Goal: Information Seeking & Learning: Learn about a topic

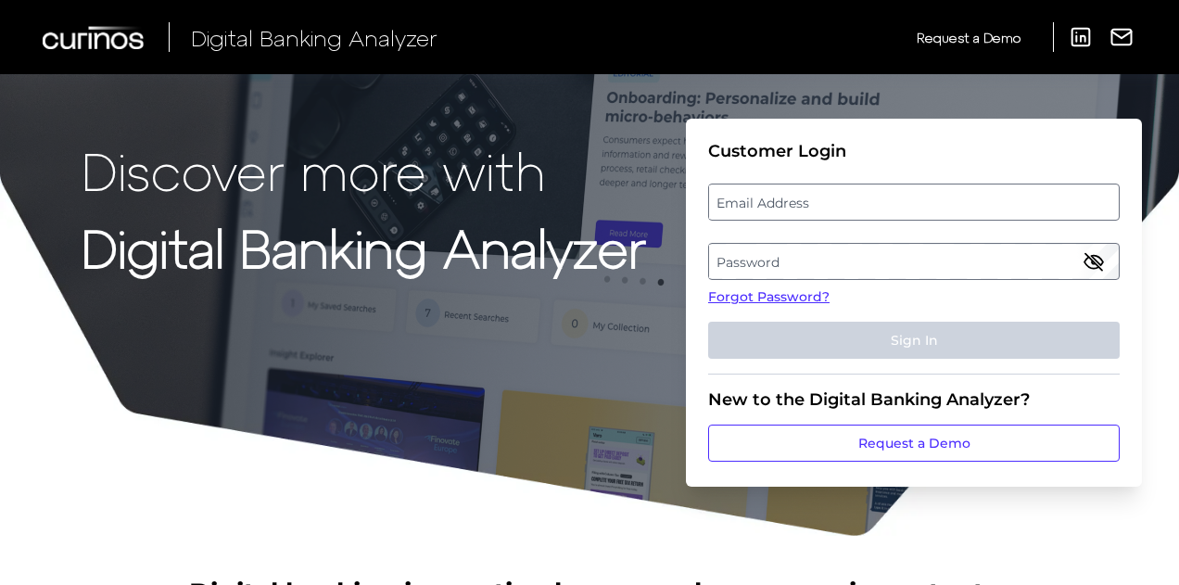
click at [791, 203] on label "Email Address" at bounding box center [913, 201] width 409 height 33
click at [791, 203] on input "email" at bounding box center [914, 202] width 412 height 37
type input "s"
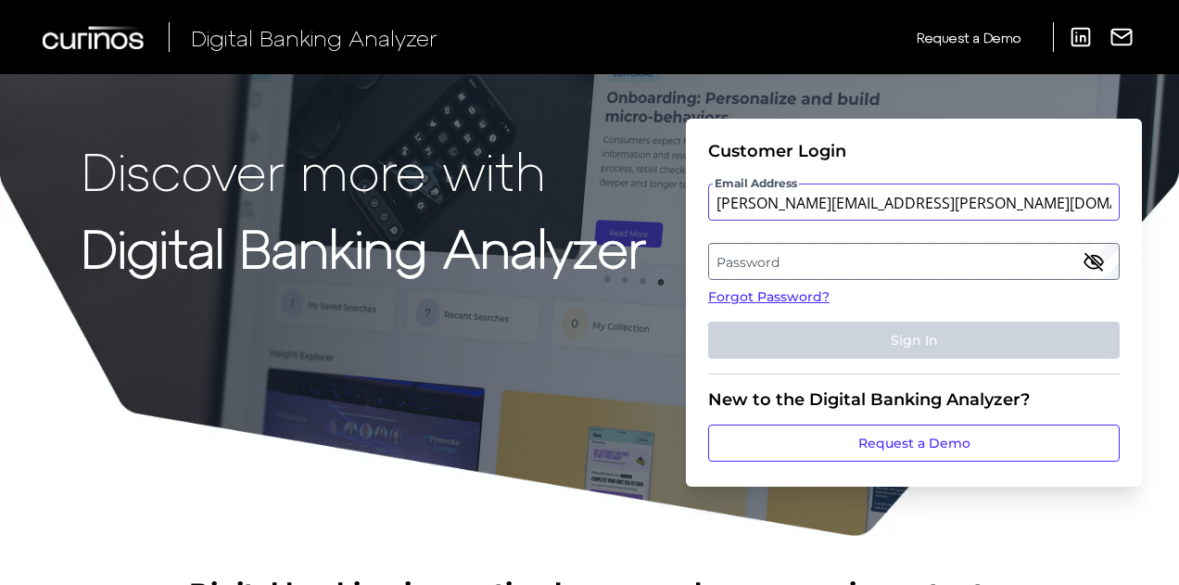
type input "[PERSON_NAME][EMAIL_ADDRESS][PERSON_NAME][DOMAIN_NAME]"
click at [812, 255] on label "Password" at bounding box center [913, 261] width 409 height 33
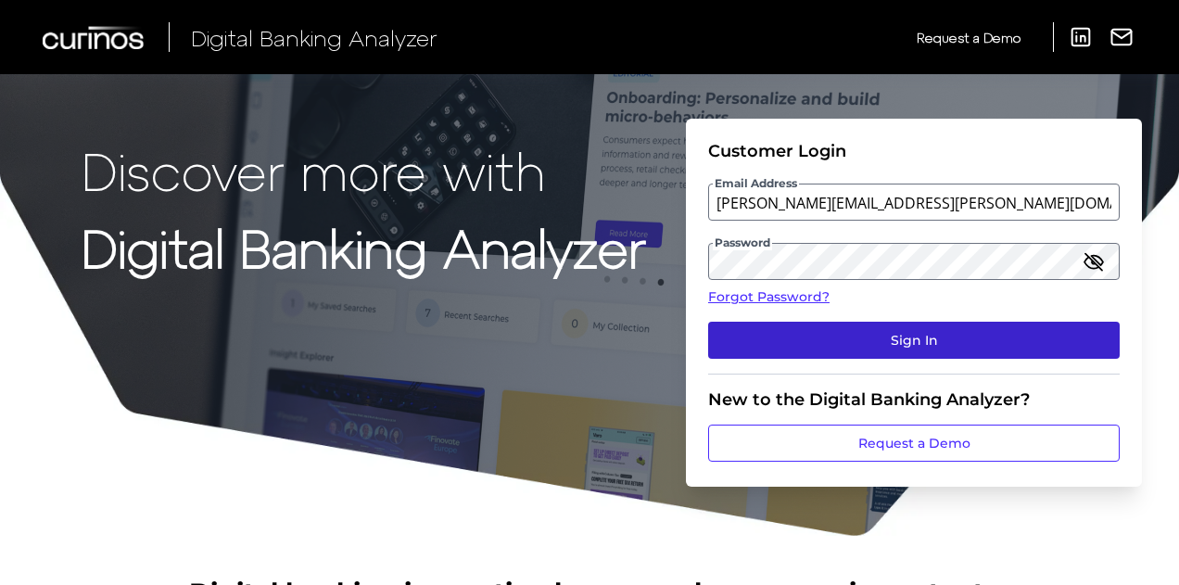
click at [911, 330] on button "Sign In" at bounding box center [914, 340] width 412 height 37
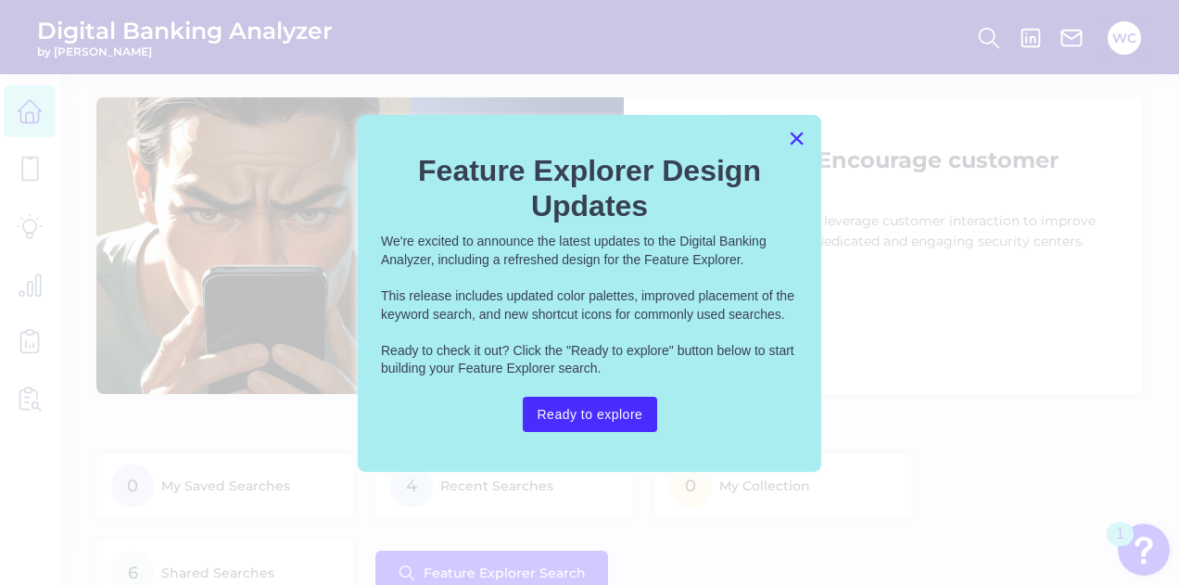
click at [796, 135] on button "×" at bounding box center [797, 138] width 18 height 30
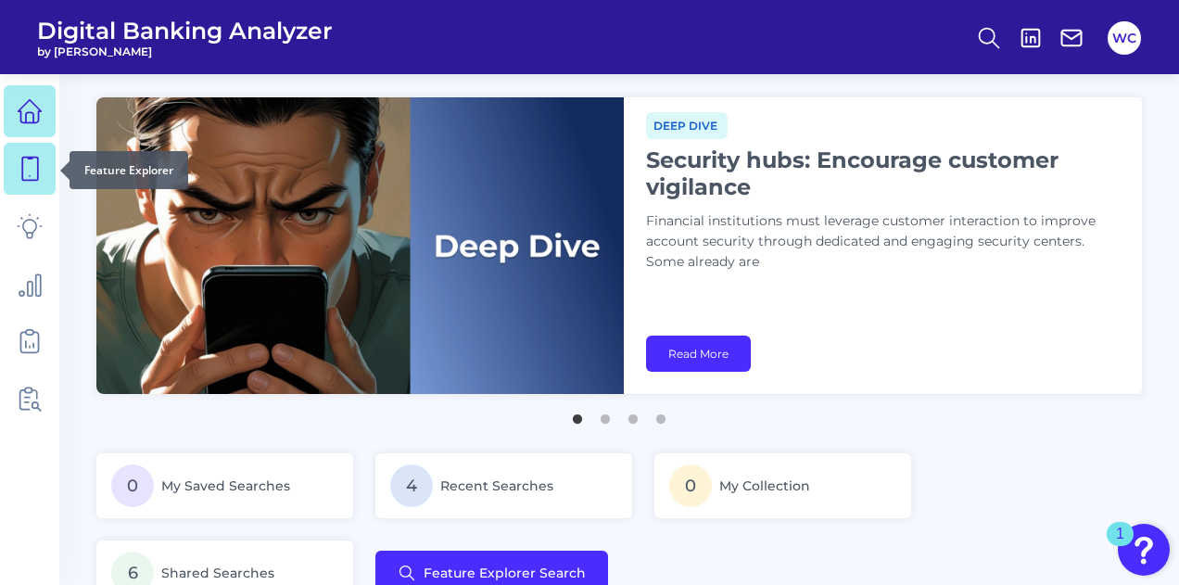
click at [17, 171] on icon at bounding box center [30, 169] width 26 height 26
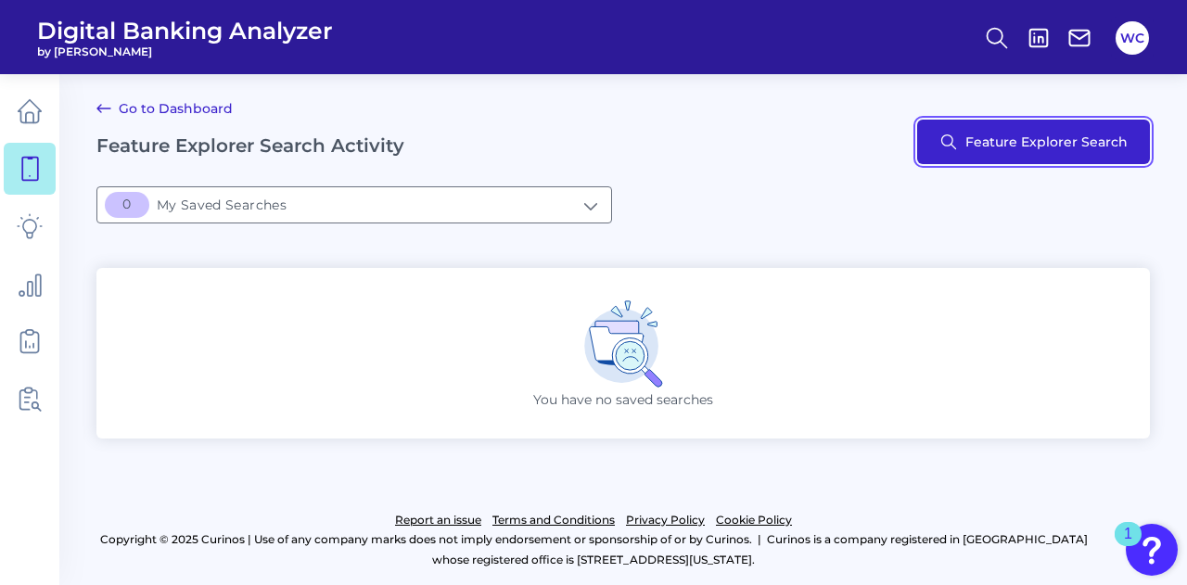
click at [1059, 135] on button "Feature Explorer Search" at bounding box center [1033, 142] width 233 height 45
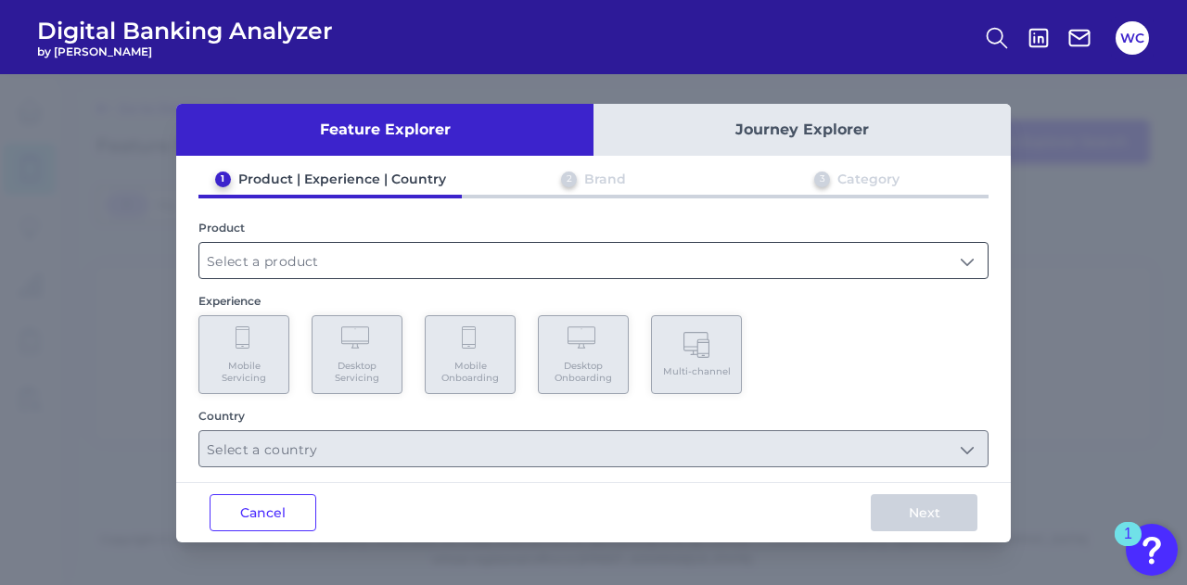
click at [384, 262] on input "text" at bounding box center [593, 260] width 788 height 35
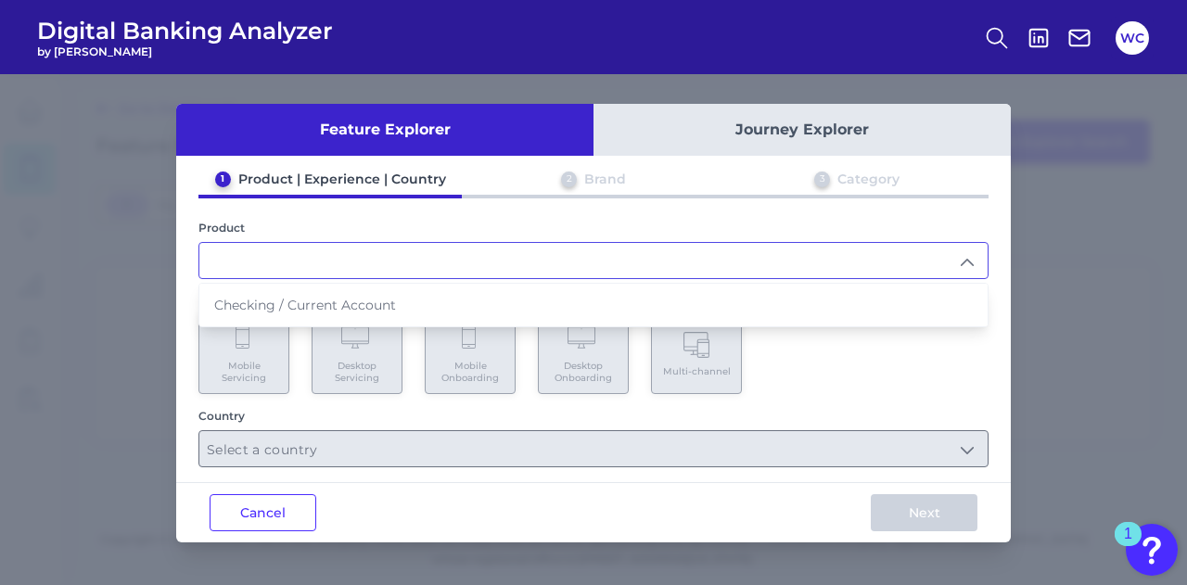
click at [437, 255] on input "text" at bounding box center [593, 260] width 788 height 35
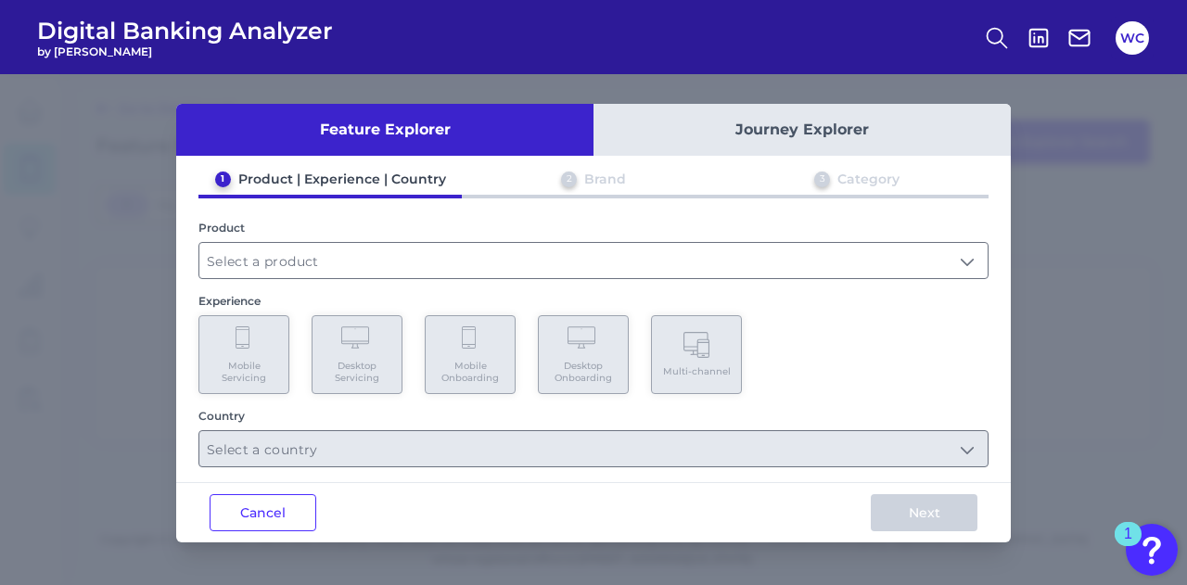
click at [768, 134] on button "Journey Explorer" at bounding box center [801, 130] width 417 height 52
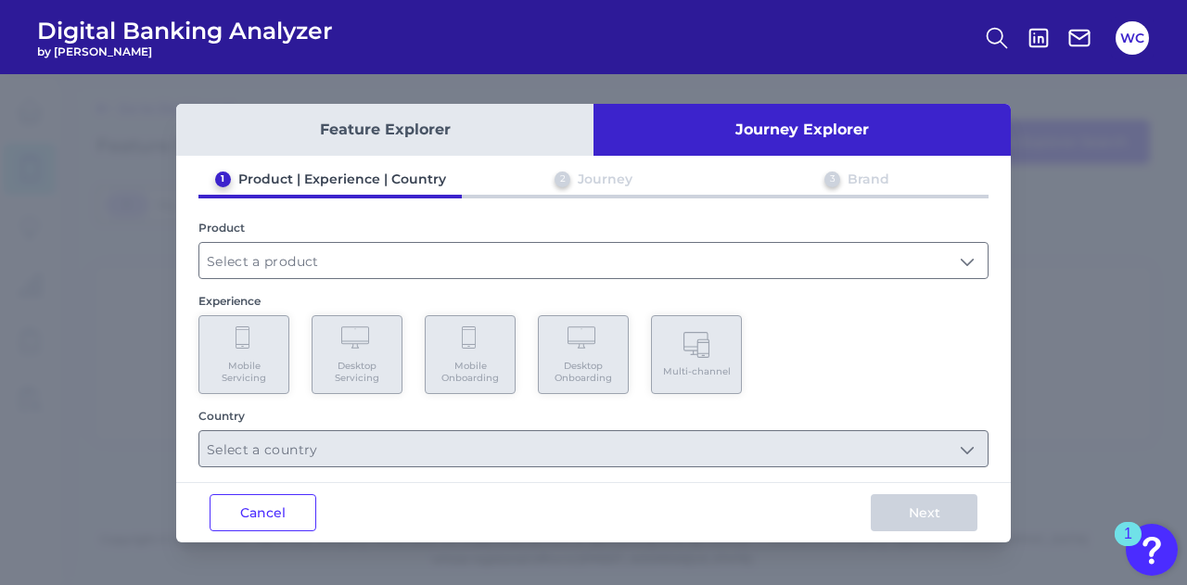
click at [443, 130] on button "Feature Explorer" at bounding box center [384, 130] width 417 height 52
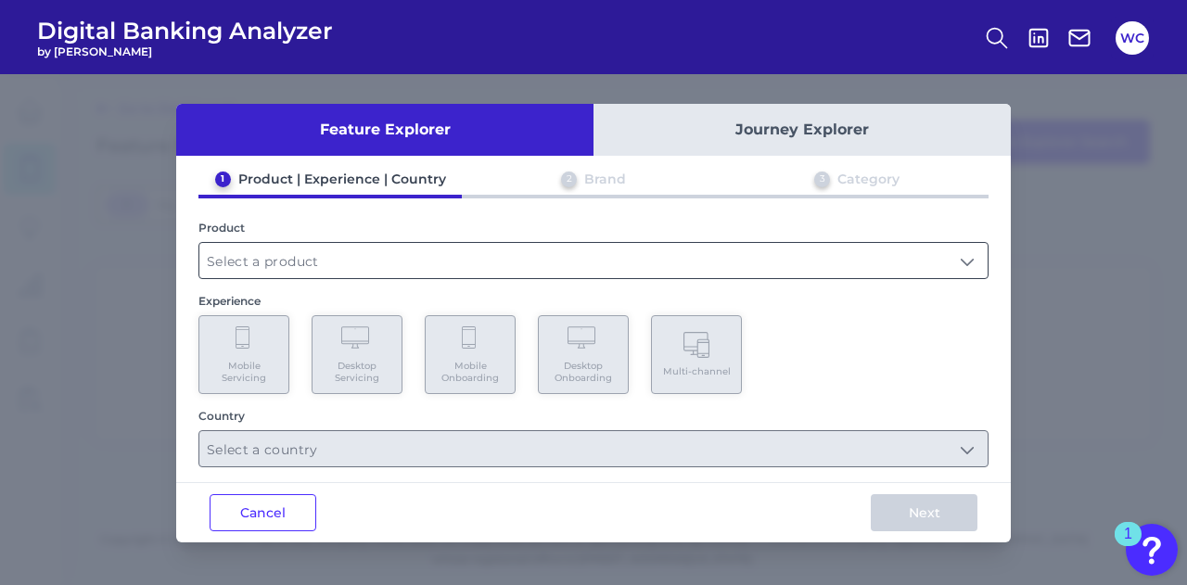
click at [351, 251] on input "text" at bounding box center [593, 260] width 788 height 35
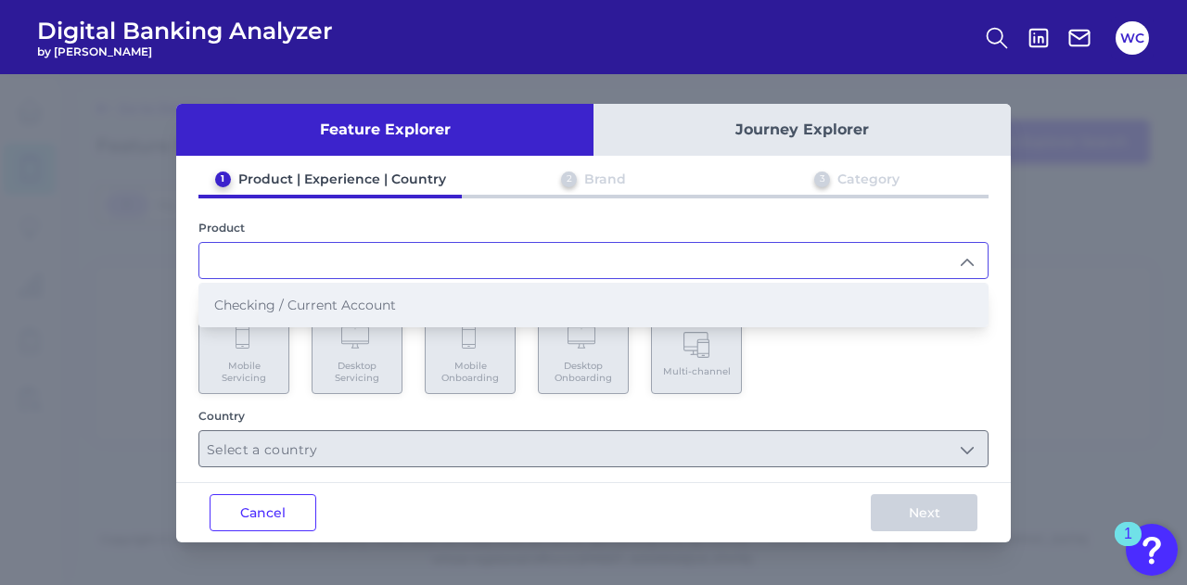
click at [340, 307] on span "Checking / Current Account" at bounding box center [305, 305] width 182 height 17
type input "Checking / Current Account"
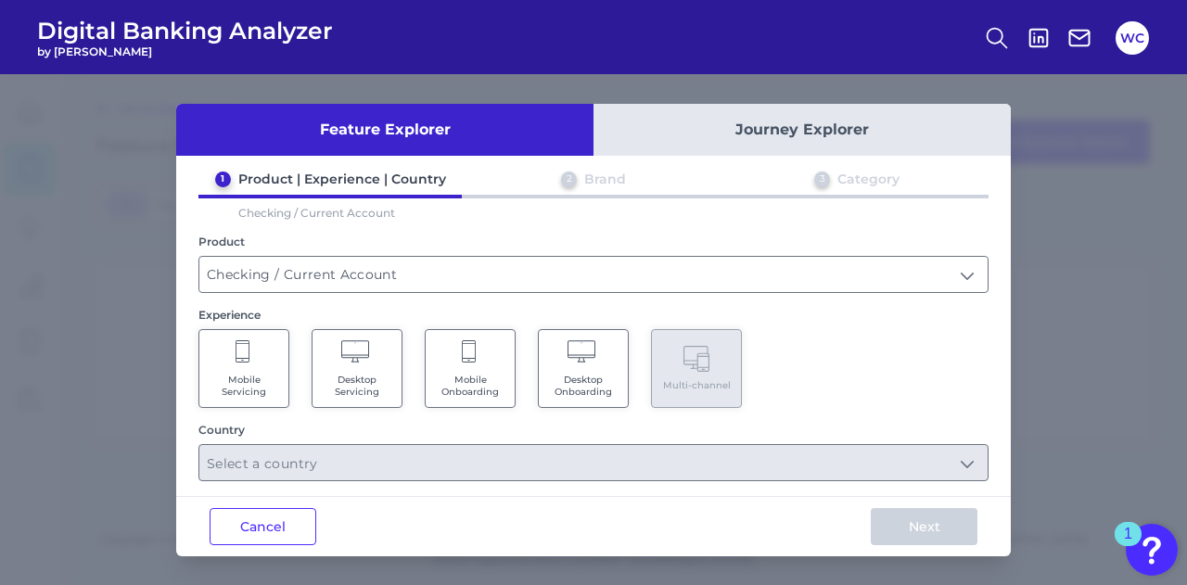
click at [248, 360] on icon at bounding box center [243, 351] width 14 height 22
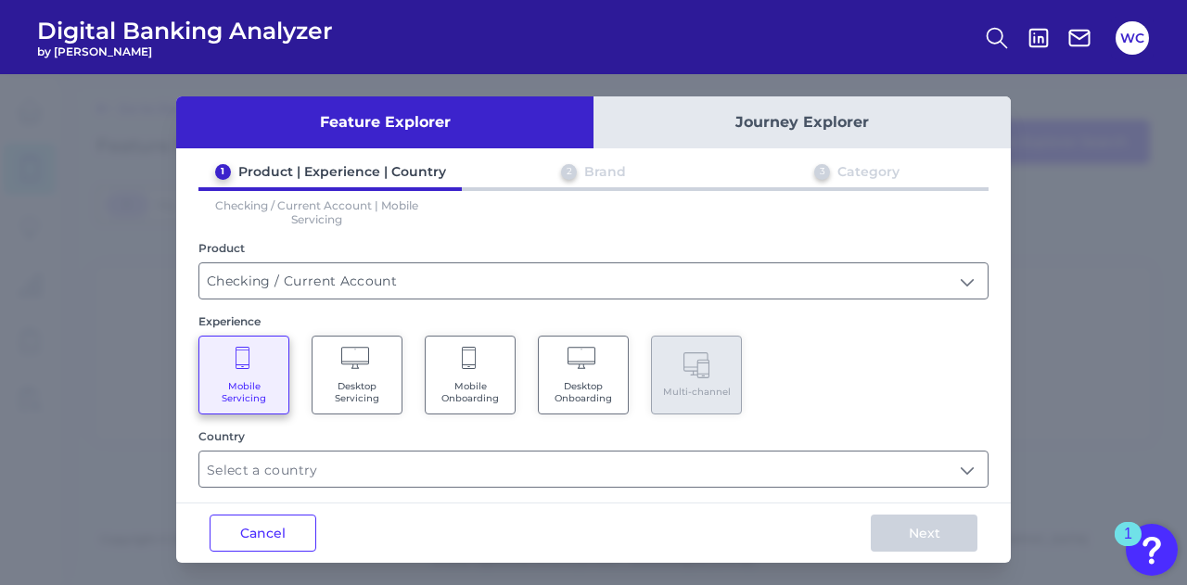
scroll to position [9, 0]
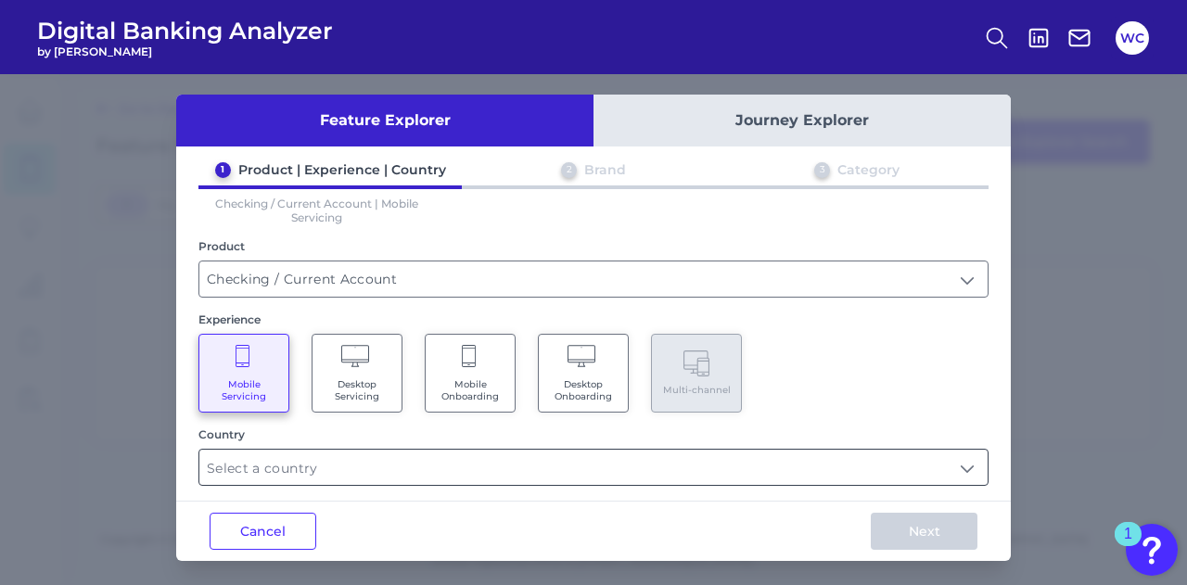
click at [383, 463] on input "text" at bounding box center [593, 467] width 788 height 35
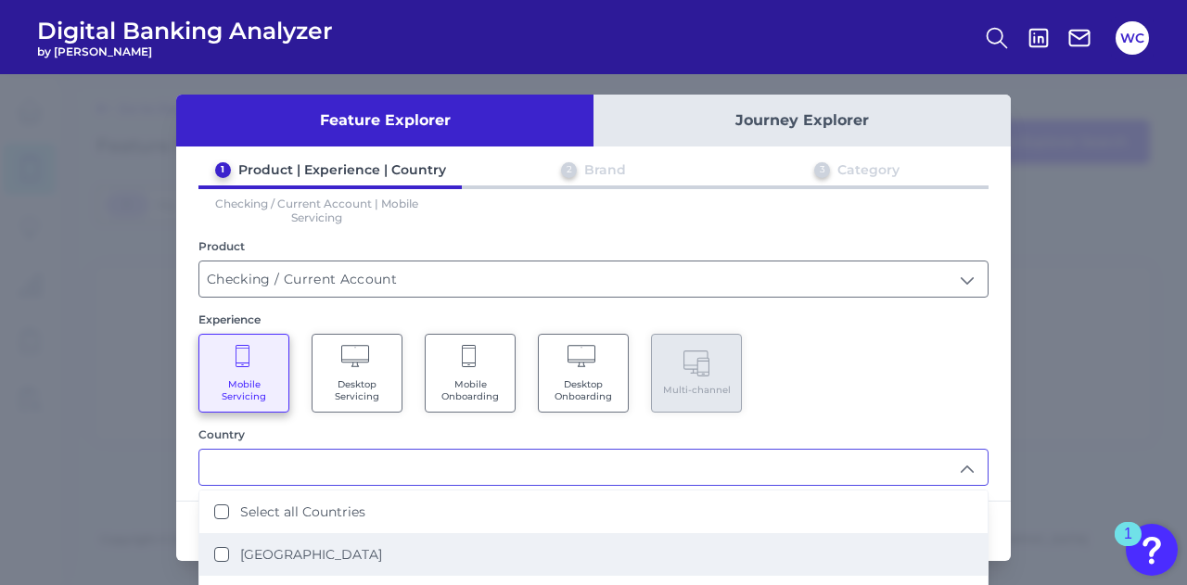
click at [333, 554] on li "[GEOGRAPHIC_DATA]" at bounding box center [593, 554] width 788 height 43
type input "[GEOGRAPHIC_DATA]"
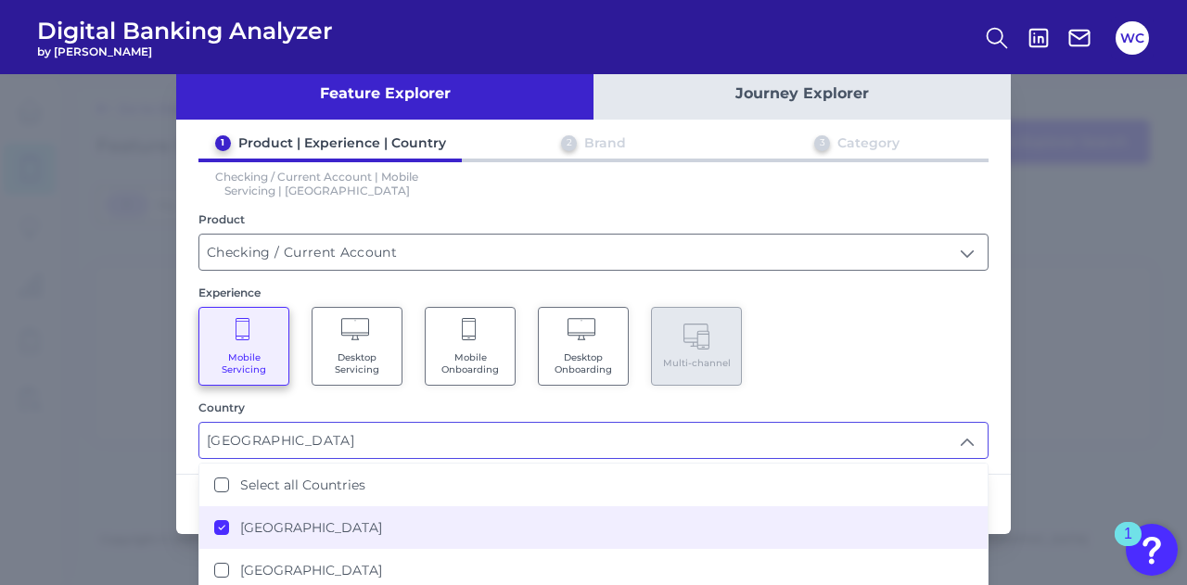
click at [885, 359] on div "Mobile Servicing Desktop Servicing Mobile Onboarding Desktop Onboarding Multi-c…" at bounding box center [593, 346] width 790 height 79
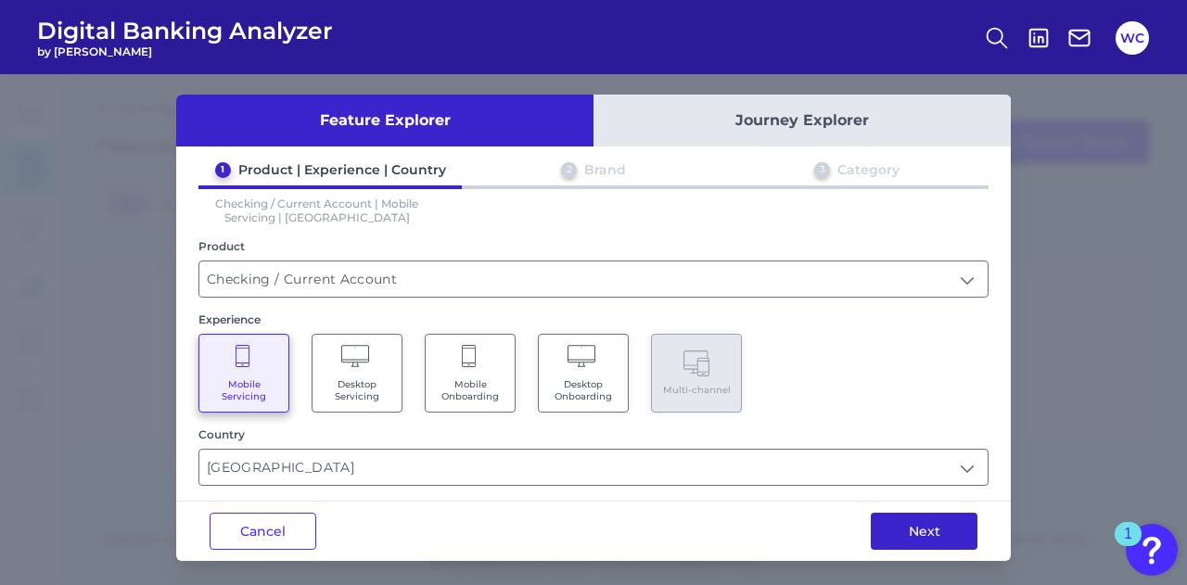
click at [914, 523] on button "Next" at bounding box center [924, 531] width 107 height 37
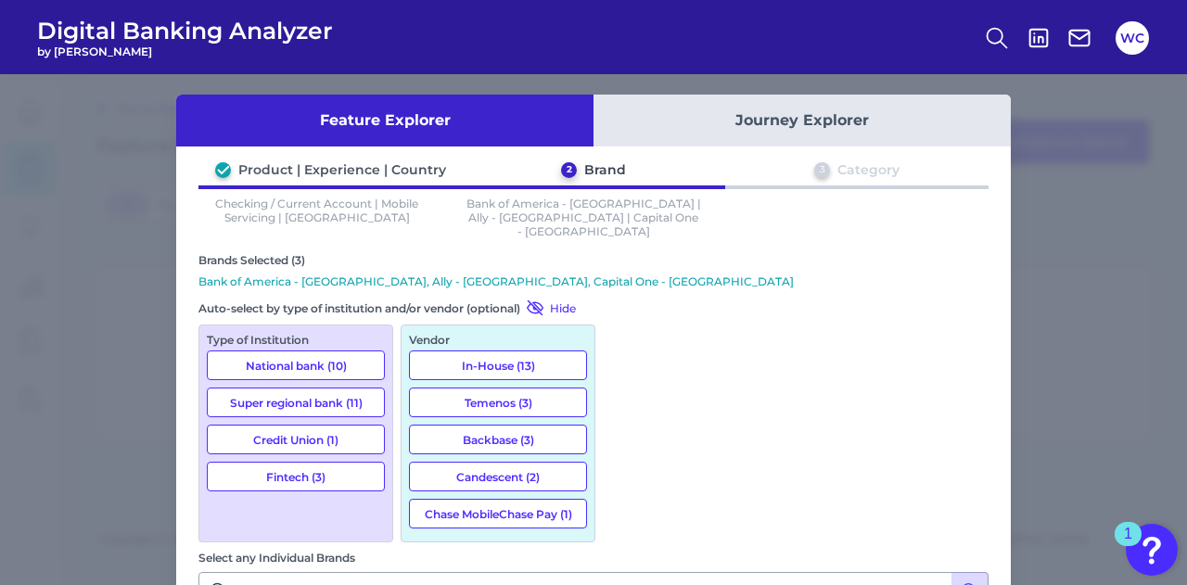
scroll to position [185, 0]
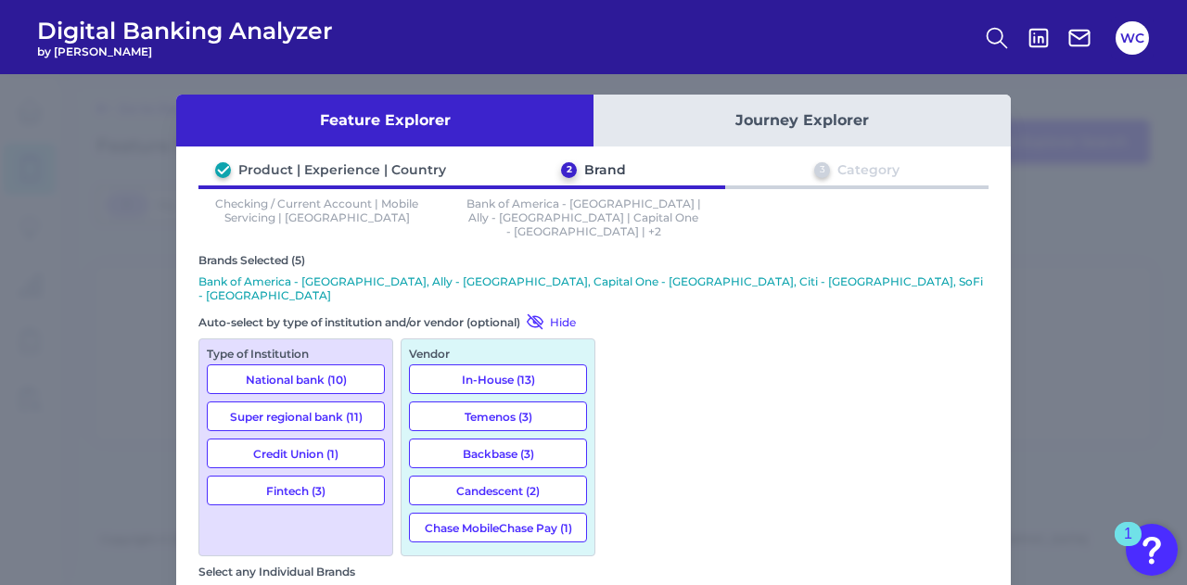
scroll to position [530, 0]
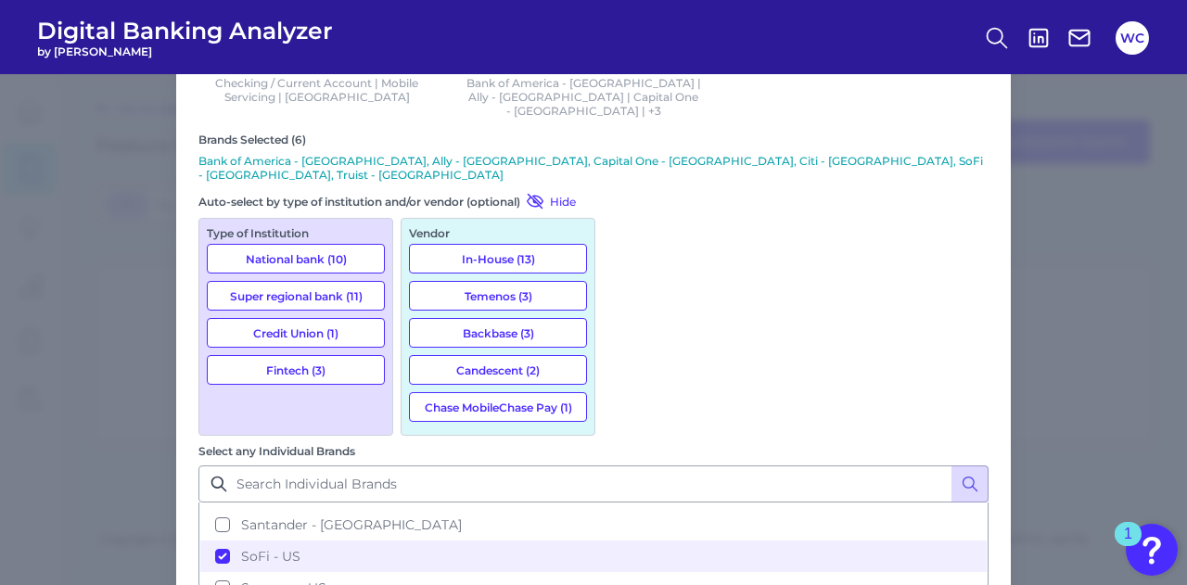
scroll to position [131, 0]
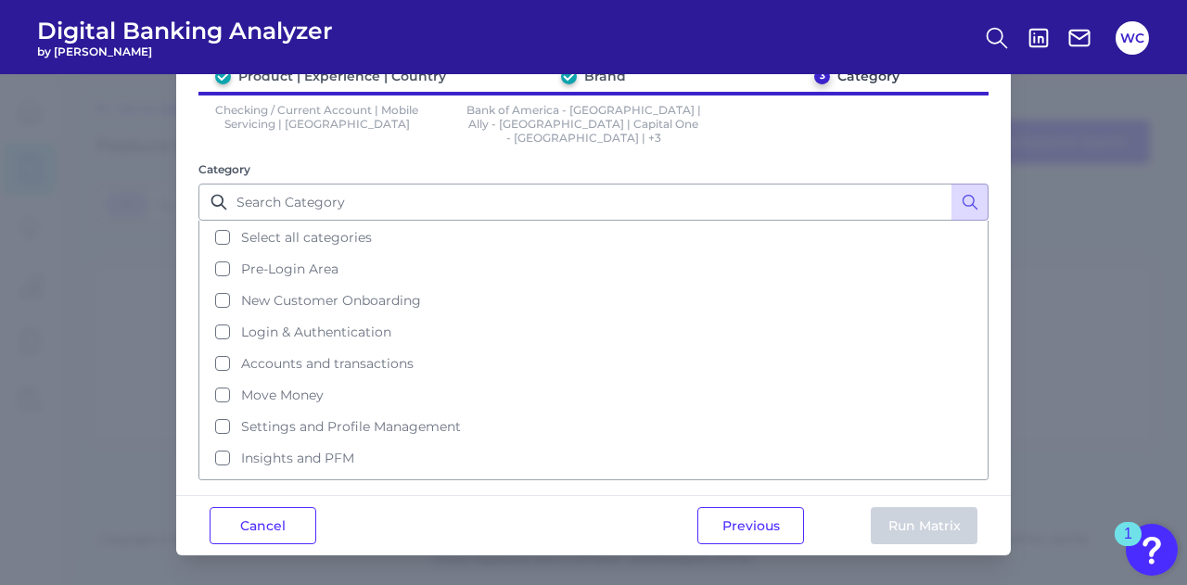
scroll to position [0, 0]
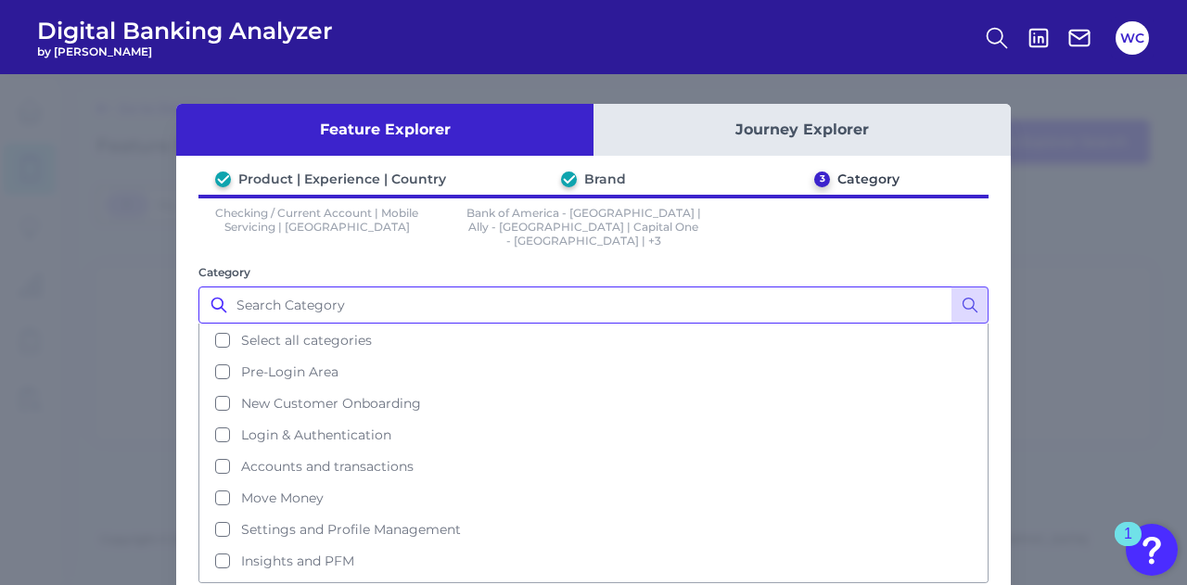
click at [458, 299] on input "Category" at bounding box center [593, 305] width 790 height 37
type input "education"
click at [963, 296] on icon at bounding box center [970, 305] width 19 height 19
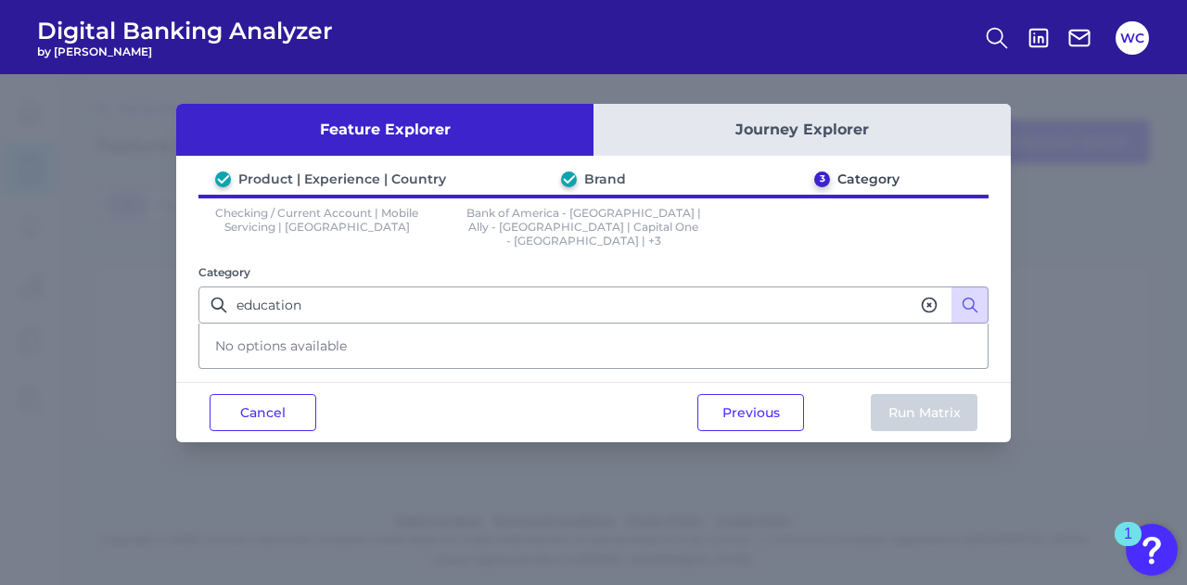
click at [923, 299] on icon at bounding box center [930, 306] width 14 height 14
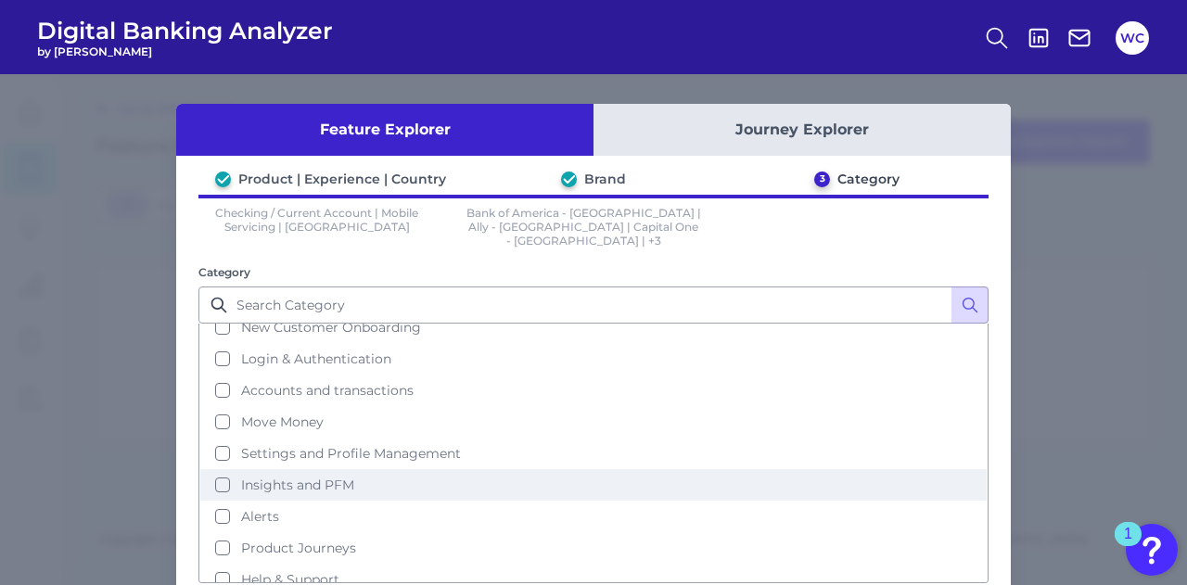
scroll to position [85, 0]
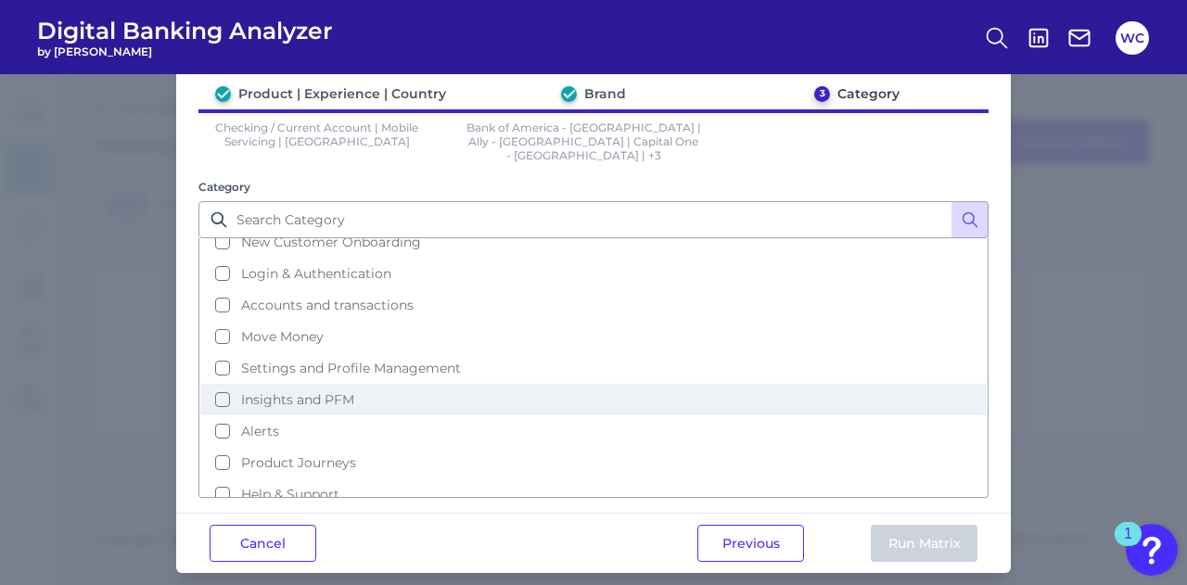
click at [218, 384] on button "Insights and PFM" at bounding box center [593, 400] width 786 height 32
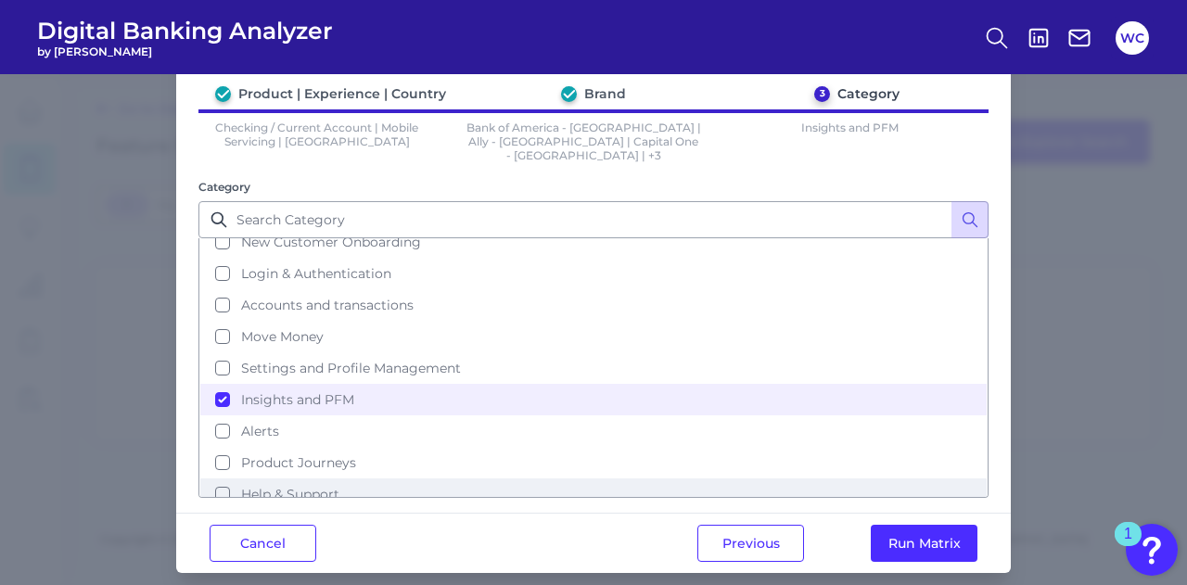
click at [216, 478] on button "Help & Support" at bounding box center [593, 494] width 786 height 32
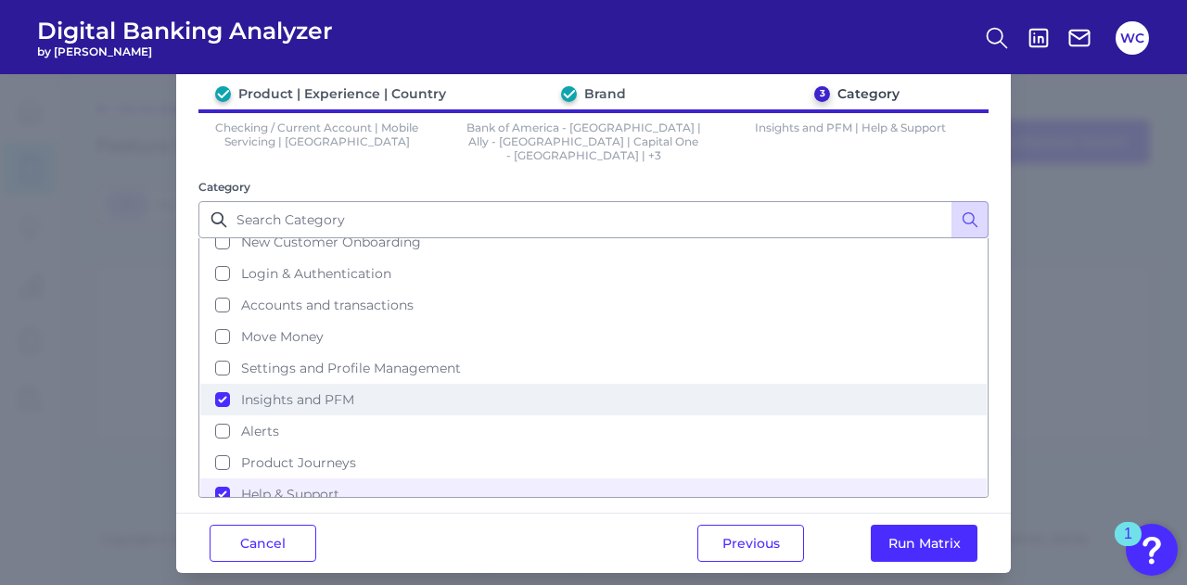
click at [223, 384] on button "Insights and PFM" at bounding box center [593, 400] width 786 height 32
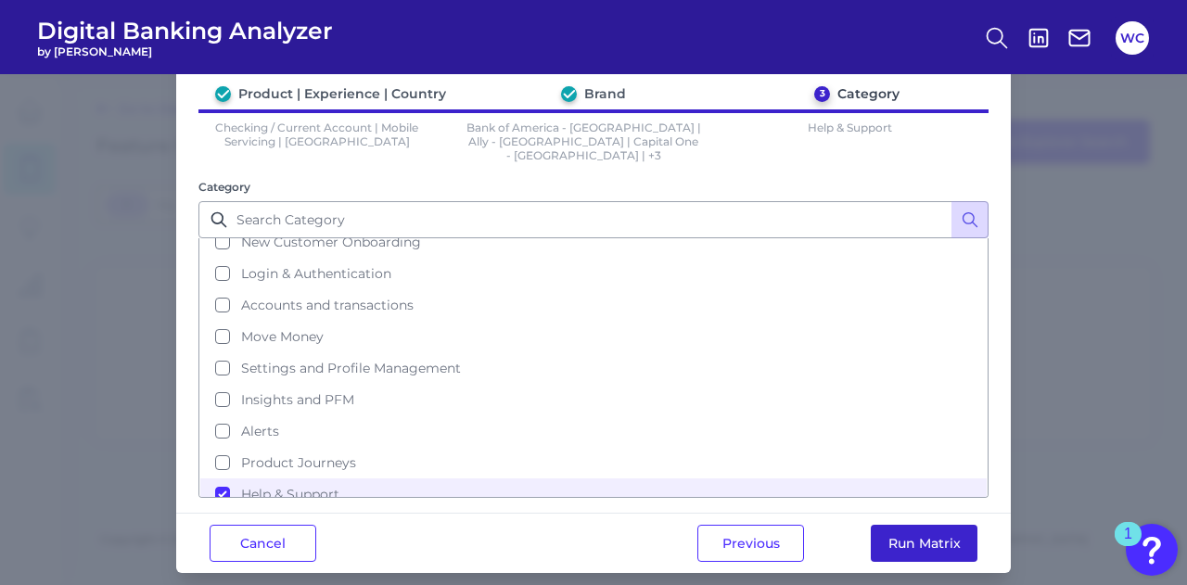
click at [912, 526] on button "Run Matrix" at bounding box center [924, 543] width 107 height 37
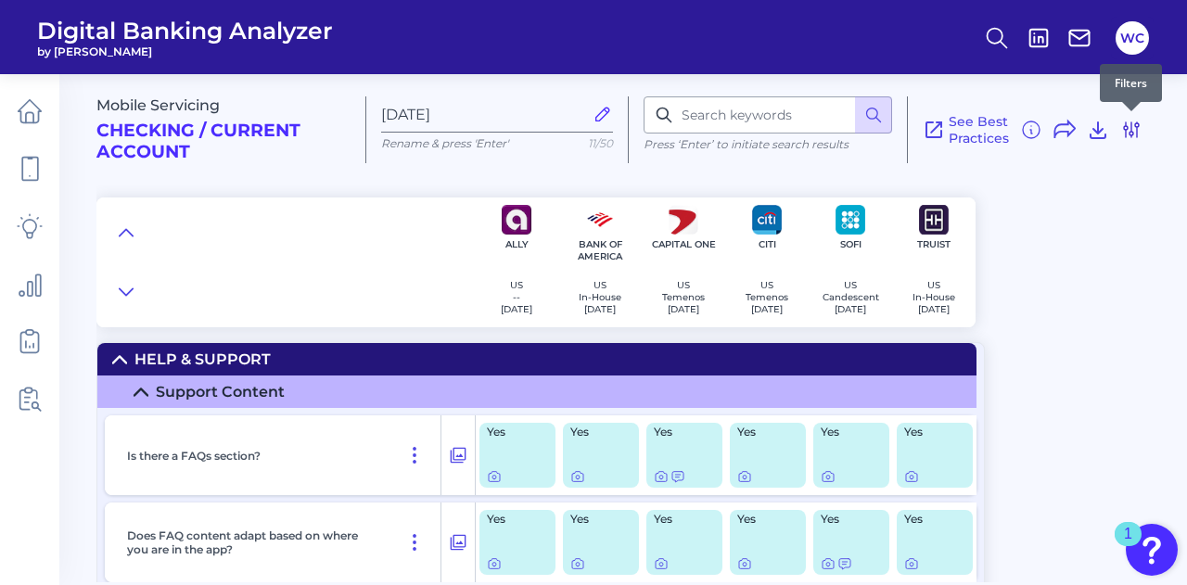
click at [1130, 123] on icon at bounding box center [1131, 129] width 15 height 15
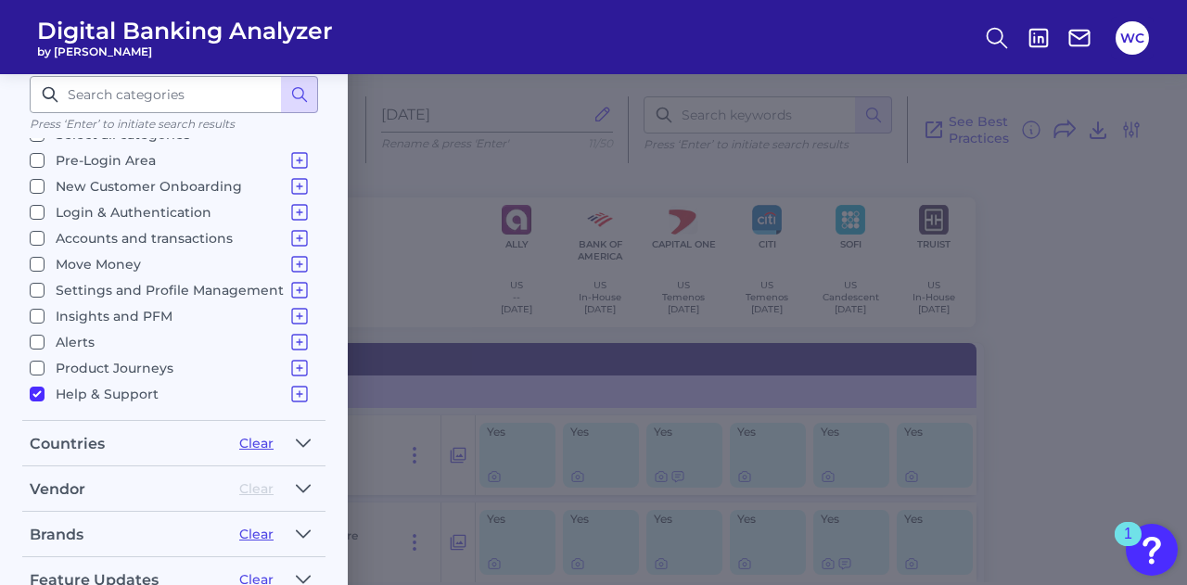
scroll to position [268, 0]
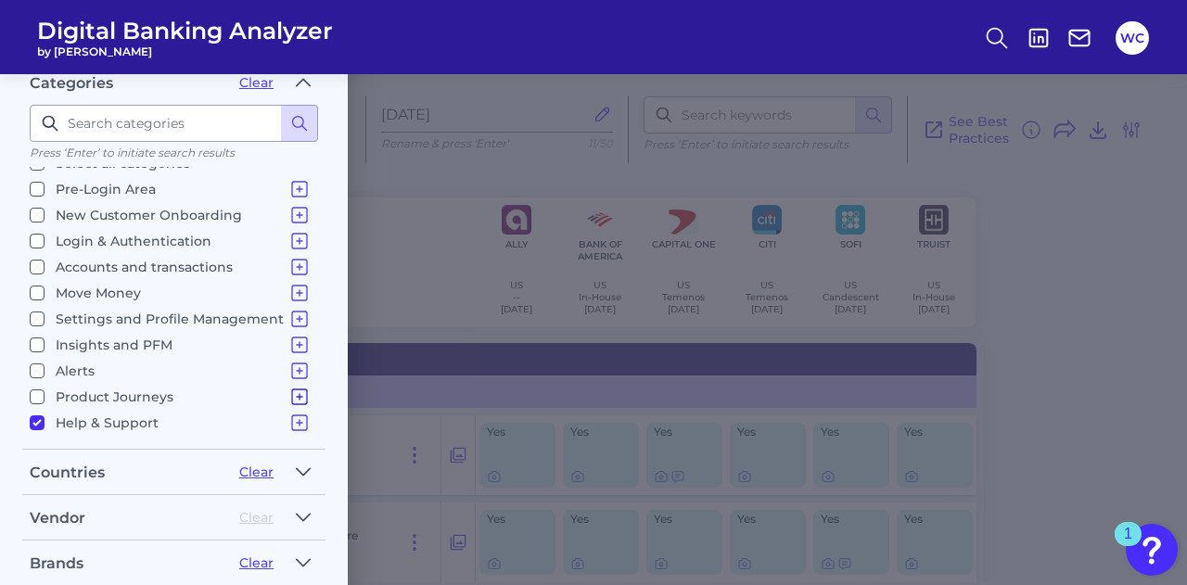
click at [297, 387] on icon at bounding box center [299, 397] width 22 height 22
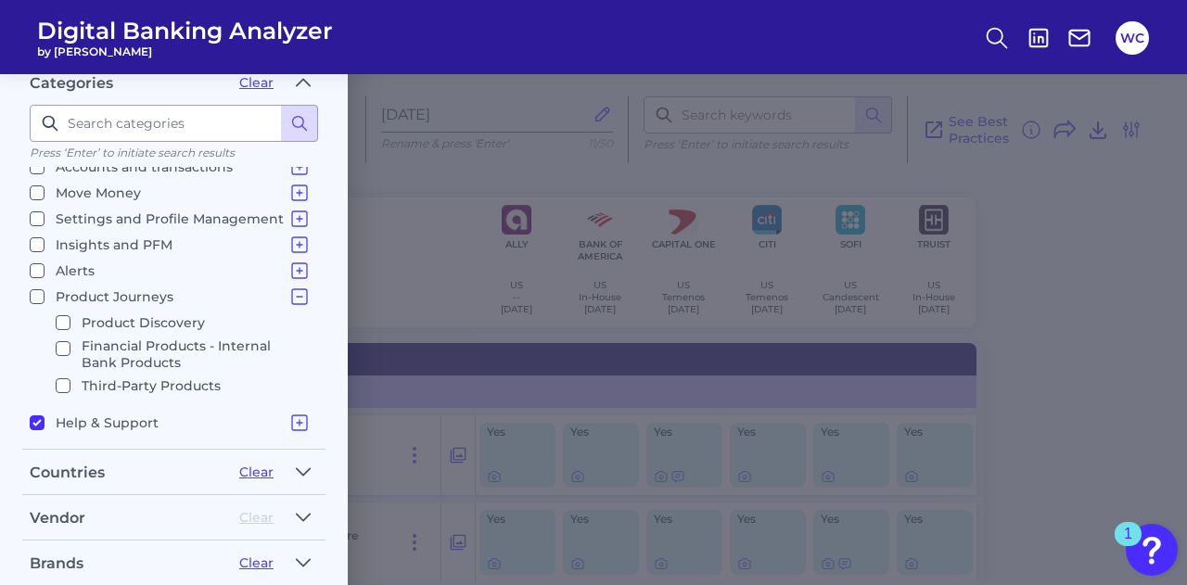
click at [69, 344] on input "Financial Products - Internal Bank Products" at bounding box center [63, 348] width 15 height 15
checkbox input "true"
click at [37, 415] on input "Help & Support Support Content In-App Communications" at bounding box center [37, 422] width 15 height 15
checkbox input "false"
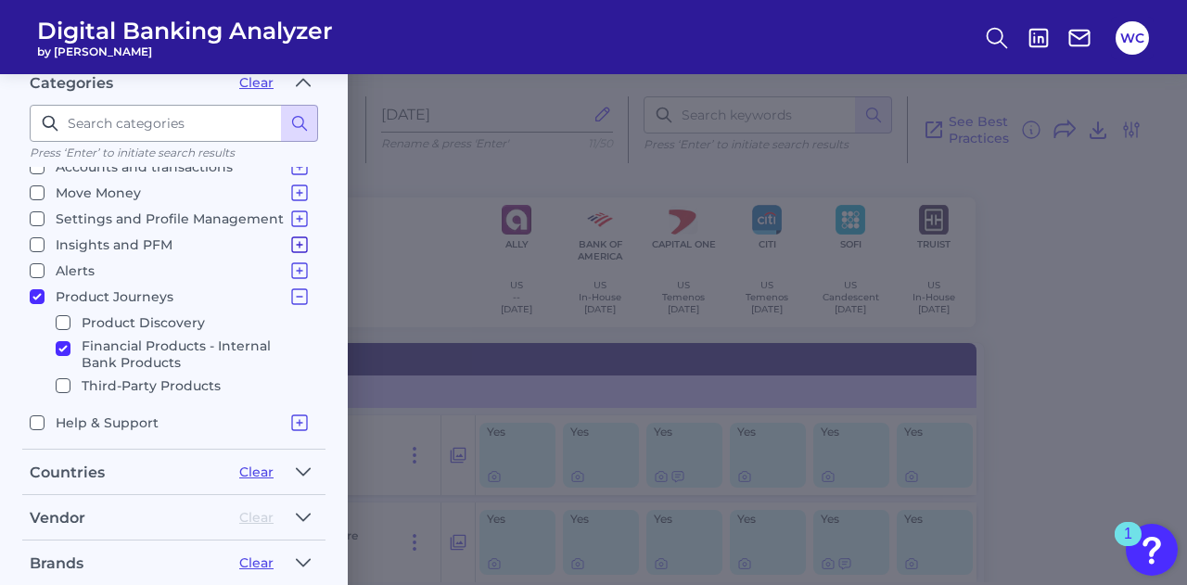
click at [289, 240] on icon at bounding box center [299, 245] width 22 height 22
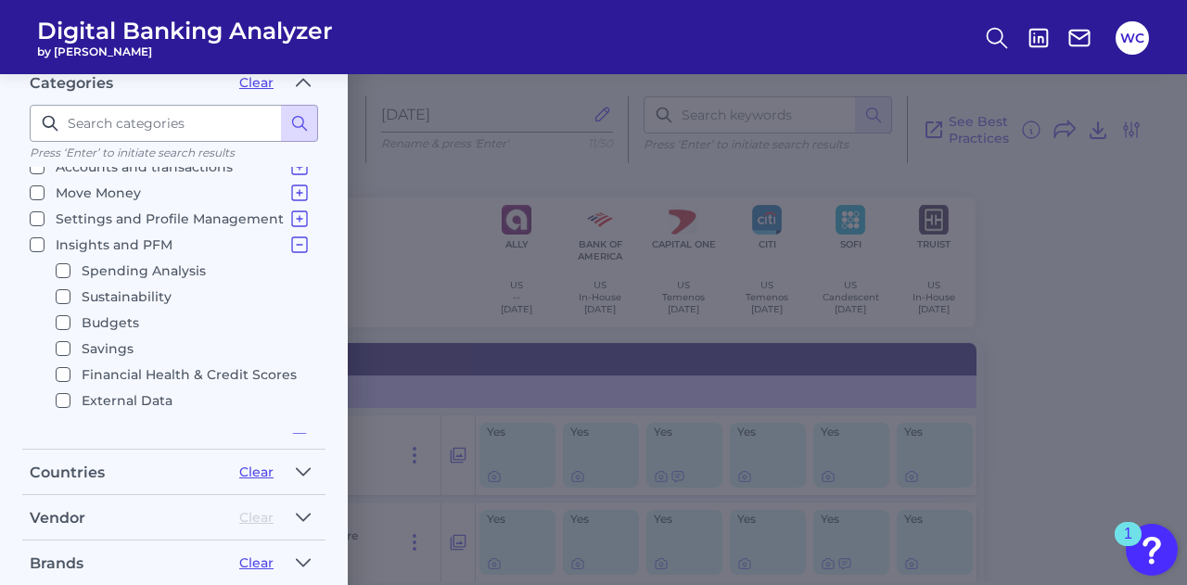
click at [65, 368] on input "Financial Health & Credit Scores" at bounding box center [63, 374] width 15 height 15
checkbox input "true"
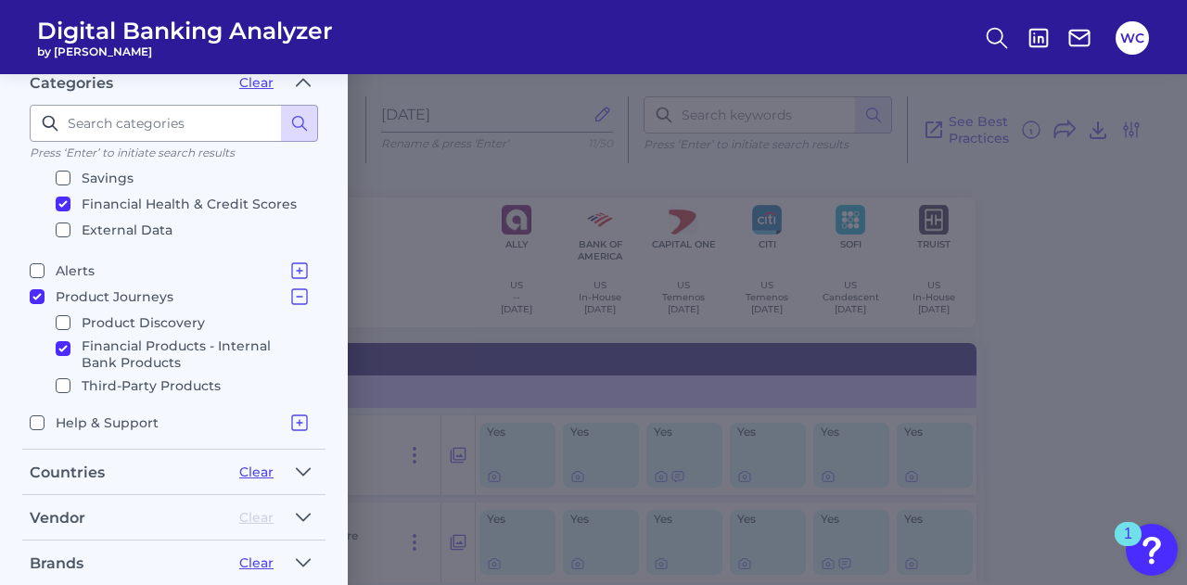
scroll to position [1, 0]
click at [64, 314] on input "Product Discovery" at bounding box center [63, 321] width 15 height 15
checkbox input "true"
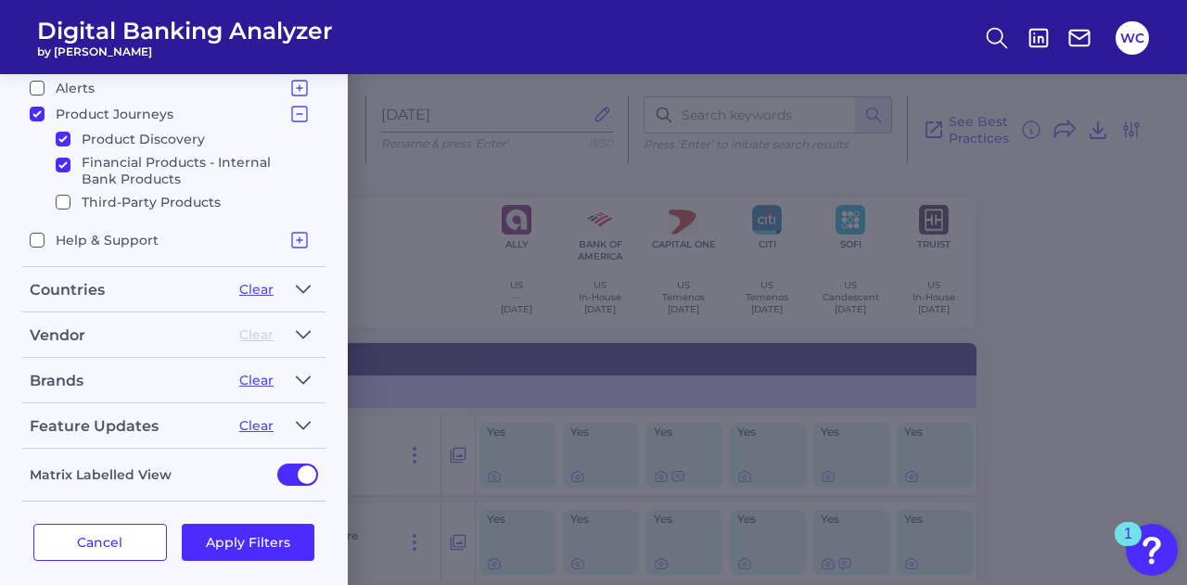
scroll to position [453, 0]
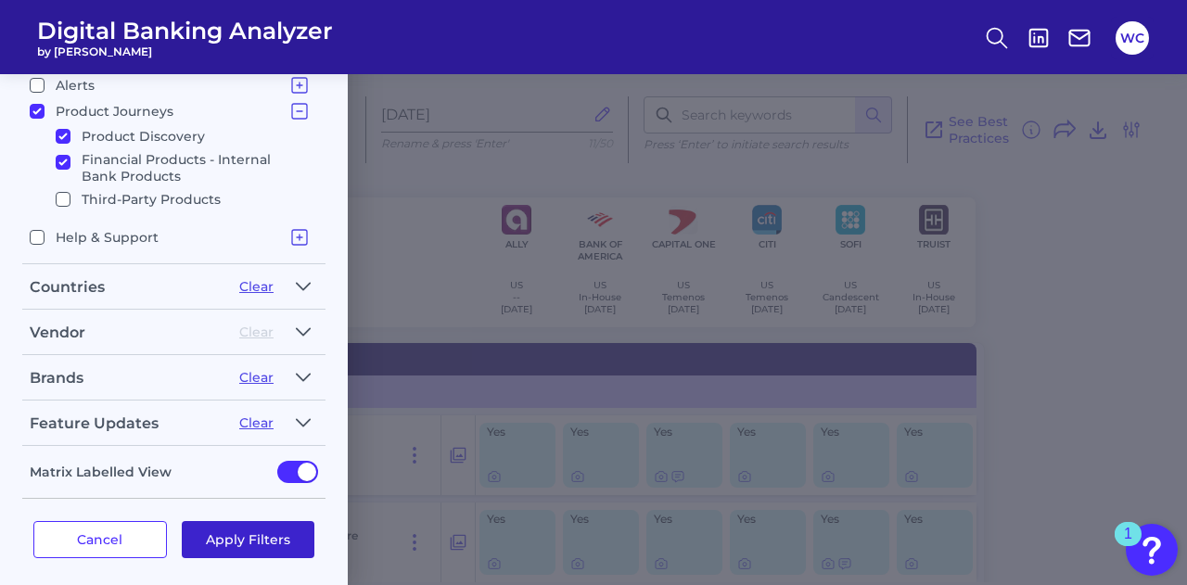
click at [248, 524] on button "Apply Filters" at bounding box center [249, 539] width 134 height 37
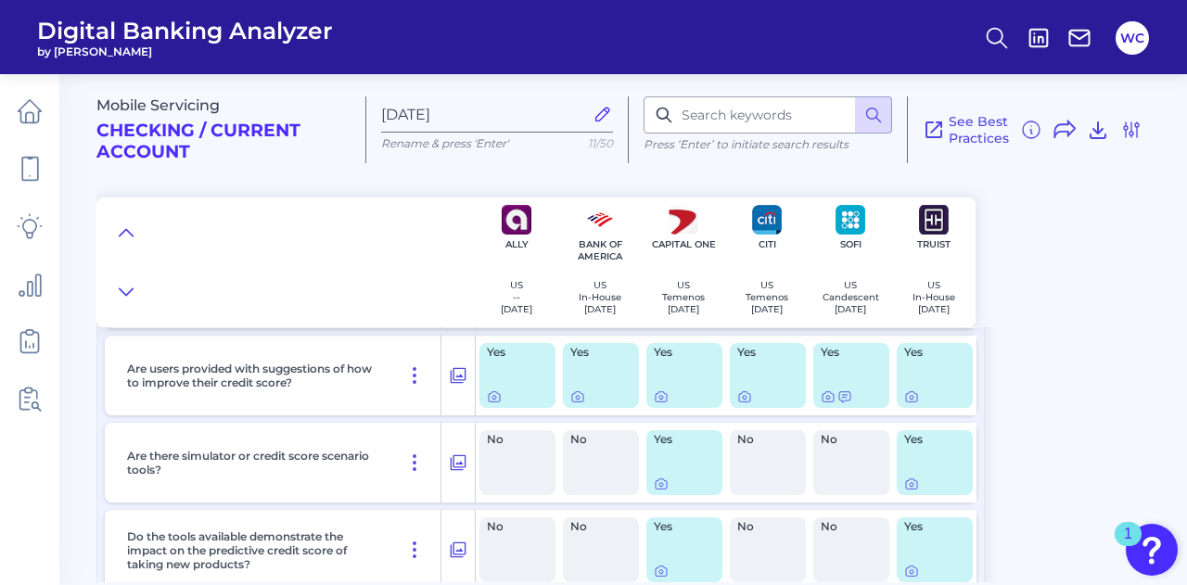
scroll to position [170, 0]
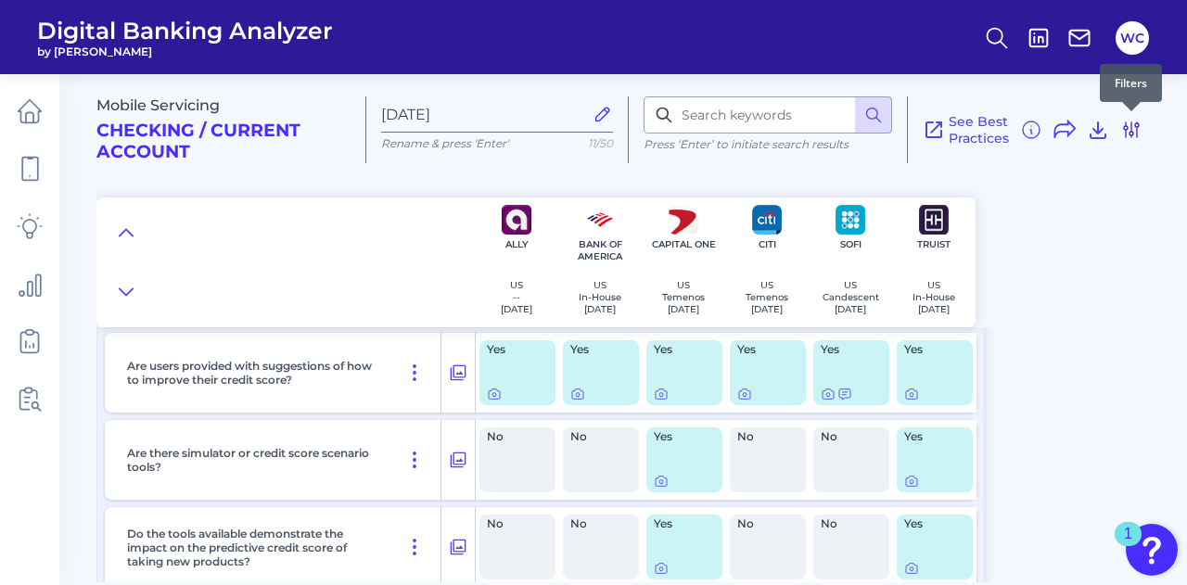
drag, startPoint x: 1128, startPoint y: 131, endPoint x: 1081, endPoint y: 145, distance: 49.3
click at [1128, 131] on icon at bounding box center [1131, 130] width 22 height 22
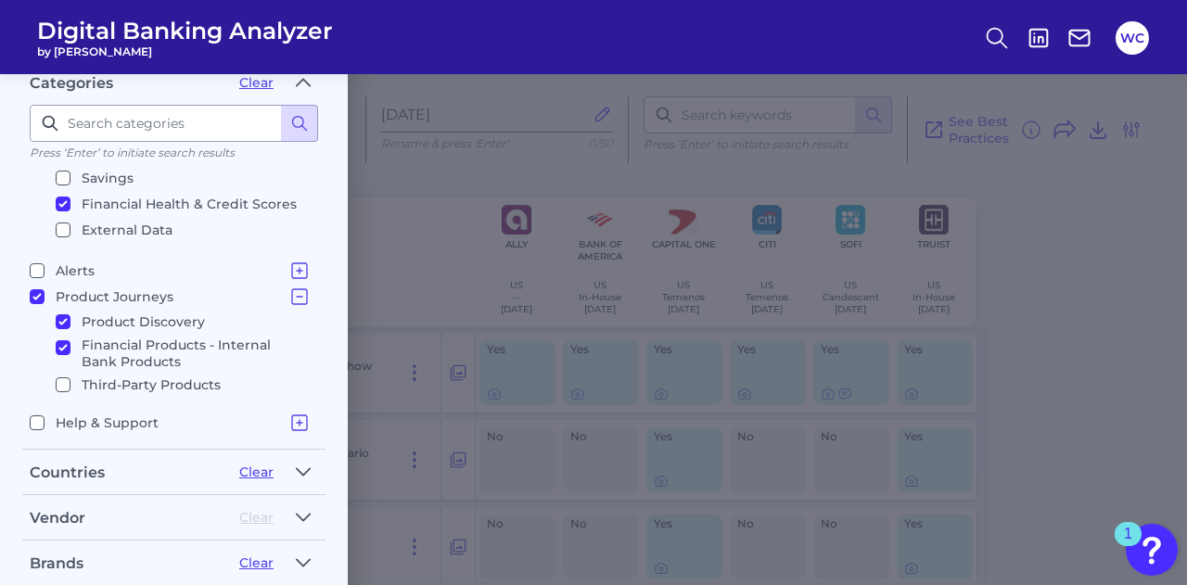
scroll to position [453, 0]
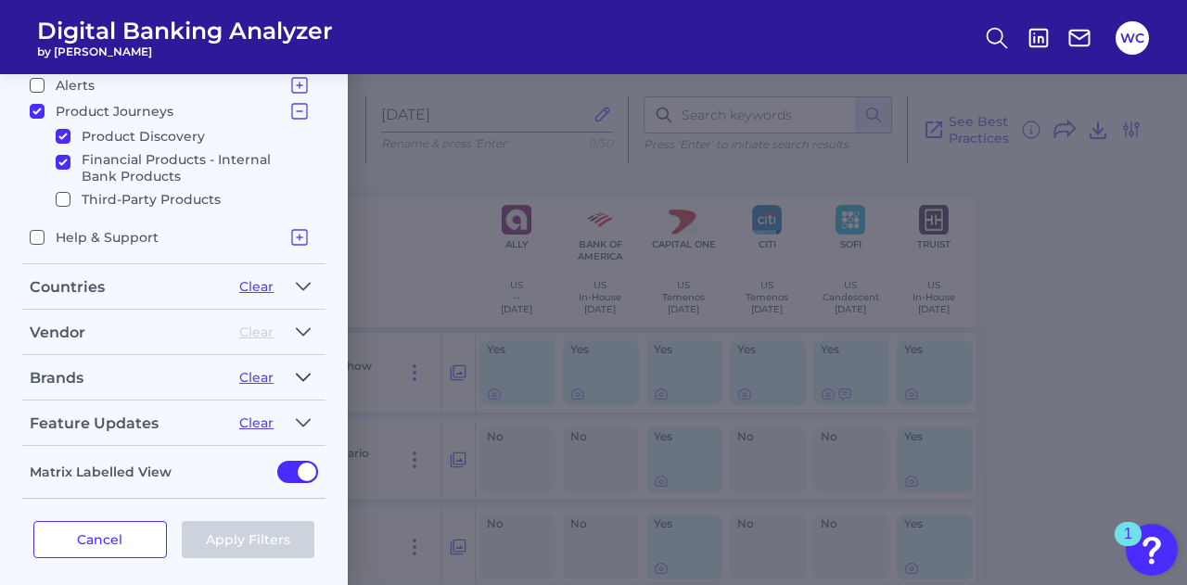
click at [308, 374] on icon "button" at bounding box center [303, 377] width 13 height 6
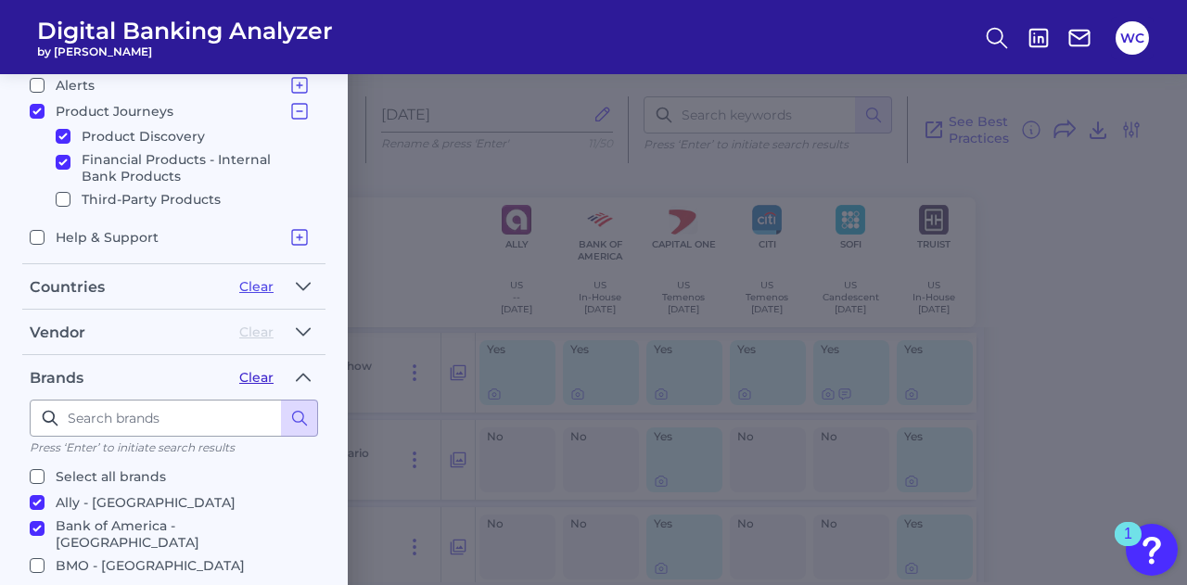
click at [256, 369] on button "Clear" at bounding box center [256, 377] width 34 height 17
checkbox input "false"
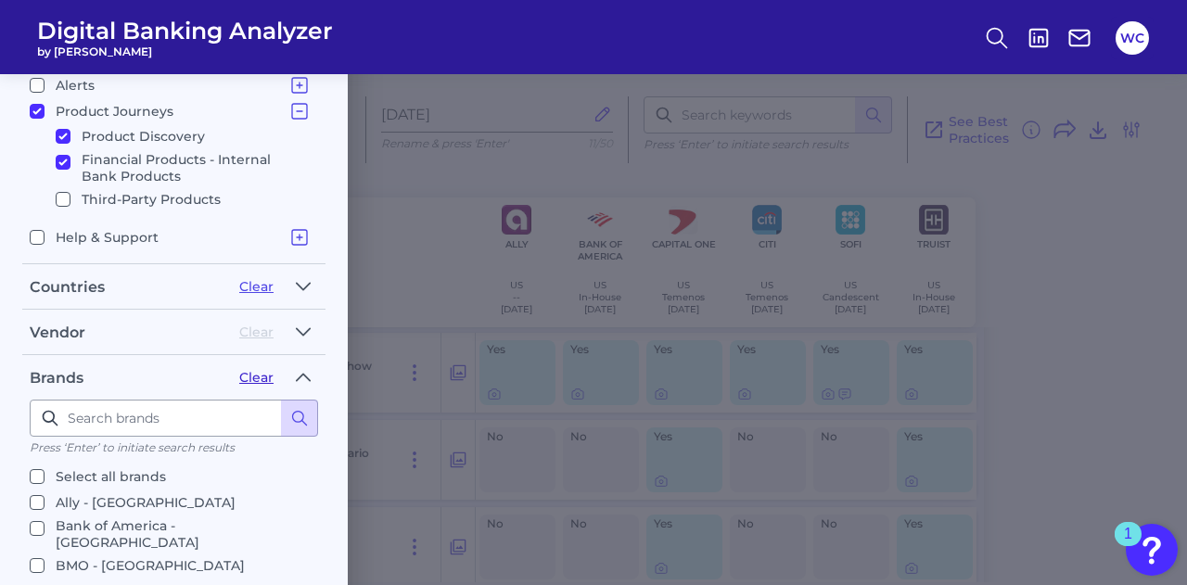
checkbox input "false"
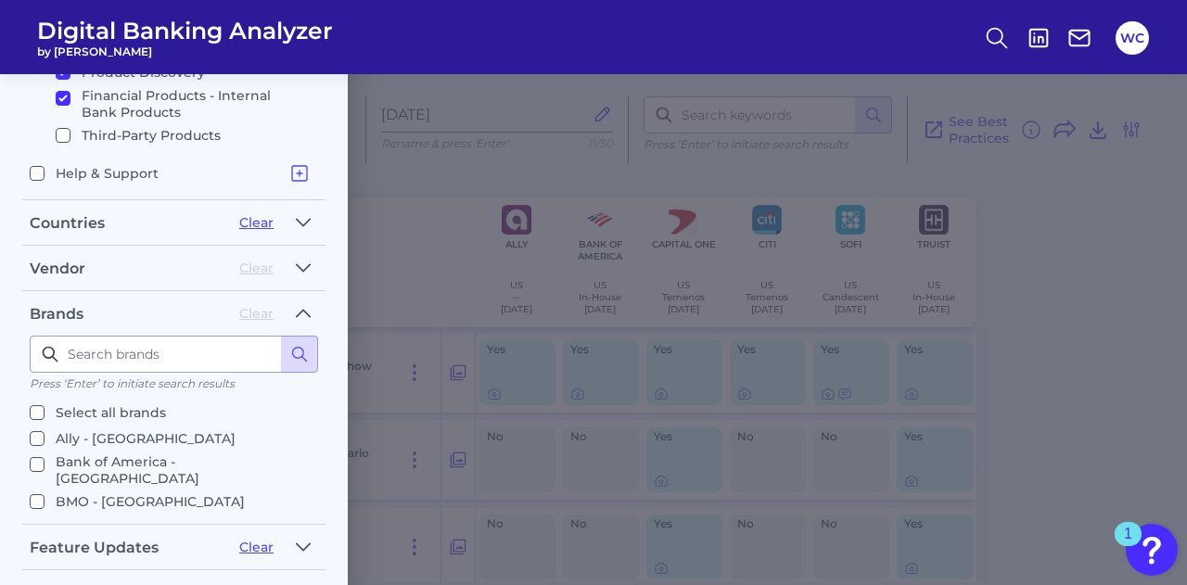
scroll to position [546, 0]
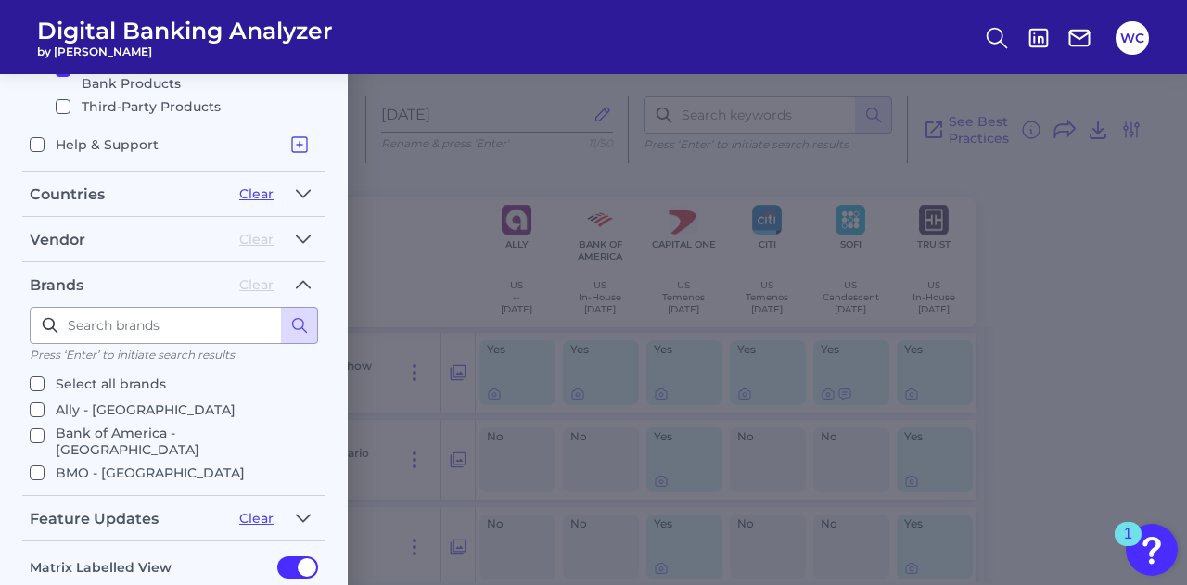
click at [39, 428] on input "Bank of America - [GEOGRAPHIC_DATA]" at bounding box center [37, 435] width 15 height 15
checkbox input "true"
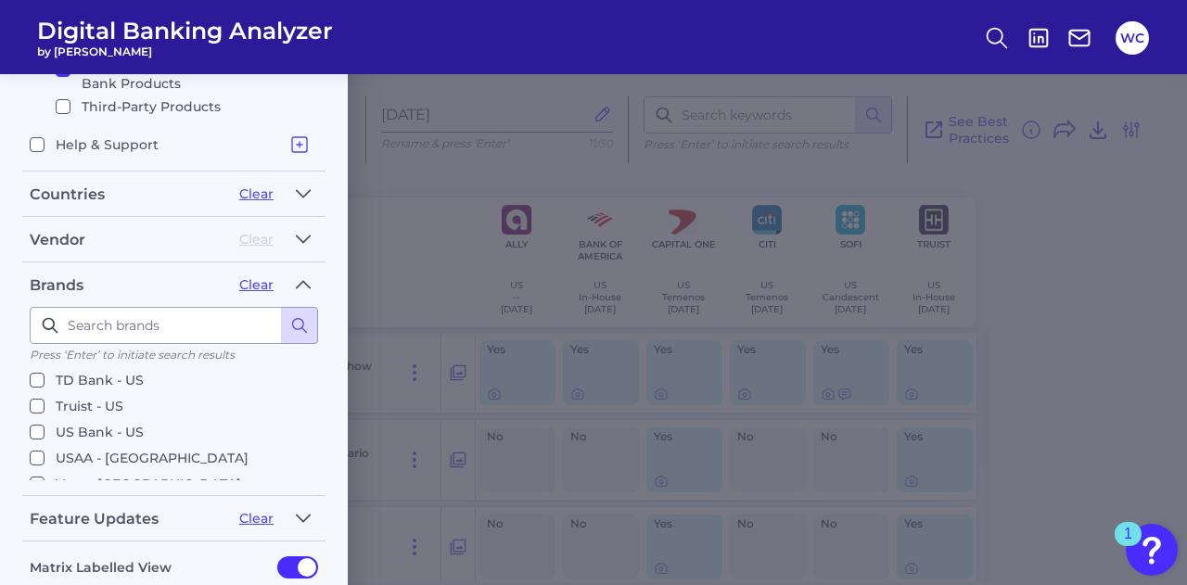
scroll to position [564, 0]
click at [41, 495] on input "[PERSON_NAME] Fargo - [GEOGRAPHIC_DATA]" at bounding box center [37, 502] width 15 height 15
checkbox input "true"
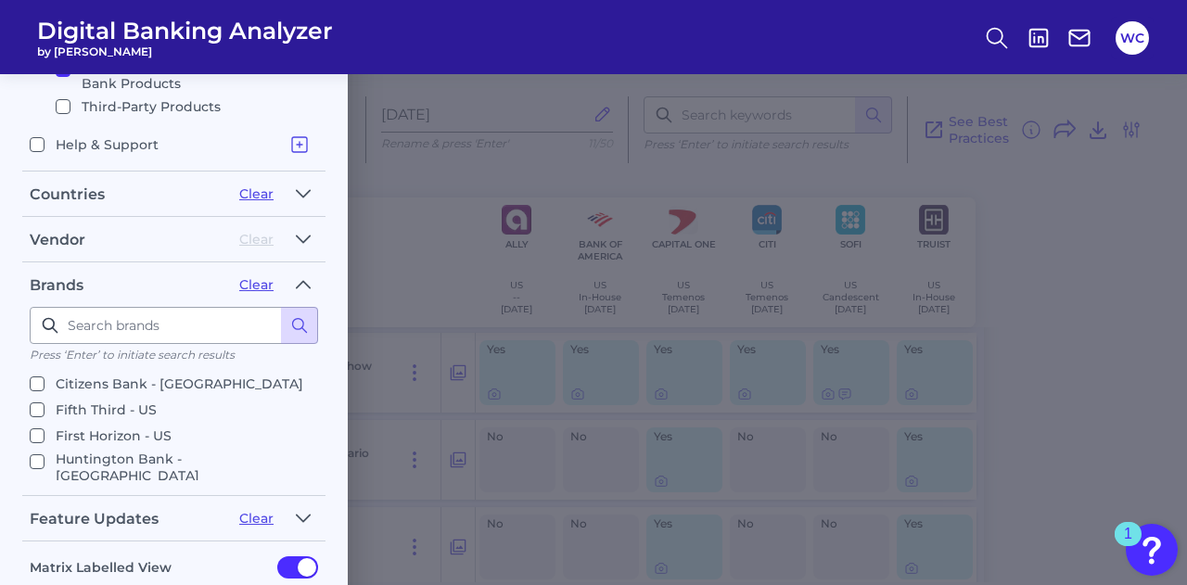
scroll to position [100, 0]
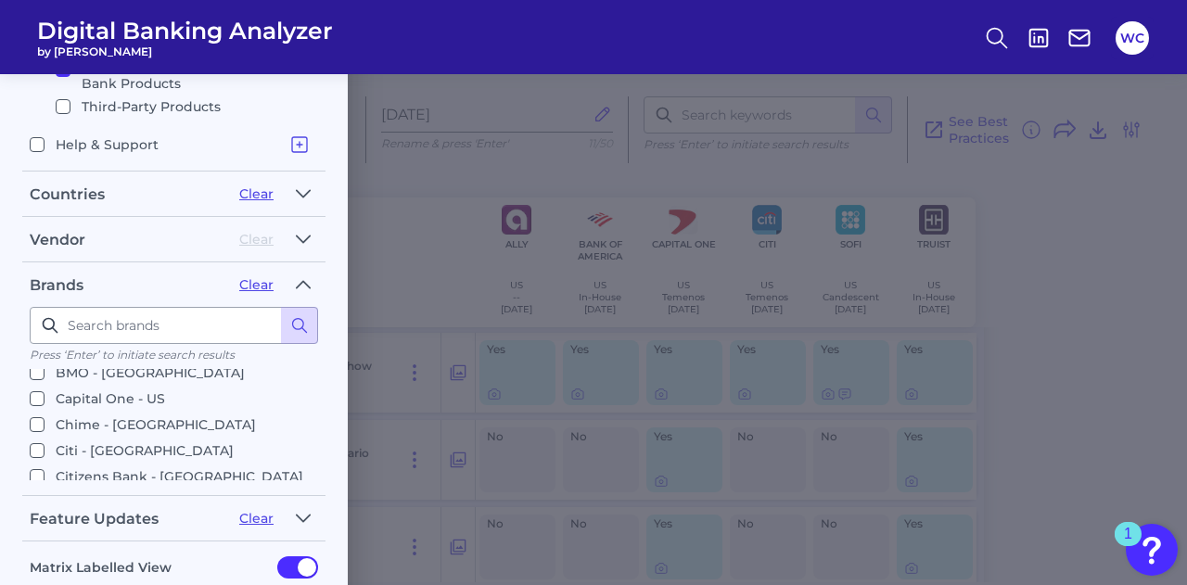
click at [41, 443] on input "Citi - [GEOGRAPHIC_DATA]" at bounding box center [37, 450] width 15 height 15
checkbox input "true"
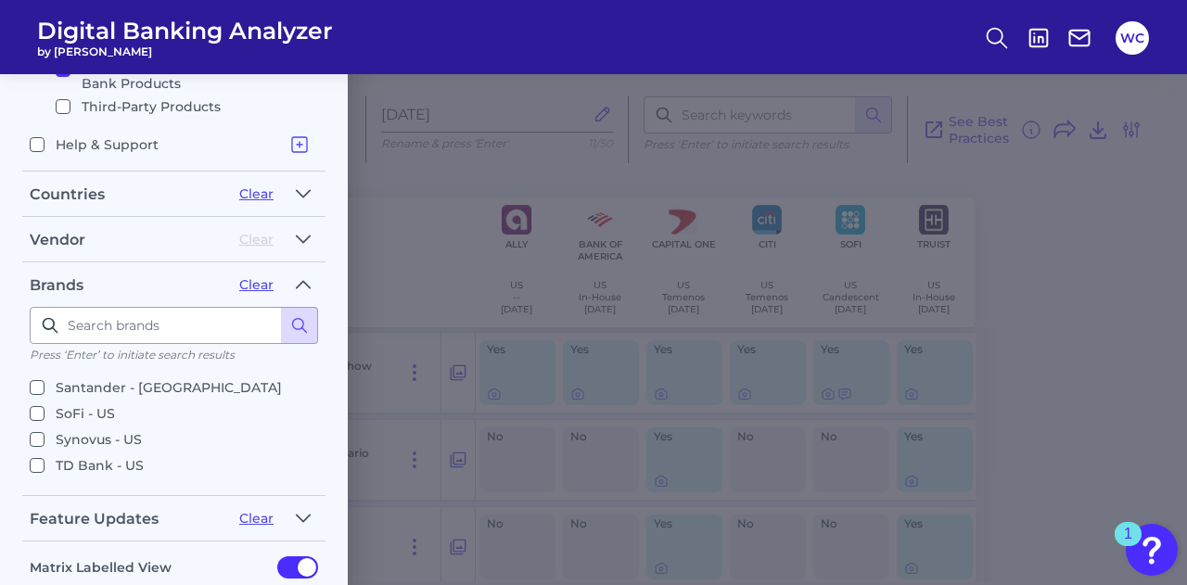
scroll to position [564, 0]
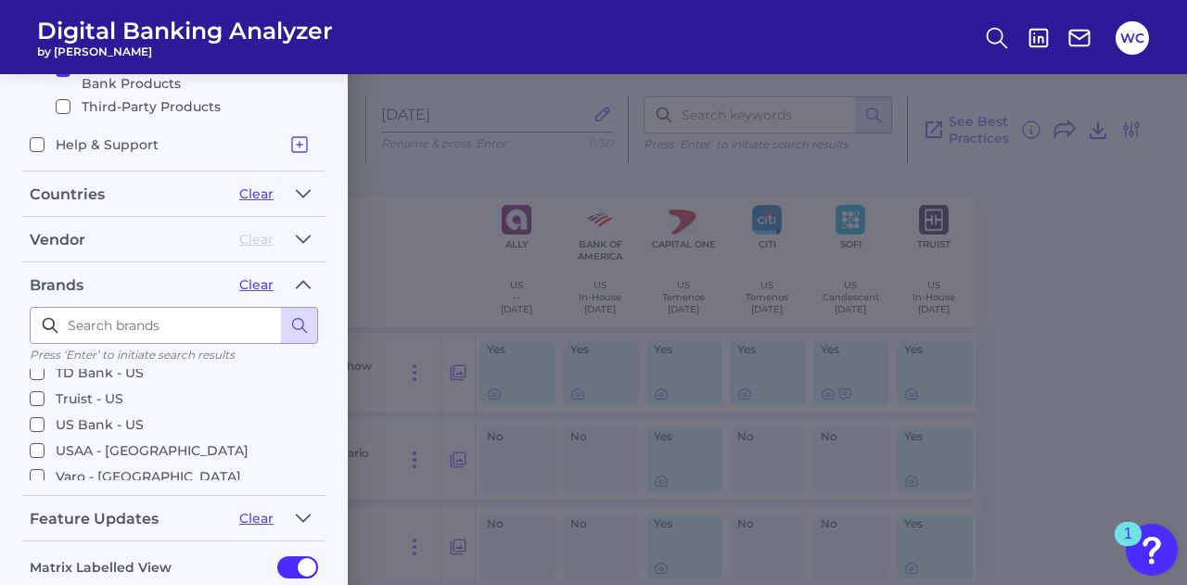
click at [37, 417] on input "US Bank - US" at bounding box center [37, 424] width 15 height 15
checkbox input "true"
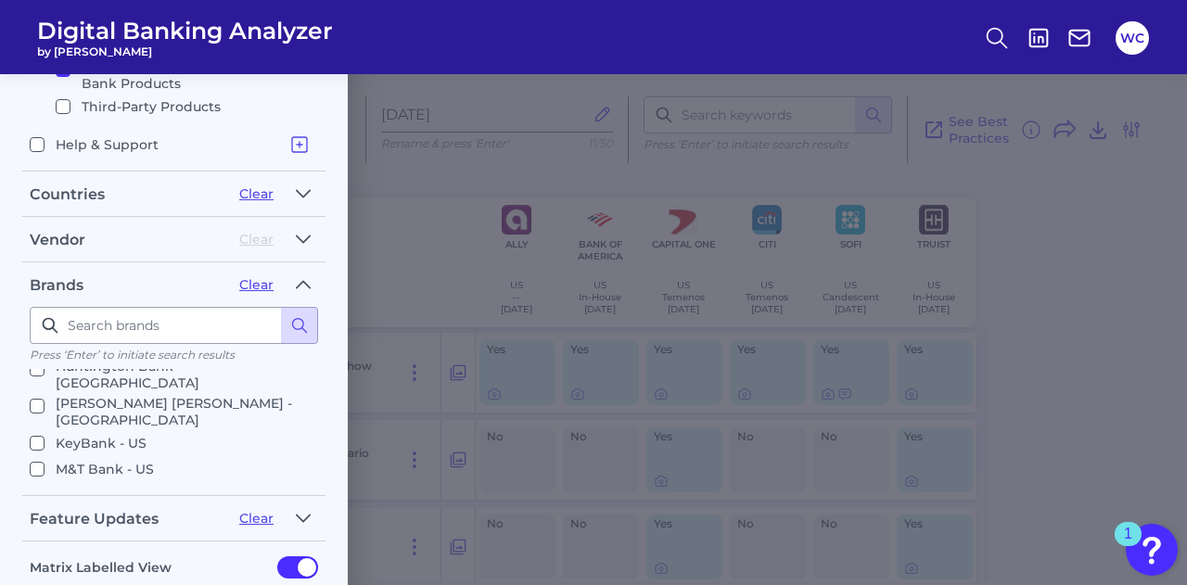
scroll to position [378, 0]
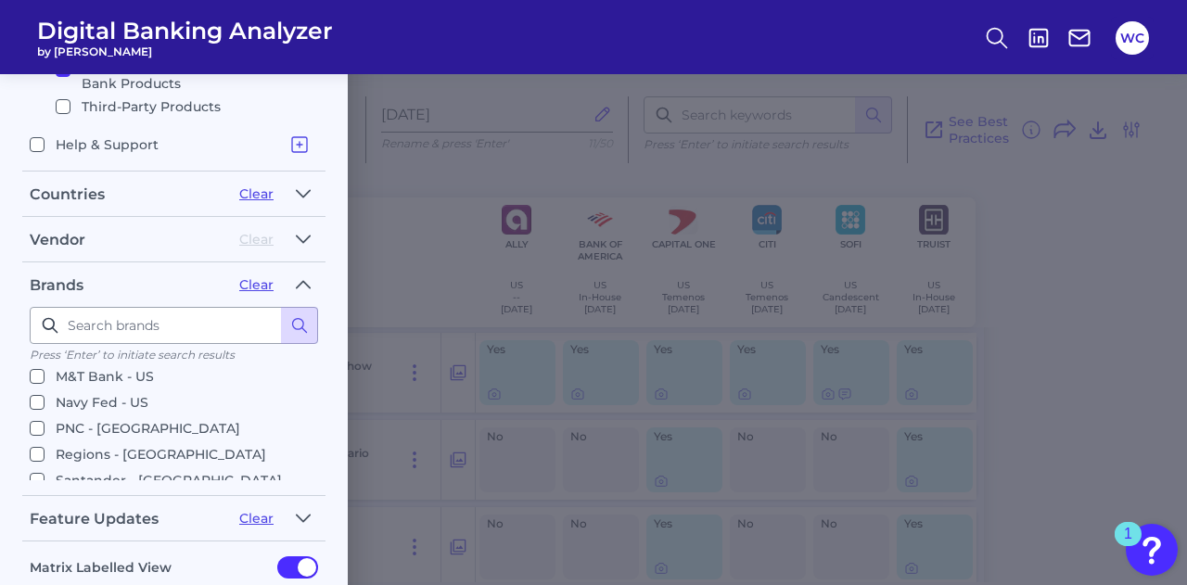
click at [41, 421] on input "PNC - [GEOGRAPHIC_DATA]" at bounding box center [37, 428] width 15 height 15
checkbox input "true"
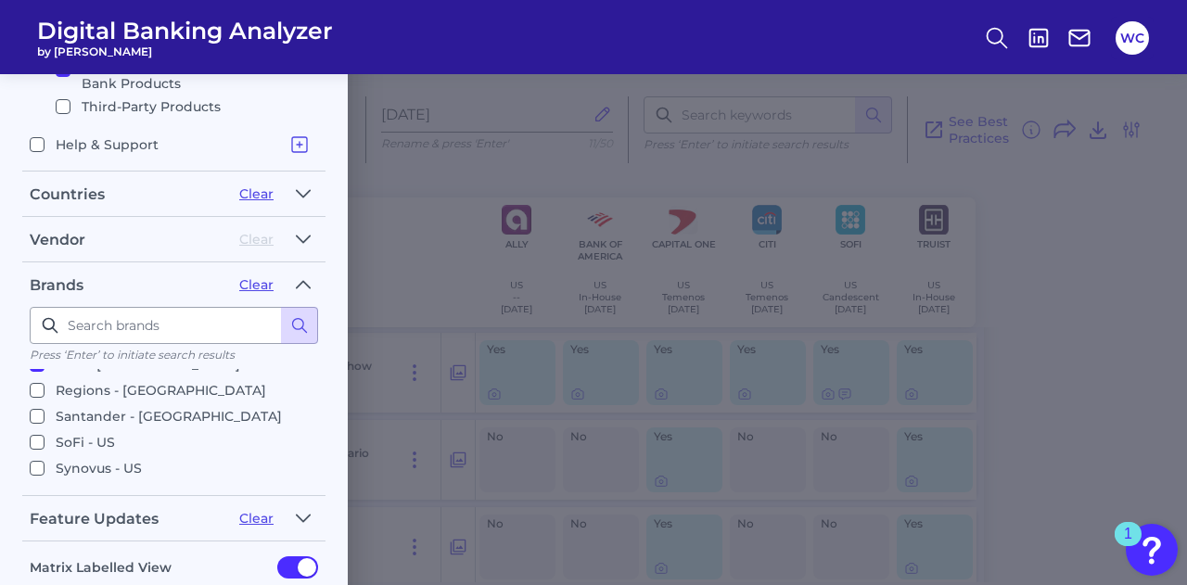
scroll to position [471, 0]
click at [34, 484] on input "Truist - US" at bounding box center [37, 491] width 15 height 15
checkbox input "true"
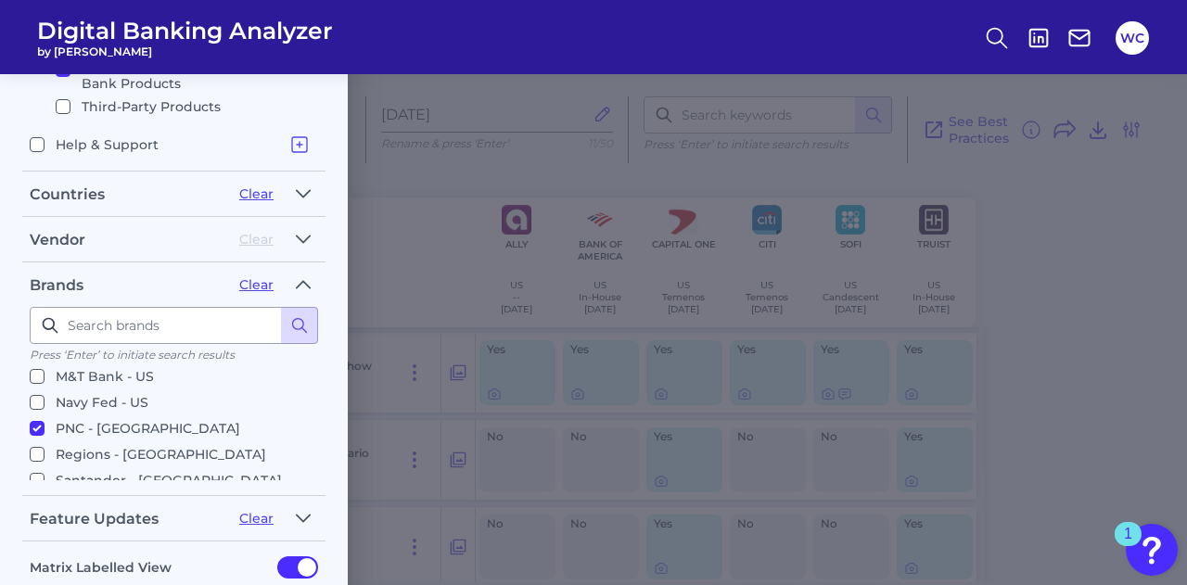
scroll to position [286, 0]
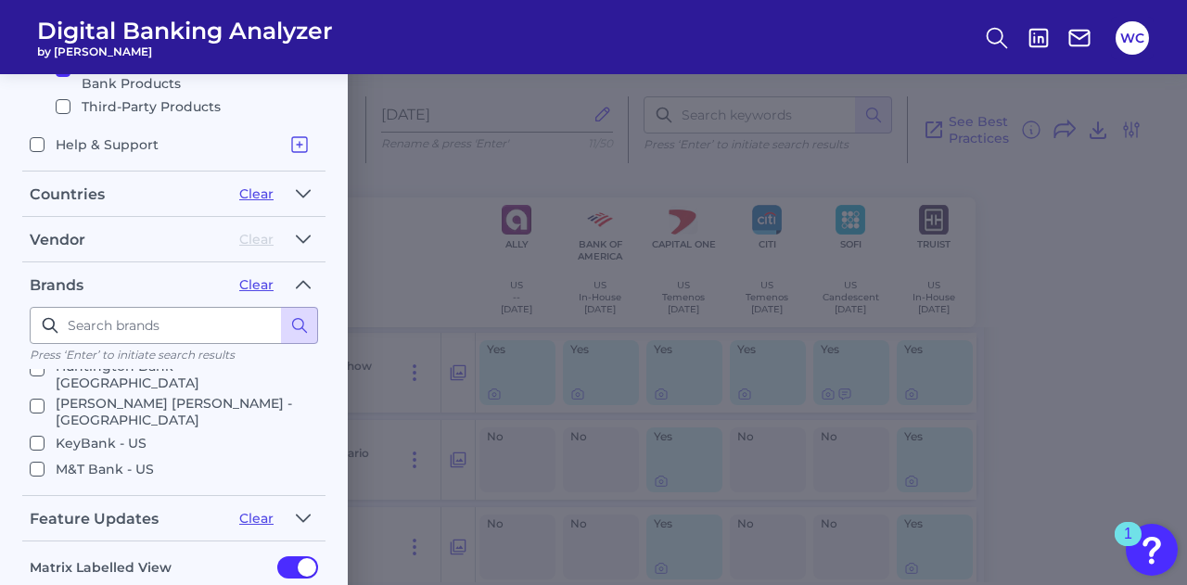
click at [36, 462] on input "M&T Bank - US" at bounding box center [37, 469] width 15 height 15
checkbox input "true"
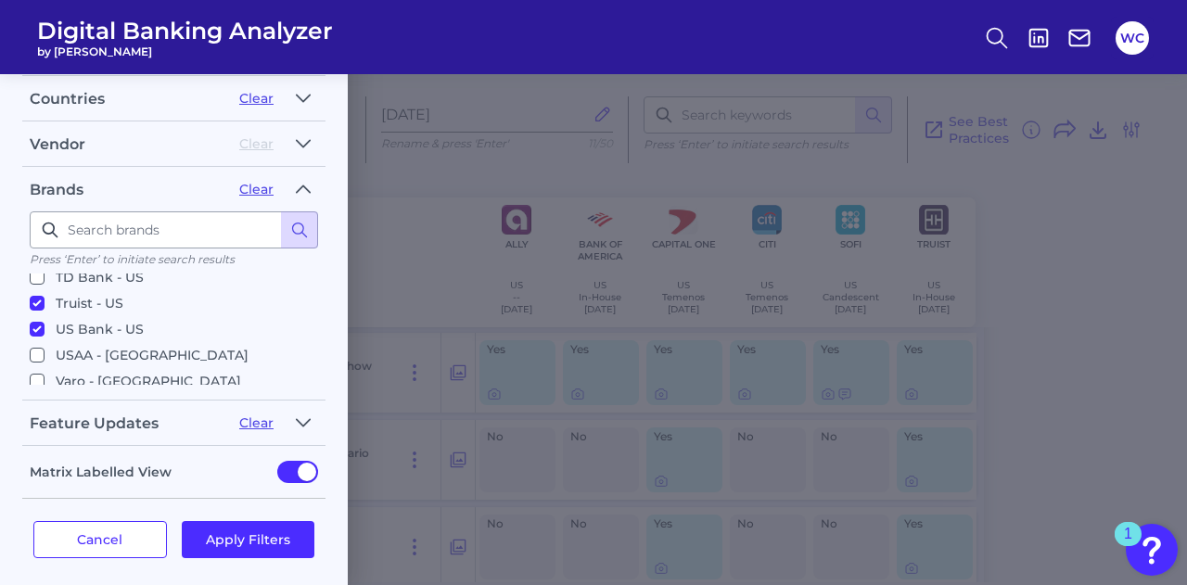
scroll to position [0, 0]
click at [253, 526] on button "Apply Filters" at bounding box center [249, 539] width 134 height 37
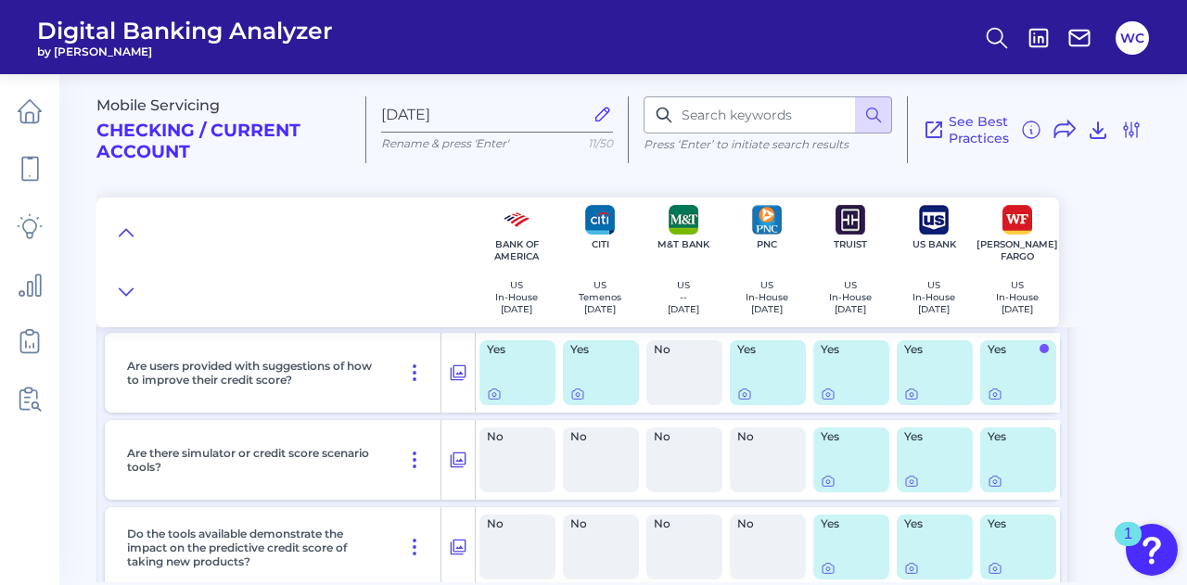
click at [1133, 384] on div "Mobile Servicing Checking / Current Account Aug 14 2025 Rename & press 'Enter' …" at bounding box center [641, 321] width 1090 height 522
click at [497, 392] on icon at bounding box center [494, 394] width 15 height 15
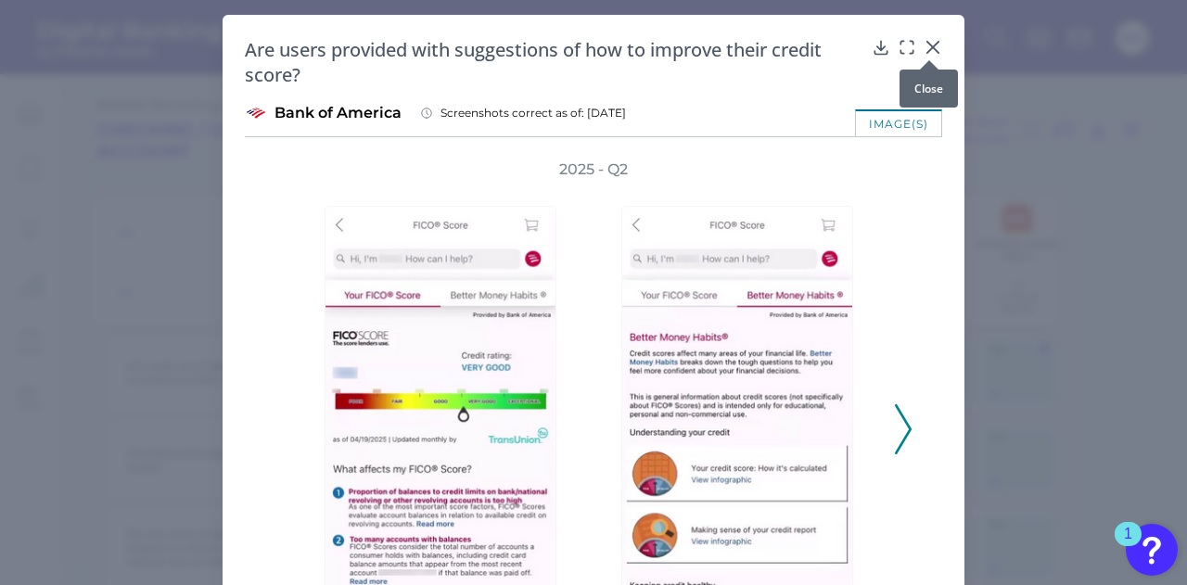
click at [927, 45] on icon at bounding box center [932, 47] width 19 height 19
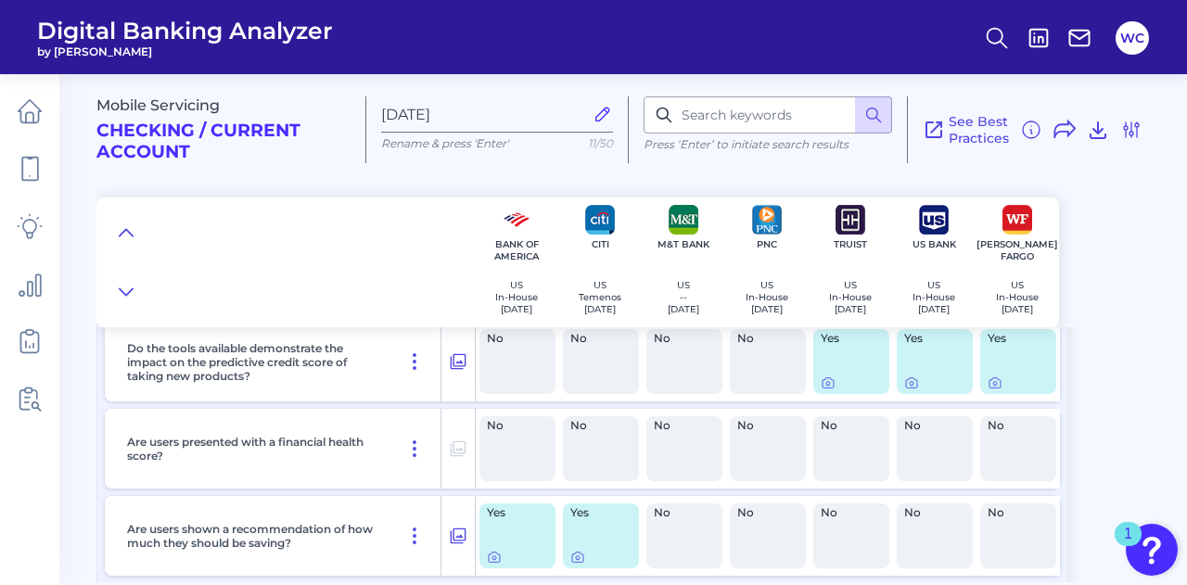
scroll to position [448, 0]
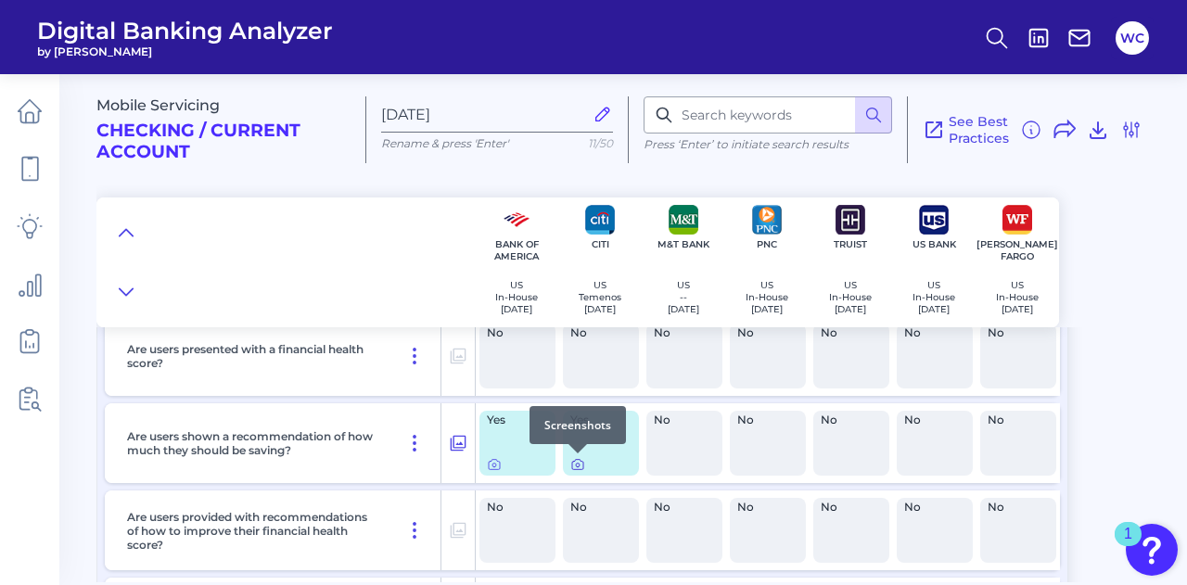
click at [577, 464] on icon at bounding box center [578, 466] width 4 height 4
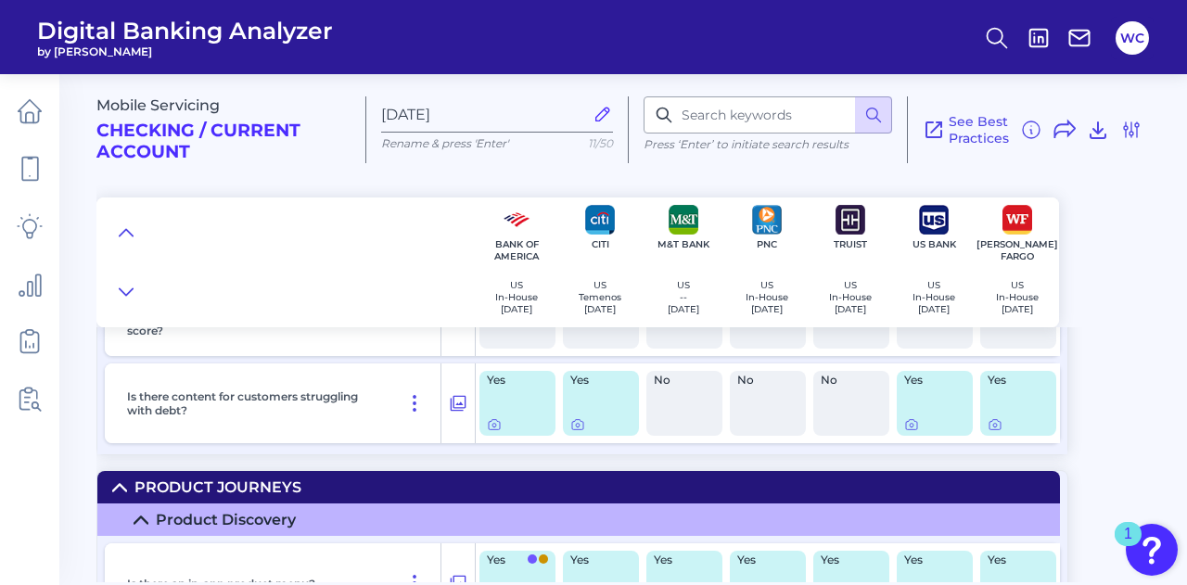
scroll to position [633, 0]
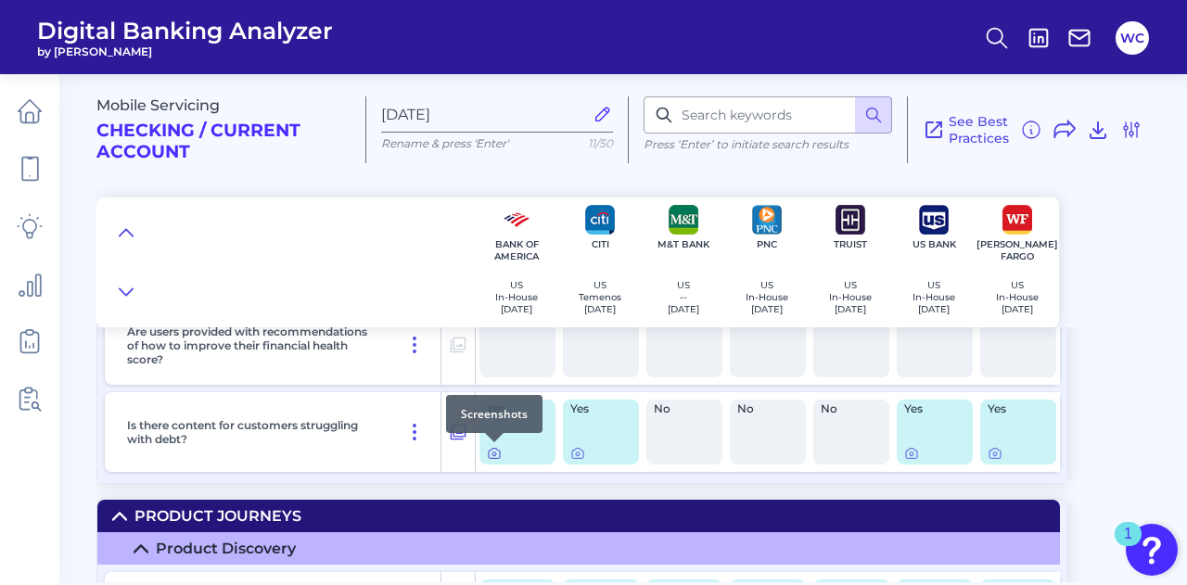
click at [494, 448] on div at bounding box center [494, 442] width 19 height 19
click at [493, 454] on icon at bounding box center [494, 453] width 15 height 15
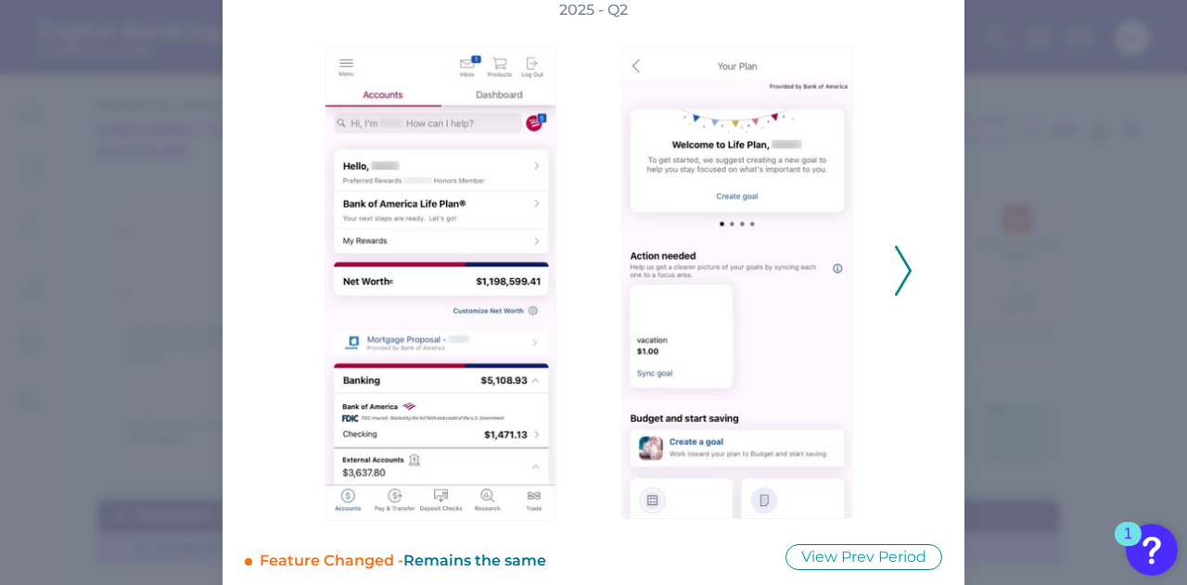
scroll to position [157, 0]
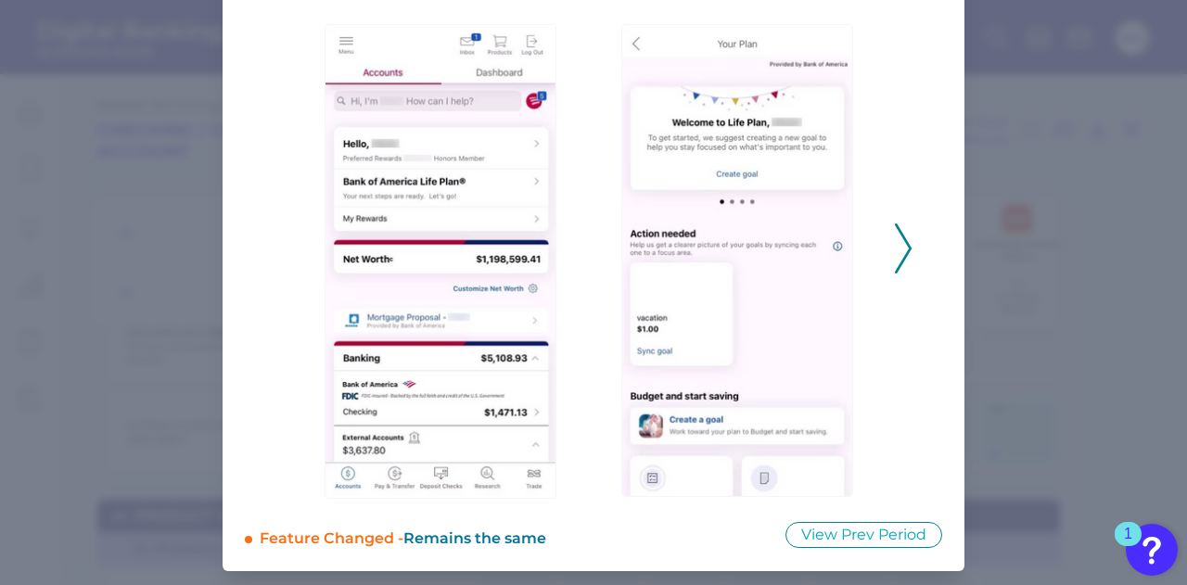
click at [895, 242] on icon at bounding box center [903, 248] width 17 height 50
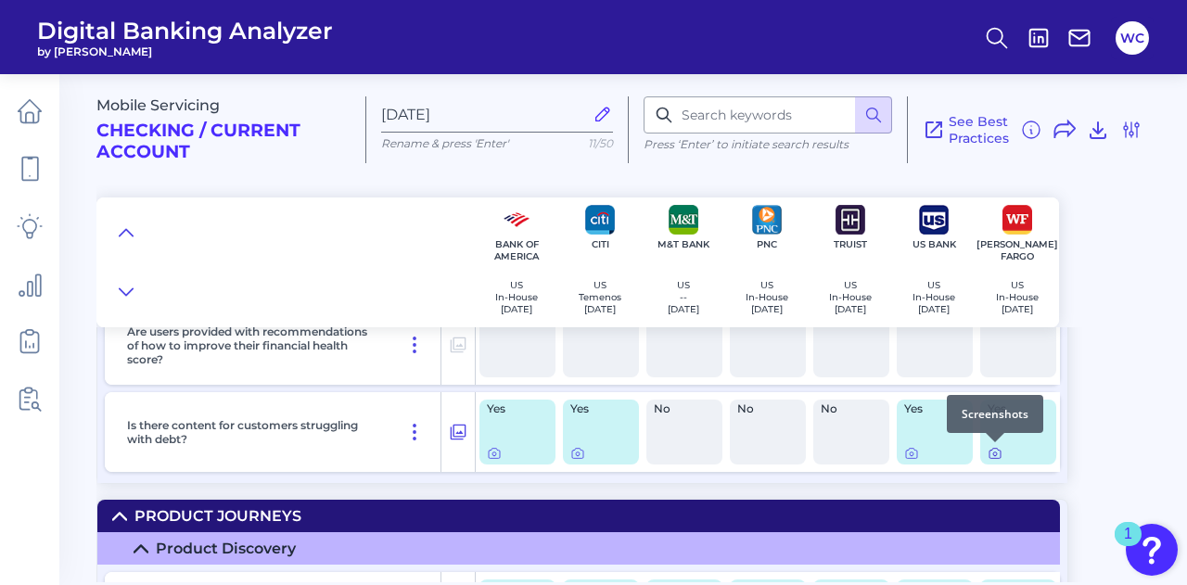
click at [994, 452] on icon at bounding box center [994, 453] width 15 height 15
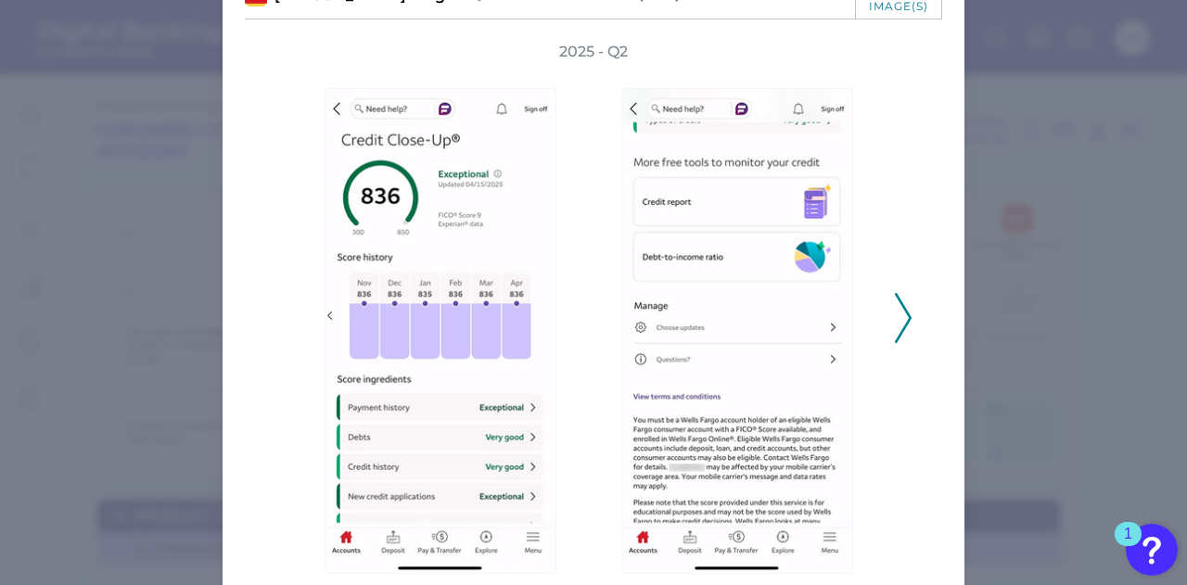
scroll to position [168, 0]
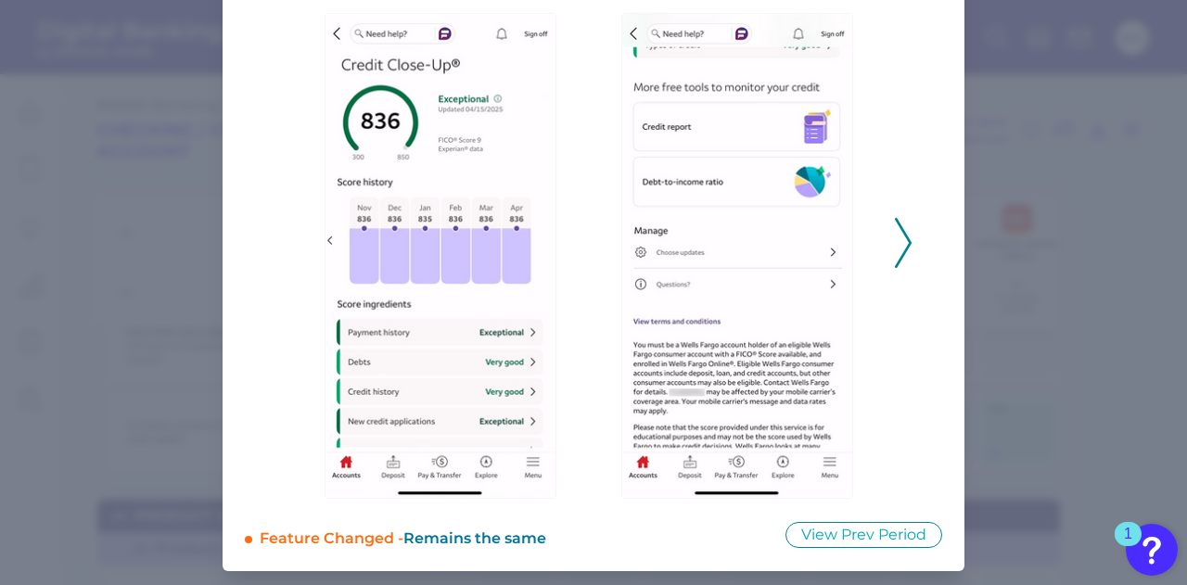
click at [899, 244] on icon at bounding box center [903, 243] width 17 height 50
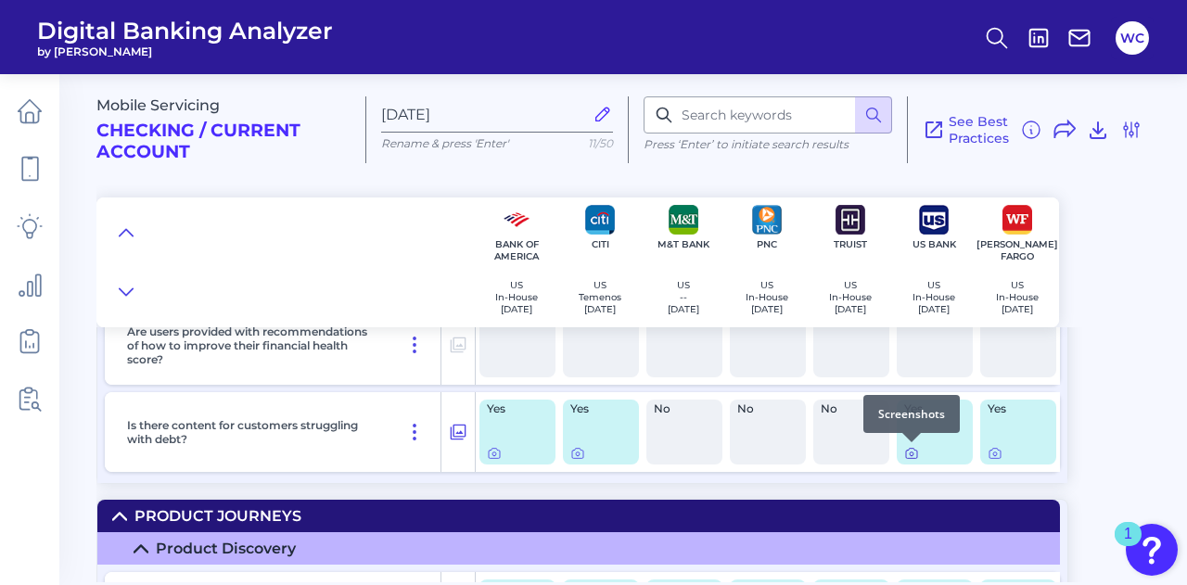
click at [911, 453] on icon at bounding box center [911, 453] width 15 height 15
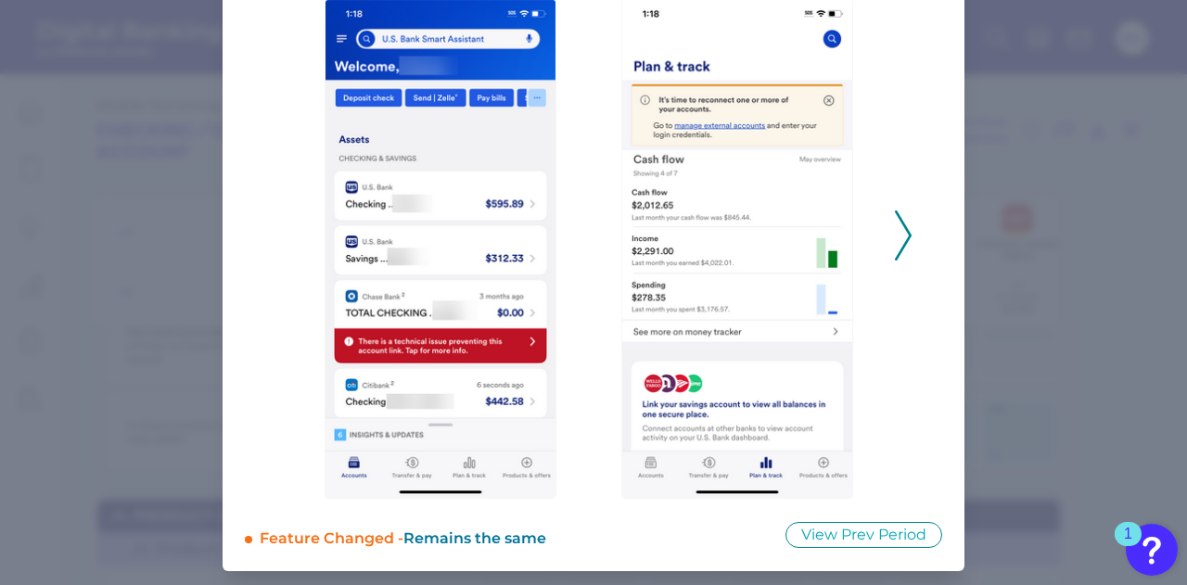
scroll to position [89, 0]
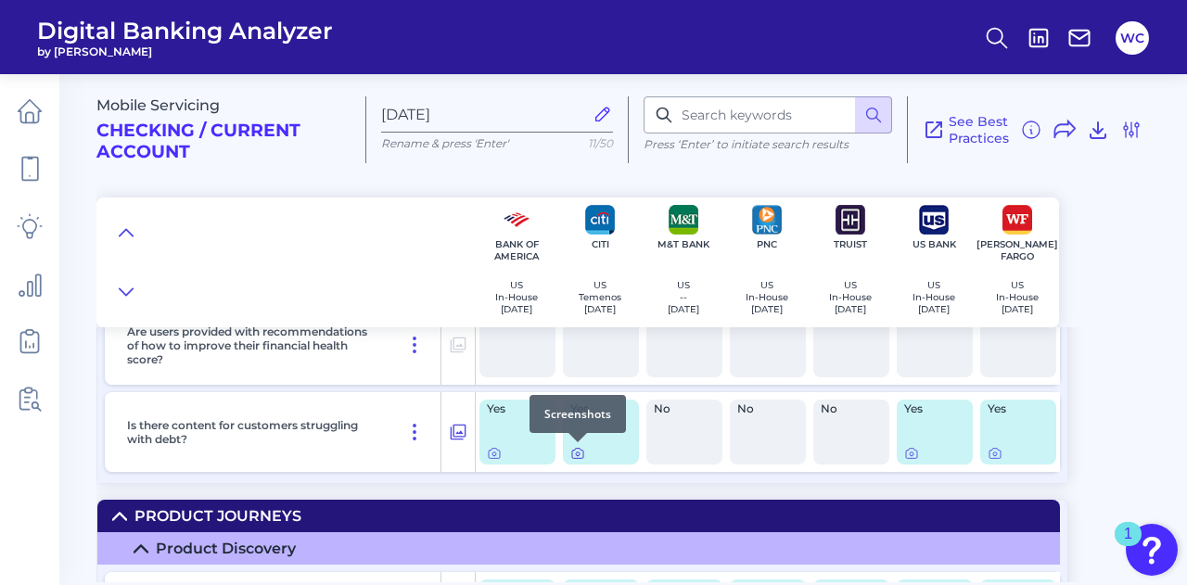
click at [575, 456] on icon at bounding box center [577, 453] width 15 height 15
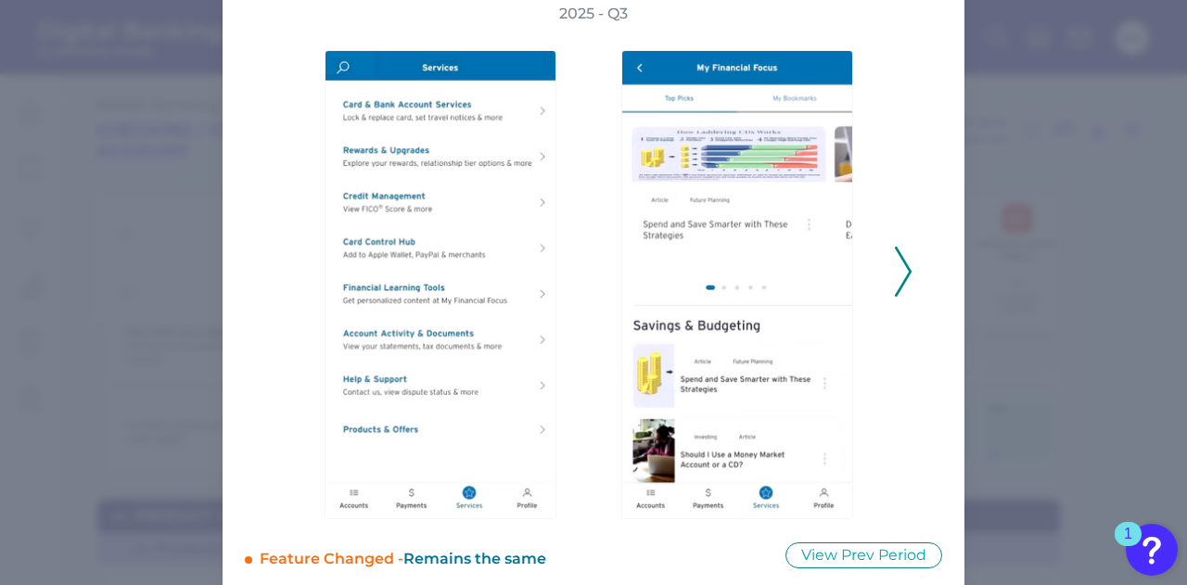
scroll to position [151, 0]
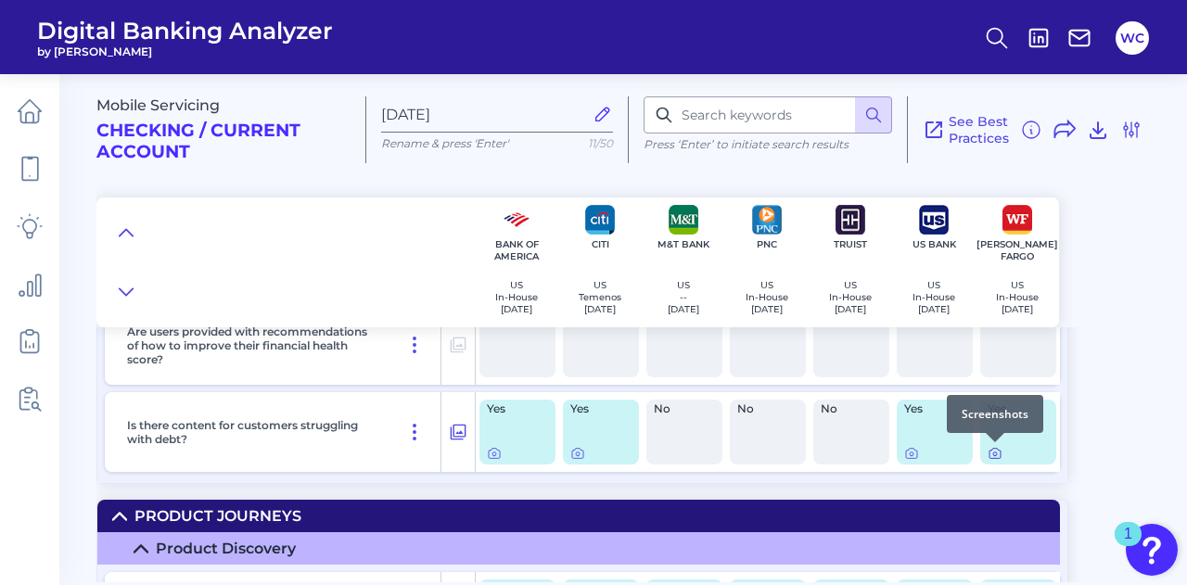
click at [996, 451] on icon at bounding box center [994, 453] width 15 height 15
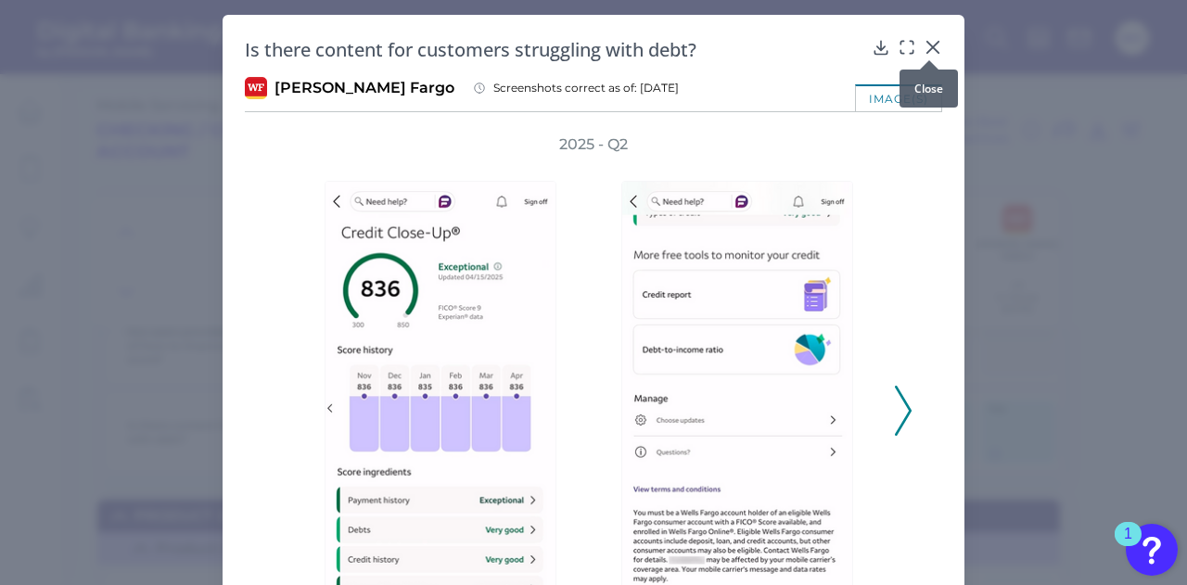
click at [928, 48] on icon at bounding box center [932, 47] width 11 height 11
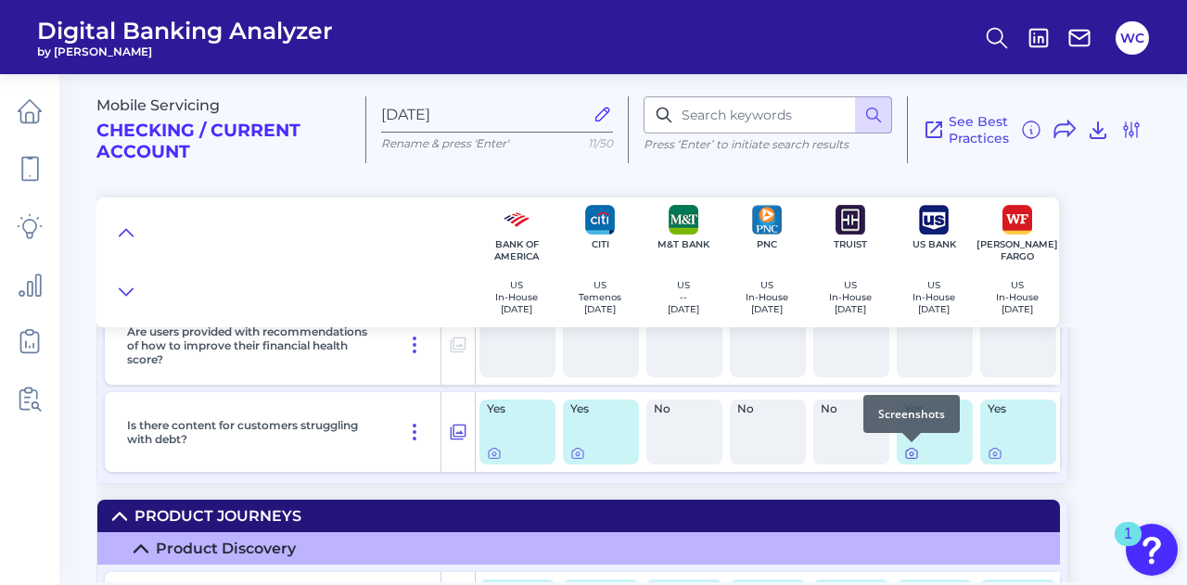
click at [909, 452] on icon at bounding box center [911, 453] width 15 height 15
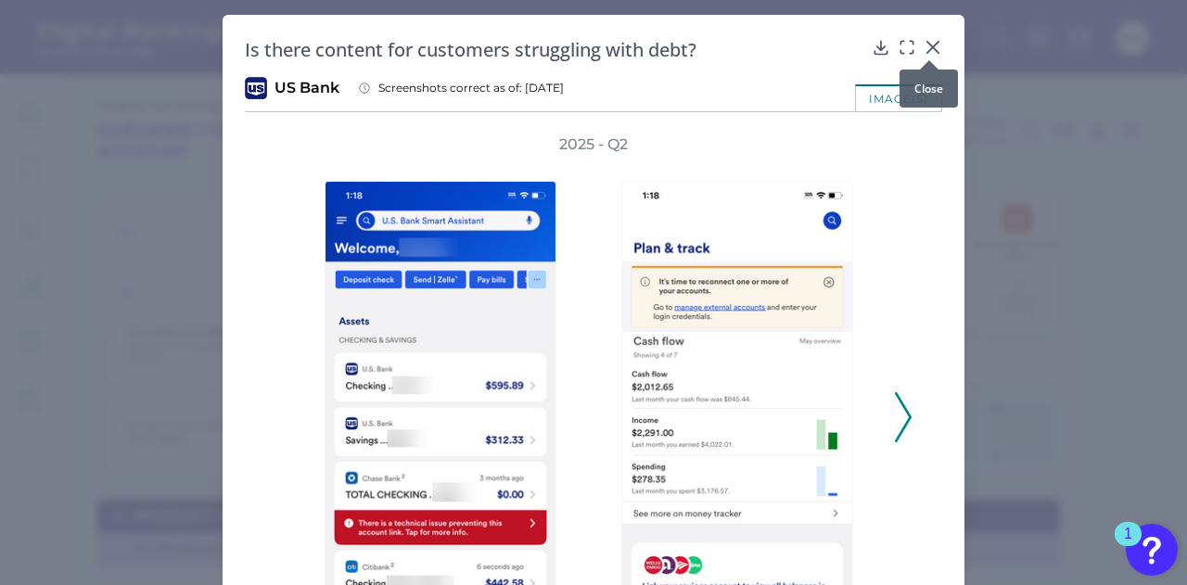
click at [933, 52] on div at bounding box center [929, 60] width 19 height 19
click at [927, 47] on icon at bounding box center [932, 47] width 11 height 11
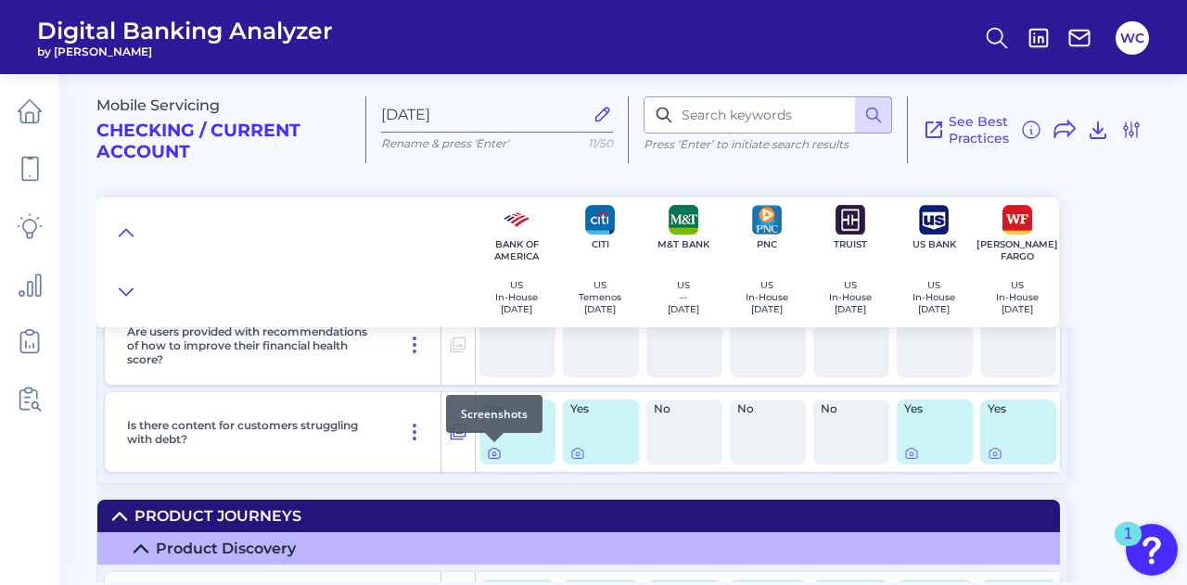
click at [492, 452] on icon at bounding box center [494, 454] width 4 height 4
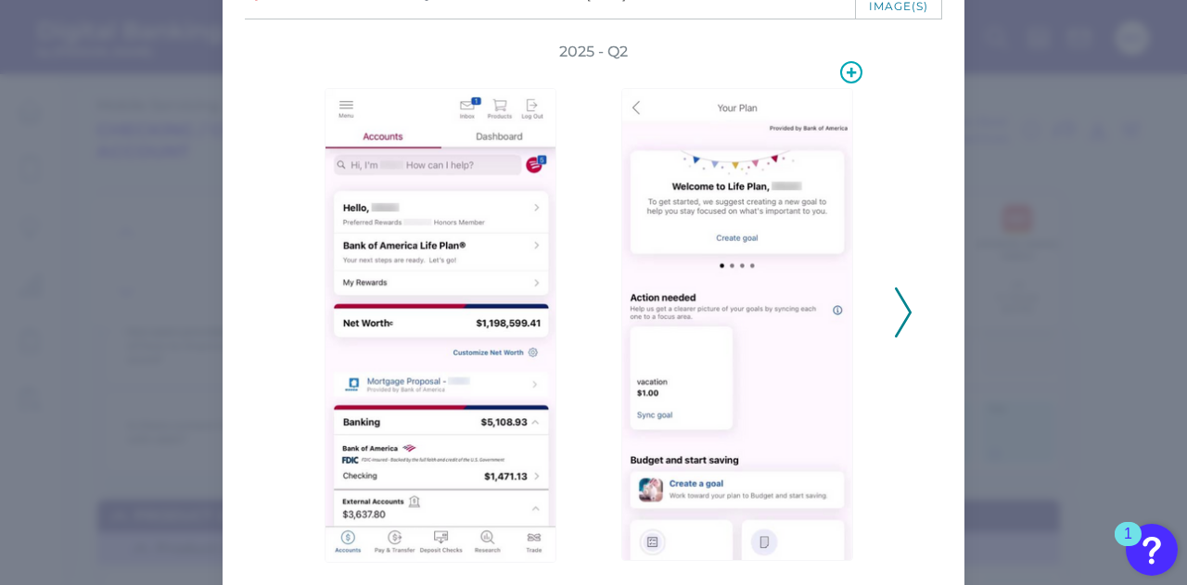
scroll to position [64, 0]
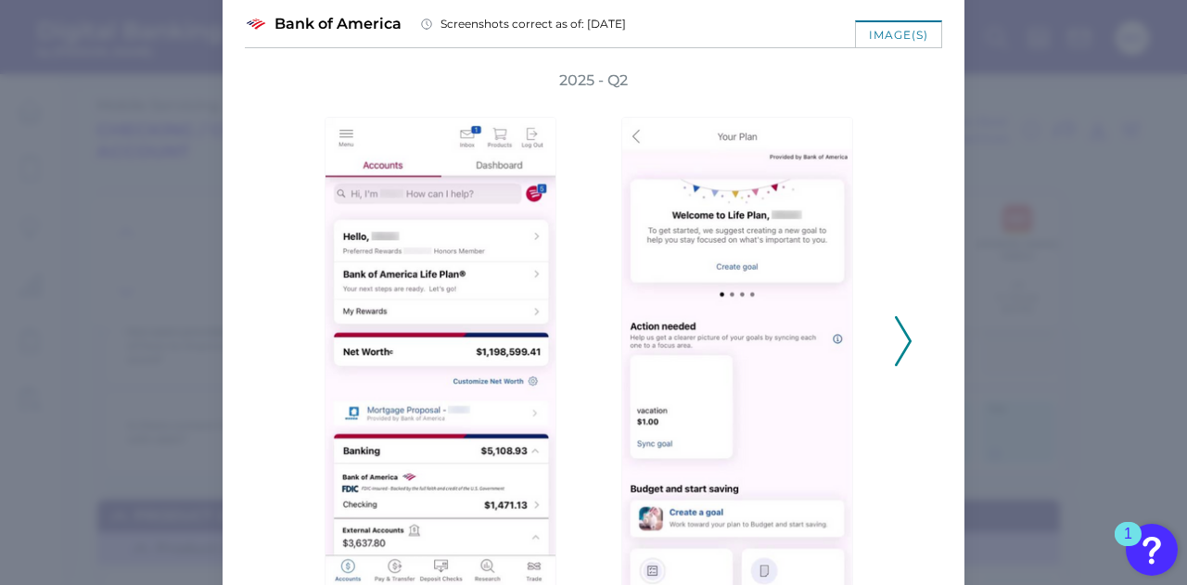
click at [902, 341] on icon at bounding box center [903, 341] width 17 height 50
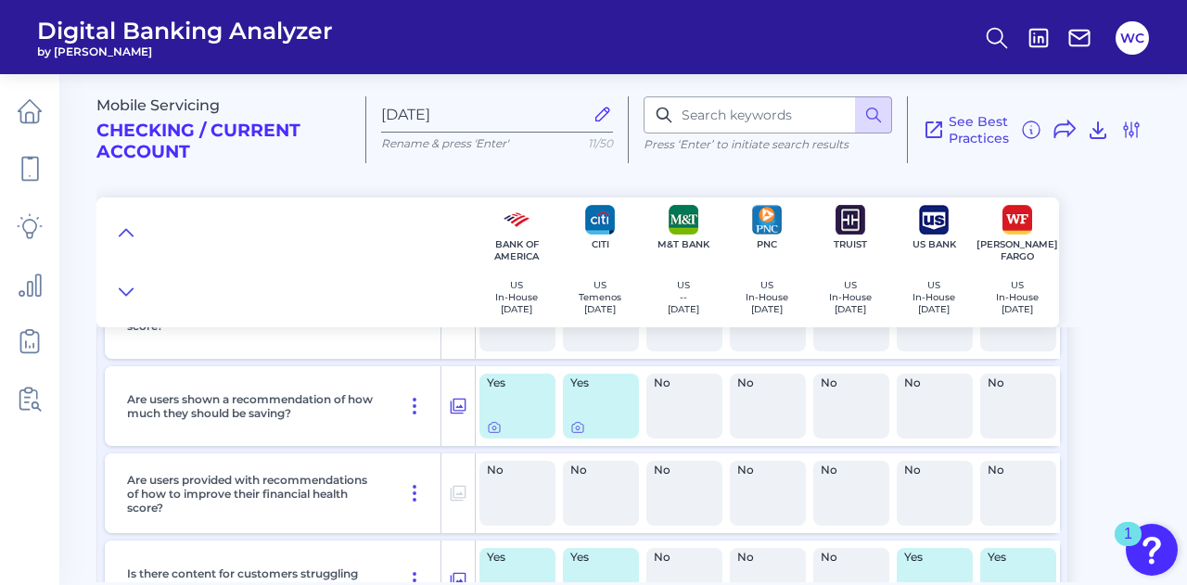
scroll to position [456, 0]
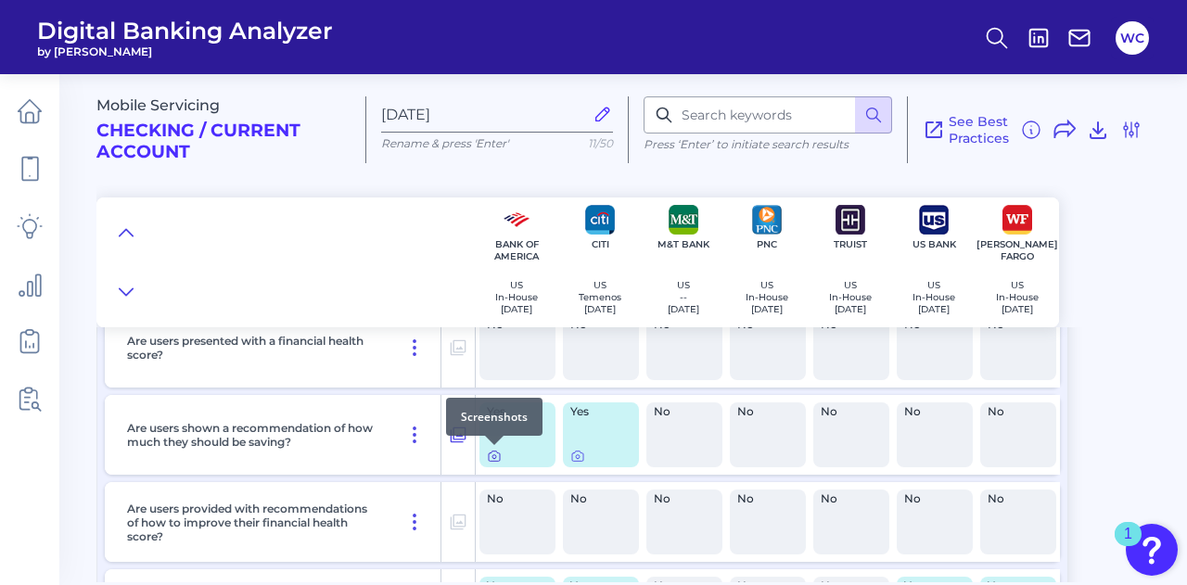
click at [492, 456] on icon at bounding box center [494, 456] width 15 height 15
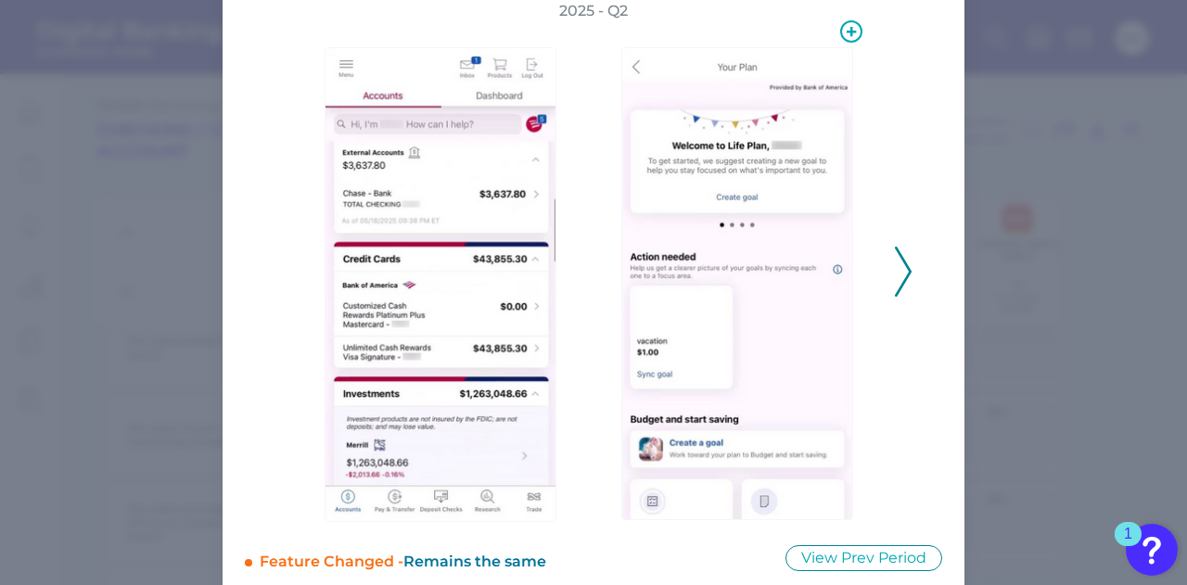
scroll to position [182, 0]
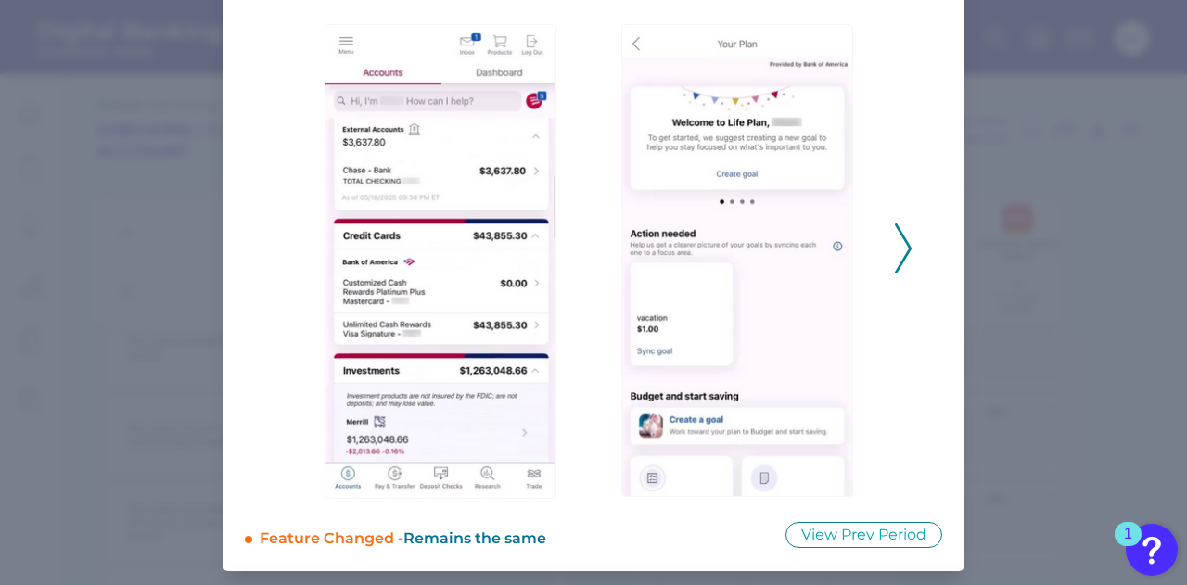
click at [895, 250] on icon at bounding box center [903, 248] width 17 height 50
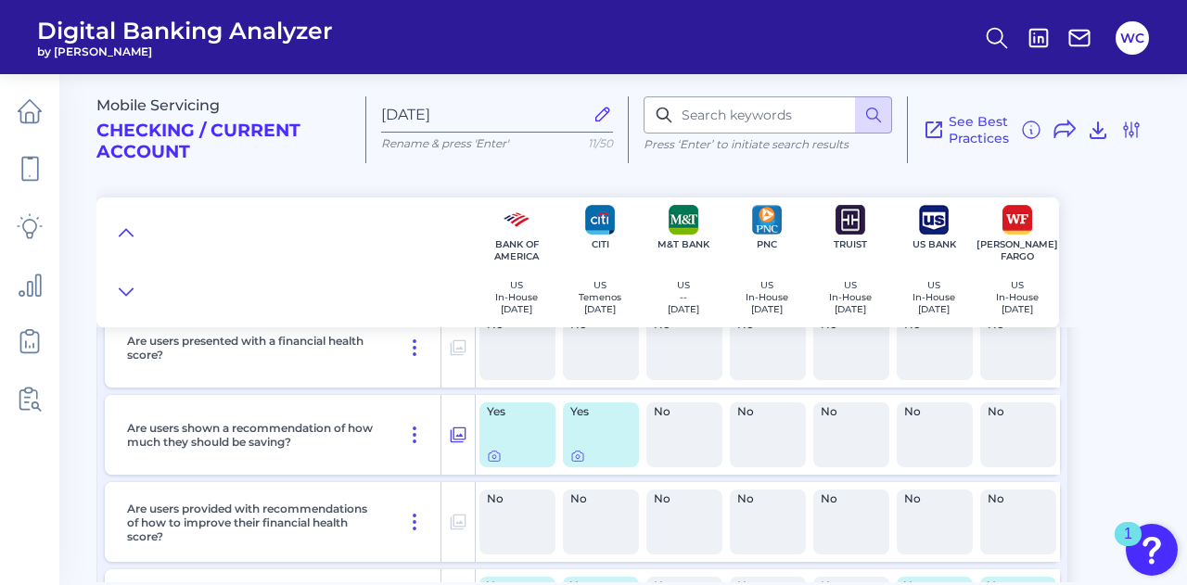
click at [1118, 300] on div "Mobile Servicing Checking / Current Account Aug 14 2025 Rename & press 'Enter' …" at bounding box center [641, 193] width 1090 height 267
click at [1143, 331] on div "Mobile Servicing Checking / Current Account Aug 14 2025 Rename & press 'Enter' …" at bounding box center [641, 321] width 1090 height 522
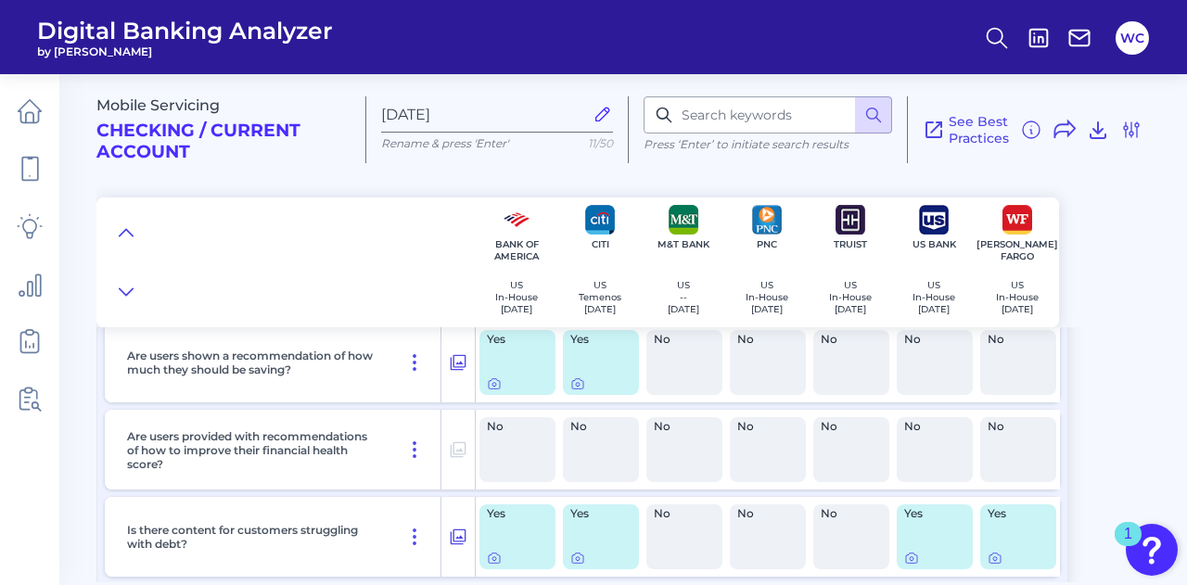
scroll to position [525, 0]
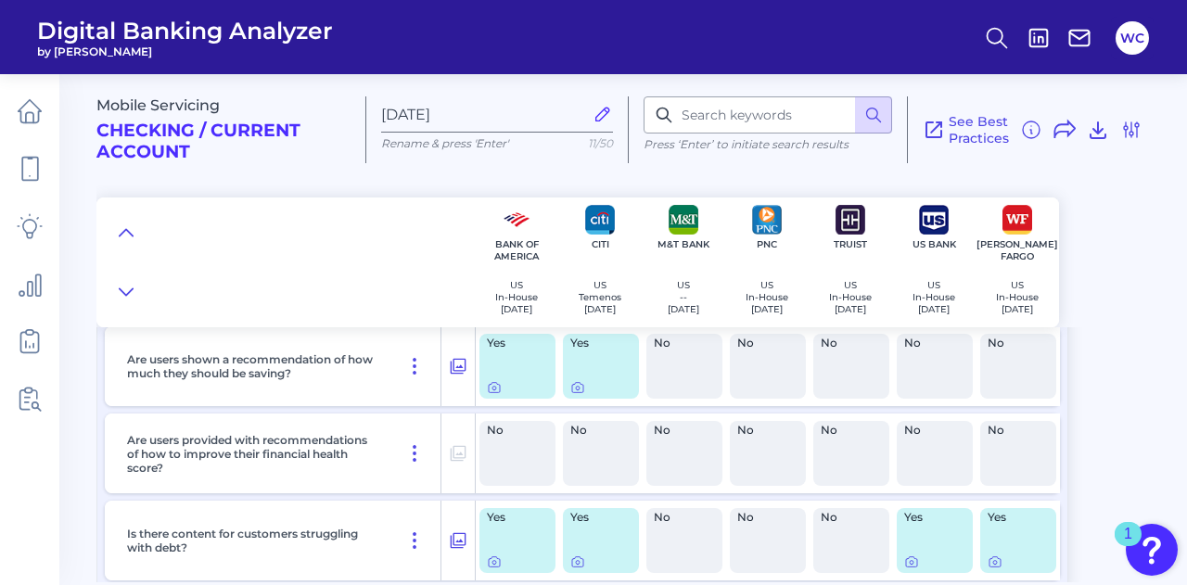
click at [1102, 298] on div "Mobile Servicing Checking / Current Account Aug 14 2025 Rename & press 'Enter' …" at bounding box center [641, 193] width 1090 height 267
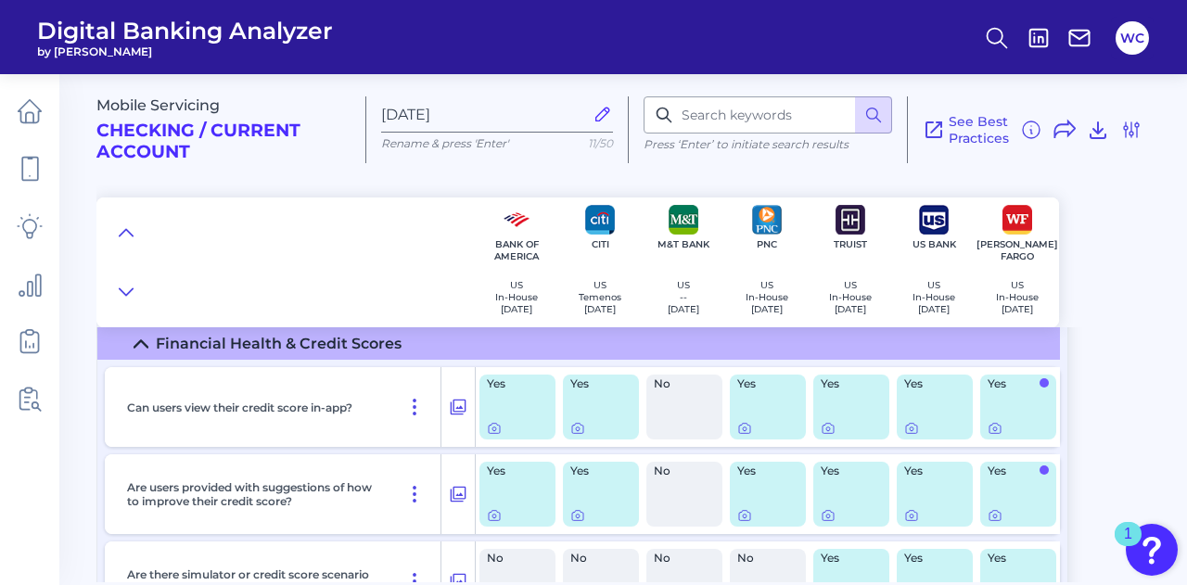
scroll to position [0, 0]
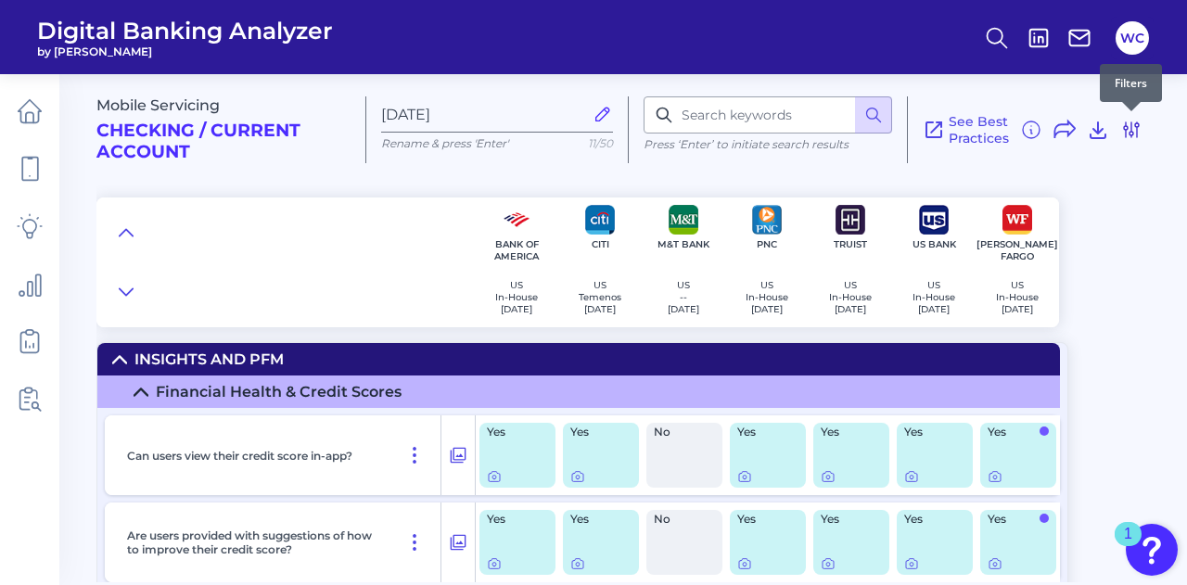
click at [1133, 128] on icon at bounding box center [1131, 130] width 22 height 22
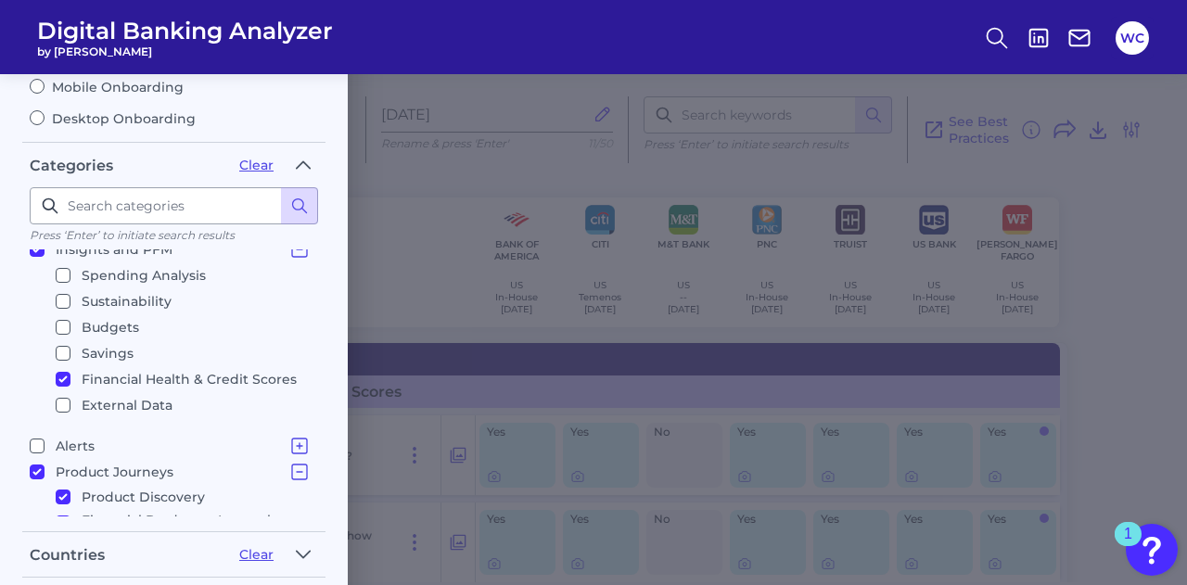
scroll to position [104, 0]
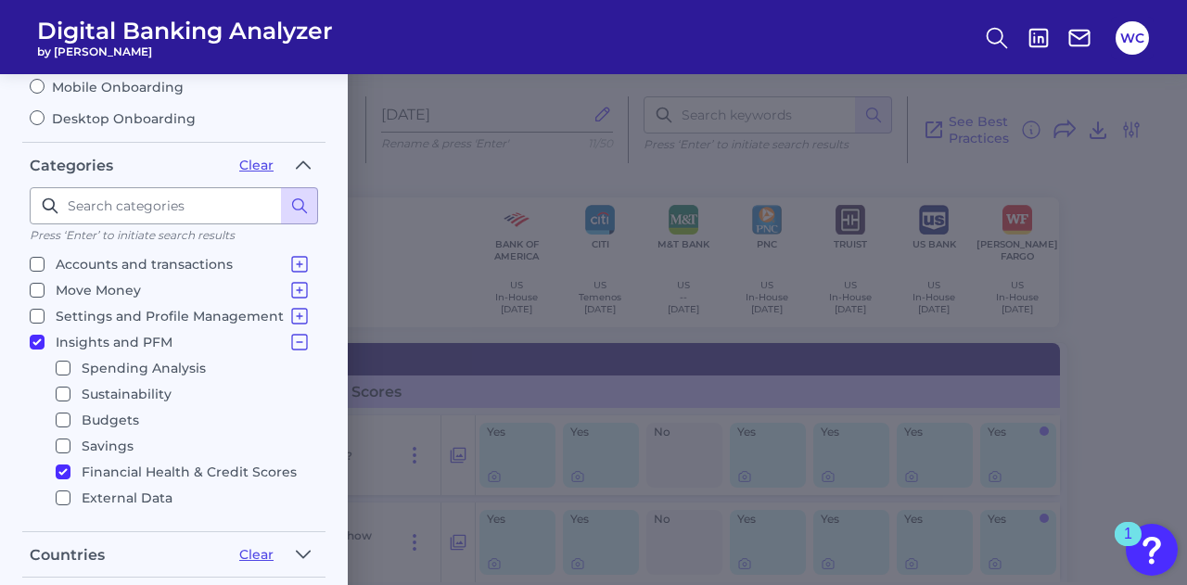
click at [66, 413] on input "Budgets" at bounding box center [63, 420] width 15 height 15
checkbox input "true"
click at [61, 470] on input "Financial Health & Credit Scores" at bounding box center [63, 472] width 15 height 15
checkbox input "false"
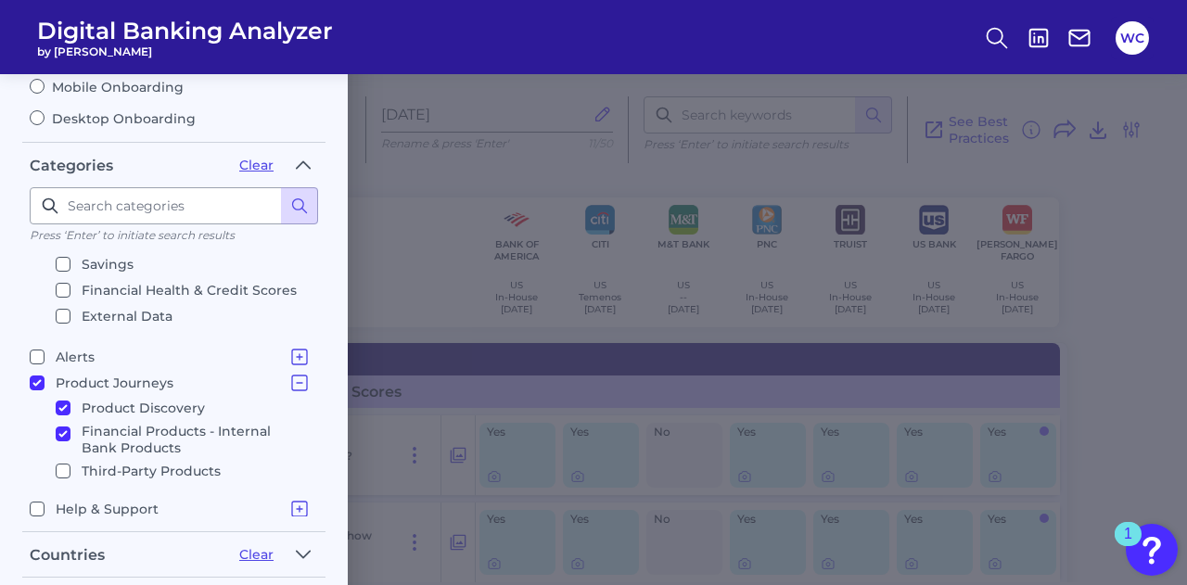
scroll to position [289, 0]
click at [41, 372] on input "Product Journeys Product Discovery Financial Products - Internal Bank Products …" at bounding box center [37, 379] width 15 height 15
checkbox input "false"
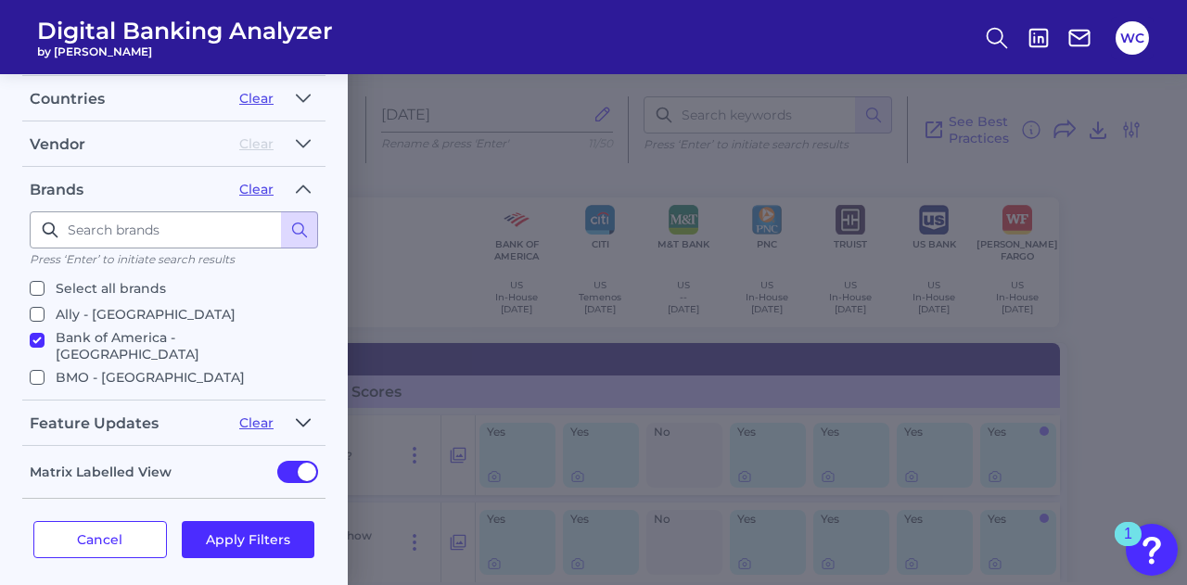
scroll to position [0, 0]
click at [271, 521] on button "Apply Filters" at bounding box center [249, 539] width 134 height 37
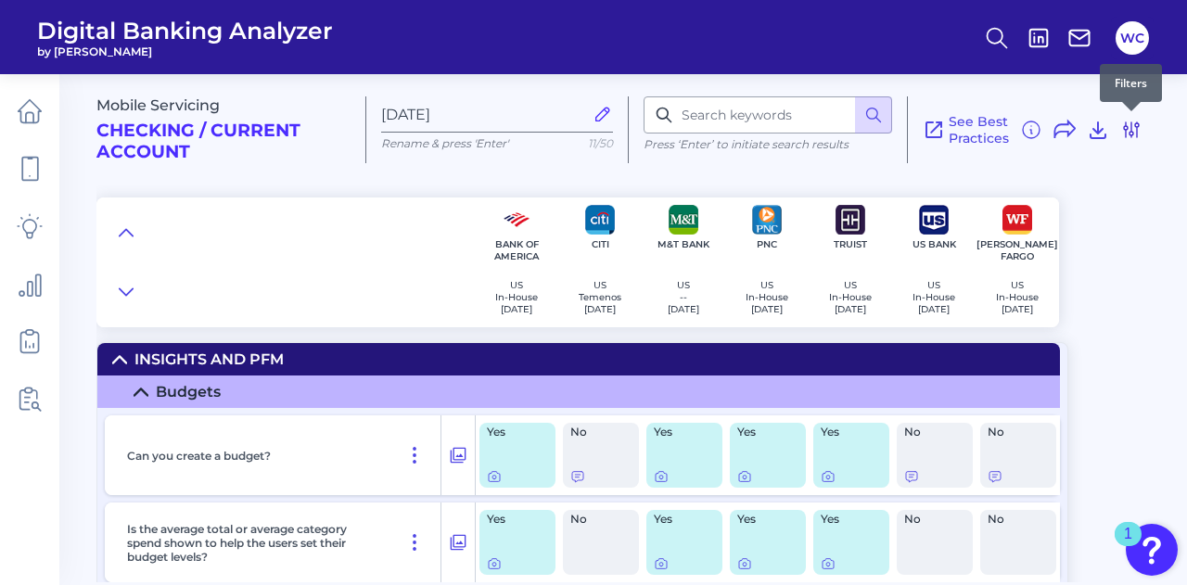
click at [1132, 132] on icon at bounding box center [1131, 129] width 15 height 15
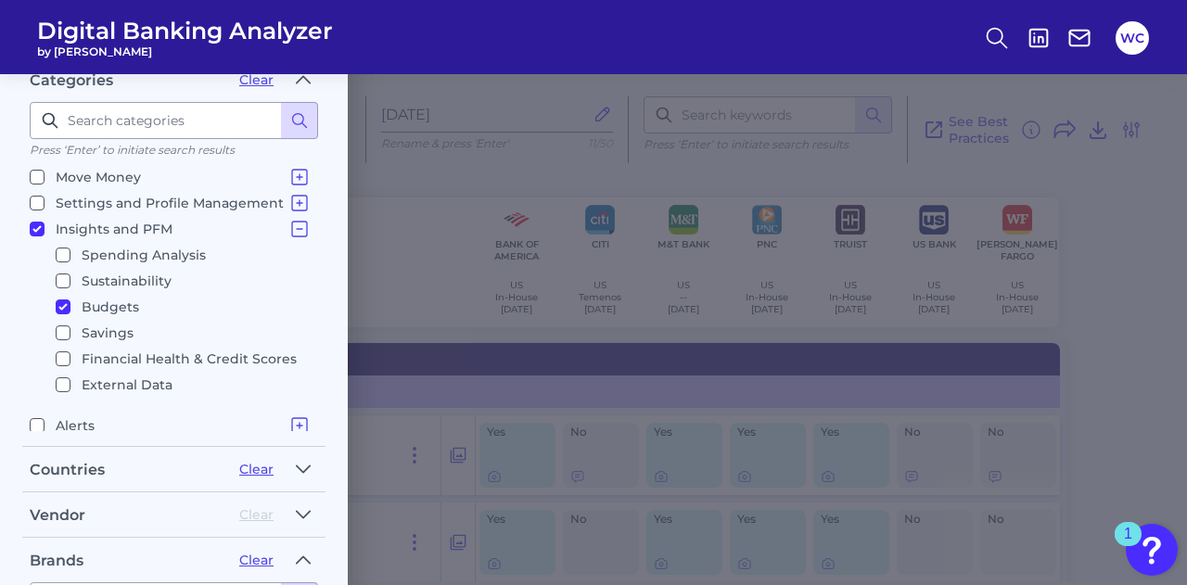
scroll to position [104, 0]
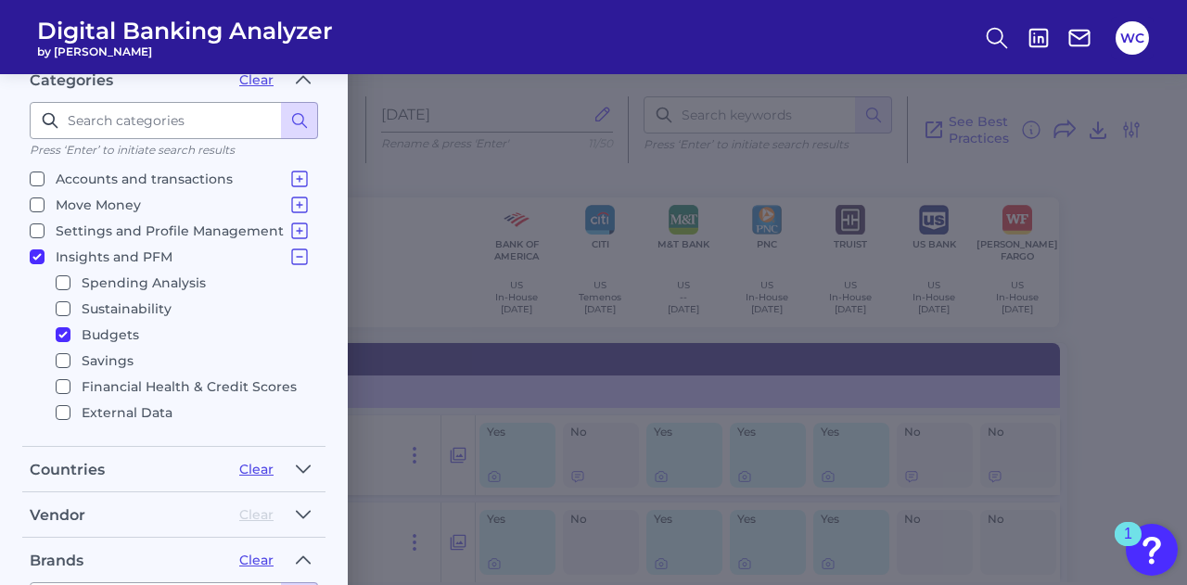
click at [38, 249] on input "Insights and PFM Spending Analysis Sustainability Budgets Savings Financial Hea…" at bounding box center [37, 256] width 15 height 15
checkbox input "false"
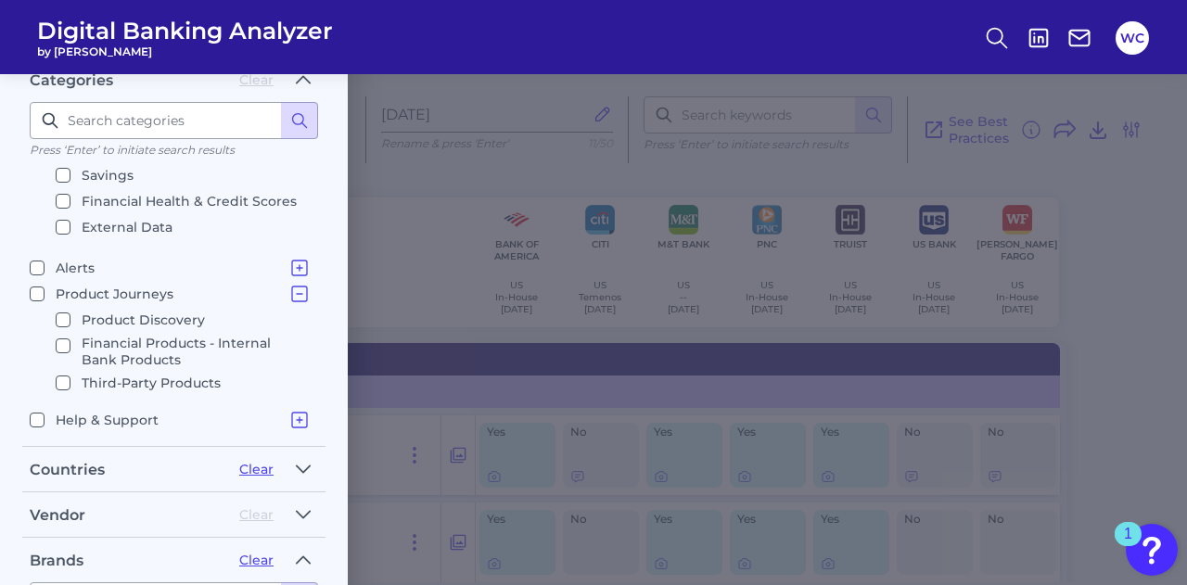
scroll to position [0, 0]
click at [292, 413] on icon at bounding box center [299, 420] width 15 height 15
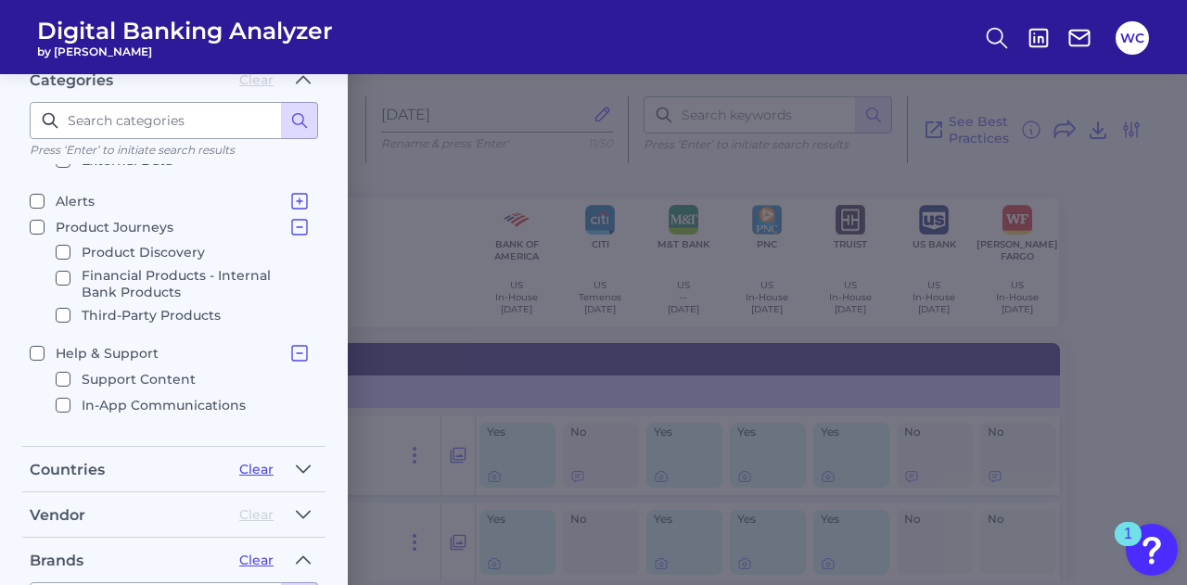
click at [60, 374] on input "Support Content" at bounding box center [63, 379] width 15 height 15
checkbox input "true"
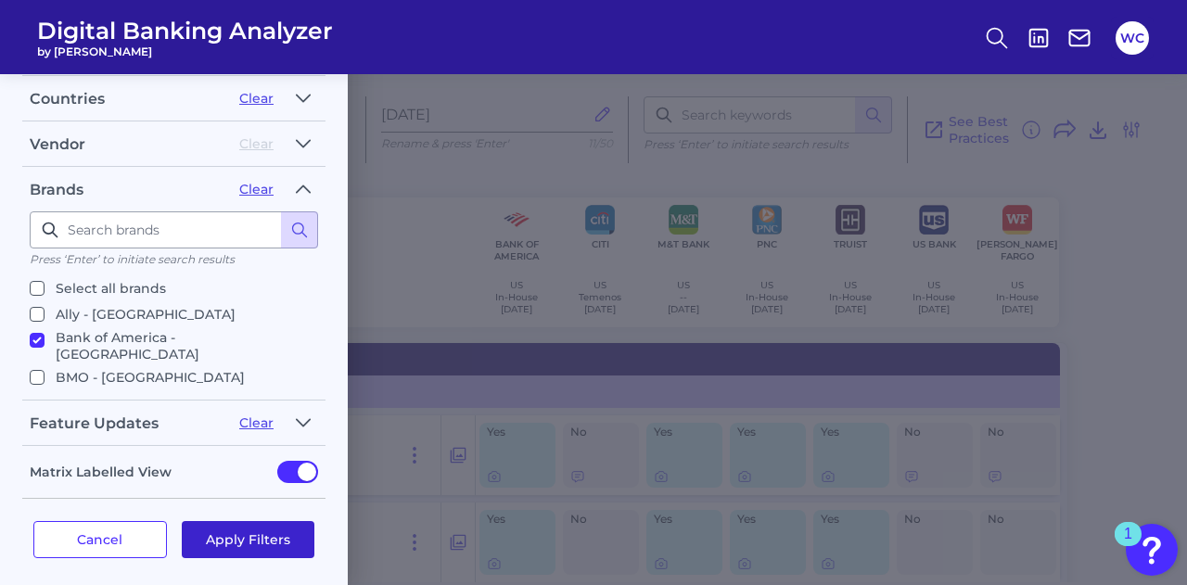
click at [277, 529] on button "Apply Filters" at bounding box center [249, 539] width 134 height 37
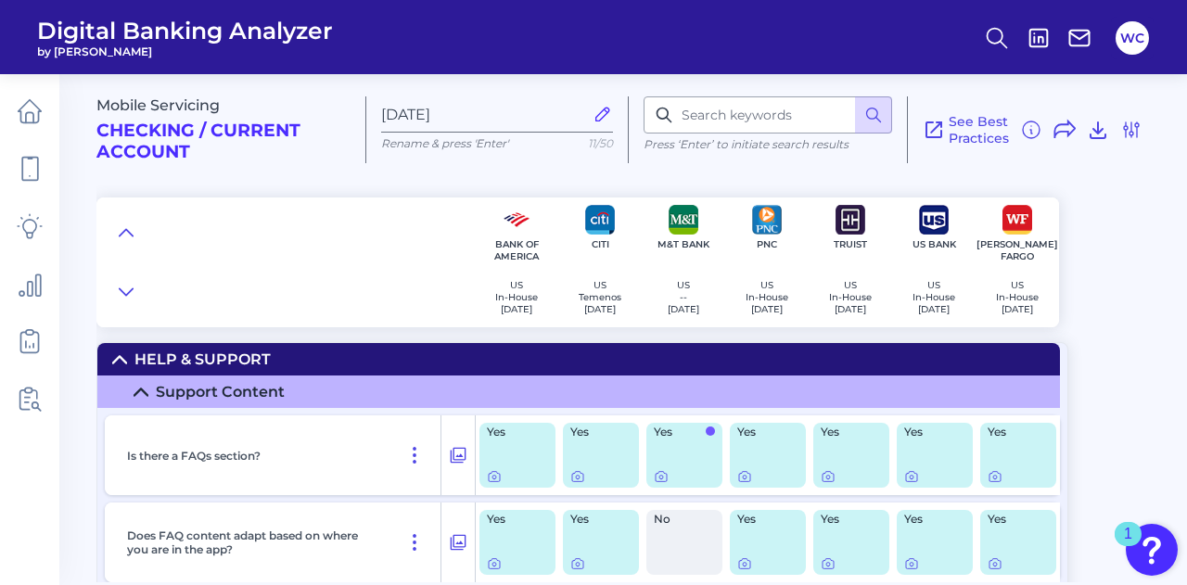
click at [1114, 307] on div "Mobile Servicing Checking / Current Account Aug 14 2025 Rename & press 'Enter' …" at bounding box center [641, 193] width 1090 height 267
click at [1127, 294] on div "Mobile Servicing Checking / Current Account Aug 14 2025 Rename & press 'Enter' …" at bounding box center [641, 193] width 1090 height 267
click at [1129, 138] on icon at bounding box center [1131, 130] width 22 height 22
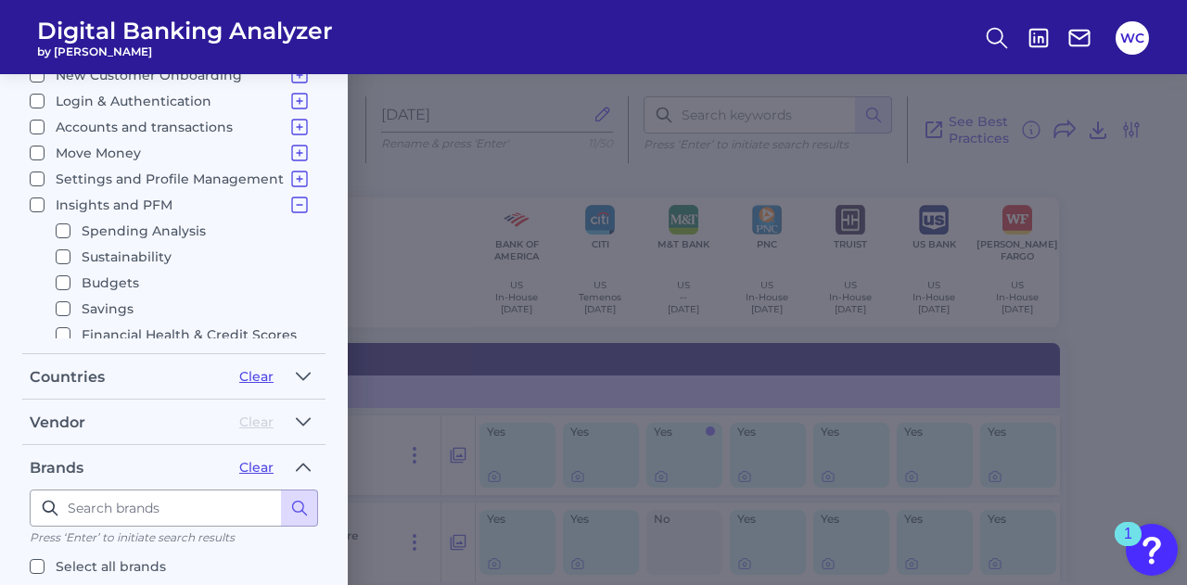
scroll to position [93, 0]
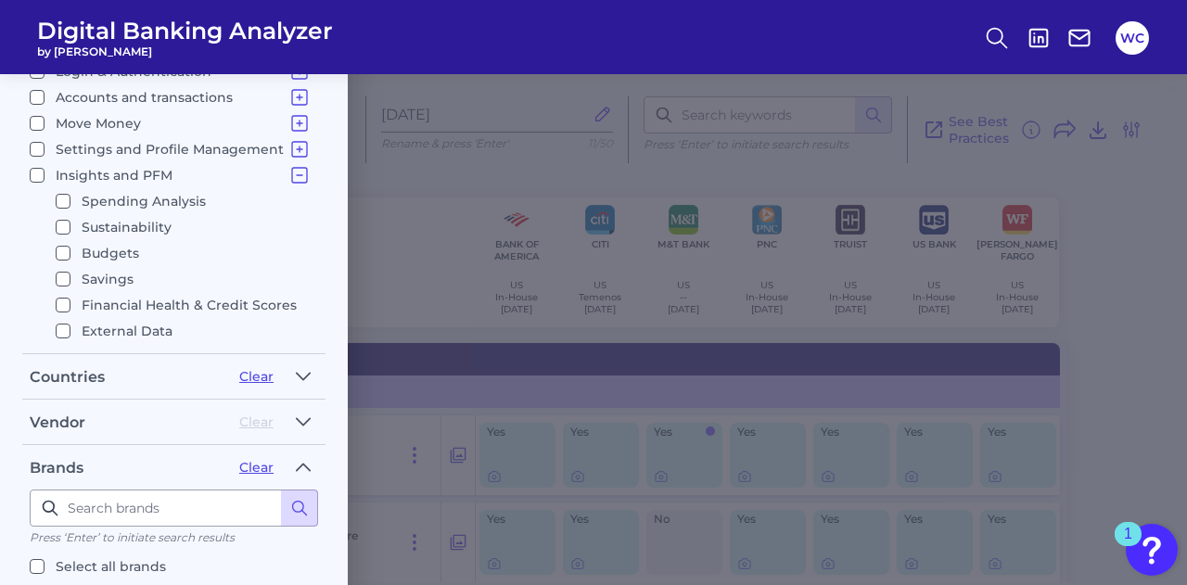
click at [59, 298] on input "Financial Health & Credit Scores" at bounding box center [63, 305] width 15 height 15
checkbox input "true"
click at [61, 298] on input "Financial Health & Credit Scores" at bounding box center [63, 305] width 15 height 15
checkbox input "false"
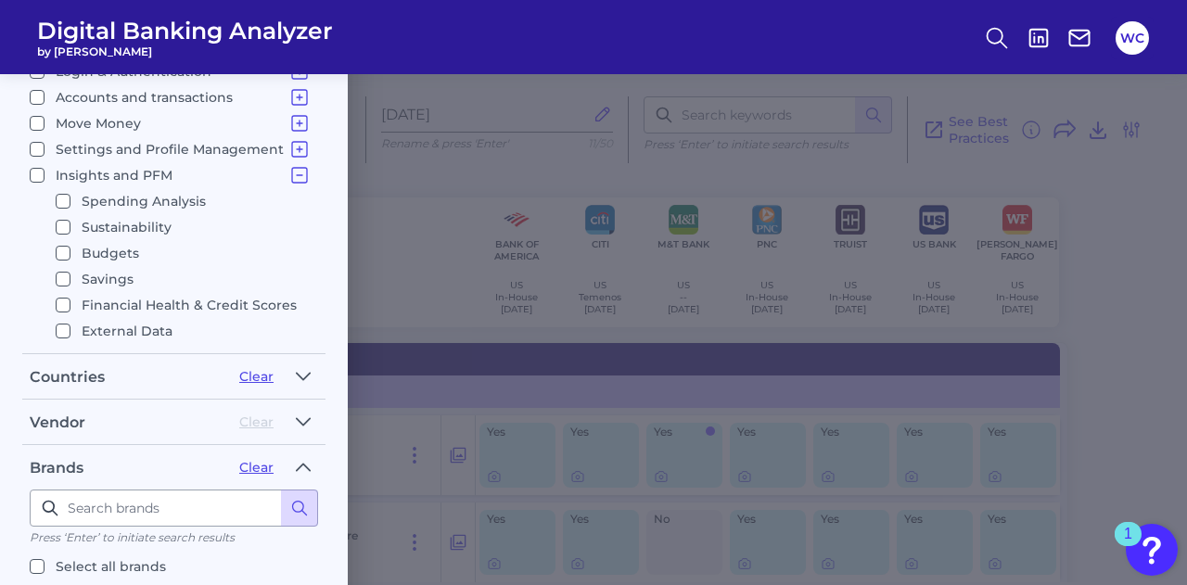
checkbox input "false"
click at [65, 324] on input "External Data" at bounding box center [63, 331] width 15 height 15
checkbox input "true"
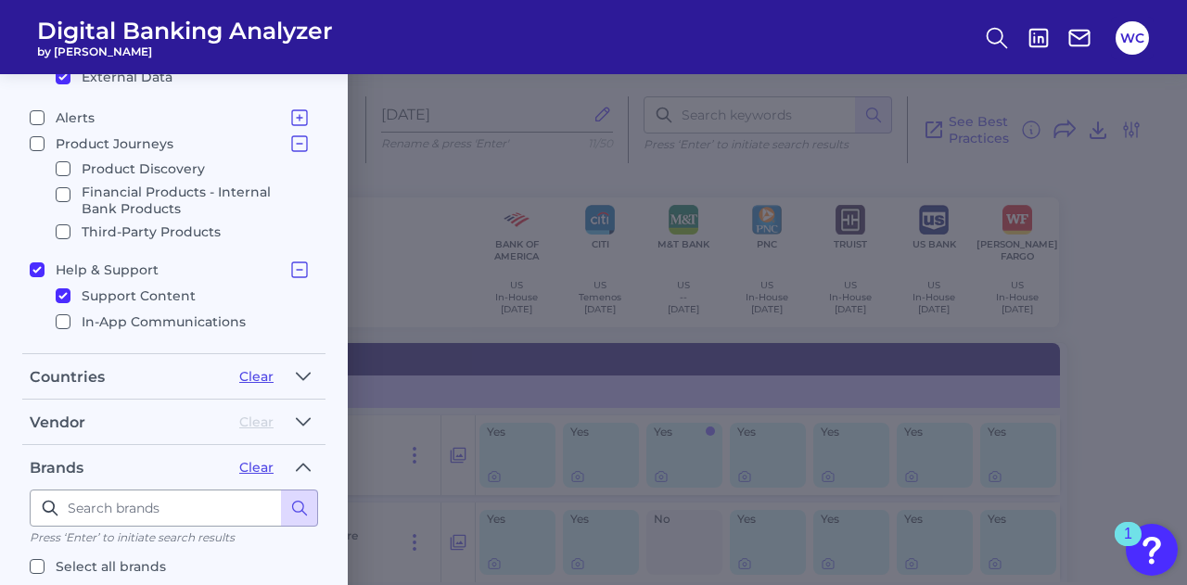
scroll to position [356, 0]
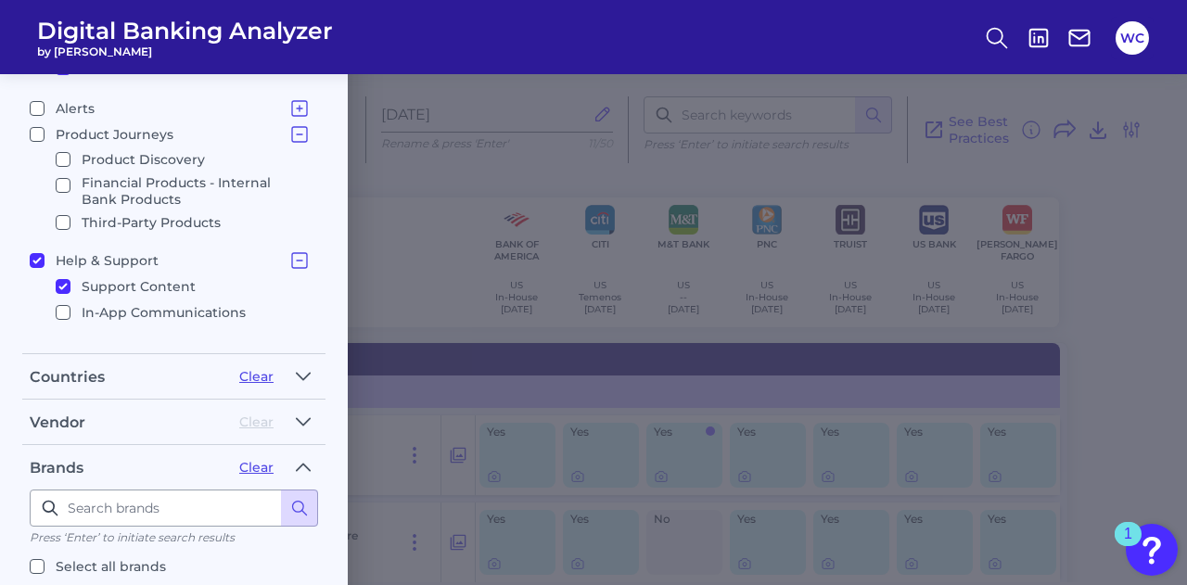
click at [37, 256] on input "Help & Support Support Content In-App Communications" at bounding box center [37, 260] width 15 height 15
checkbox input "false"
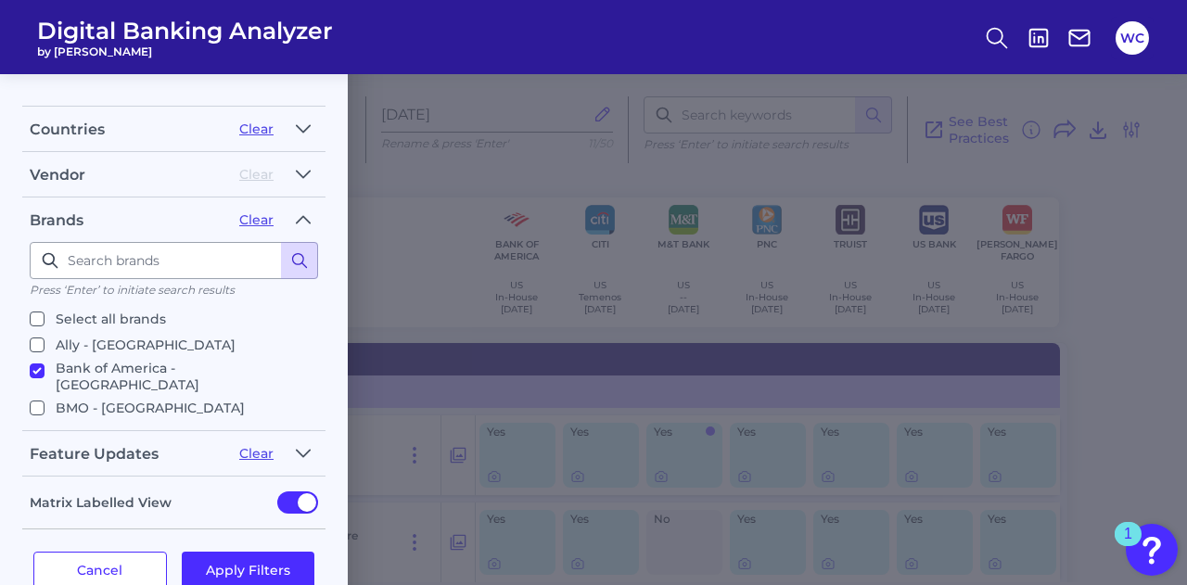
scroll to position [0, 0]
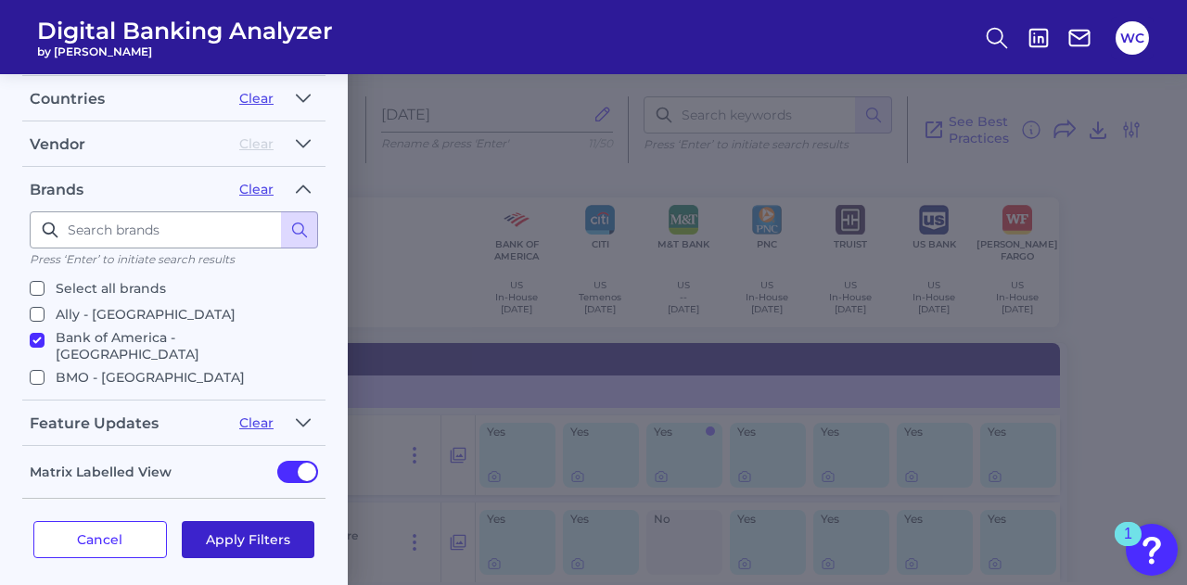
click at [264, 528] on button "Apply Filters" at bounding box center [249, 539] width 134 height 37
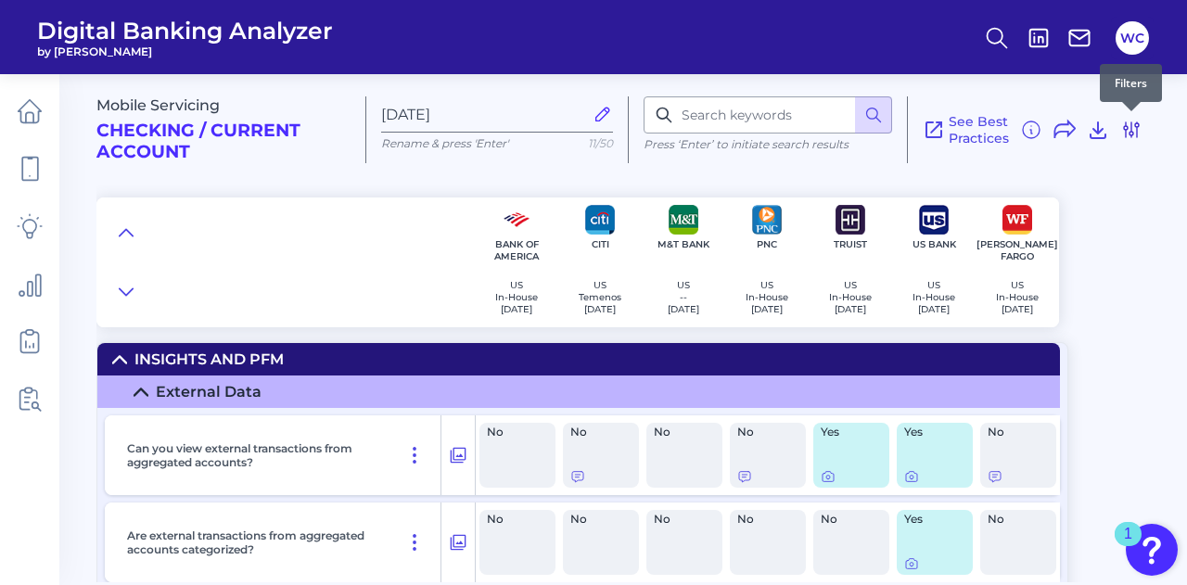
click at [1134, 135] on icon at bounding box center [1131, 130] width 22 height 22
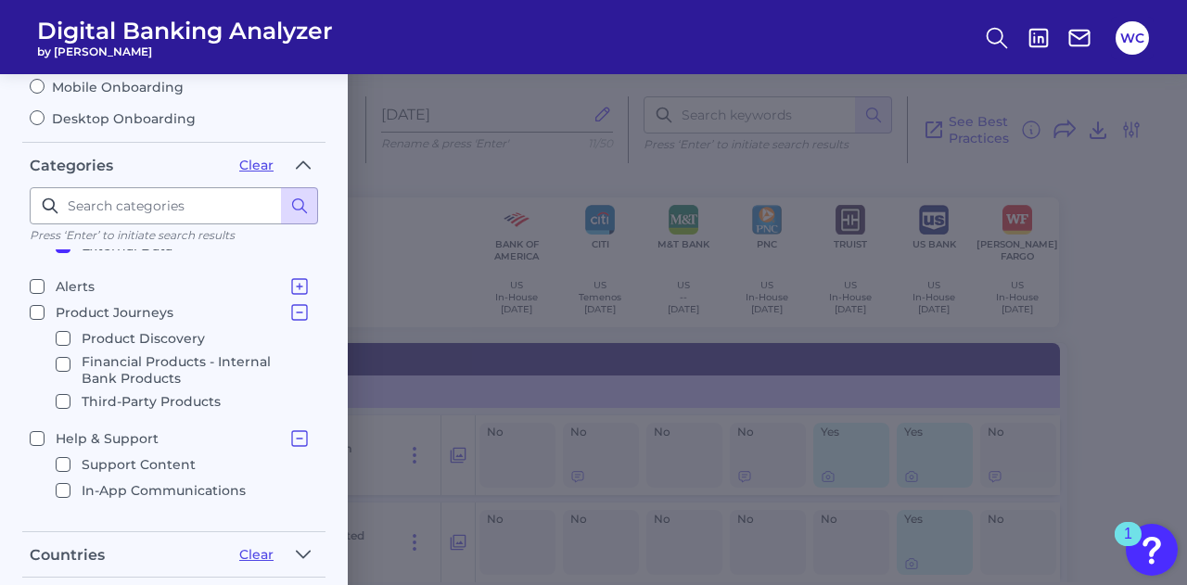
scroll to position [1, 0]
click at [293, 303] on icon at bounding box center [299, 312] width 22 height 22
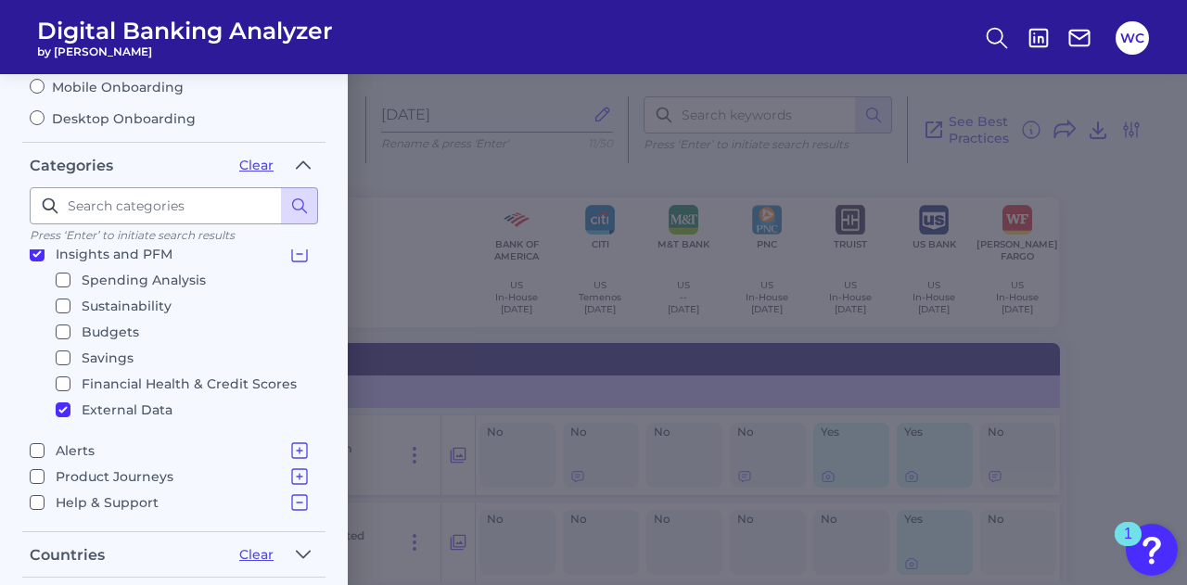
scroll to position [163, 0]
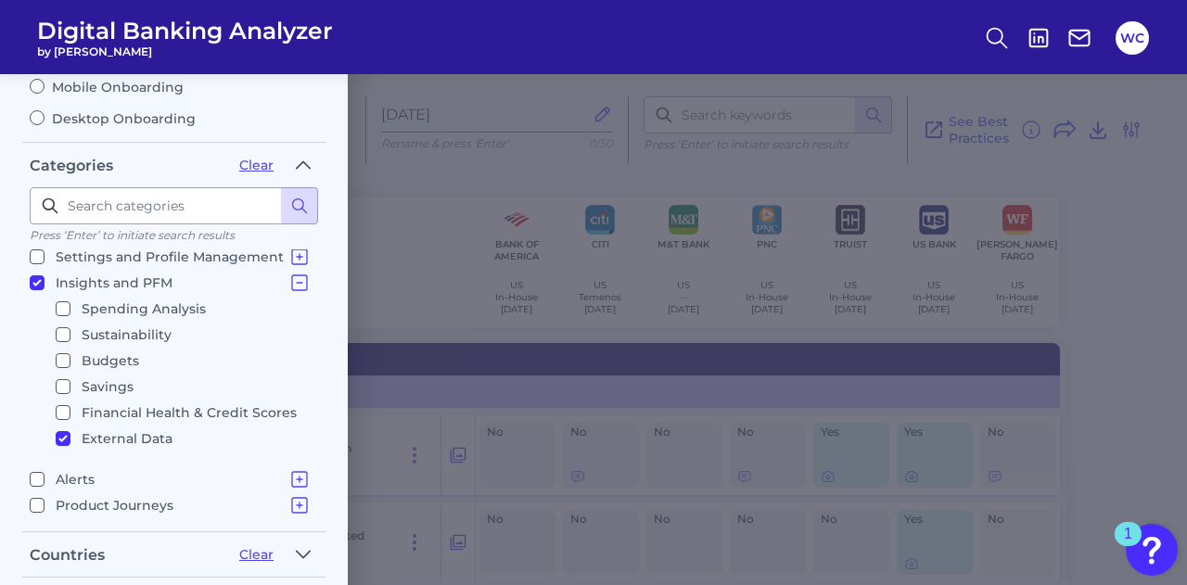
click at [64, 433] on input "External Data" at bounding box center [63, 438] width 15 height 15
checkbox input "false"
click at [288, 278] on icon at bounding box center [299, 283] width 22 height 22
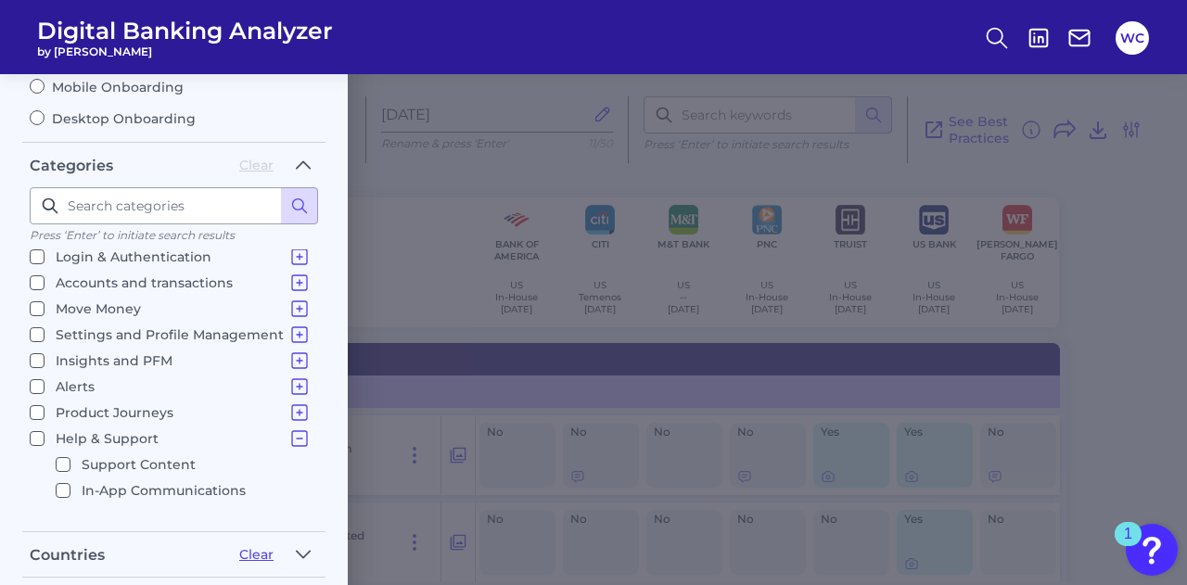
scroll to position [0, 0]
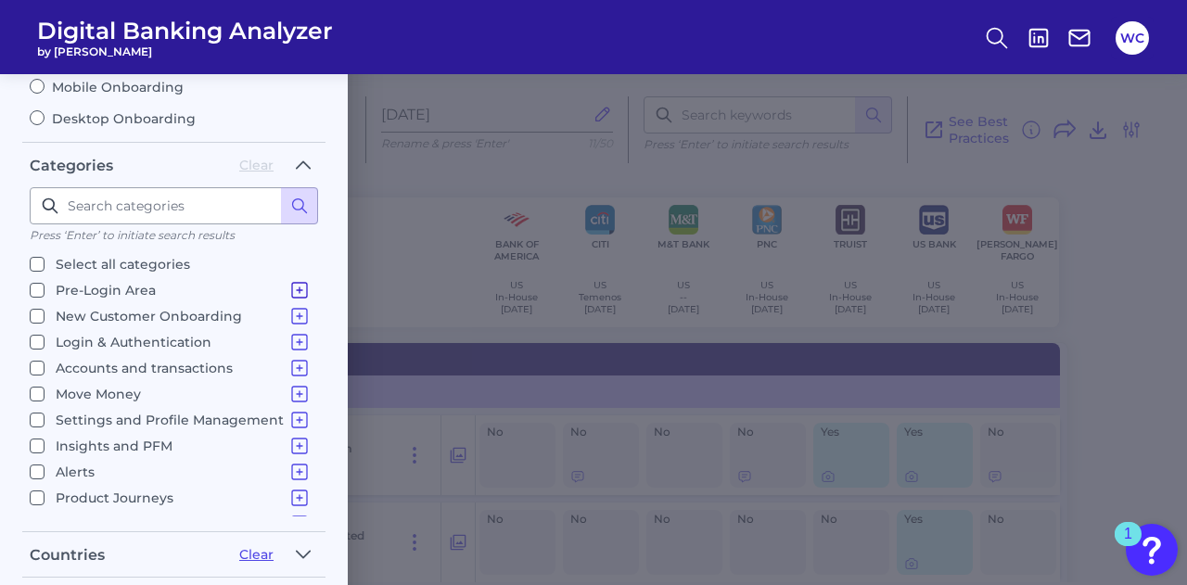
click at [292, 285] on icon at bounding box center [299, 290] width 15 height 15
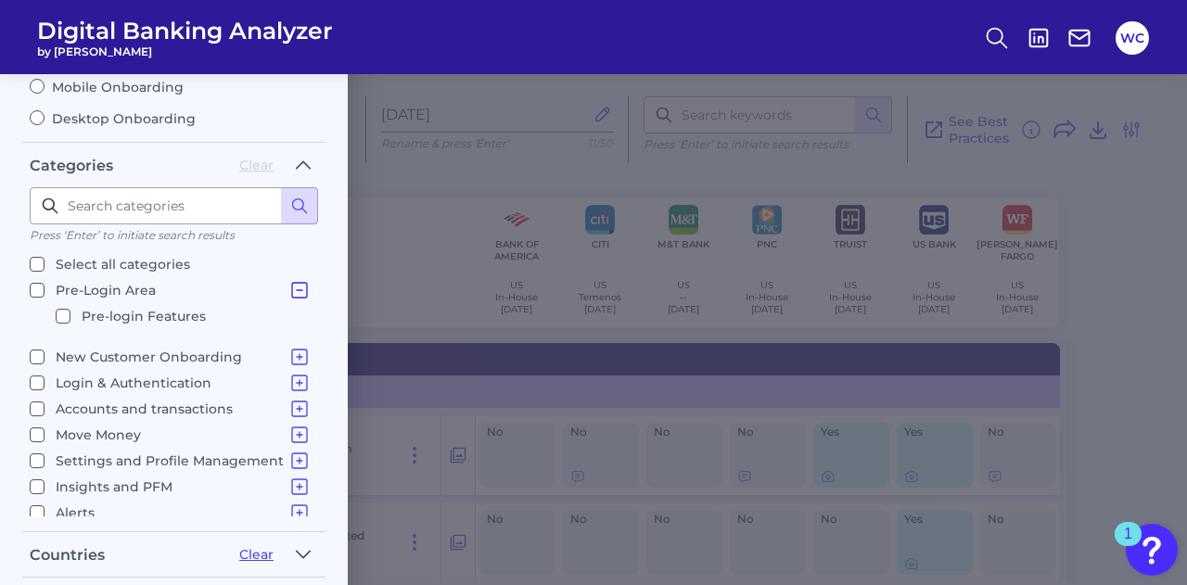
click at [292, 285] on icon at bounding box center [299, 290] width 15 height 15
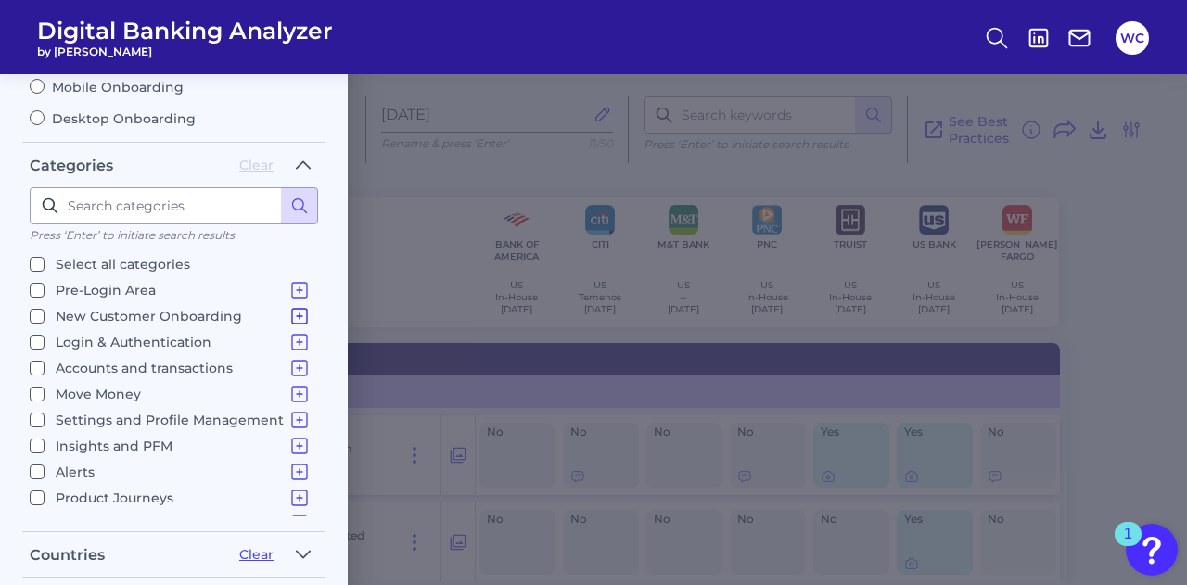
click at [290, 307] on icon at bounding box center [299, 316] width 22 height 22
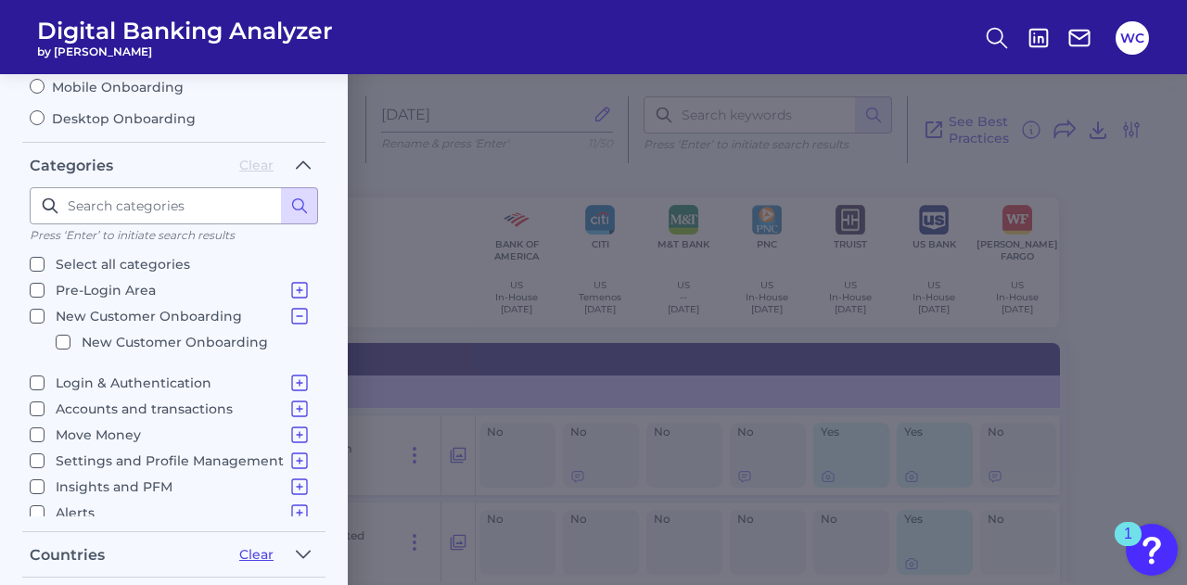
click at [290, 307] on icon at bounding box center [299, 316] width 22 height 22
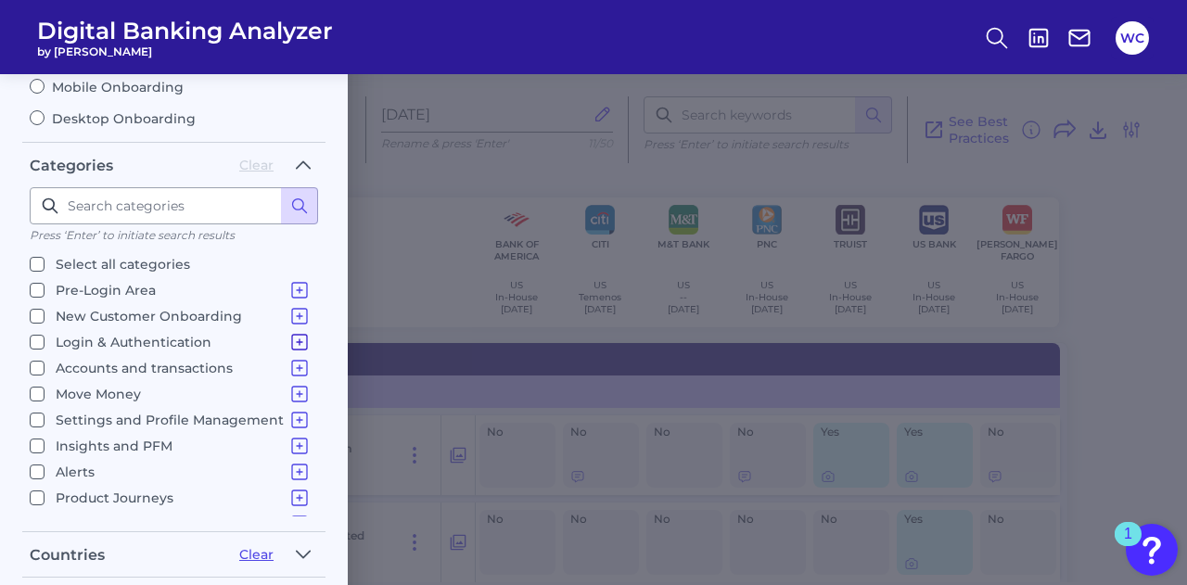
click at [289, 335] on icon at bounding box center [299, 342] width 22 height 22
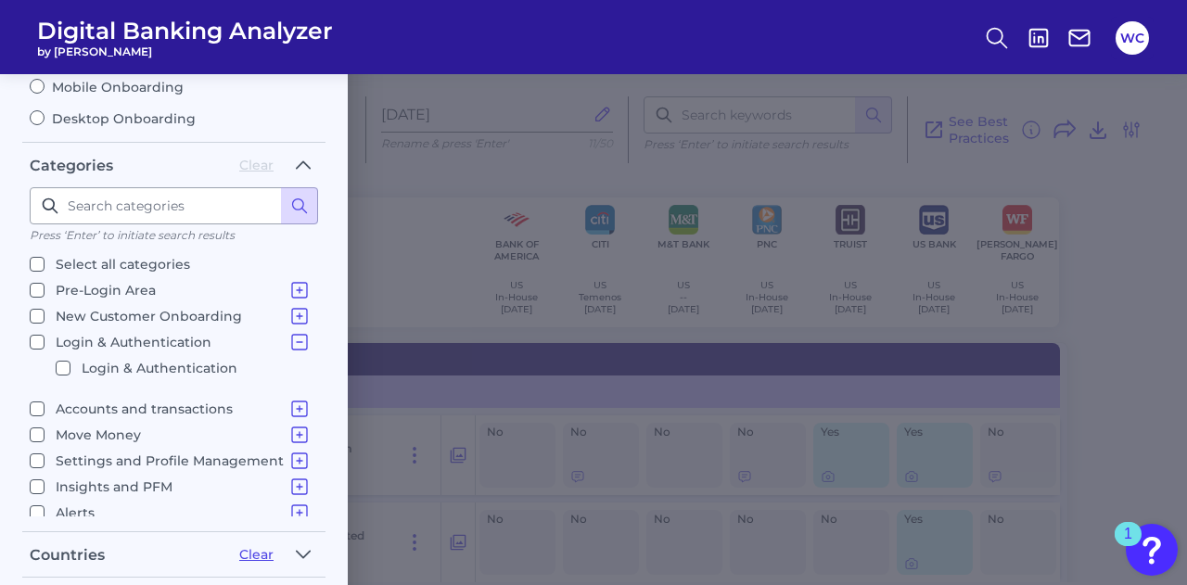
click at [289, 335] on icon at bounding box center [299, 342] width 22 height 22
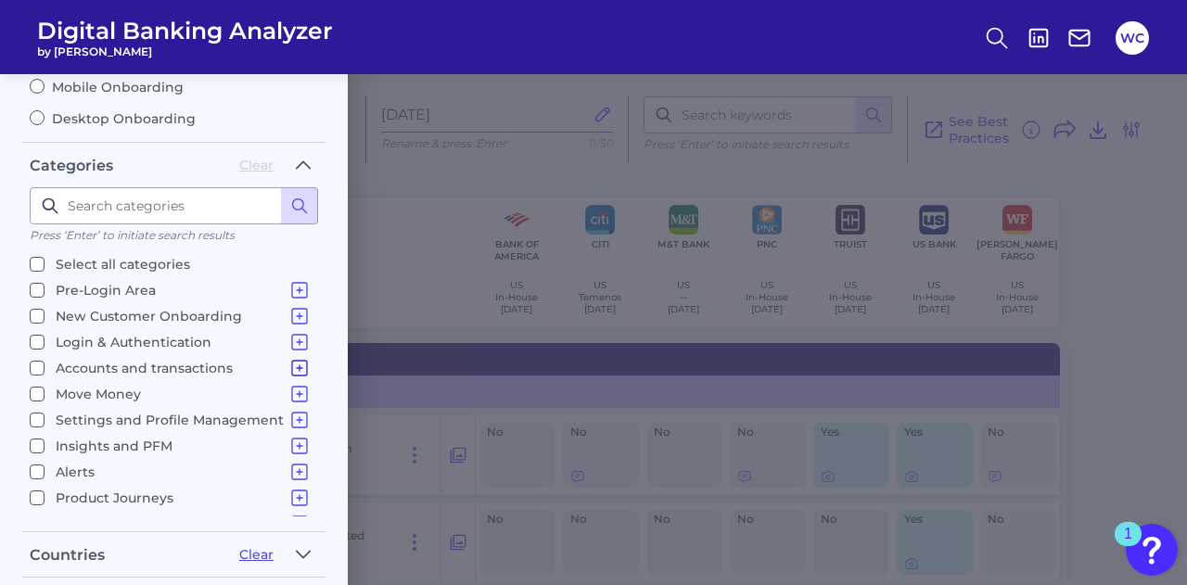
click at [292, 361] on icon at bounding box center [299, 368] width 15 height 15
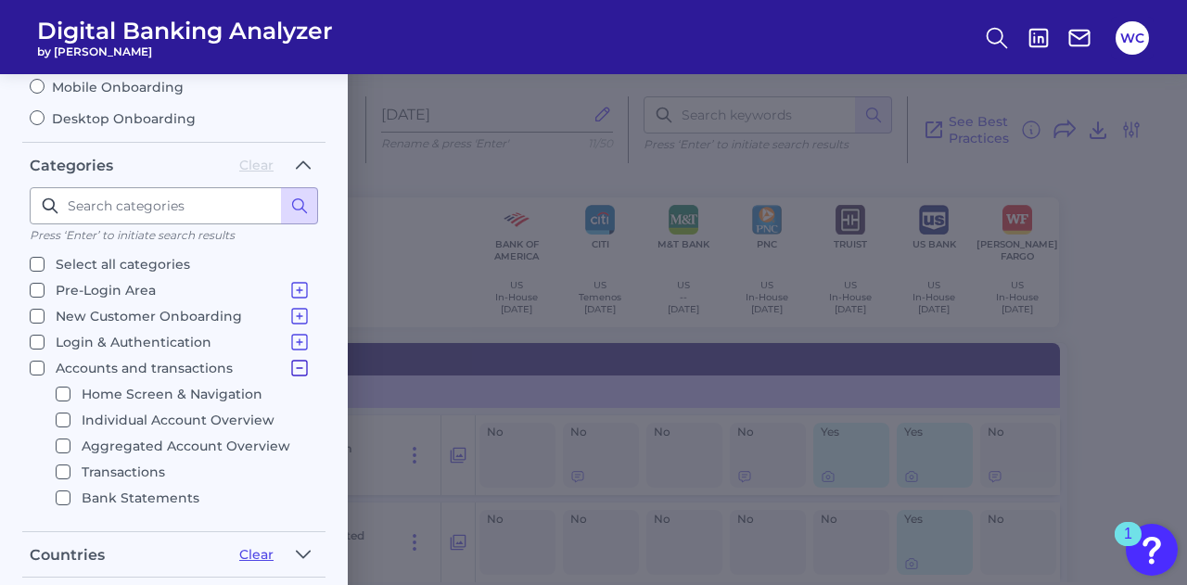
click at [294, 359] on icon at bounding box center [299, 368] width 22 height 22
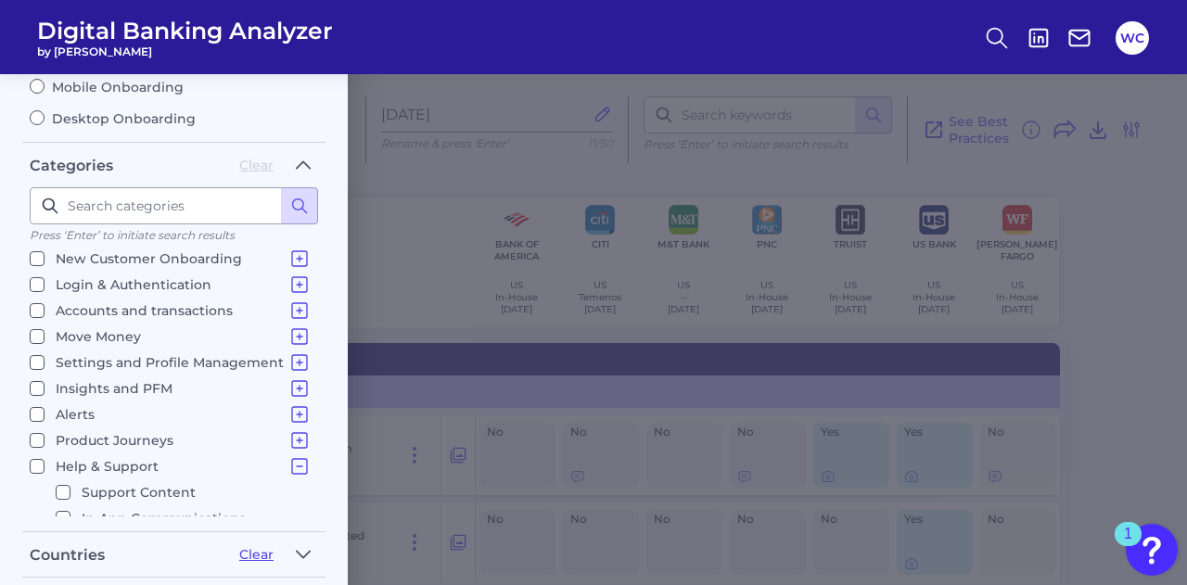
scroll to position [85, 0]
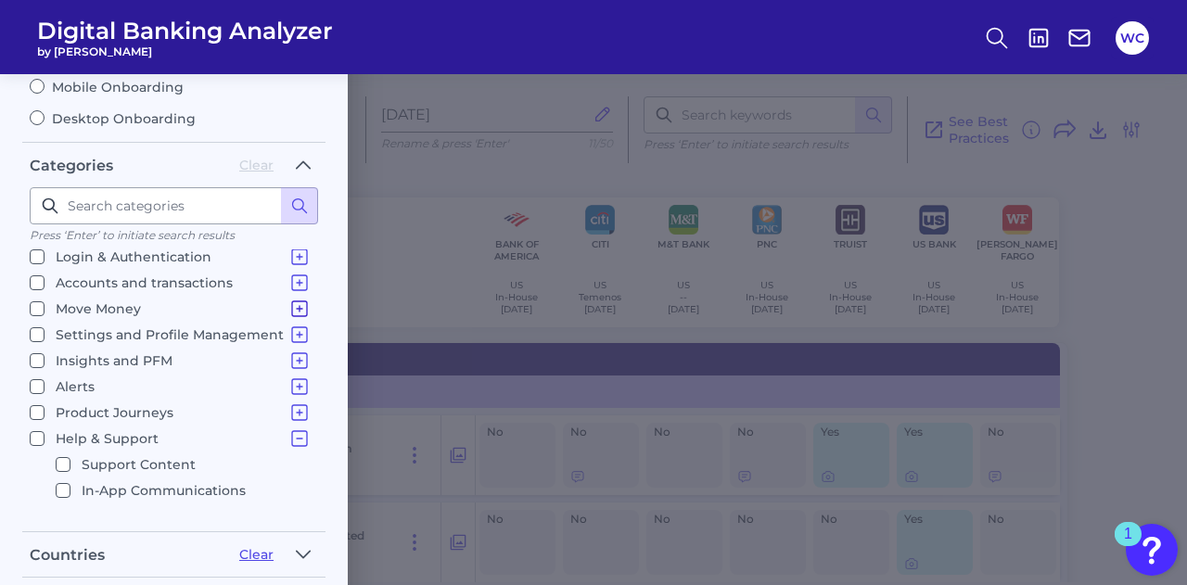
click at [291, 303] on icon at bounding box center [299, 309] width 22 height 22
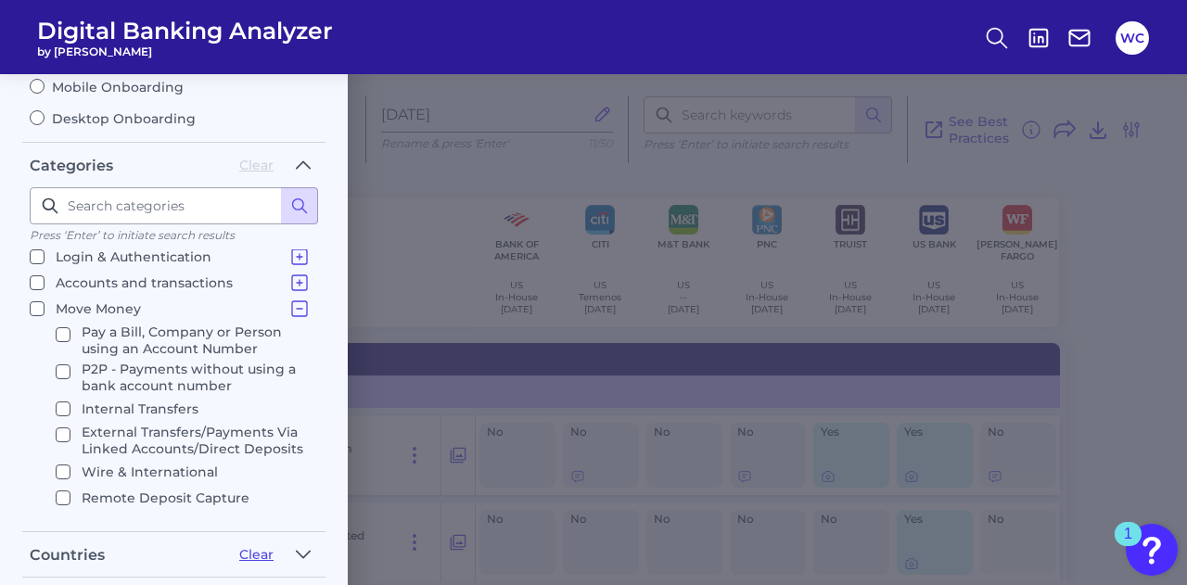
click at [291, 303] on icon at bounding box center [299, 309] width 22 height 22
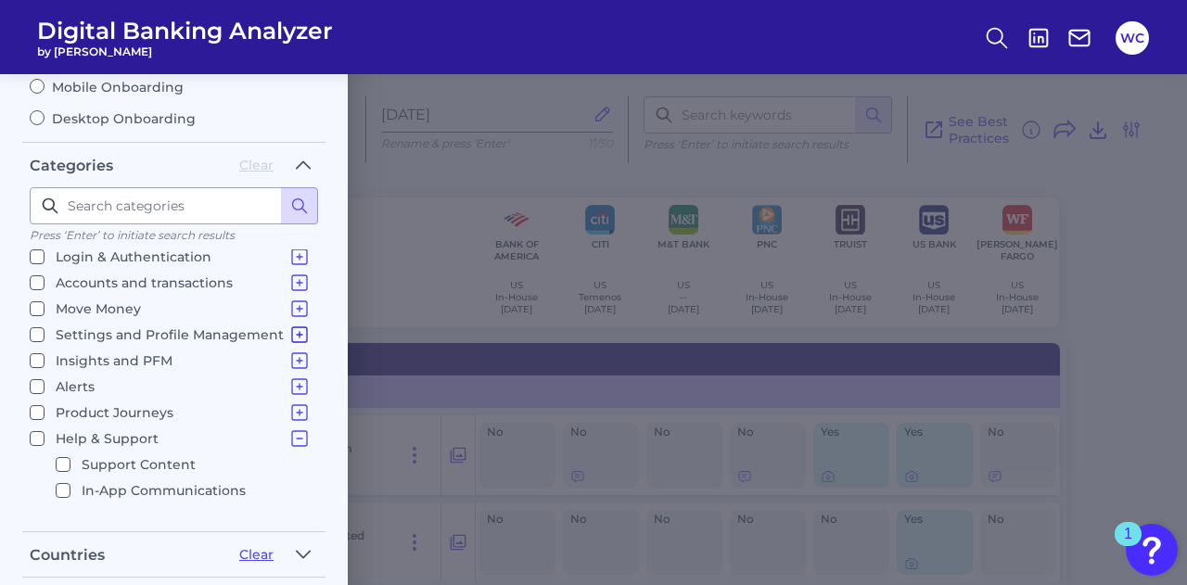
click at [289, 326] on icon at bounding box center [299, 335] width 22 height 22
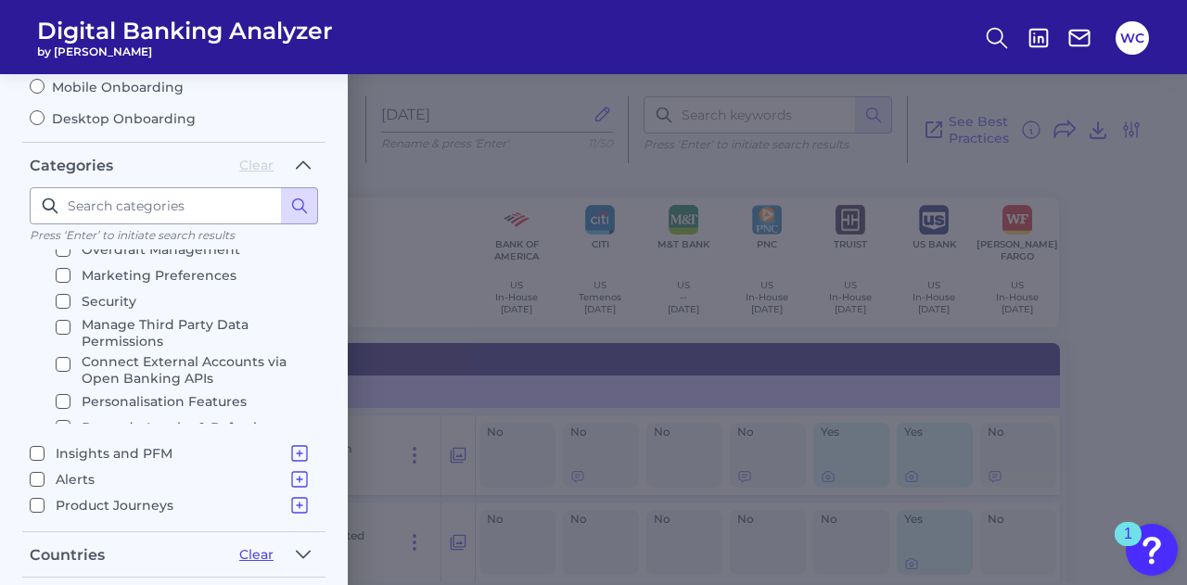
scroll to position [130, 0]
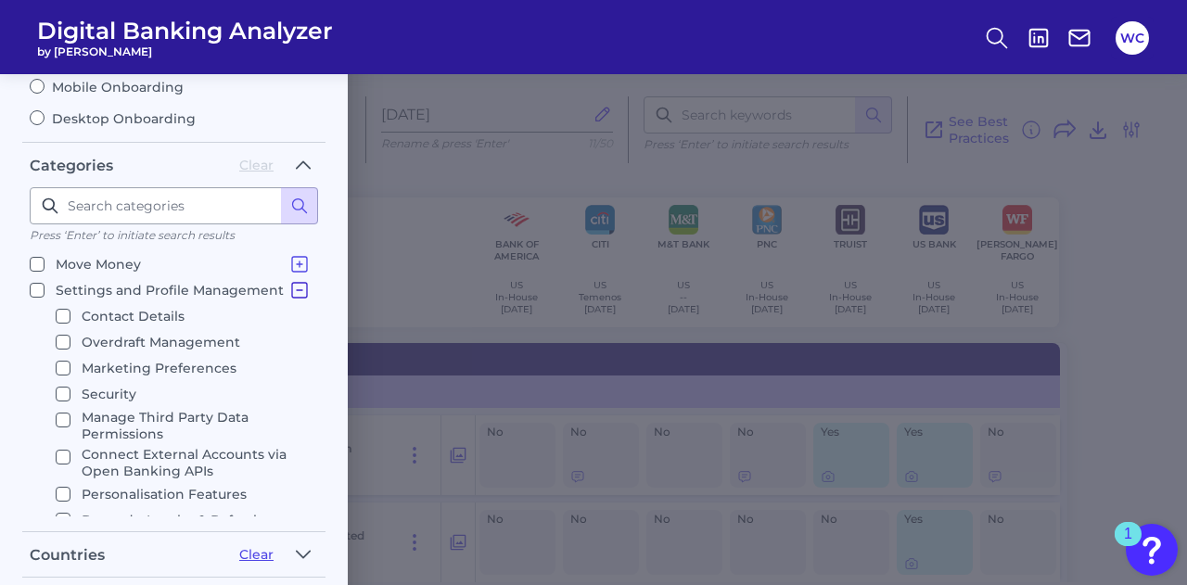
click at [290, 281] on icon at bounding box center [299, 290] width 22 height 22
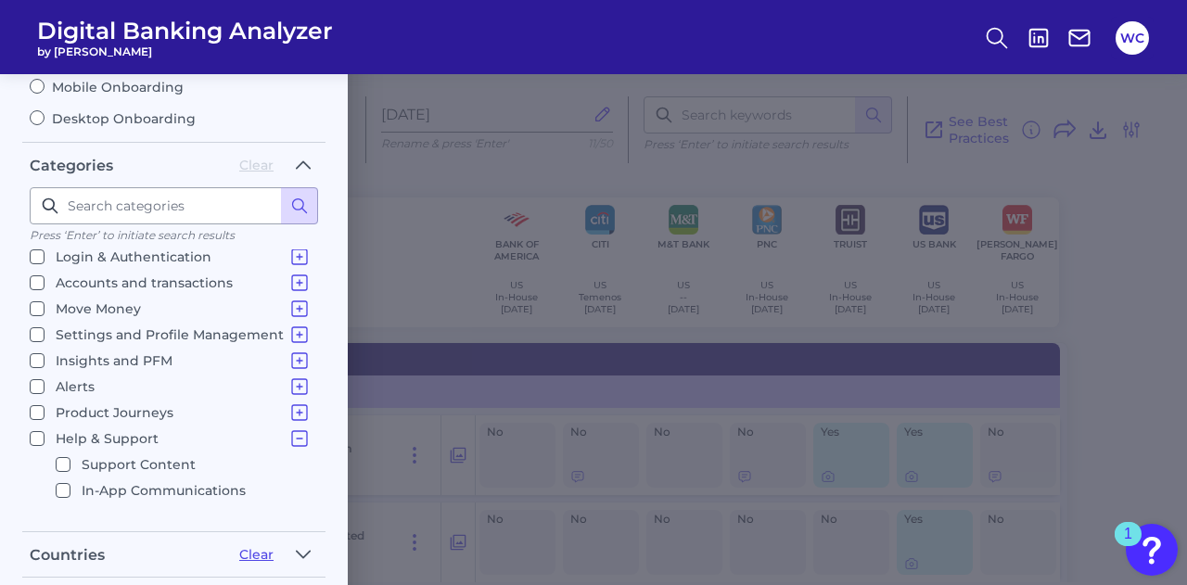
scroll to position [85, 0]
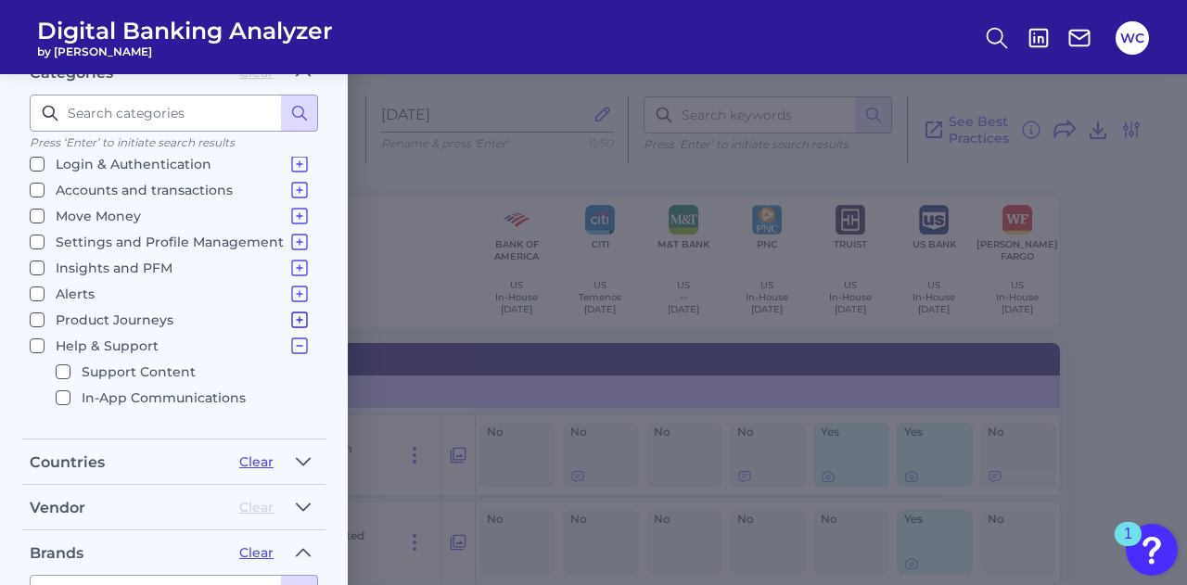
click at [295, 311] on icon at bounding box center [299, 320] width 22 height 22
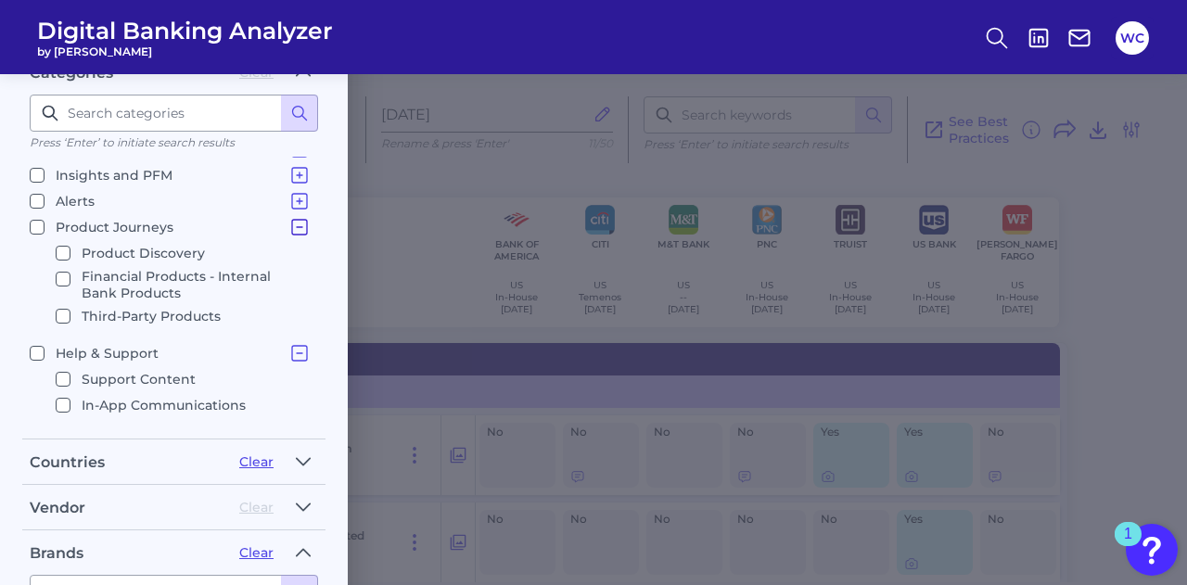
click at [294, 216] on icon at bounding box center [299, 227] width 22 height 22
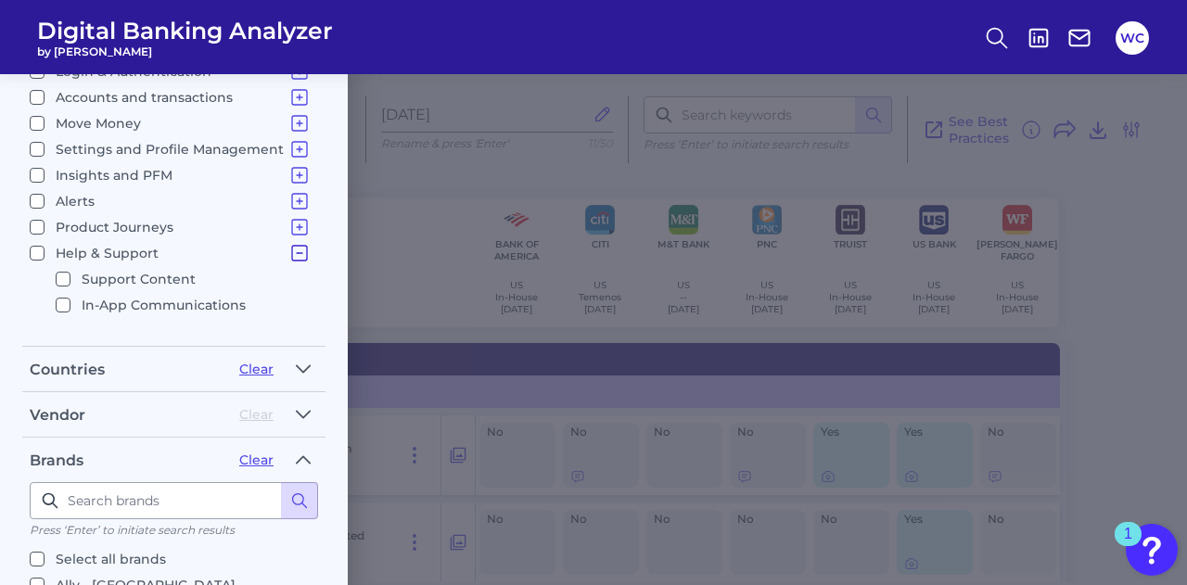
click at [289, 249] on icon at bounding box center [299, 253] width 22 height 22
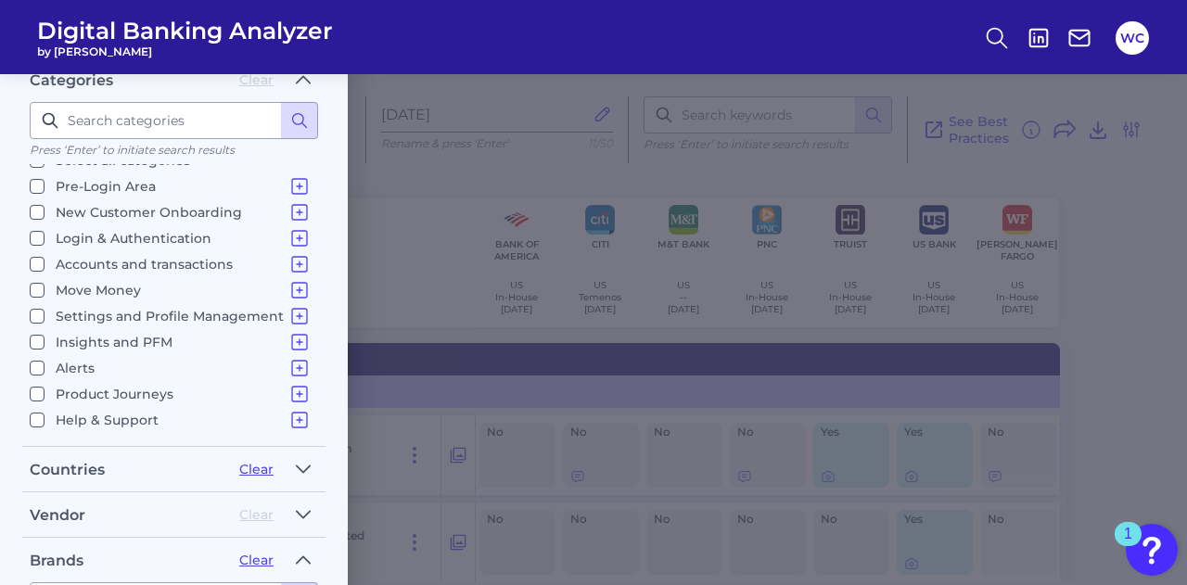
scroll to position [0, 0]
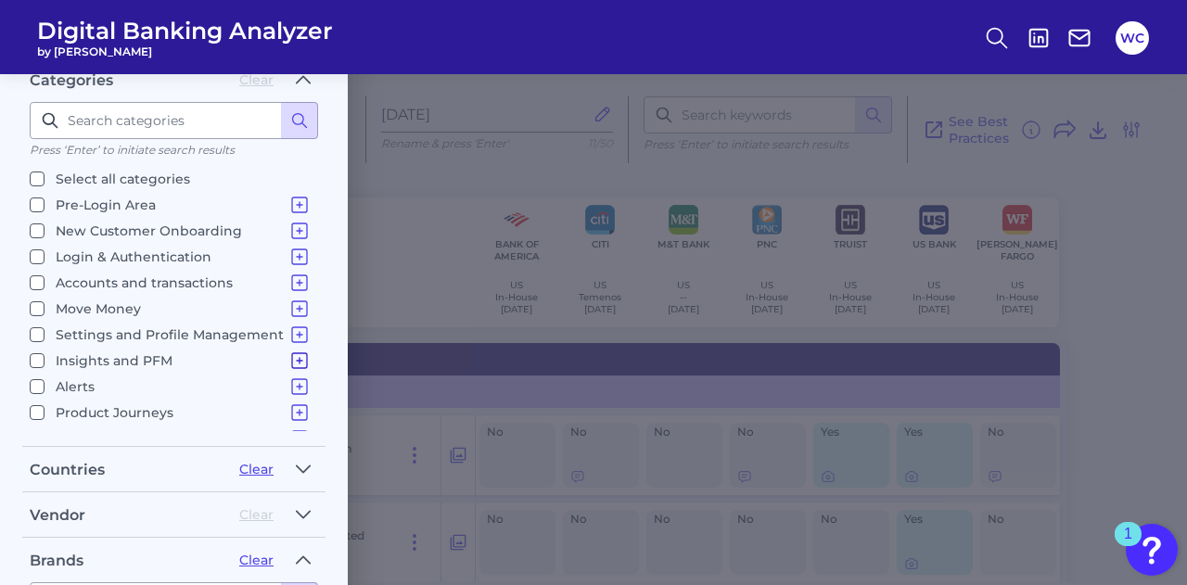
click at [288, 351] on icon at bounding box center [299, 361] width 22 height 22
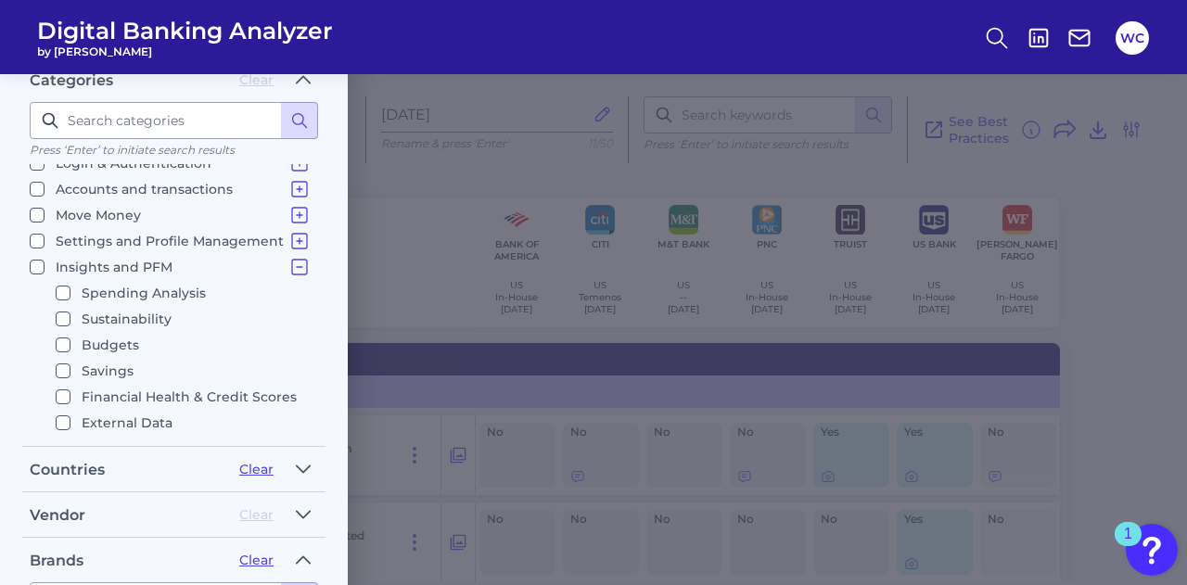
scroll to position [185, 0]
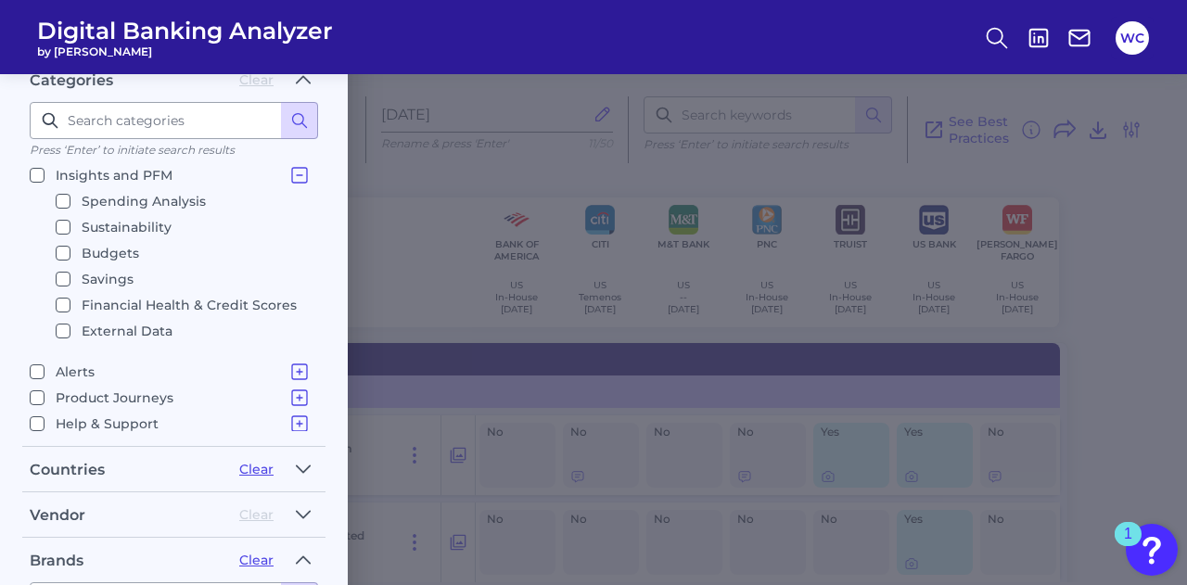
click at [67, 299] on input "Financial Health & Credit Scores" at bounding box center [63, 305] width 15 height 15
checkbox input "true"
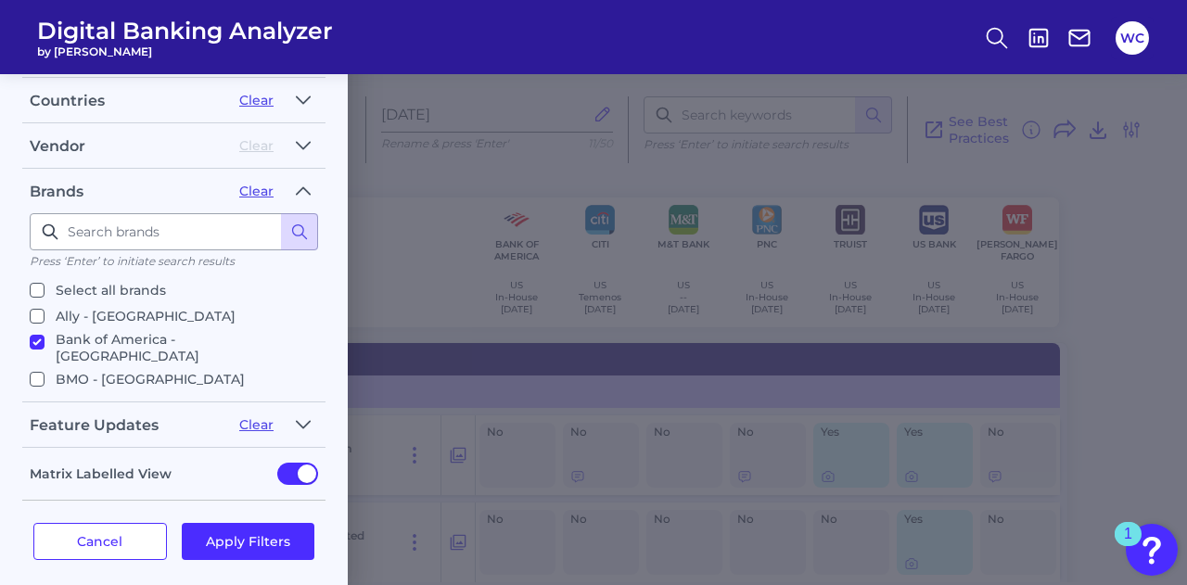
scroll to position [642, 0]
click at [37, 281] on input "Select all brands" at bounding box center [37, 288] width 15 height 15
checkbox input "true"
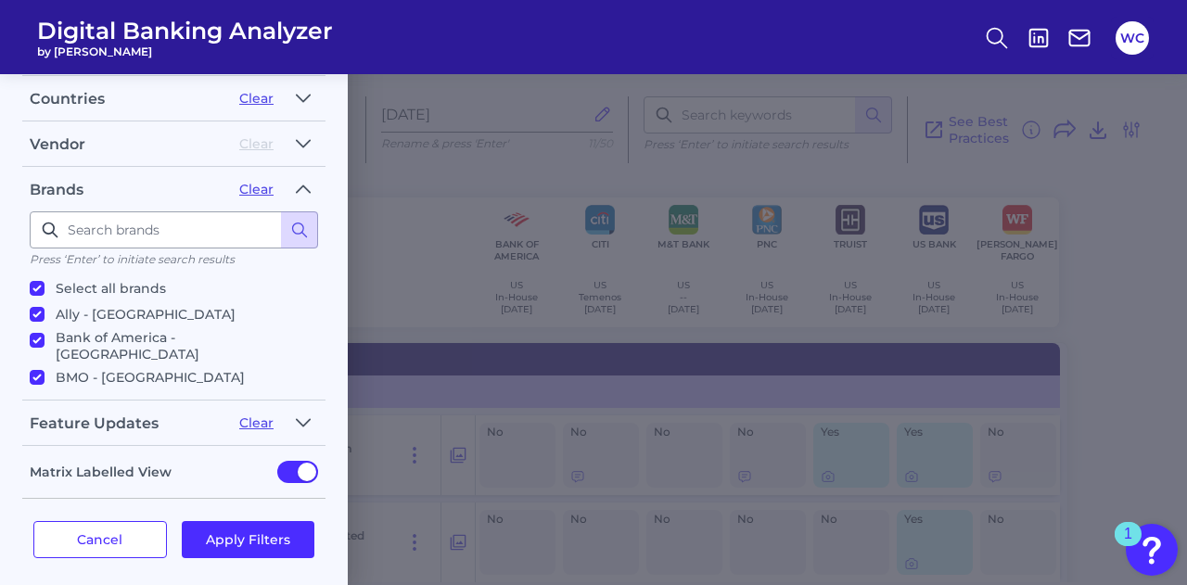
checkbox input "true"
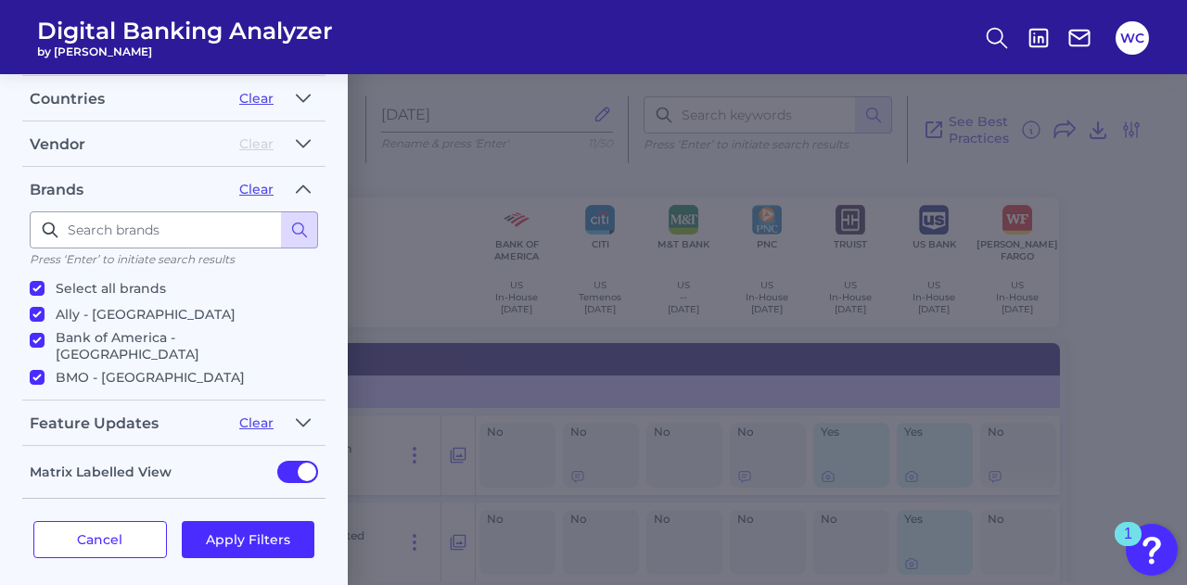
checkbox input "true"
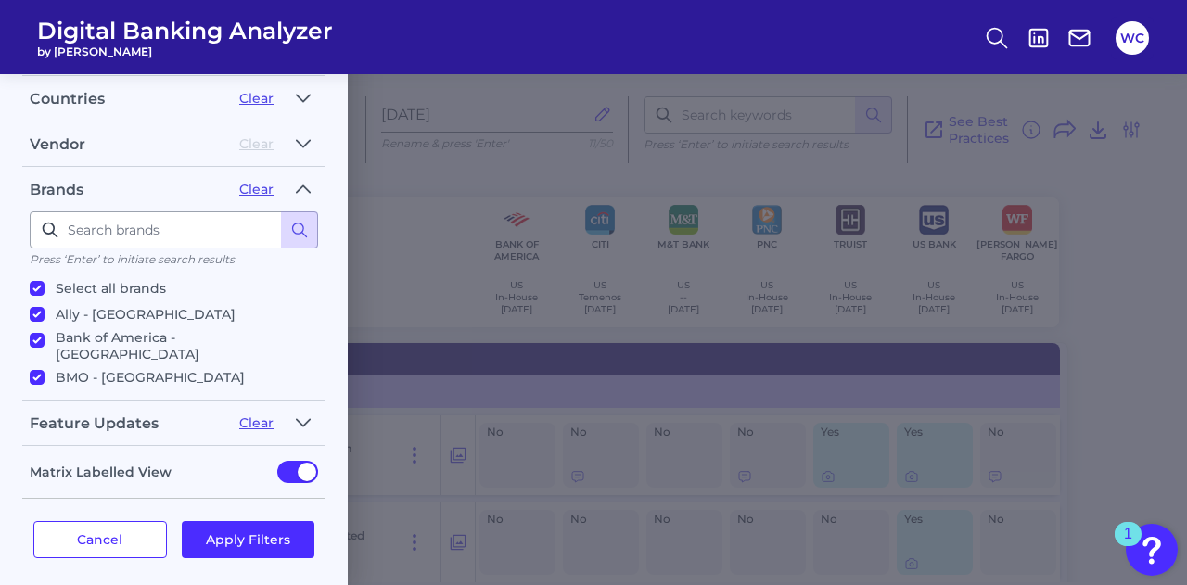
checkbox input "true"
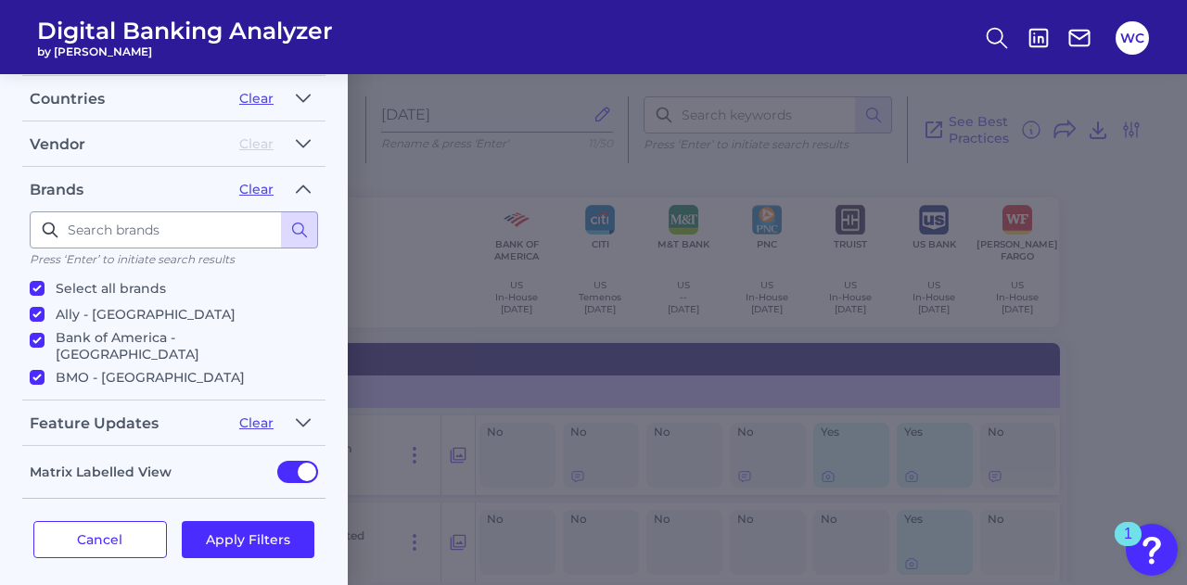
checkbox input "true"
click at [37, 281] on input "Select all brands" at bounding box center [37, 288] width 15 height 15
checkbox input "false"
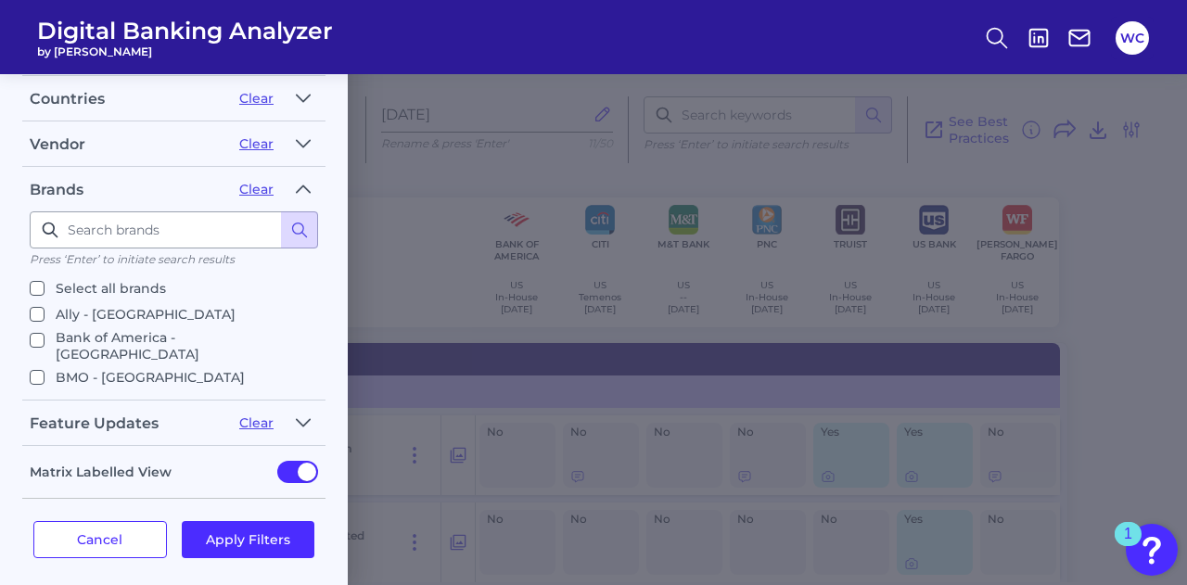
checkbox input "false"
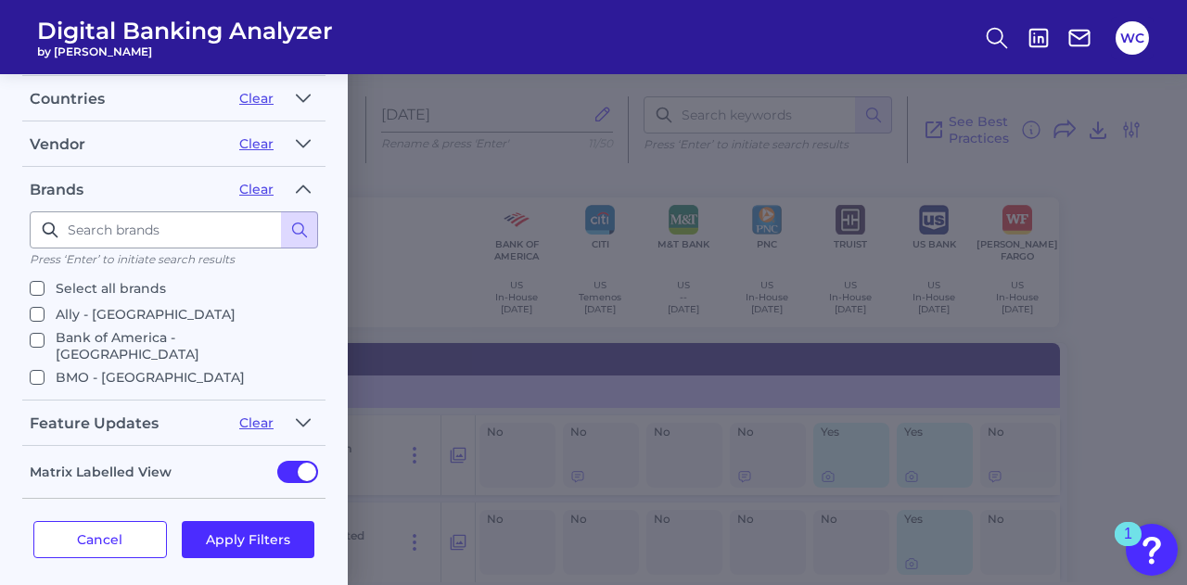
checkbox input "false"
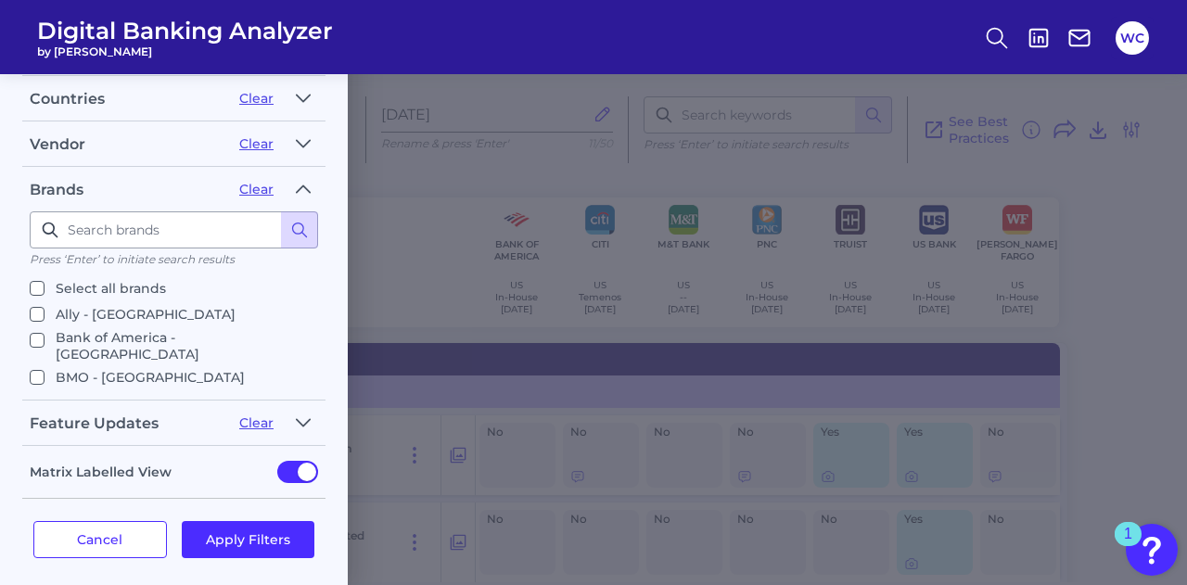
checkbox input "false"
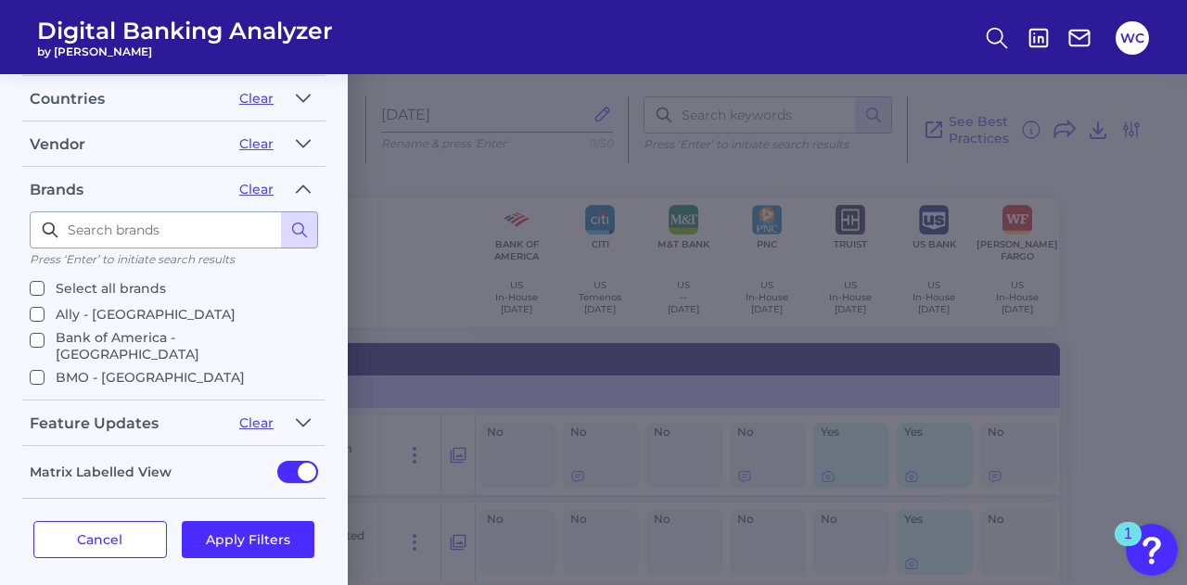
checkbox input "false"
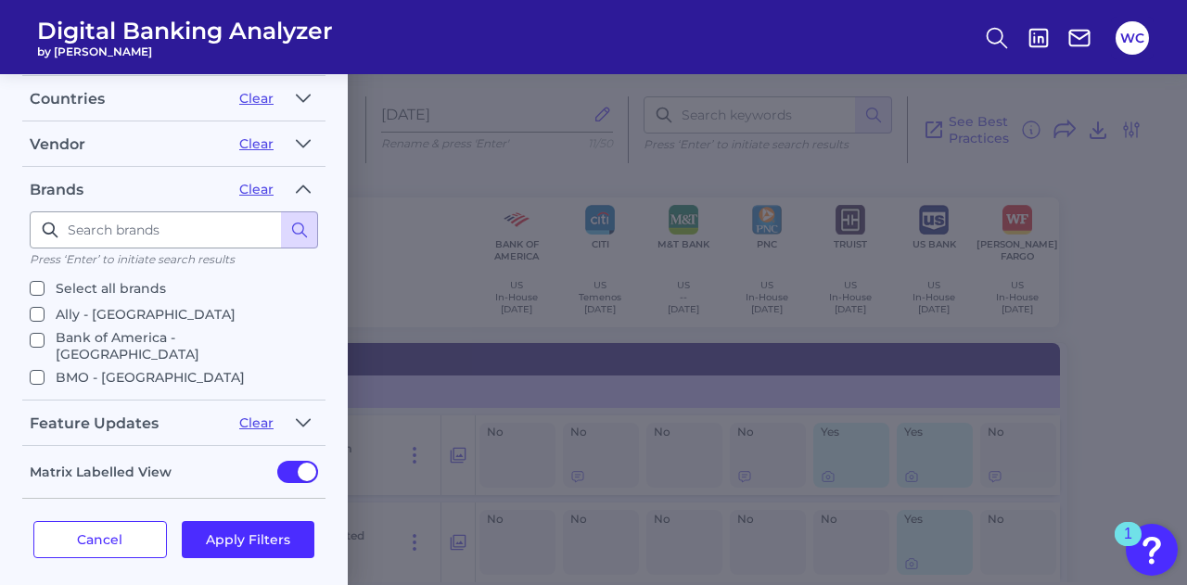
checkbox input "false"
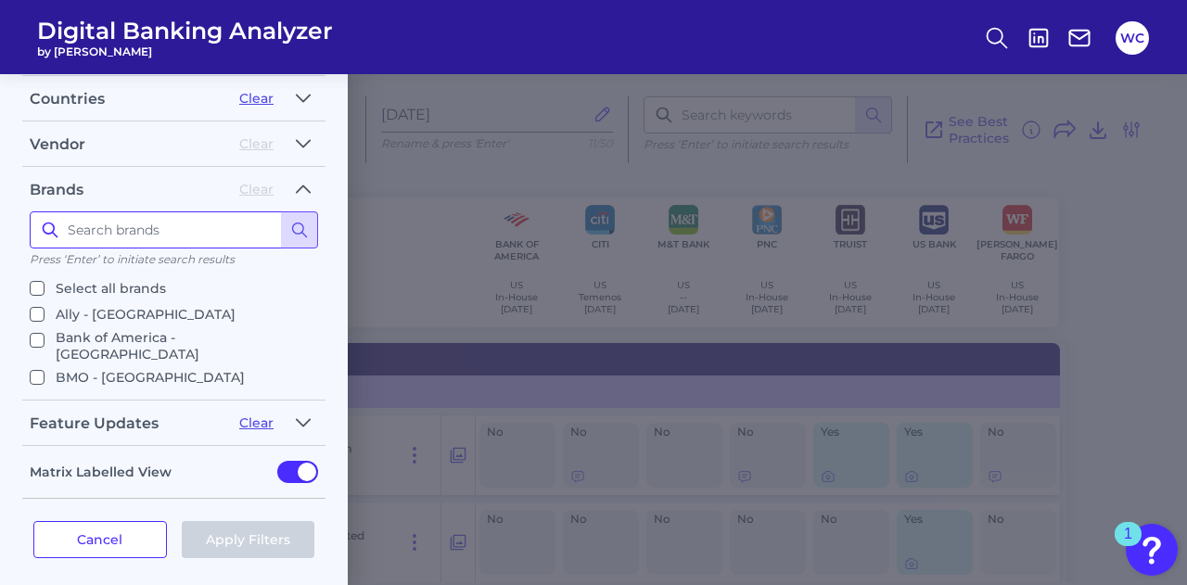
click at [134, 222] on input at bounding box center [174, 229] width 288 height 37
type input "key"
click at [308, 224] on icon at bounding box center [299, 230] width 19 height 19
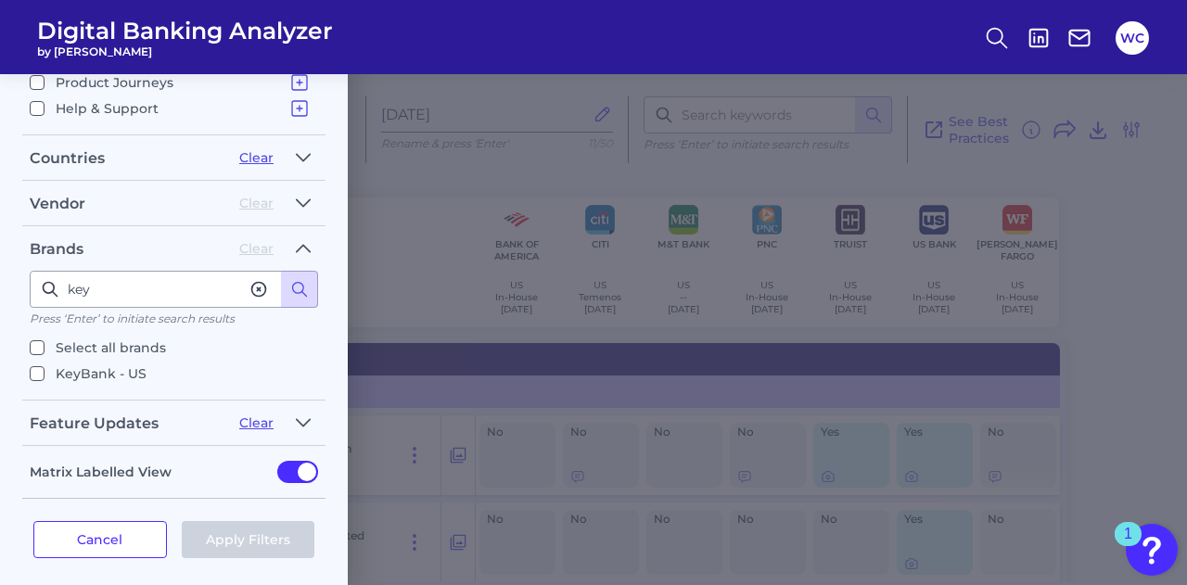
click at [35, 366] on input "KeyBank - US" at bounding box center [37, 373] width 15 height 15
checkbox input "true"
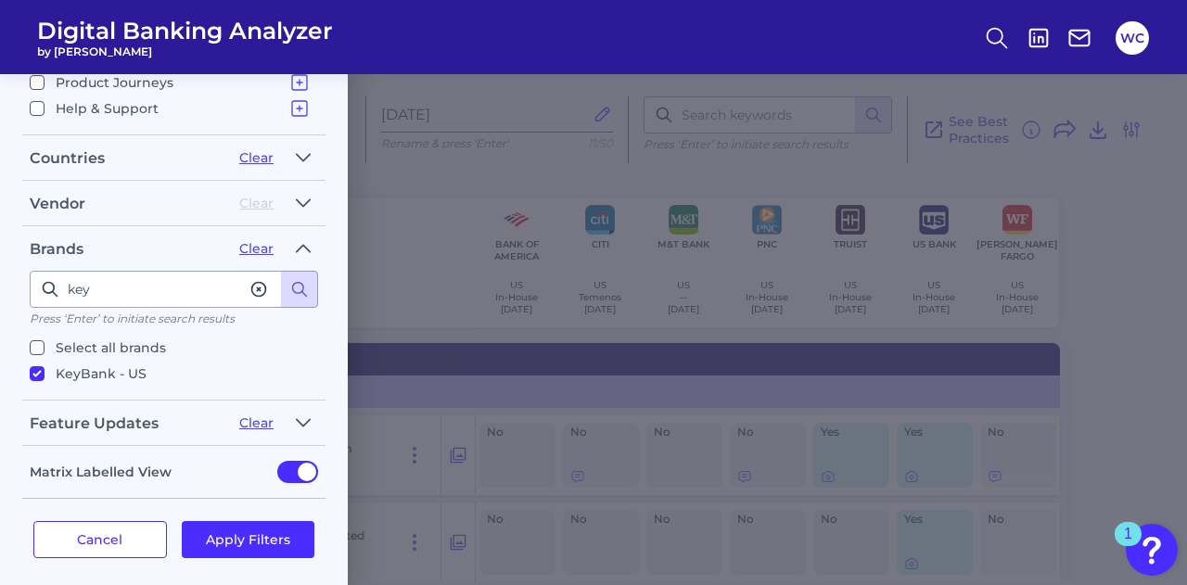
click at [258, 283] on icon at bounding box center [259, 290] width 14 height 14
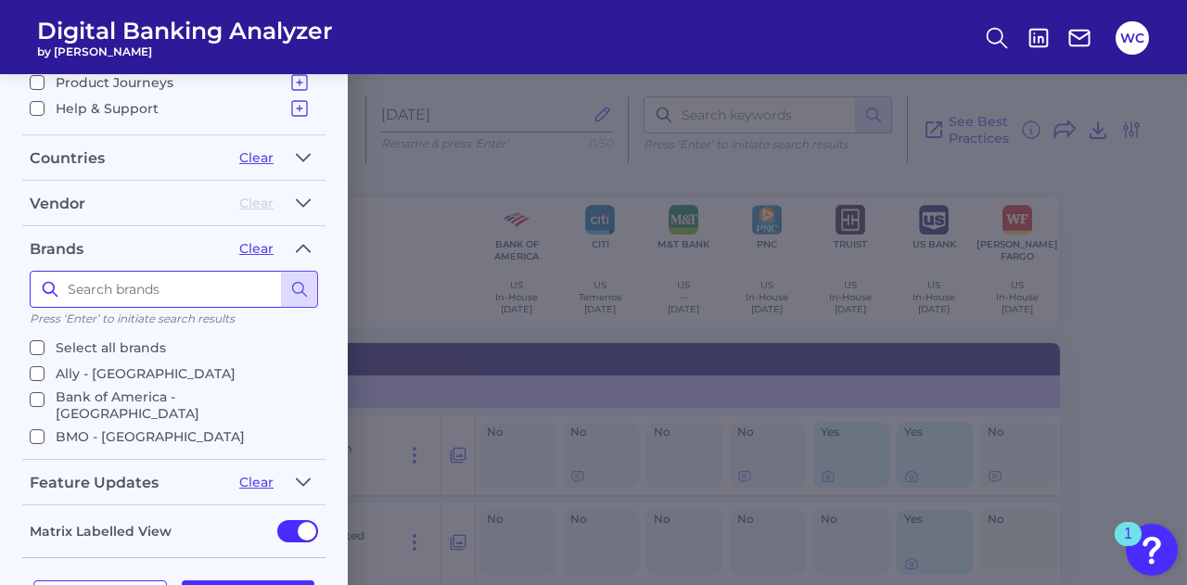
click at [168, 283] on input at bounding box center [174, 289] width 288 height 37
type input "citize"
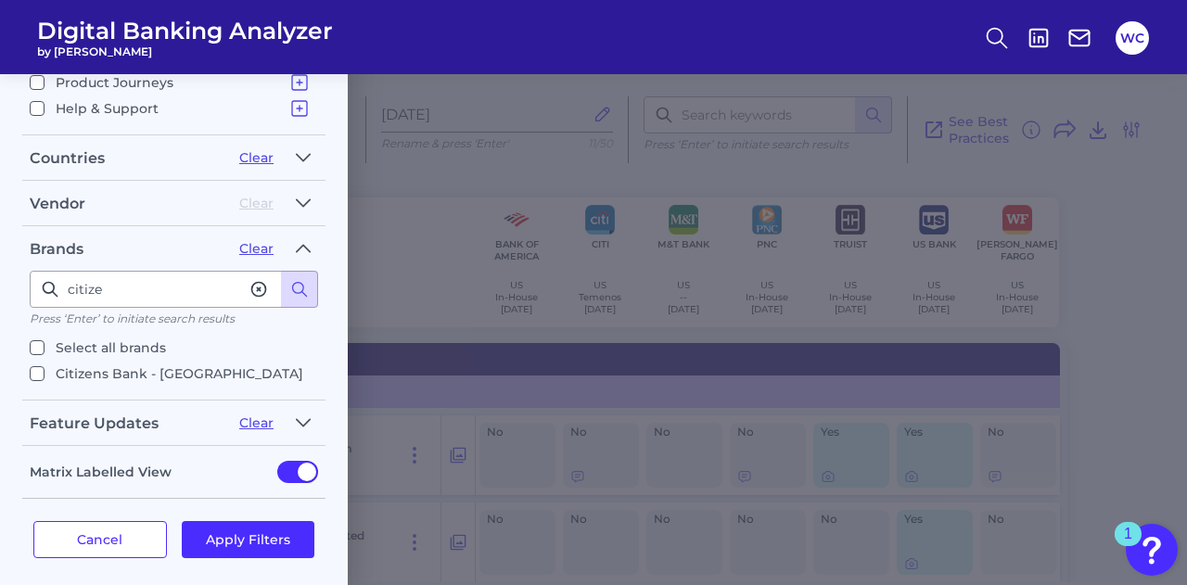
click at [34, 366] on input "Citizens Bank - [GEOGRAPHIC_DATA]" at bounding box center [37, 373] width 15 height 15
checkbox input "true"
click at [258, 280] on icon at bounding box center [258, 289] width 19 height 19
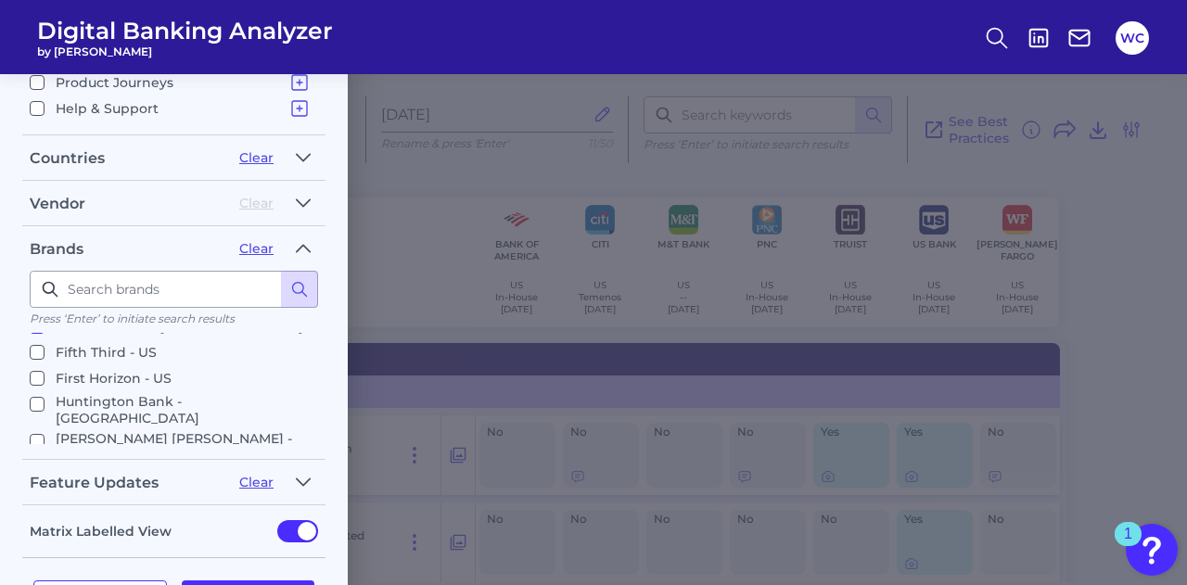
scroll to position [185, 0]
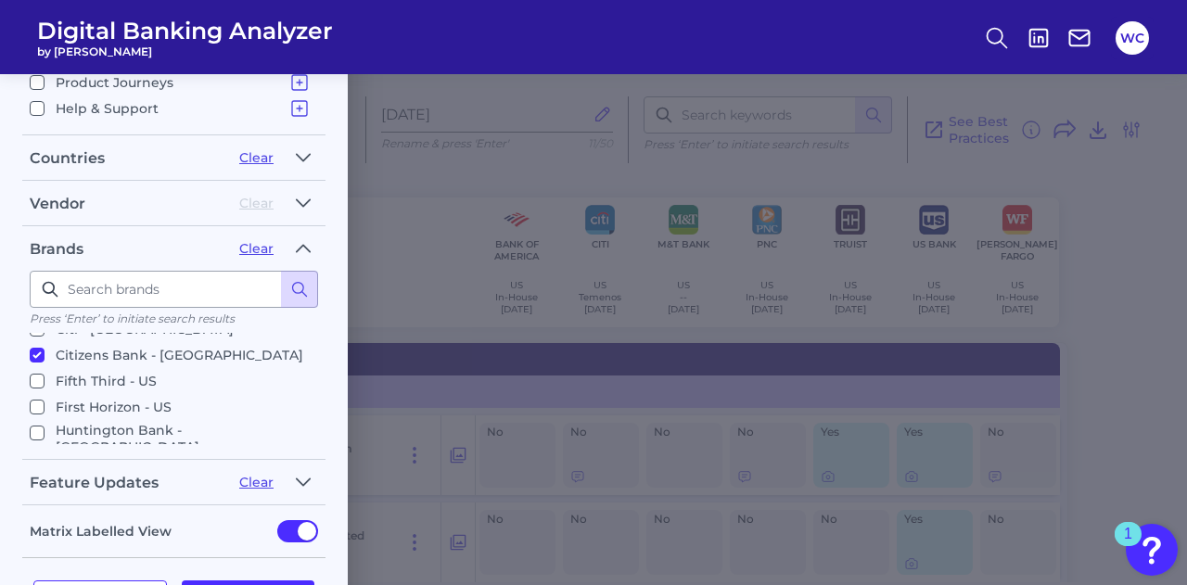
click at [41, 374] on input "Fifth Third - US" at bounding box center [37, 381] width 15 height 15
checkbox input "true"
click at [36, 400] on input "First Horizon - US" at bounding box center [37, 407] width 15 height 15
checkbox input "true"
click at [35, 426] on input "Huntington Bank - [GEOGRAPHIC_DATA]" at bounding box center [37, 433] width 15 height 15
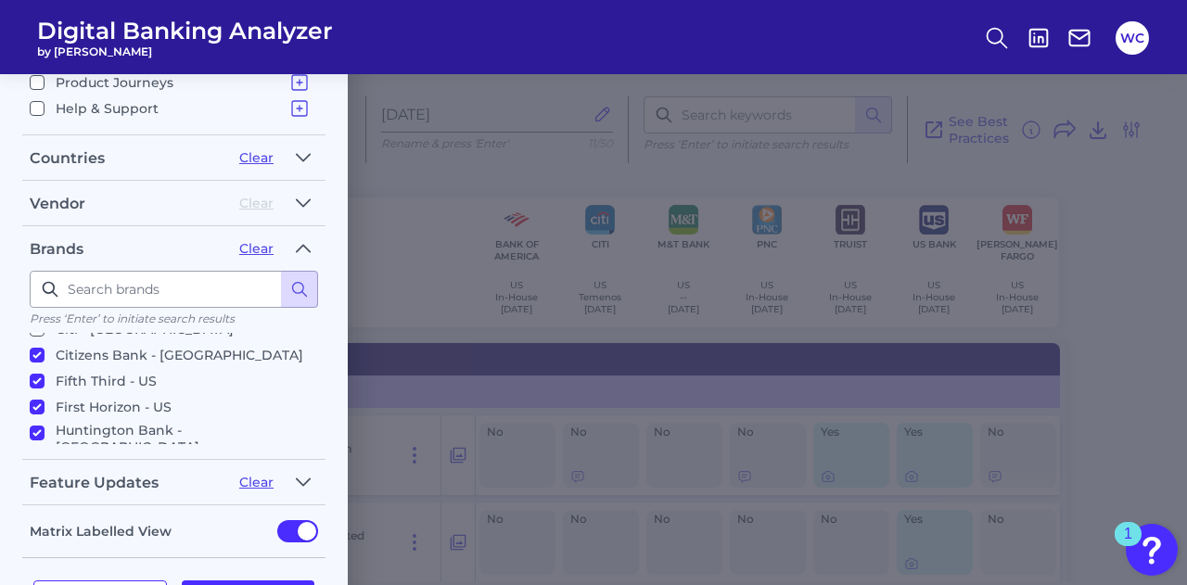
checkbox input "true"
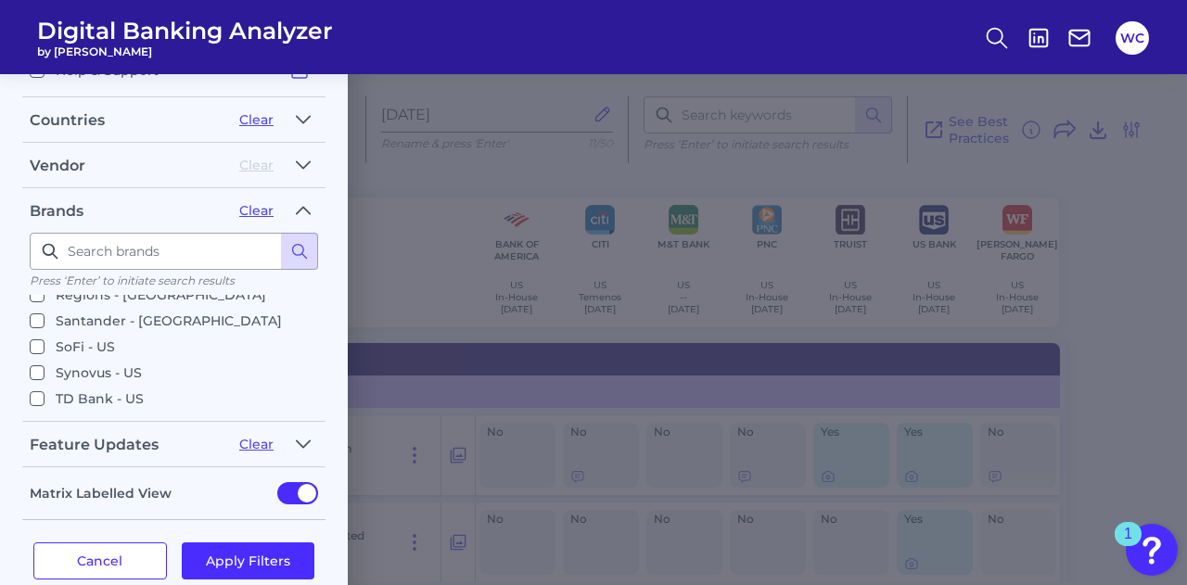
scroll to position [642, 0]
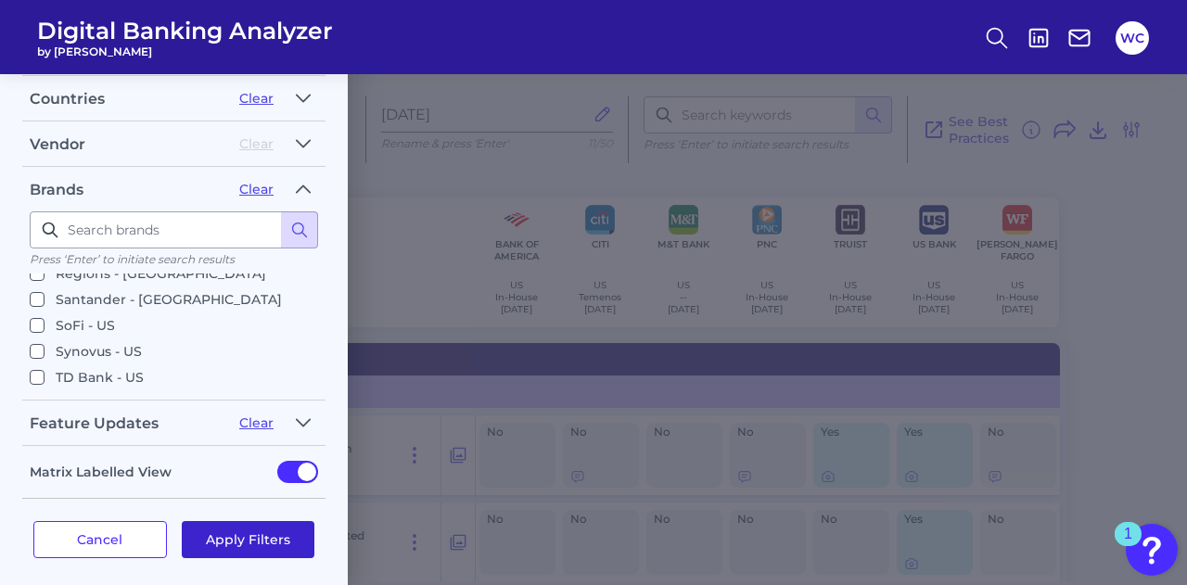
click at [241, 521] on button "Apply Filters" at bounding box center [249, 539] width 134 height 37
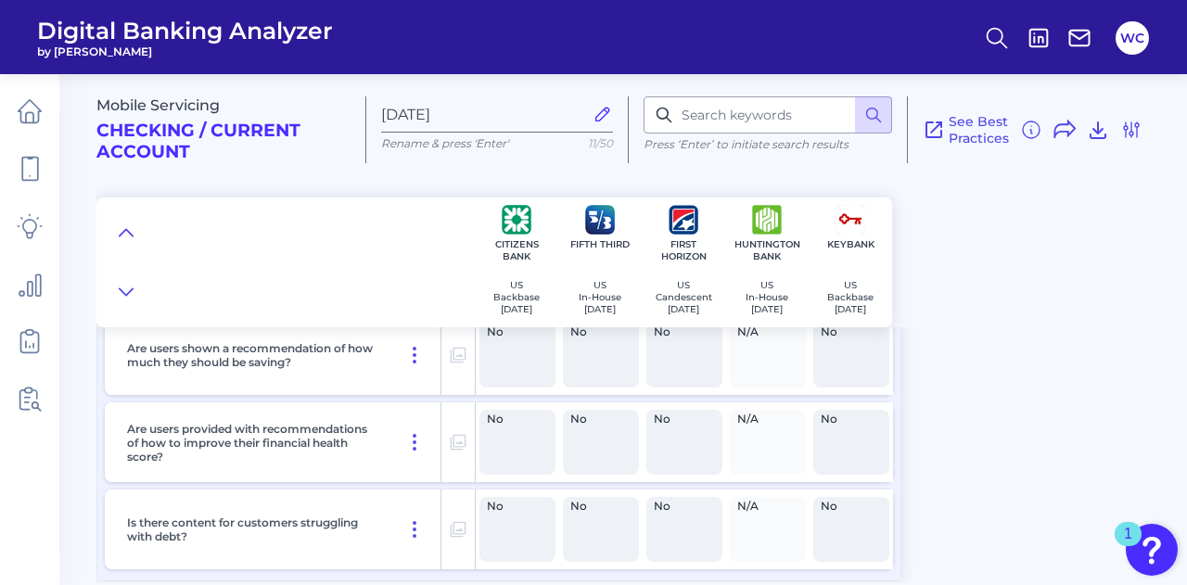
scroll to position [529, 0]
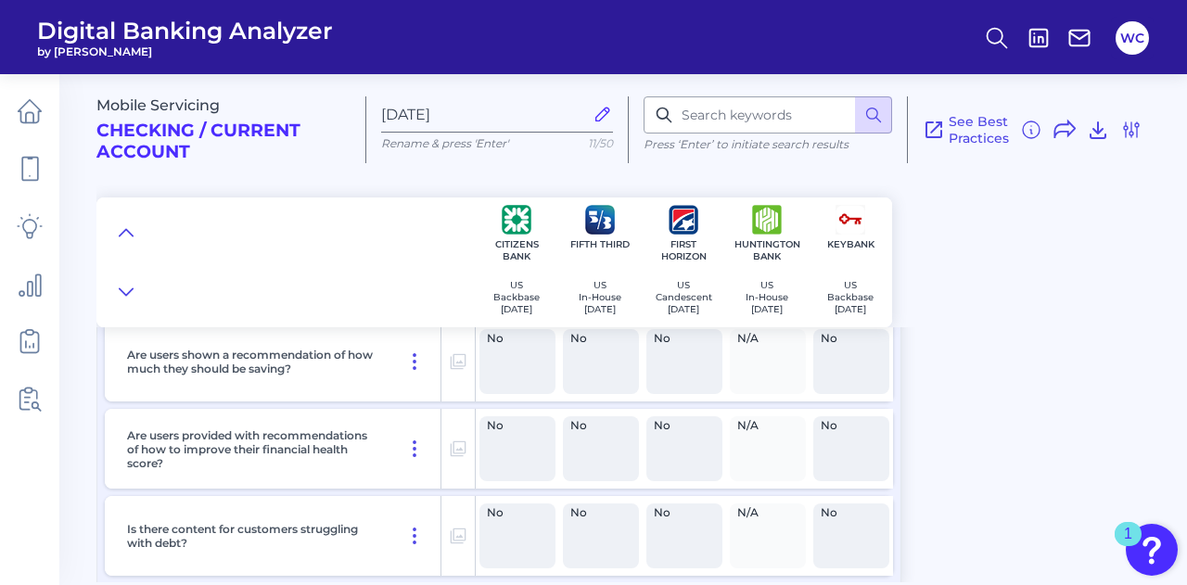
click at [946, 450] on div "Mobile Servicing Checking / Current Account Aug 14 2025 Rename & press 'Enter' …" at bounding box center [641, 321] width 1090 height 522
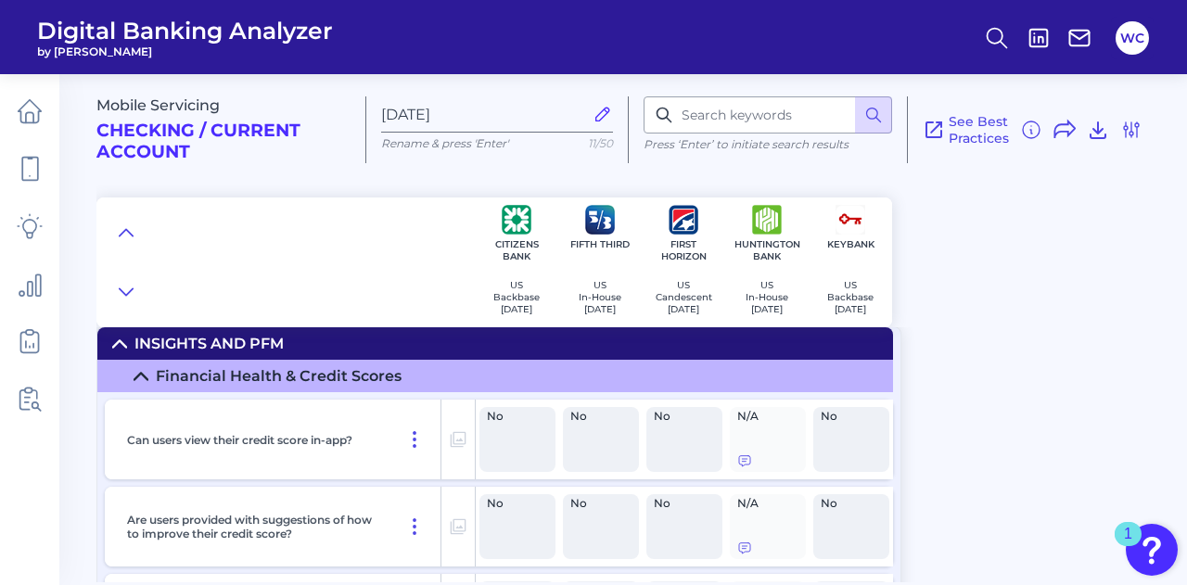
scroll to position [0, 0]
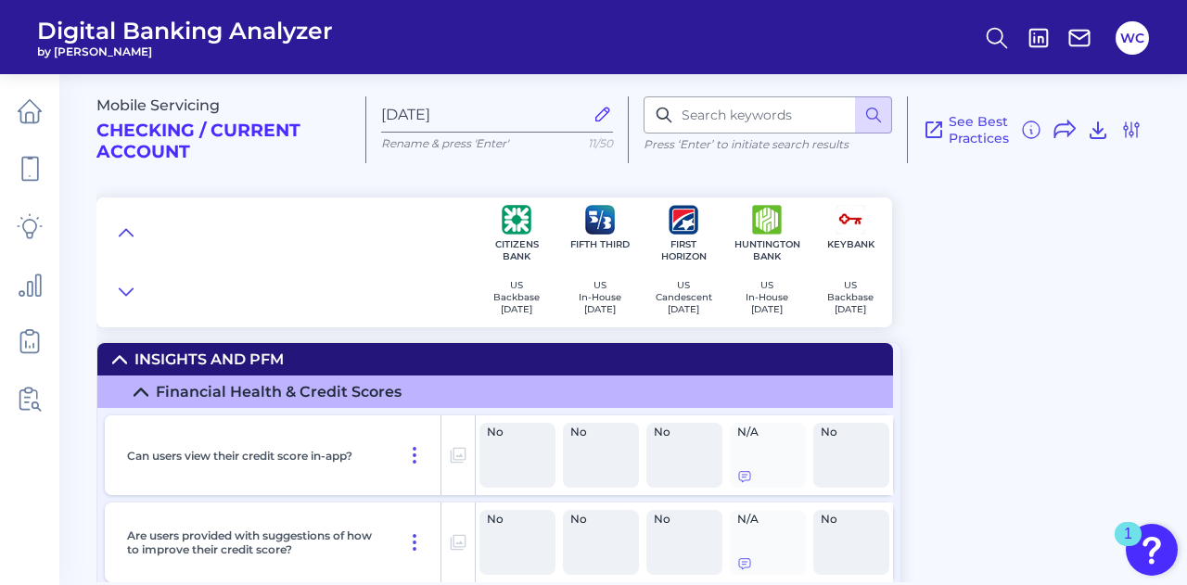
click at [976, 350] on div "Mobile Servicing Checking / Current Account Aug 14 2025 Rename & press 'Enter' …" at bounding box center [641, 321] width 1090 height 522
click at [1134, 133] on icon at bounding box center [1131, 130] width 22 height 22
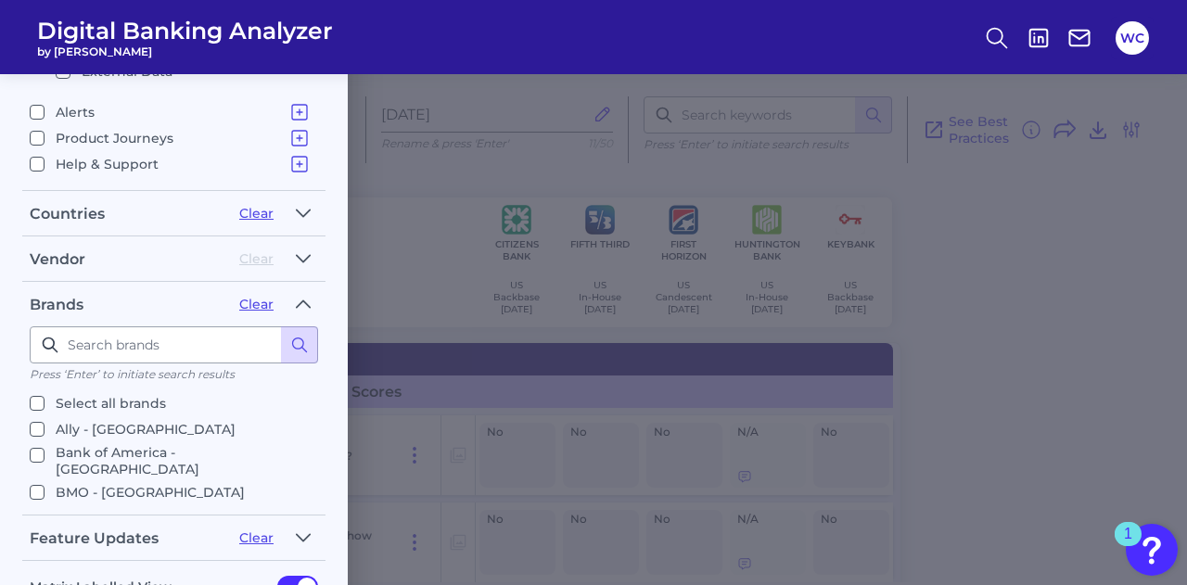
scroll to position [549, 0]
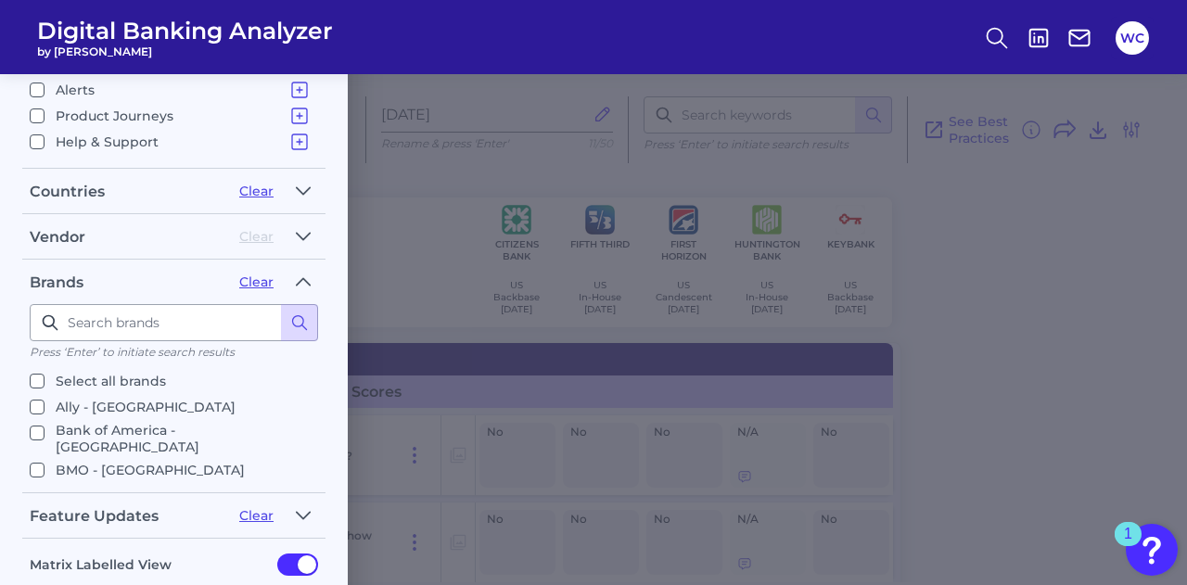
click at [40, 374] on input "Select all brands" at bounding box center [37, 381] width 15 height 15
checkbox input "true"
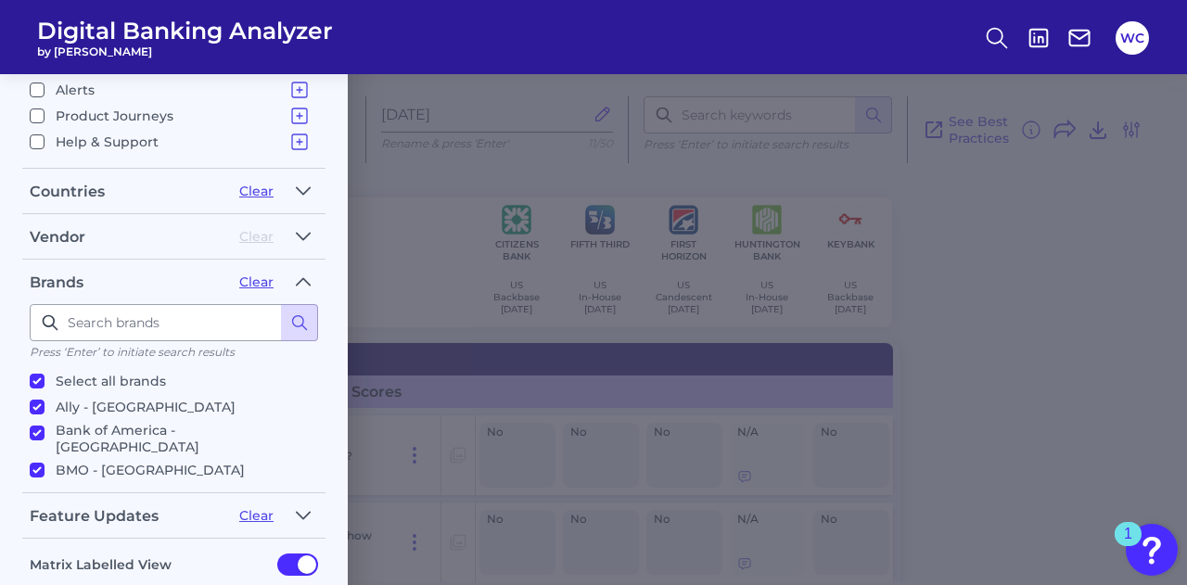
checkbox input "true"
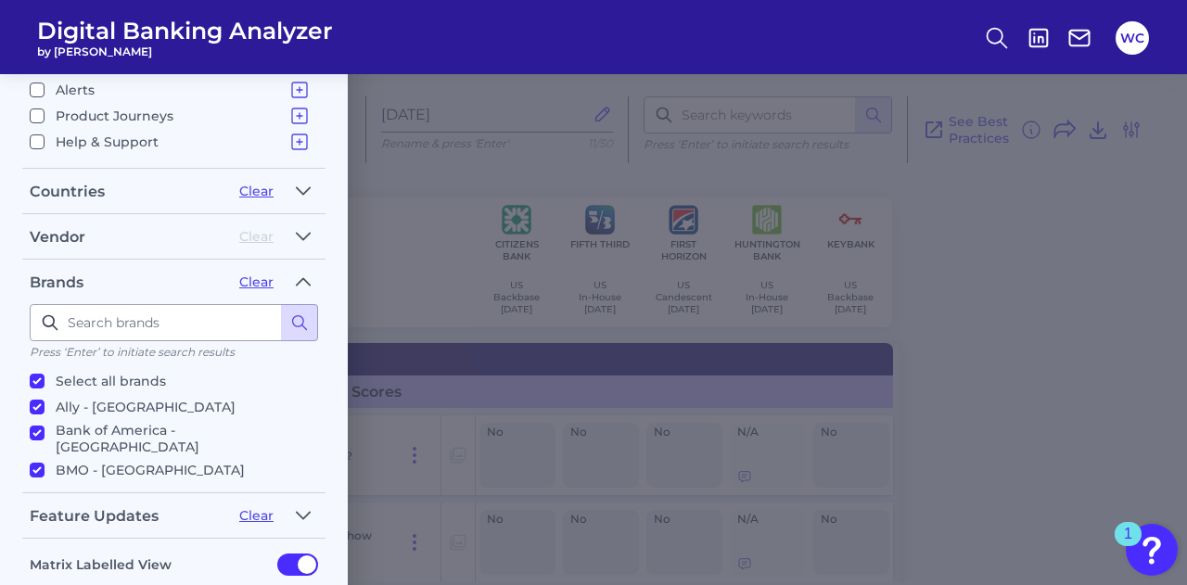
checkbox input "true"
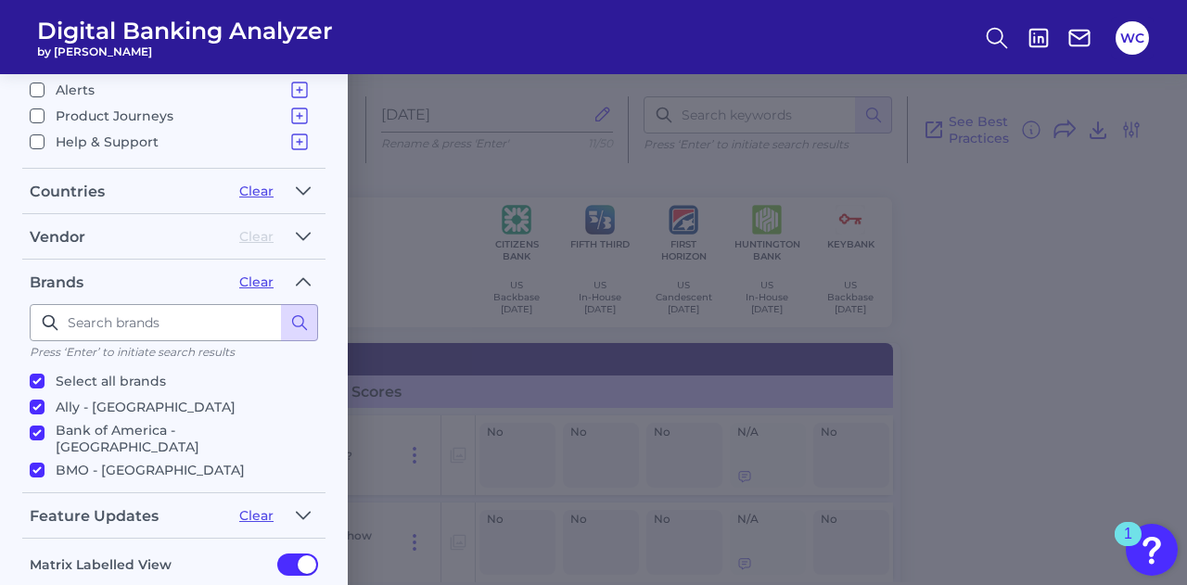
checkbox input "true"
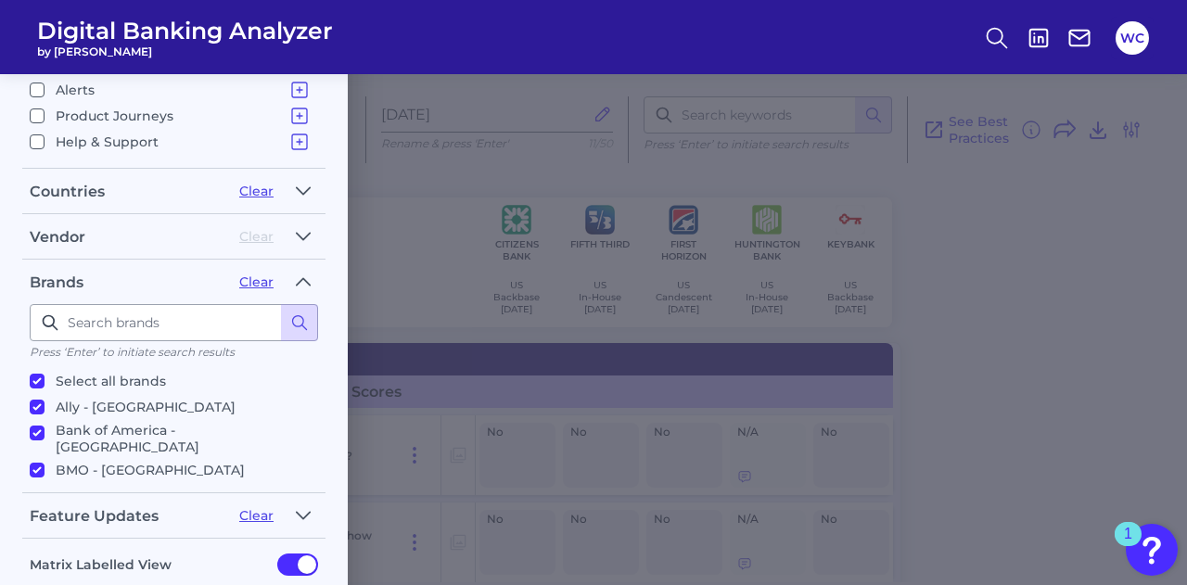
checkbox input "true"
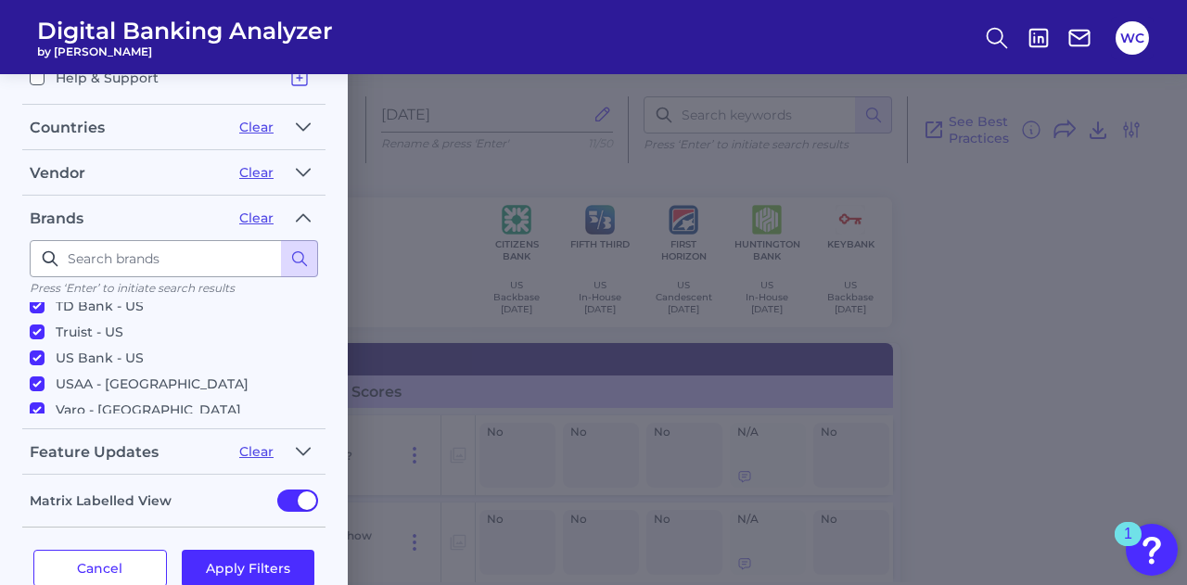
scroll to position [642, 0]
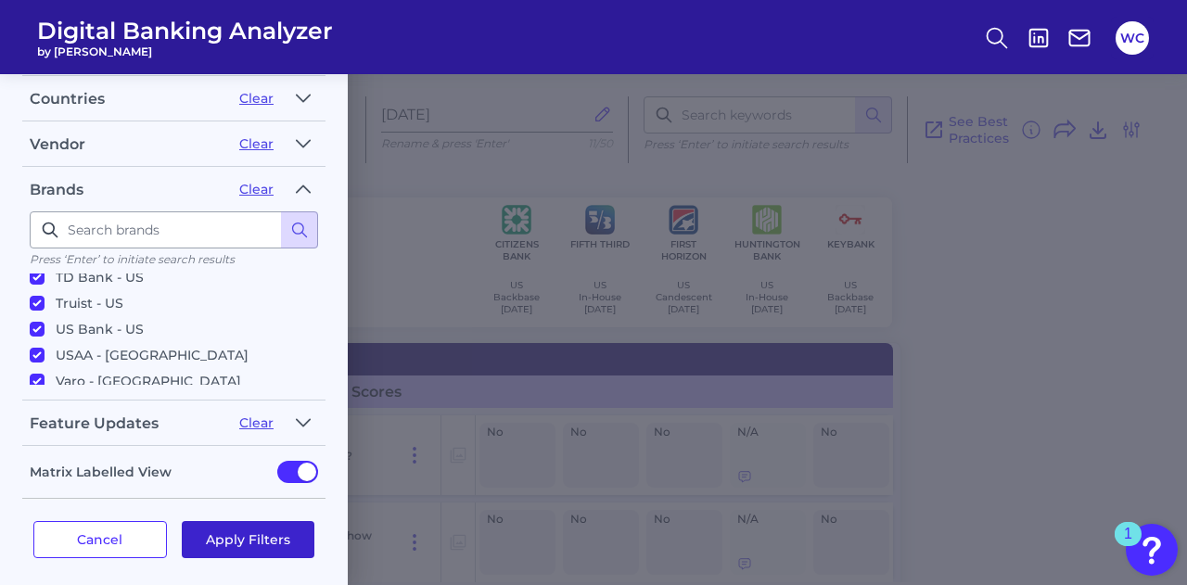
click at [236, 540] on button "Apply Filters" at bounding box center [249, 539] width 134 height 37
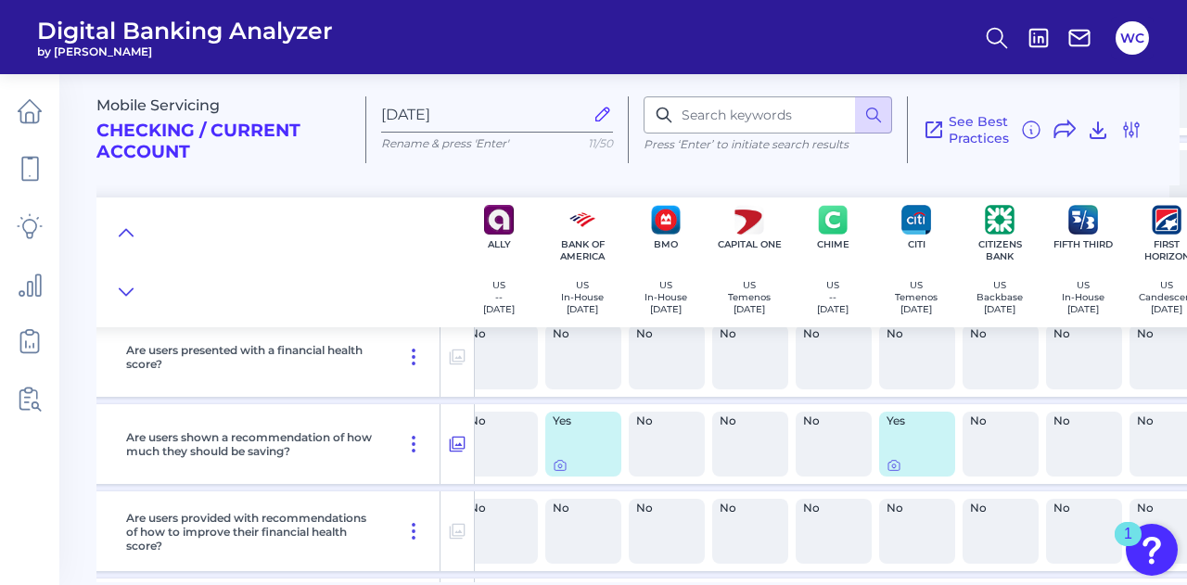
scroll to position [447, 0]
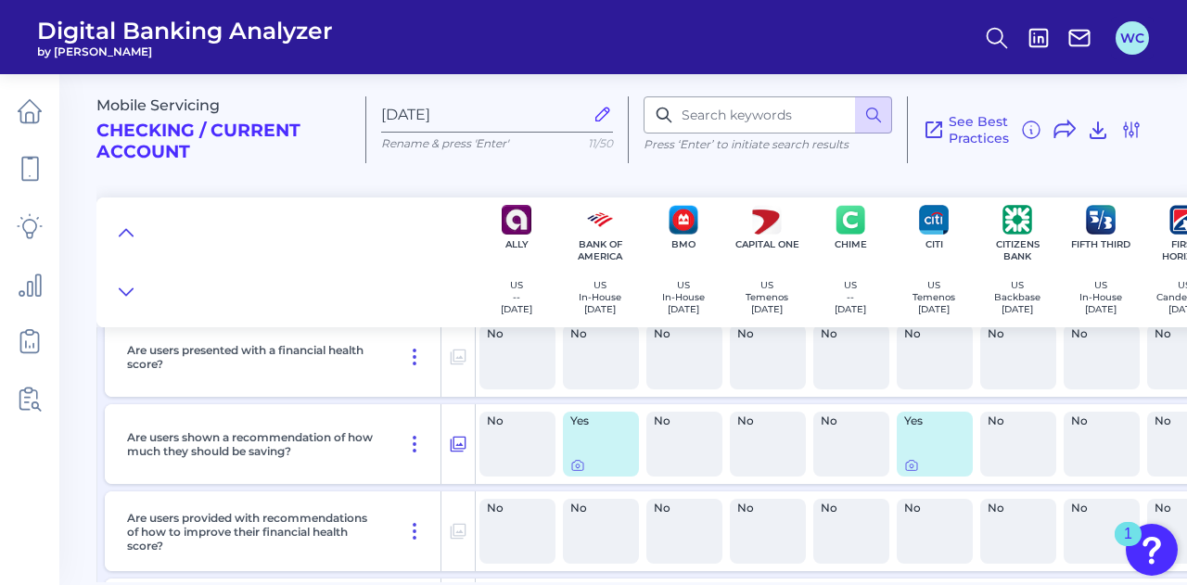
click at [1133, 31] on button "WC" at bounding box center [1131, 37] width 33 height 33
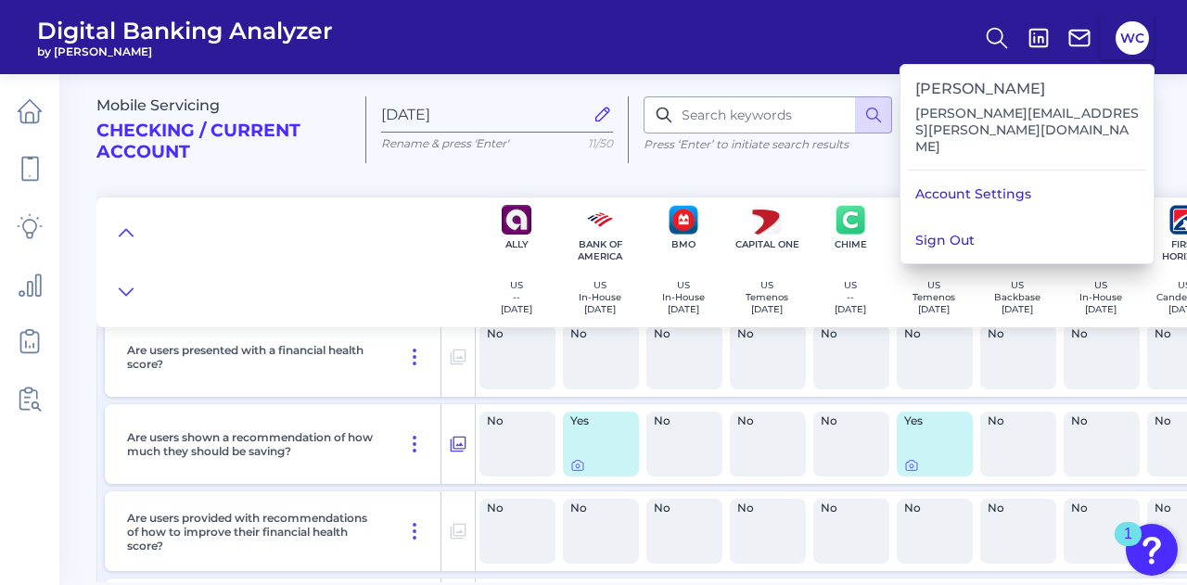
click at [861, 169] on div "Mobile Servicing Checking / Current Account Aug 14 2025 Rename & press 'Enter' …" at bounding box center [637, 122] width 1083 height 126
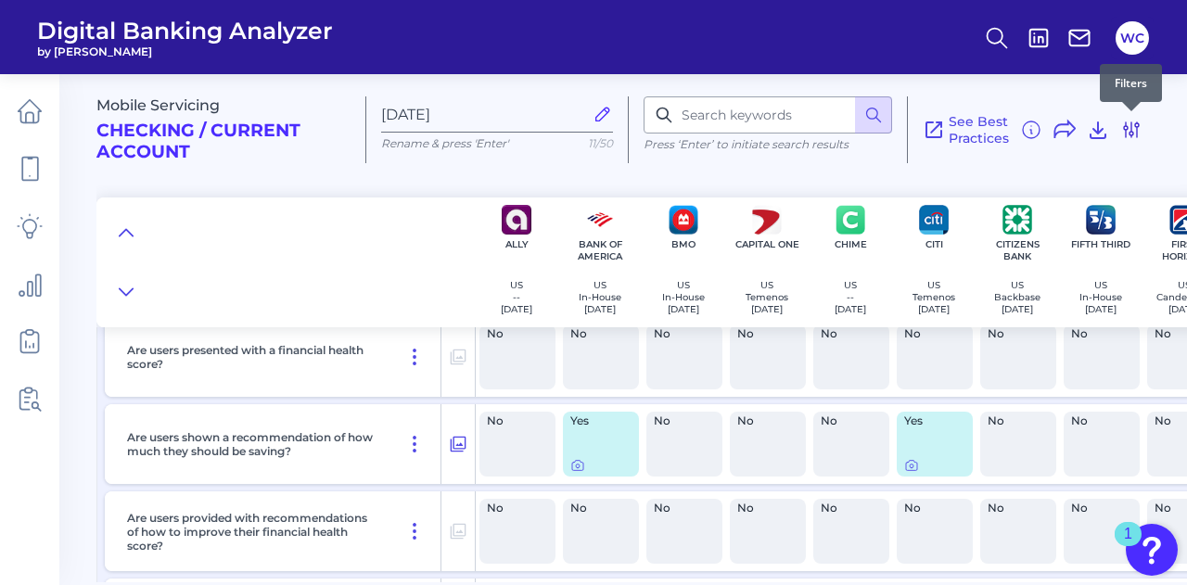
click at [1122, 123] on icon at bounding box center [1131, 130] width 22 height 22
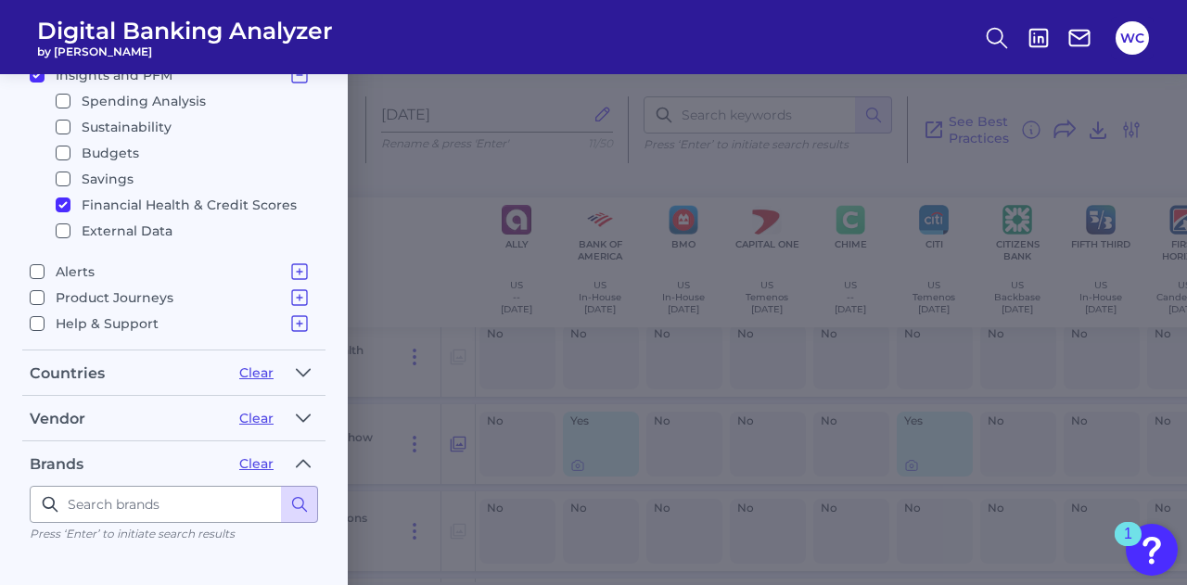
scroll to position [85, 0]
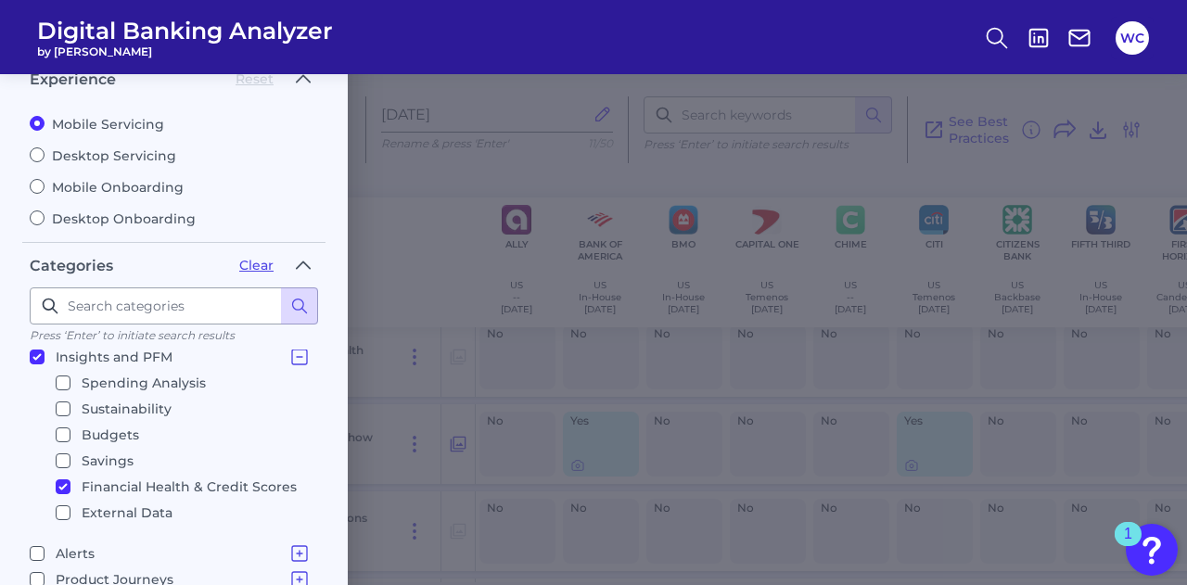
click at [33, 351] on input "Insights and PFM Spending Analysis Sustainability Budgets Savings Financial Hea…" at bounding box center [37, 357] width 15 height 15
checkbox input "false"
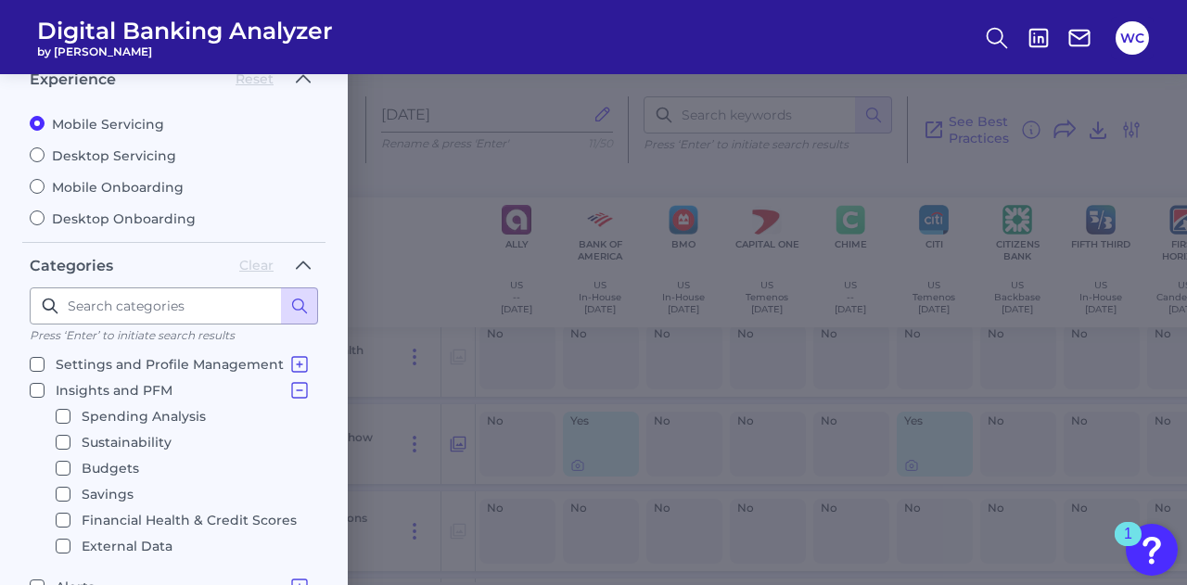
scroll to position [185, 0]
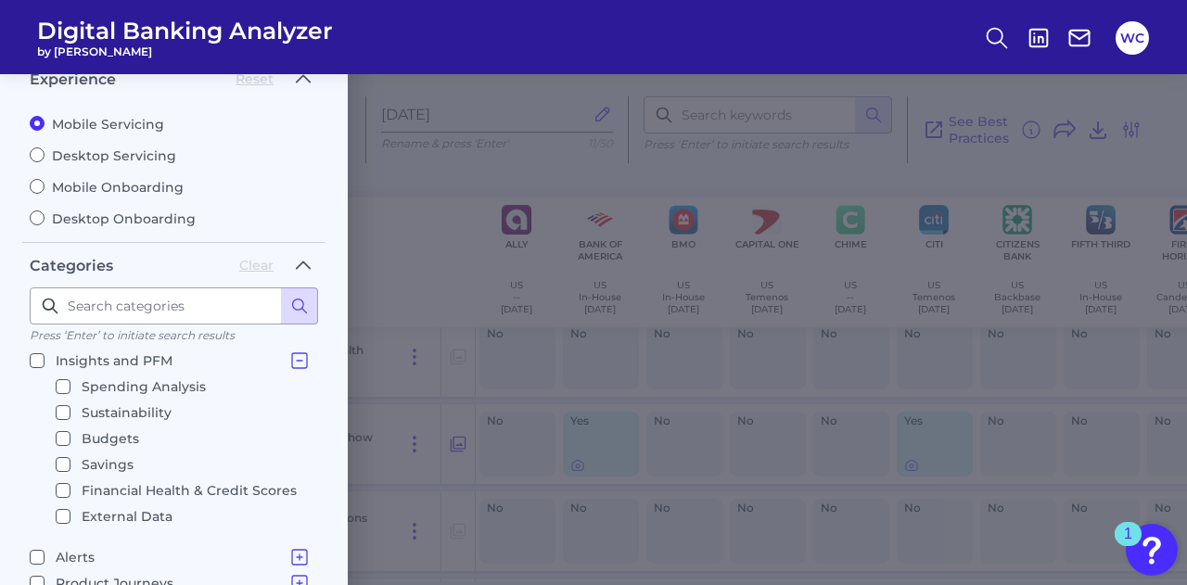
click at [66, 405] on input "Sustainability" at bounding box center [63, 412] width 15 height 15
checkbox input "true"
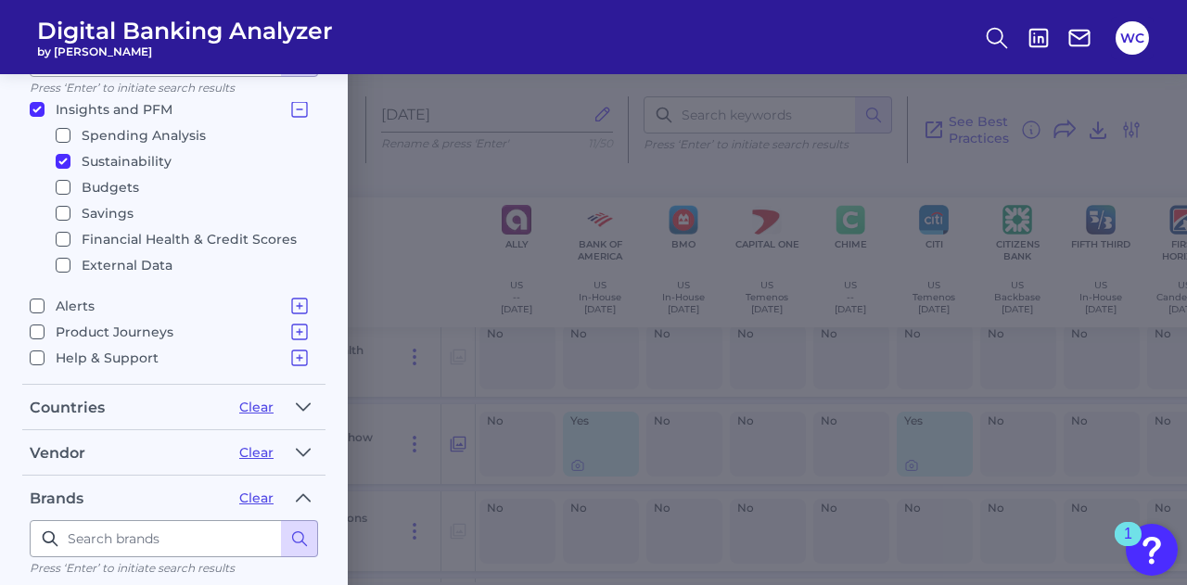
scroll to position [642, 0]
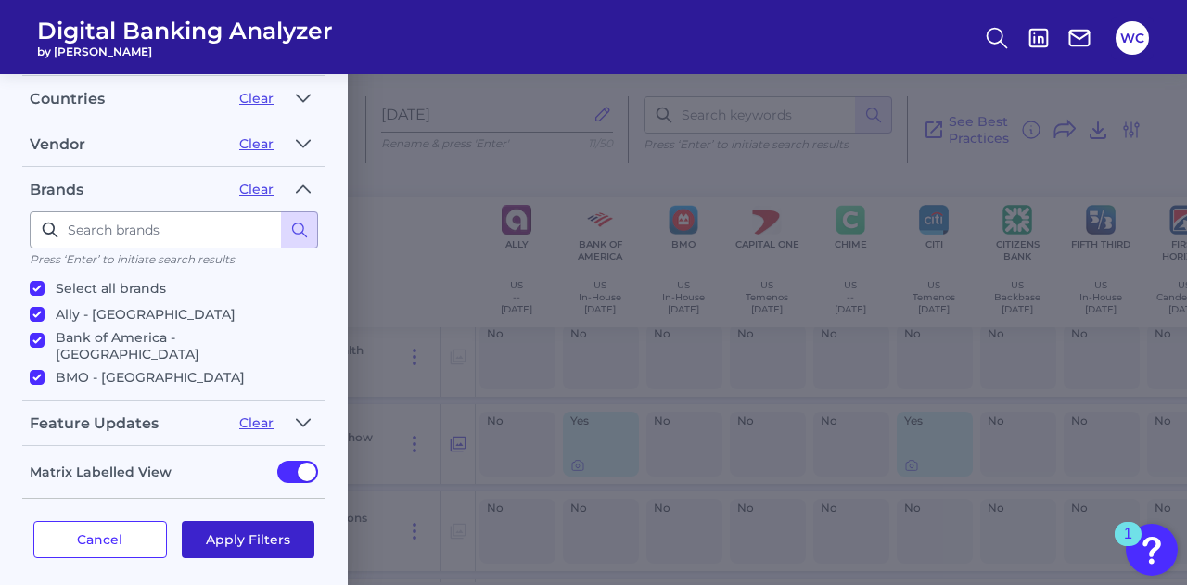
click at [256, 529] on button "Apply Filters" at bounding box center [249, 539] width 134 height 37
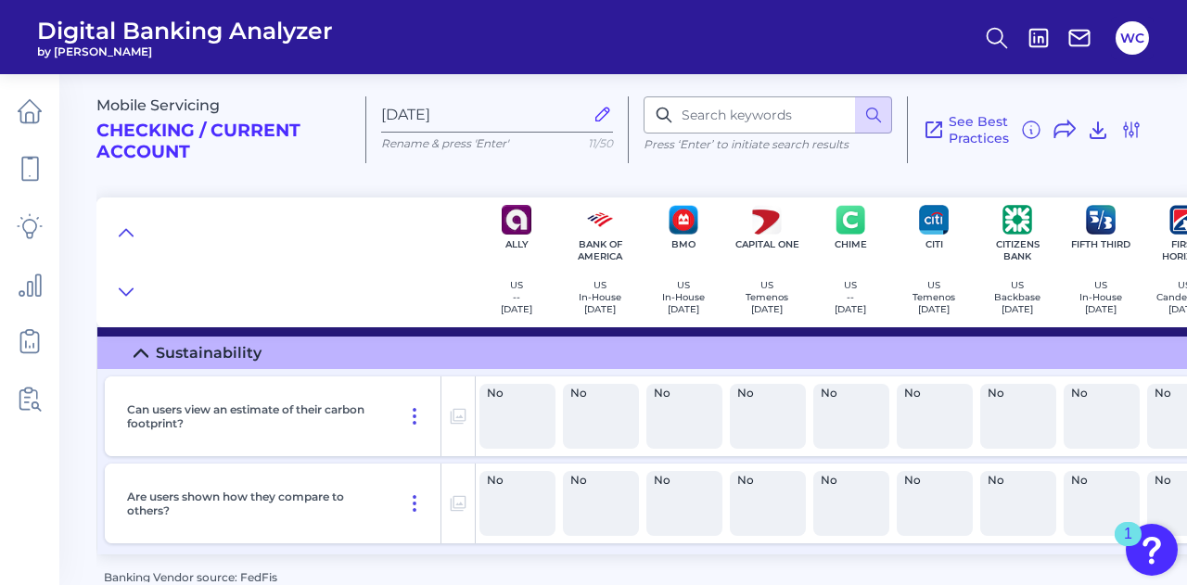
scroll to position [61, 0]
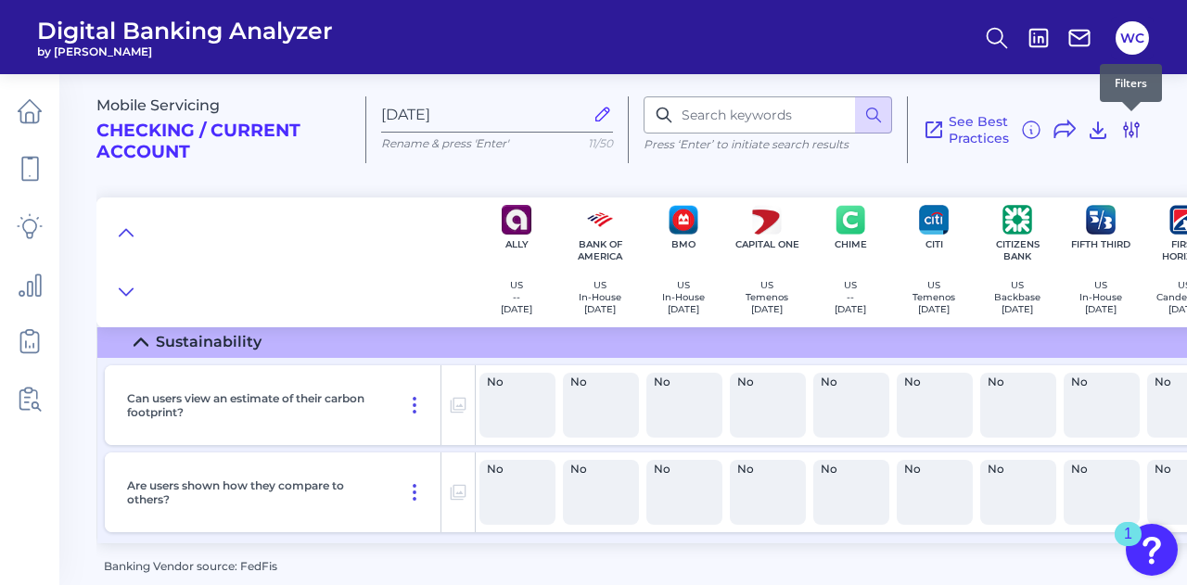
click at [1127, 128] on icon at bounding box center [1131, 129] width 15 height 15
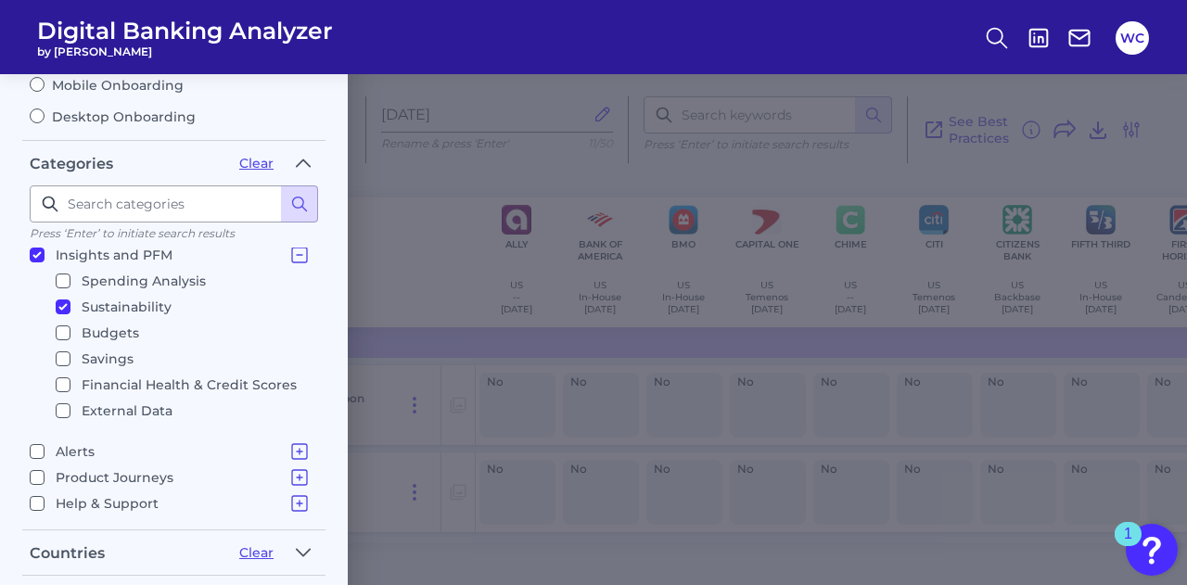
scroll to position [178, 0]
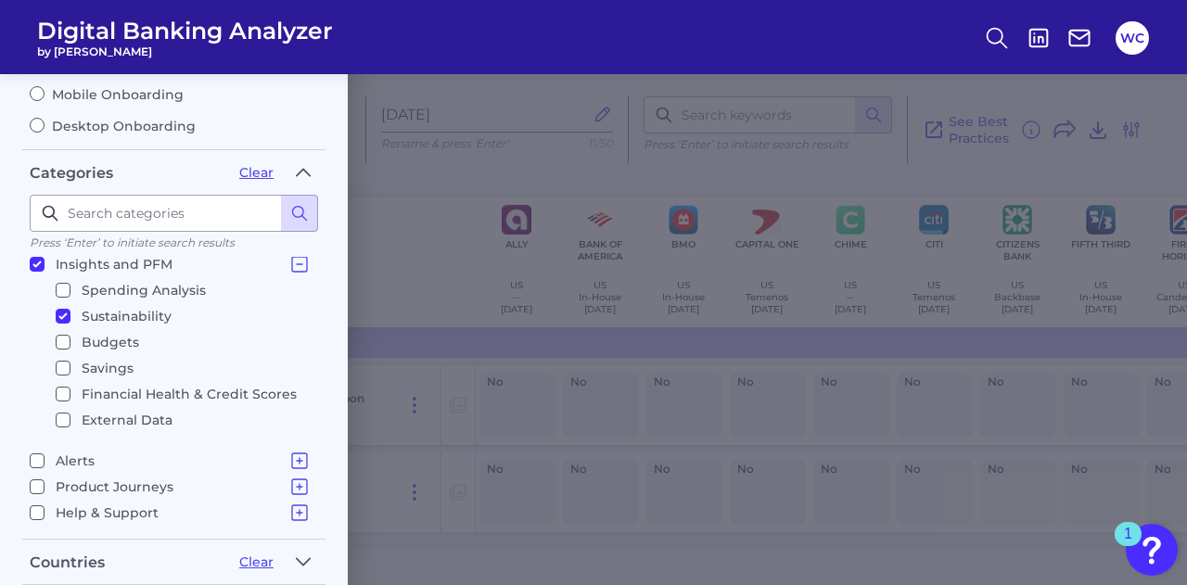
click at [62, 312] on input "Sustainability" at bounding box center [63, 316] width 15 height 15
checkbox input "false"
click at [60, 361] on input "Savings" at bounding box center [63, 368] width 15 height 15
checkbox input "true"
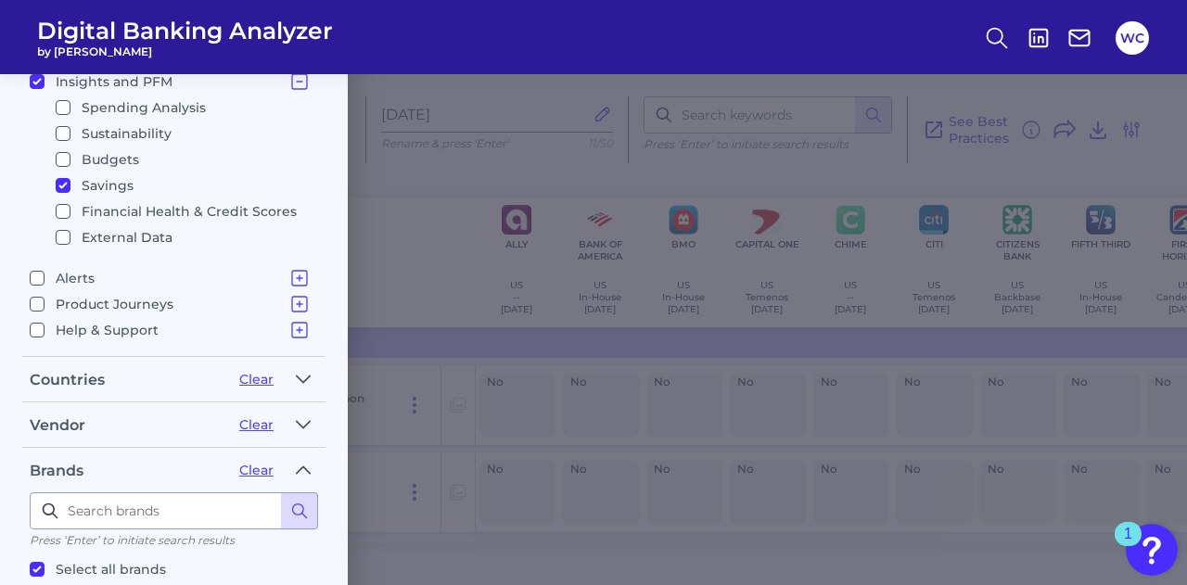
scroll to position [642, 0]
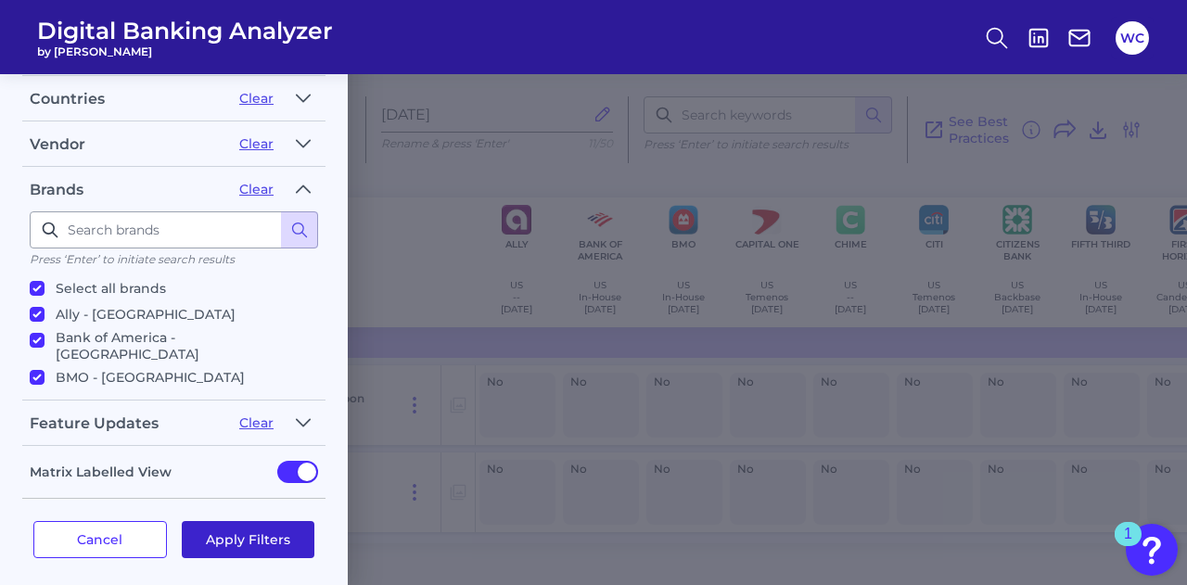
click at [254, 530] on button "Apply Filters" at bounding box center [249, 539] width 134 height 37
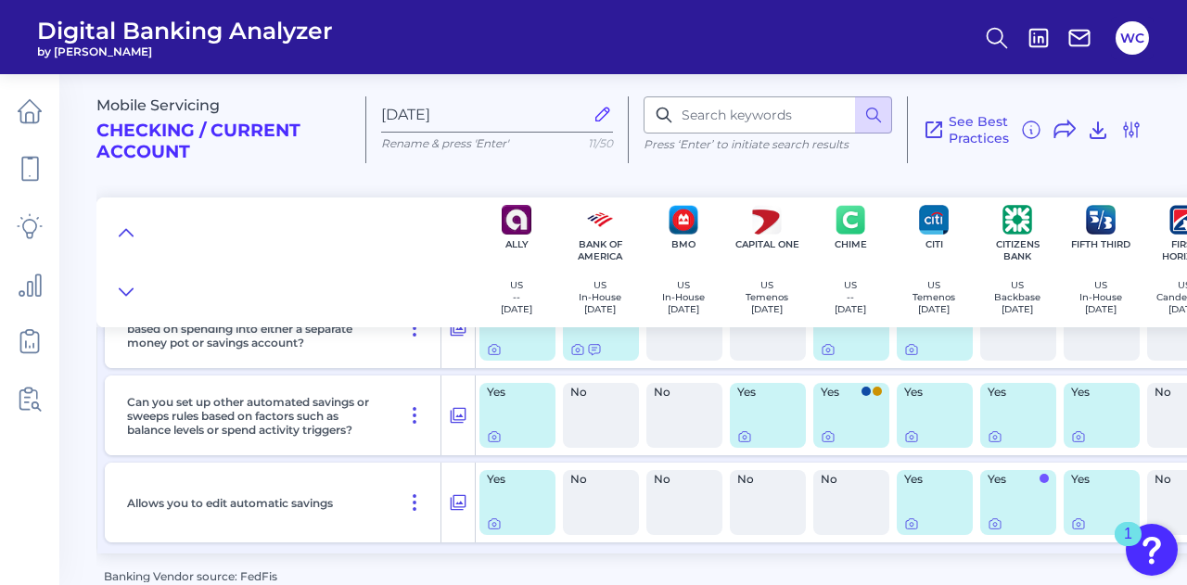
scroll to position [584, 0]
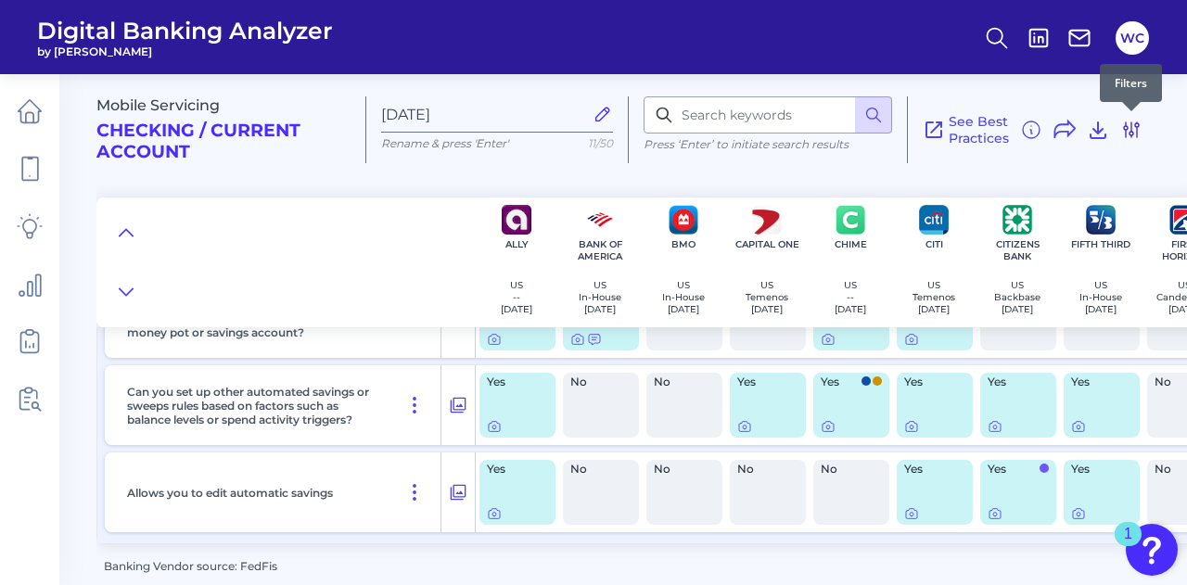
click at [1127, 131] on icon at bounding box center [1131, 130] width 22 height 22
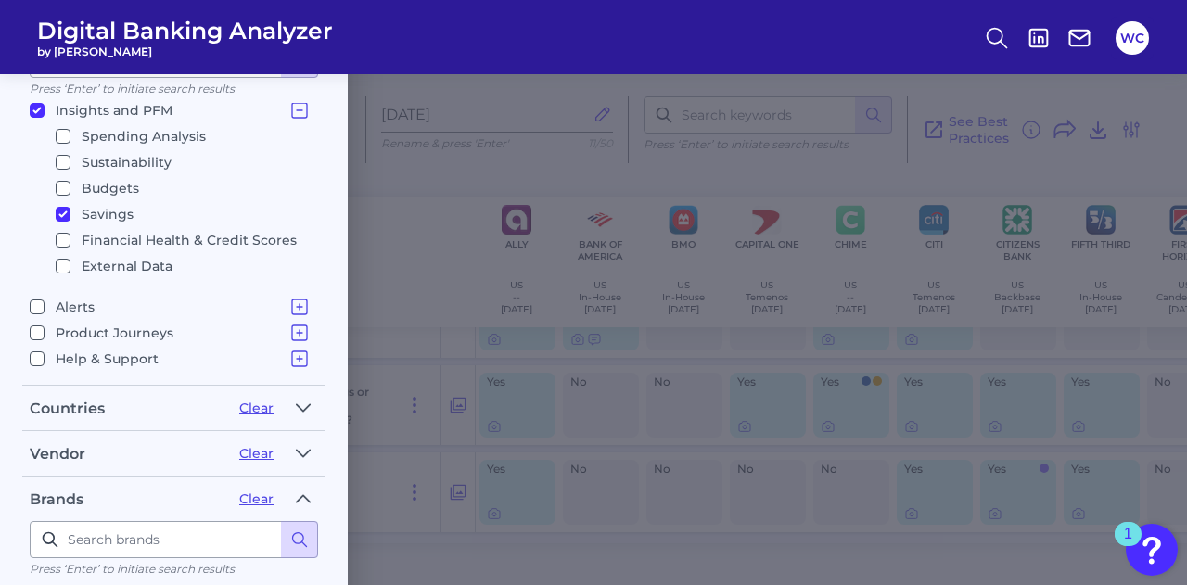
scroll to position [271, 0]
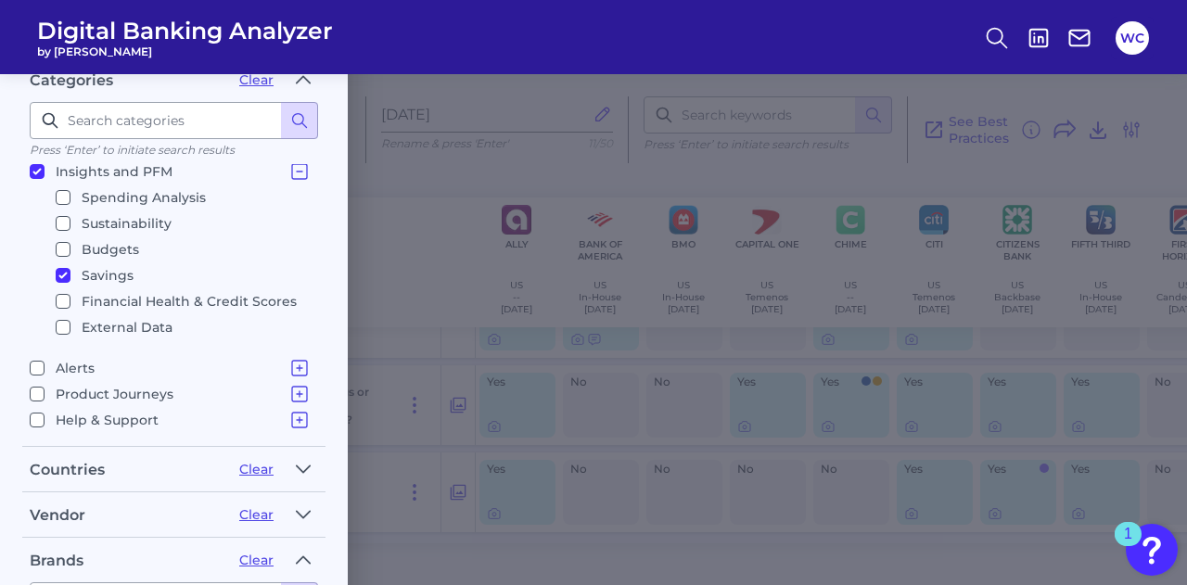
click at [40, 165] on input "Insights and PFM Spending Analysis Sustainability Budgets Savings Financial Hea…" at bounding box center [37, 171] width 15 height 15
checkbox input "false"
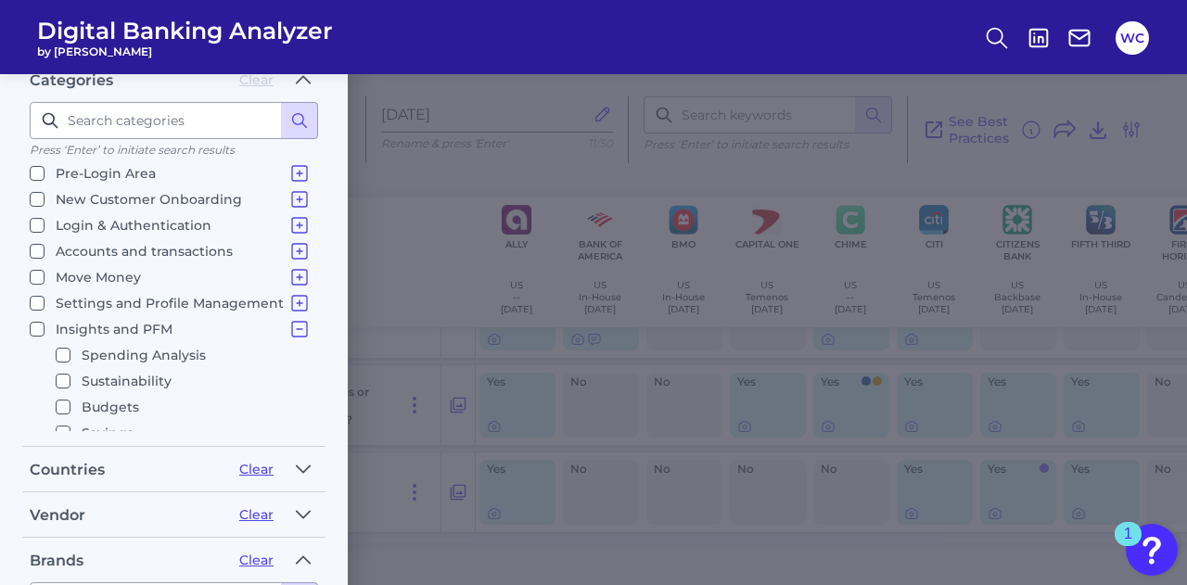
scroll to position [4, 0]
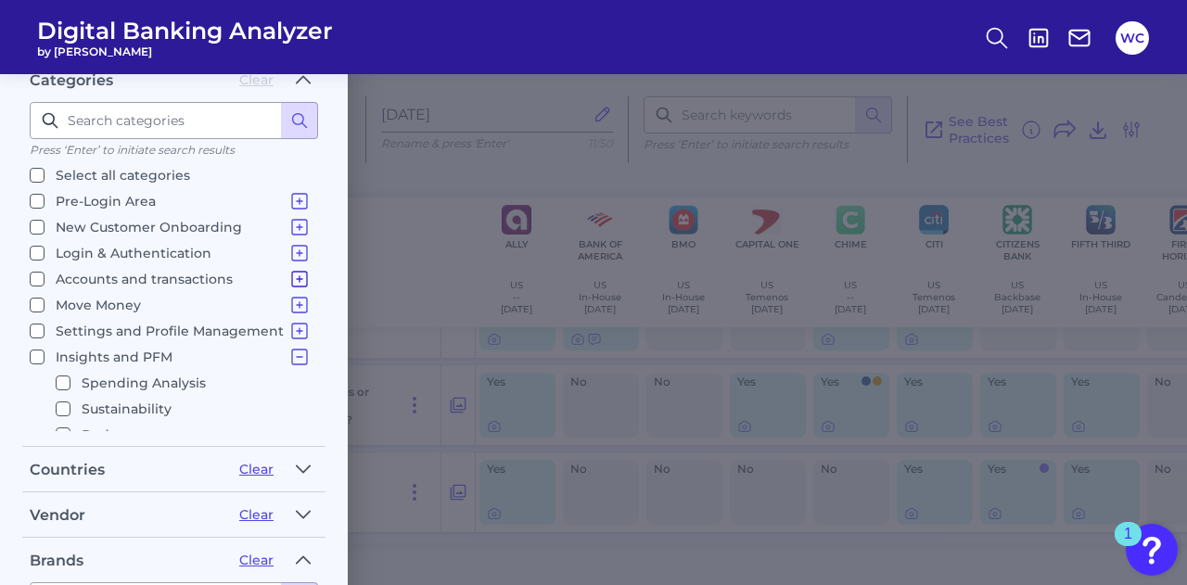
click at [297, 274] on icon at bounding box center [299, 279] width 22 height 22
click at [291, 270] on icon at bounding box center [299, 279] width 22 height 22
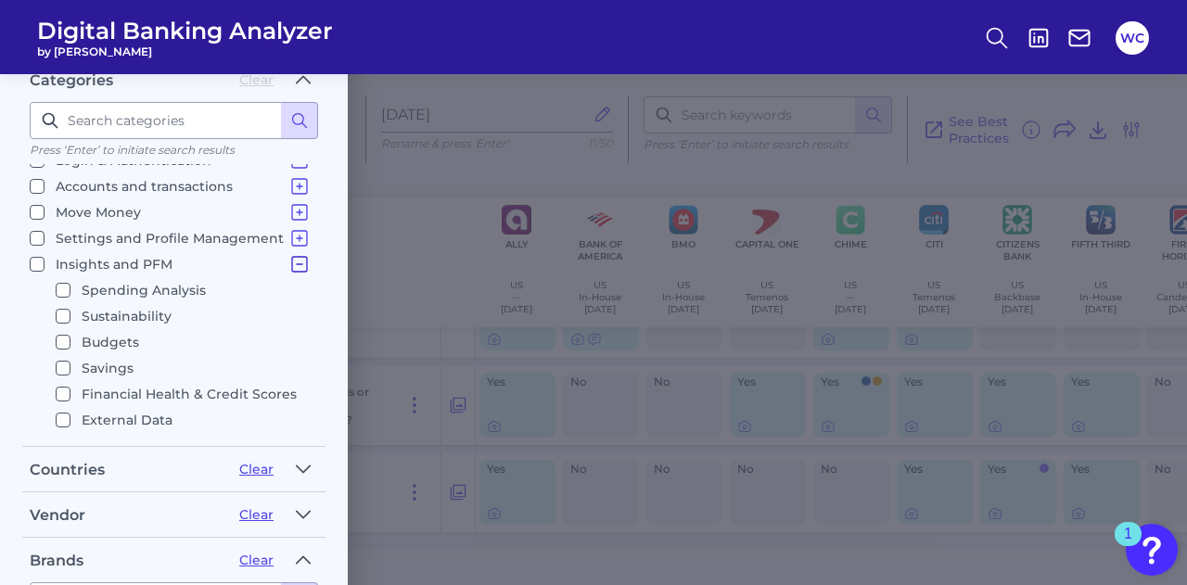
click at [288, 262] on icon at bounding box center [299, 264] width 22 height 22
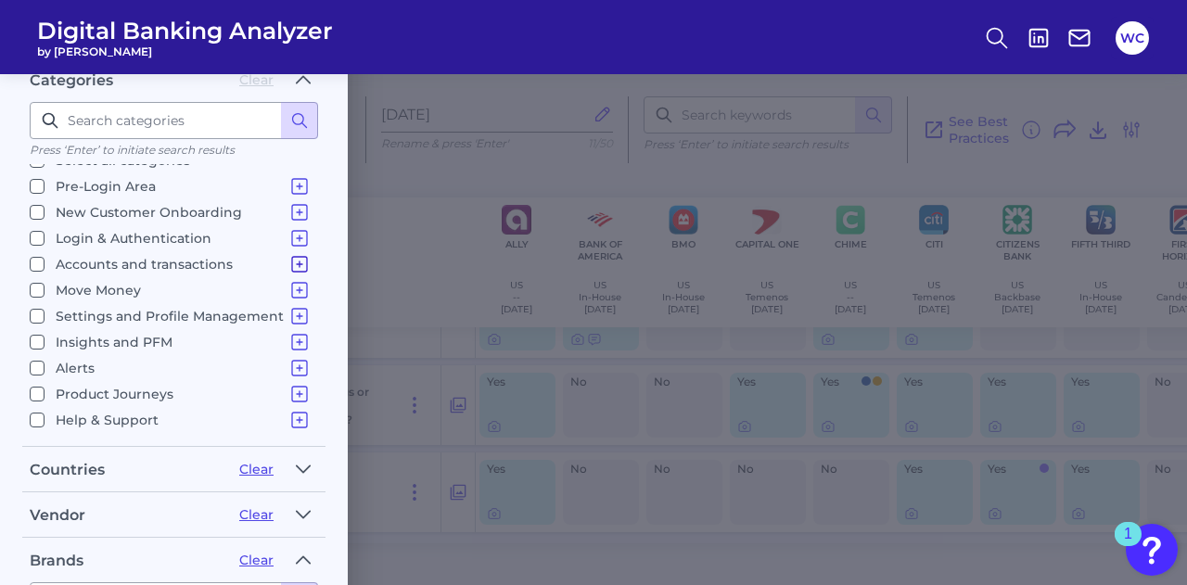
scroll to position [19, 0]
click at [292, 309] on icon at bounding box center [299, 316] width 15 height 15
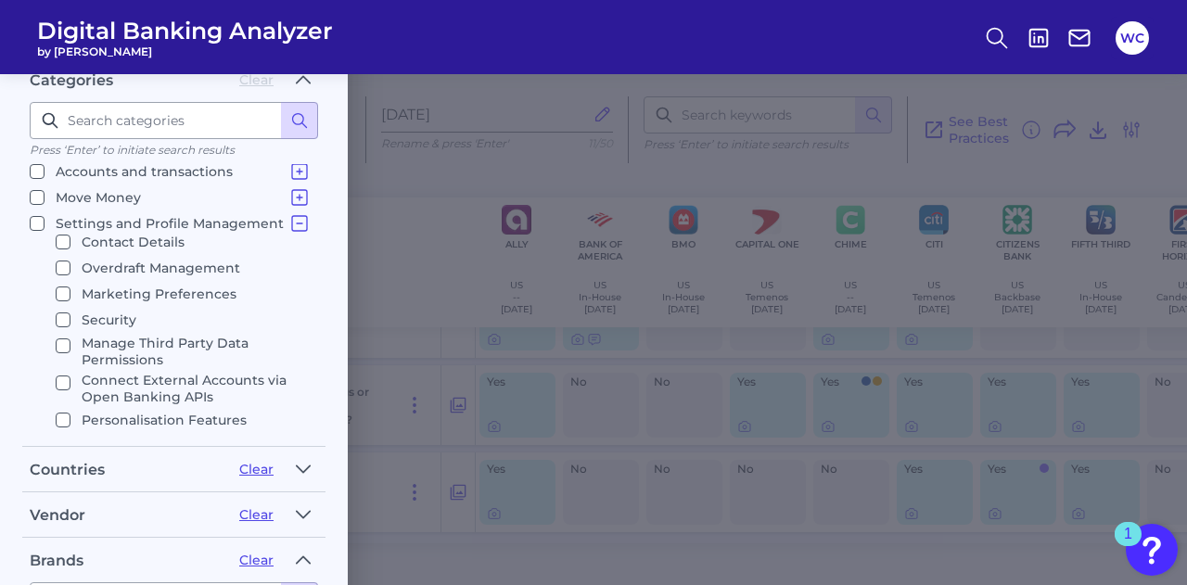
scroll to position [9, 0]
click at [67, 311] on input "Security" at bounding box center [63, 318] width 15 height 15
checkbox input "true"
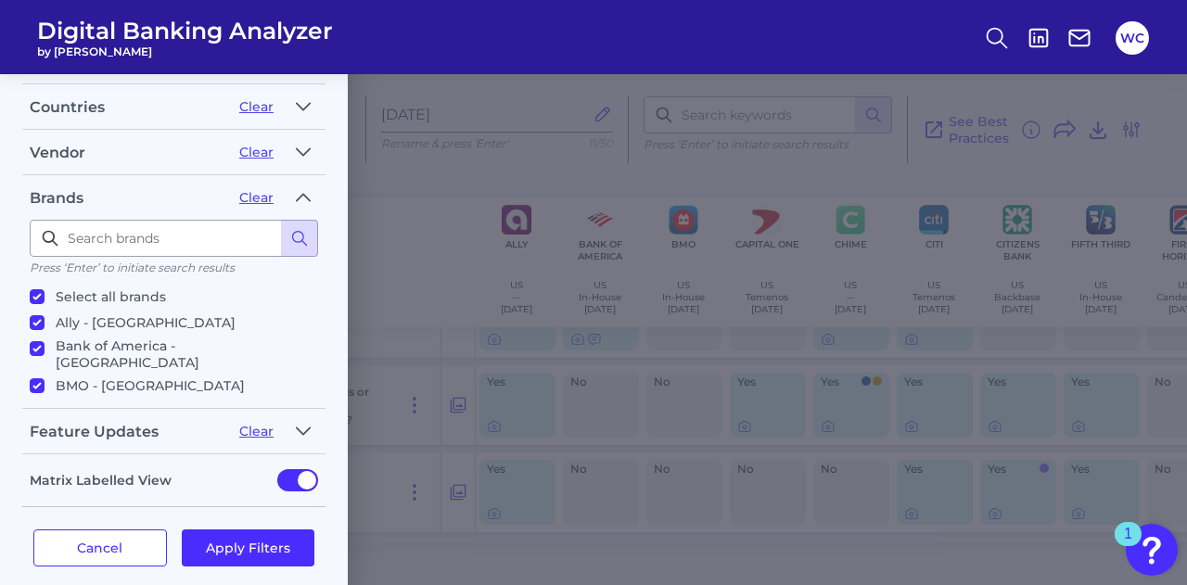
scroll to position [642, 0]
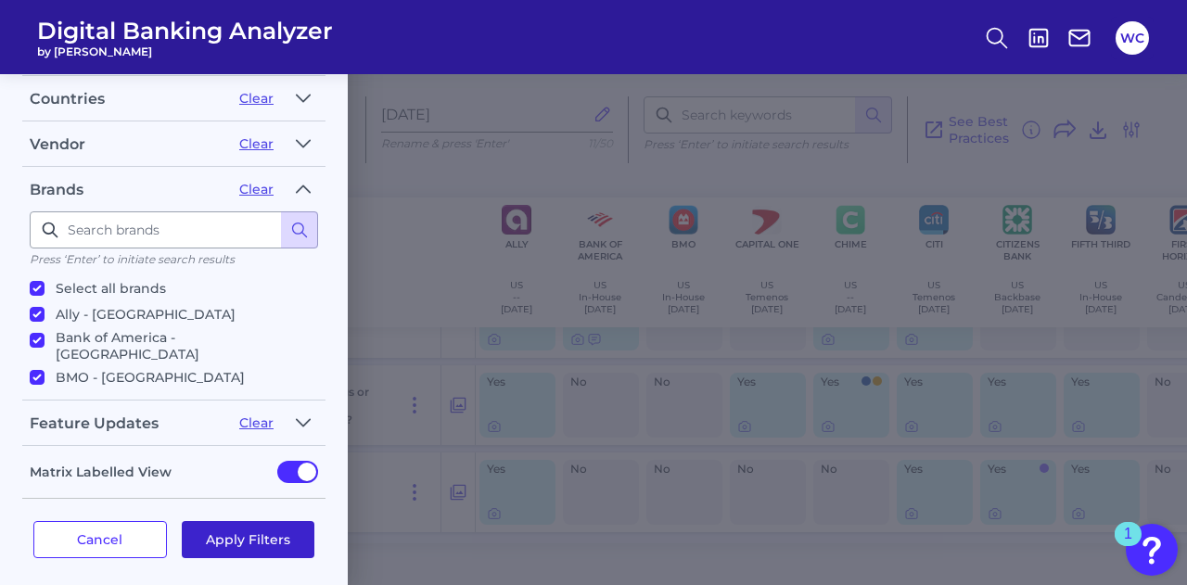
click at [263, 521] on button "Apply Filters" at bounding box center [249, 539] width 134 height 37
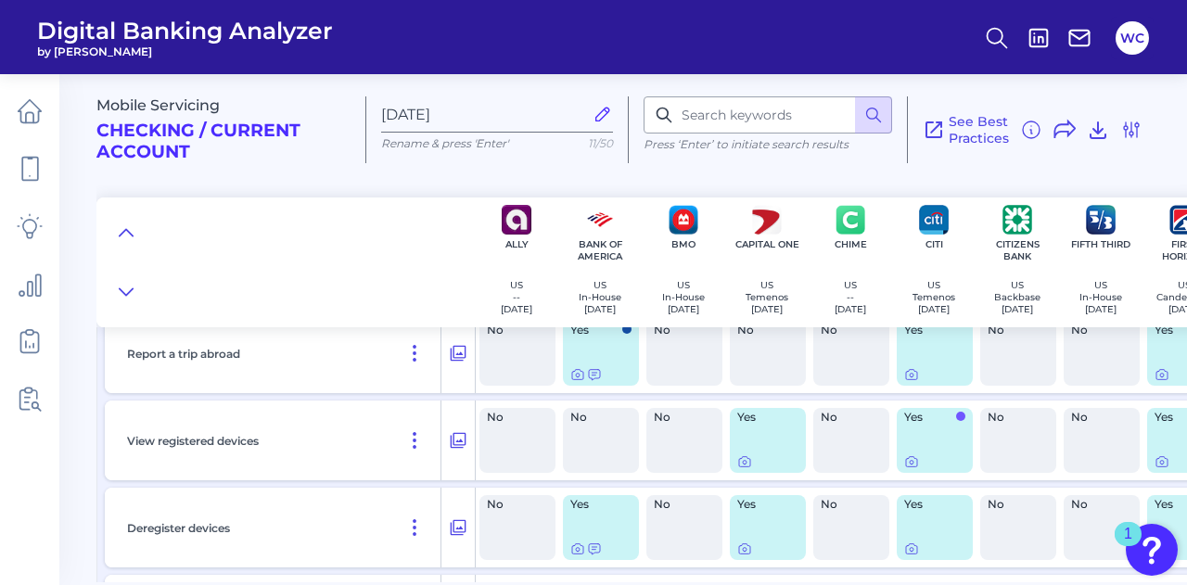
scroll to position [0, 0]
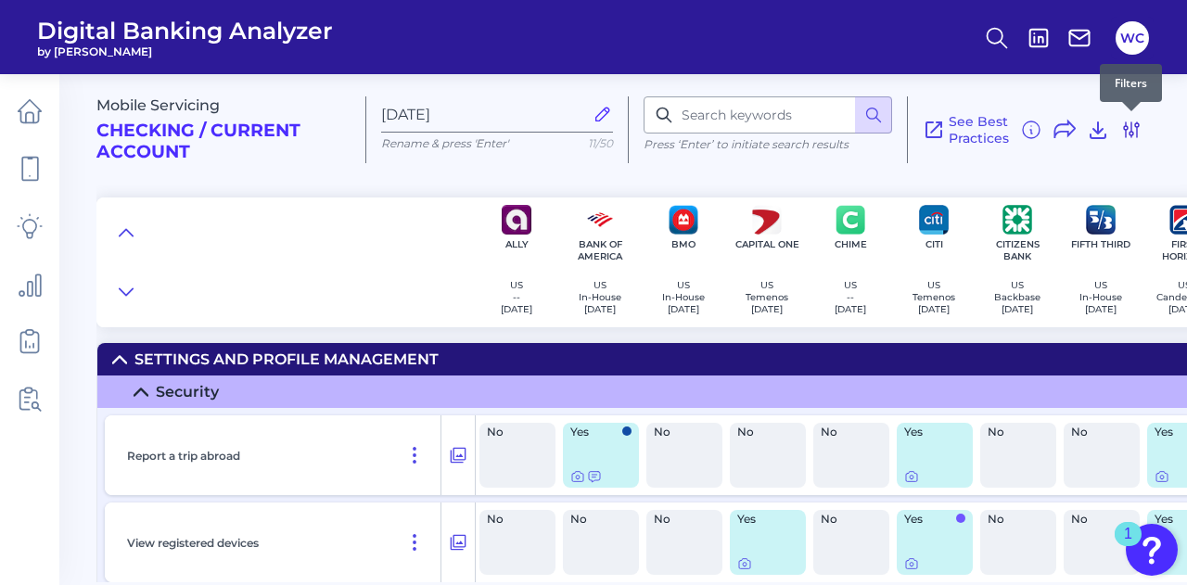
click at [1130, 133] on icon at bounding box center [1131, 130] width 22 height 22
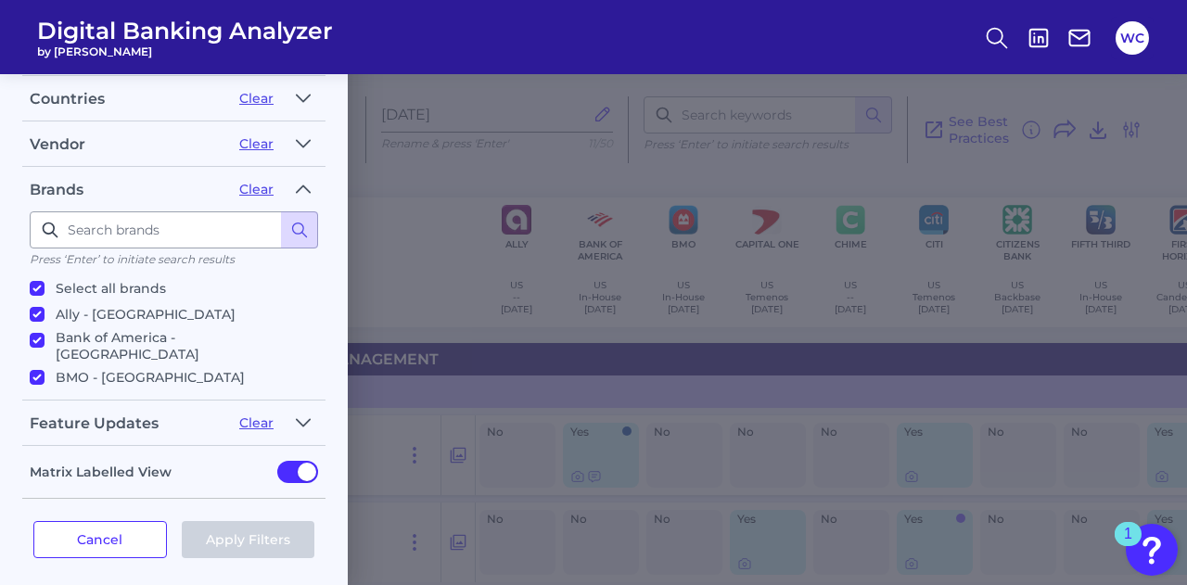
scroll to position [238, 0]
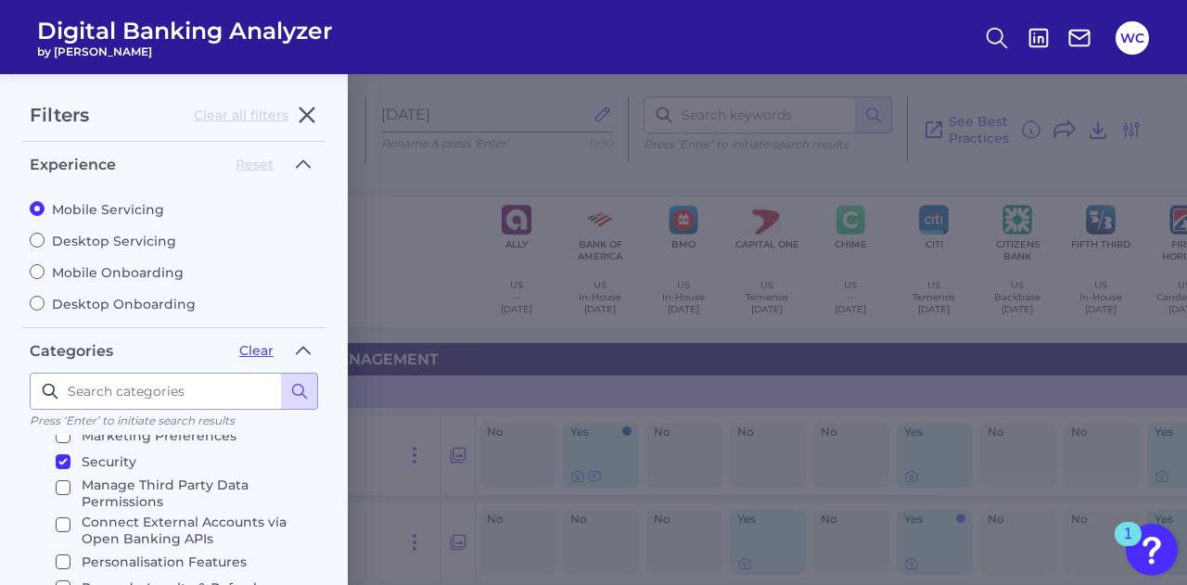
click at [61, 457] on input "Security" at bounding box center [63, 461] width 15 height 15
checkbox input "false"
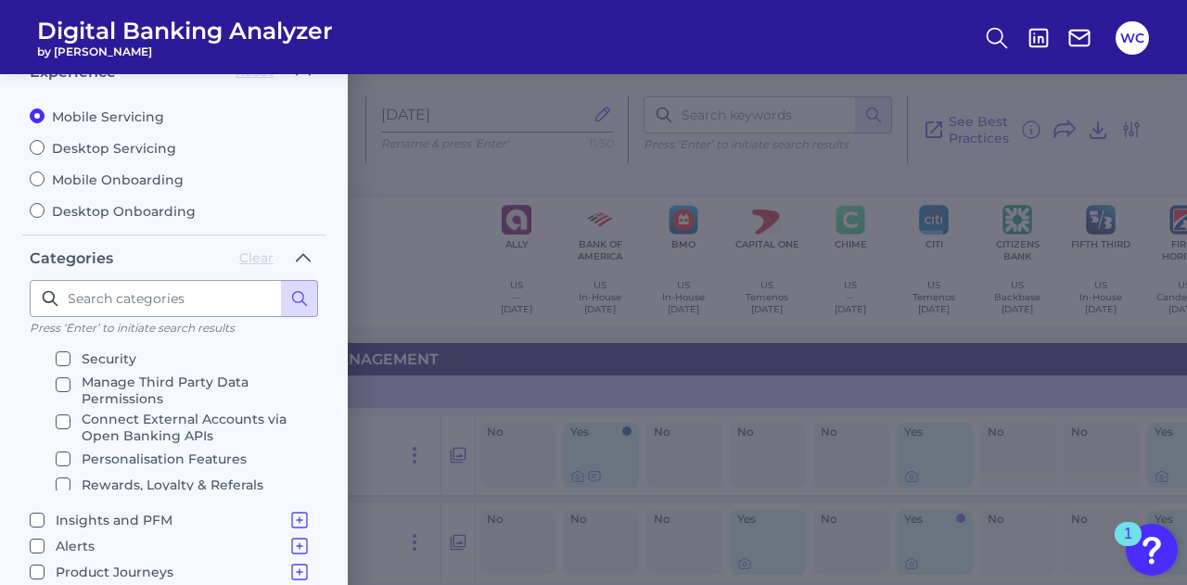
scroll to position [185, 0]
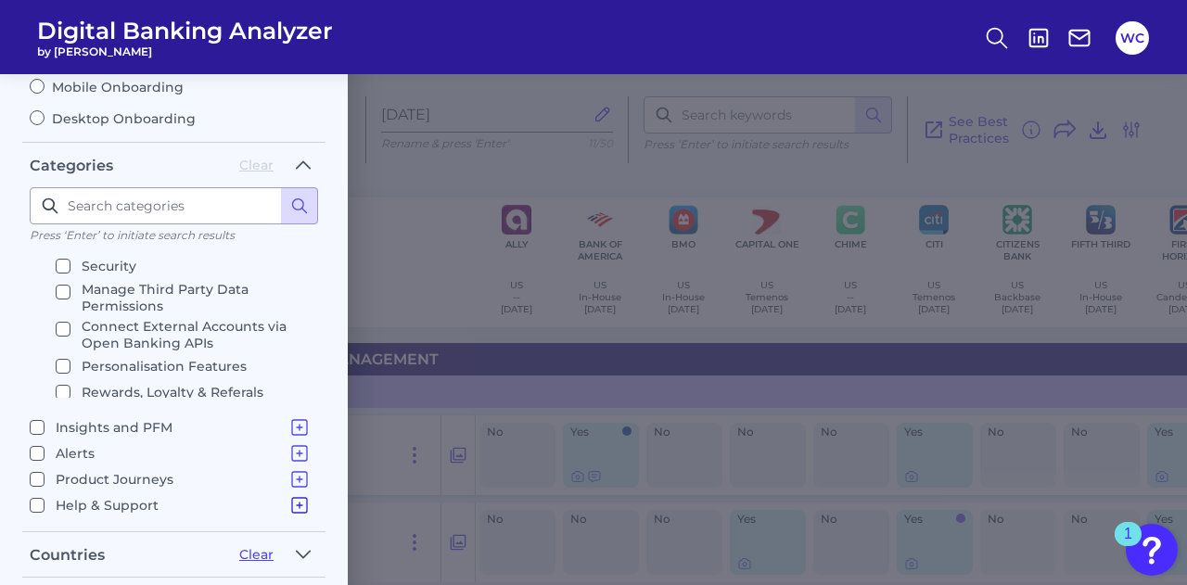
click at [295, 498] on icon at bounding box center [299, 505] width 22 height 22
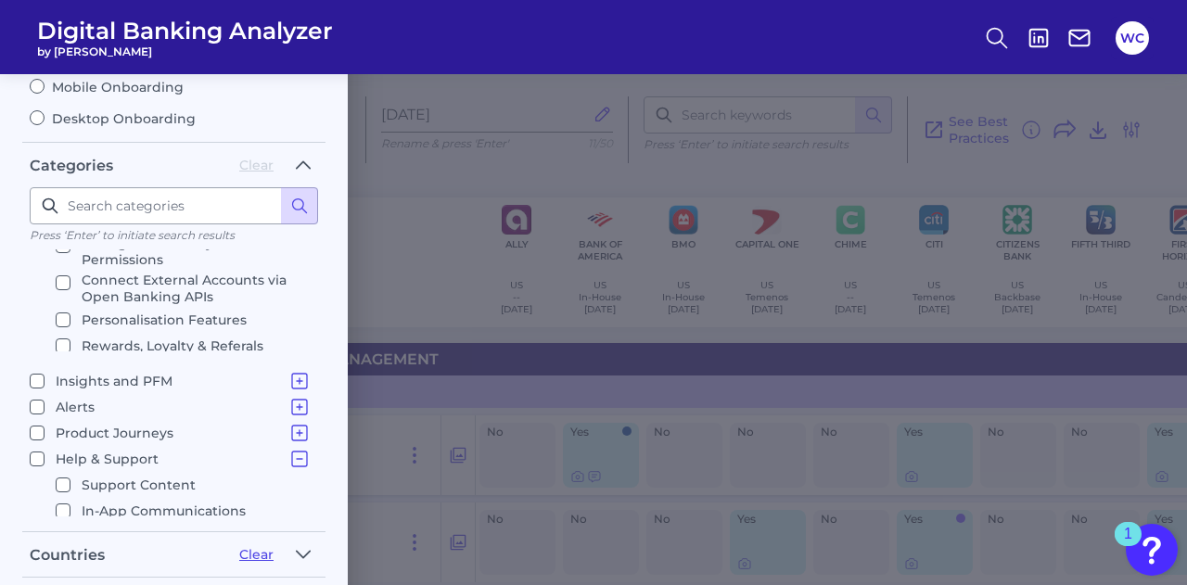
scroll to position [315, 0]
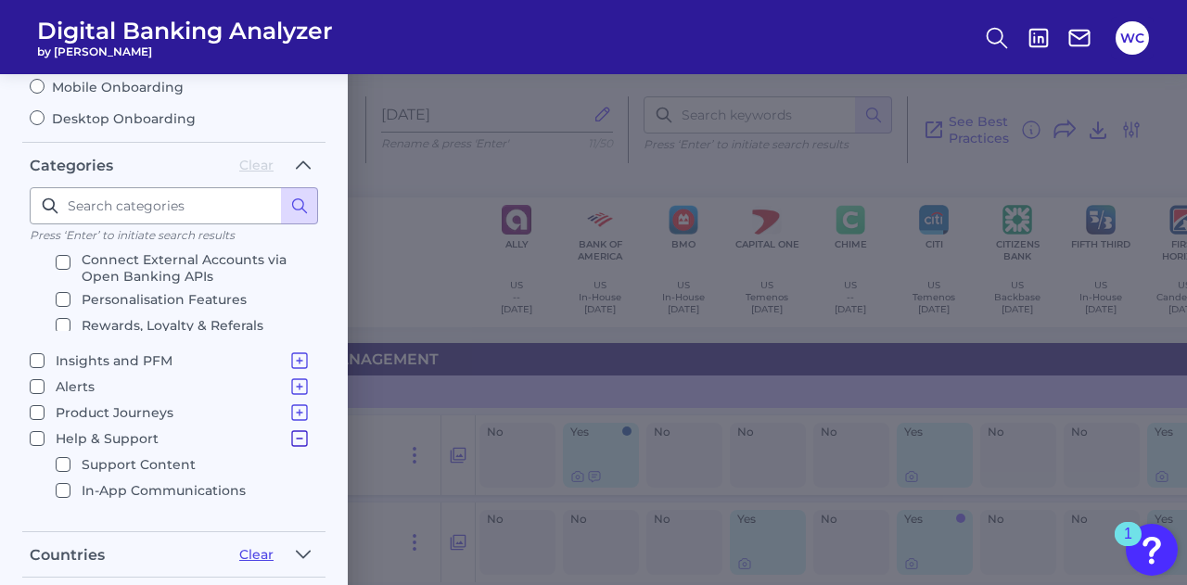
click at [289, 429] on icon at bounding box center [299, 438] width 22 height 22
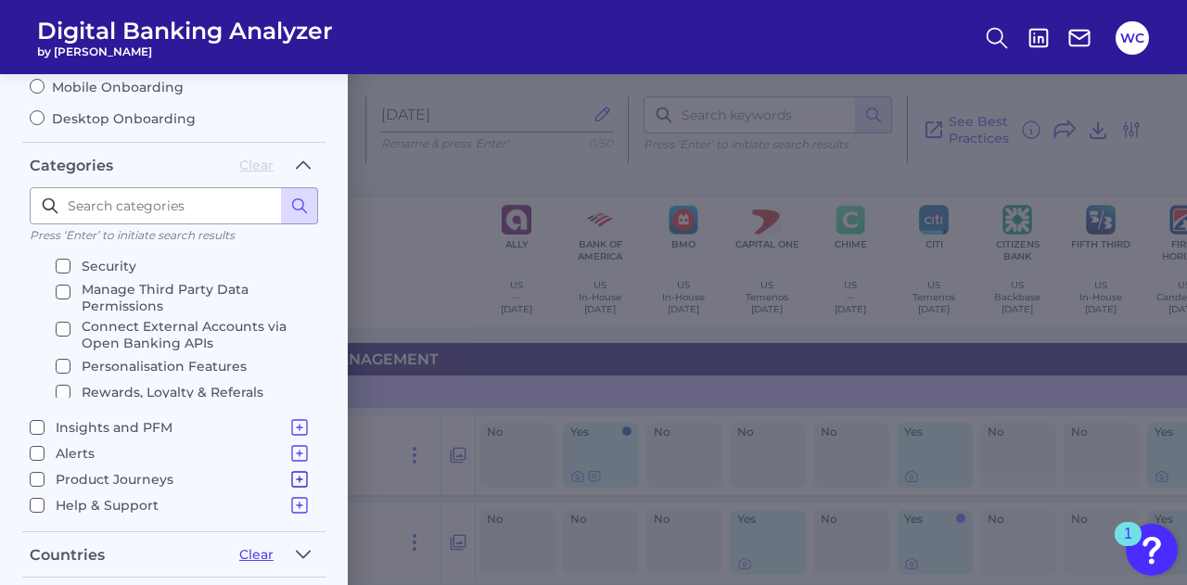
click at [290, 470] on icon at bounding box center [299, 479] width 22 height 22
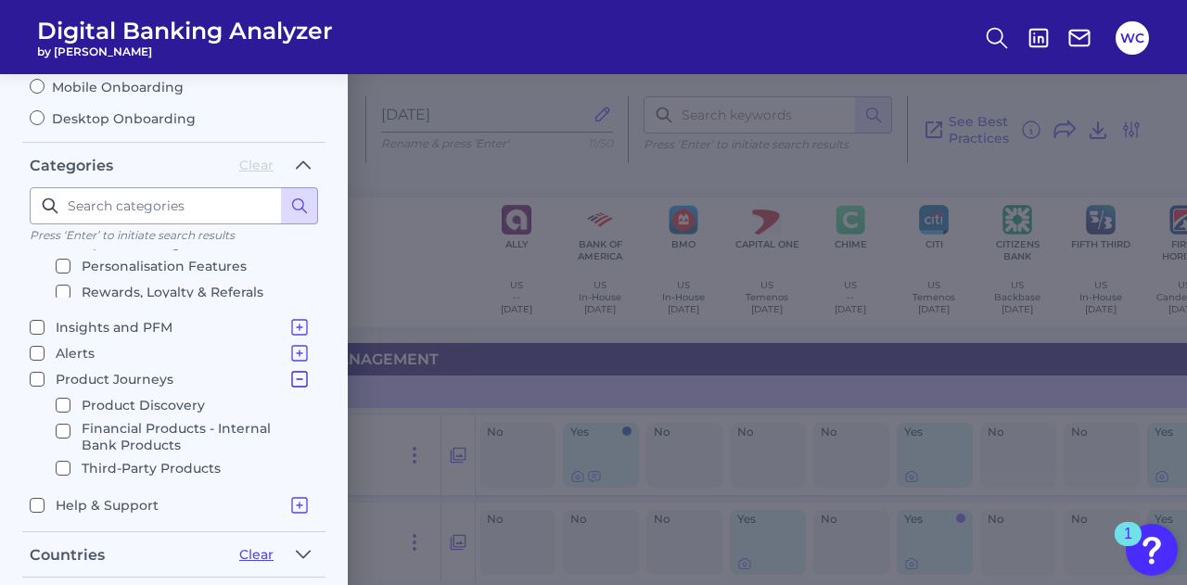
click at [289, 375] on icon at bounding box center [299, 379] width 22 height 22
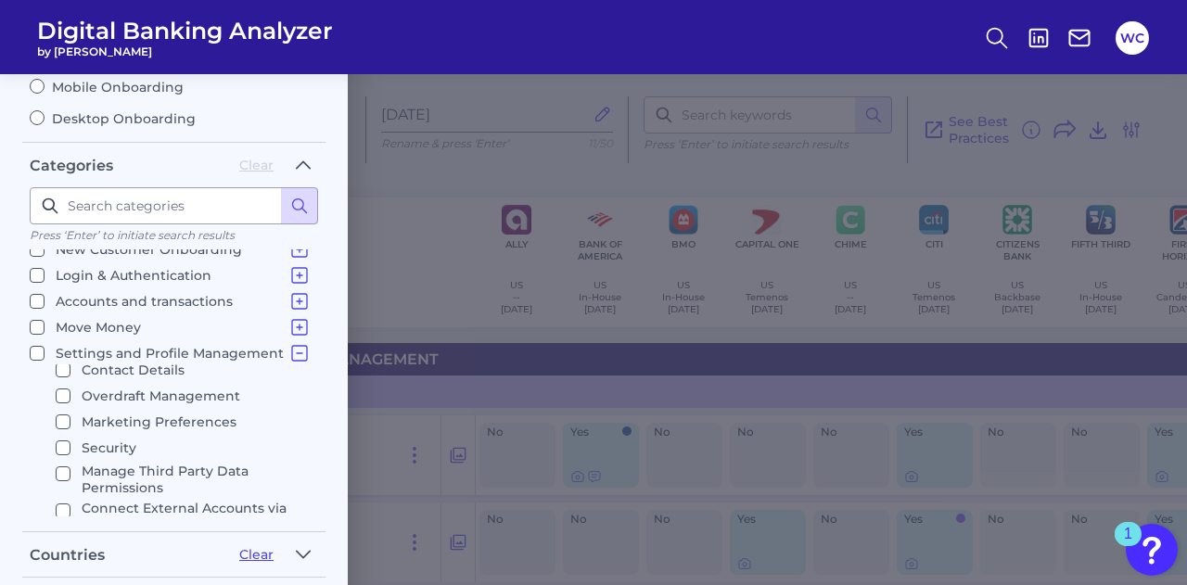
scroll to position [63, 0]
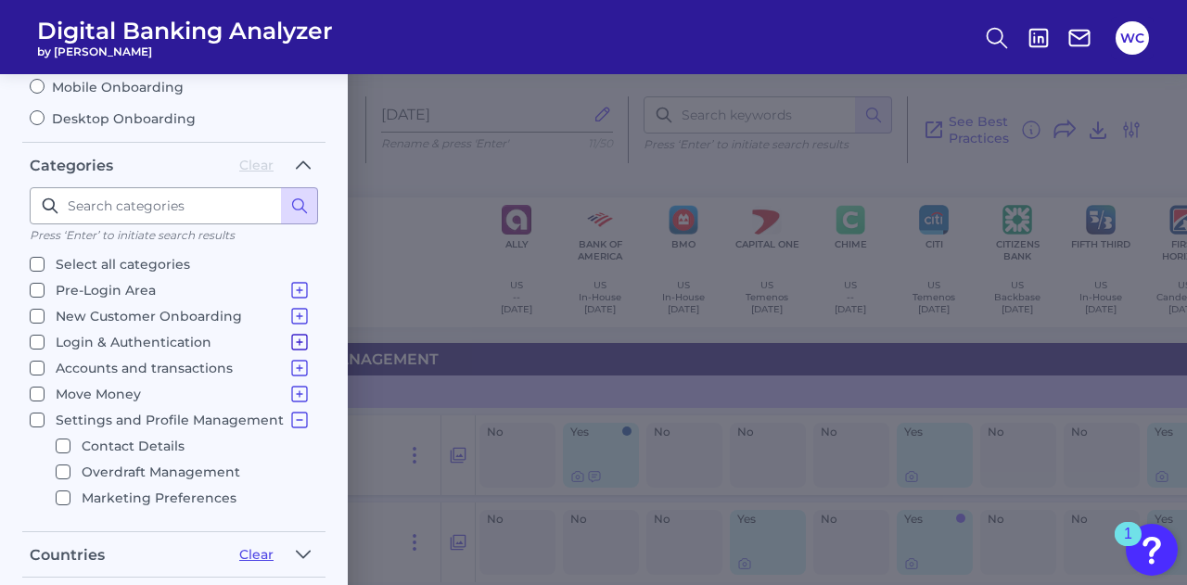
click at [293, 335] on icon at bounding box center [299, 342] width 22 height 22
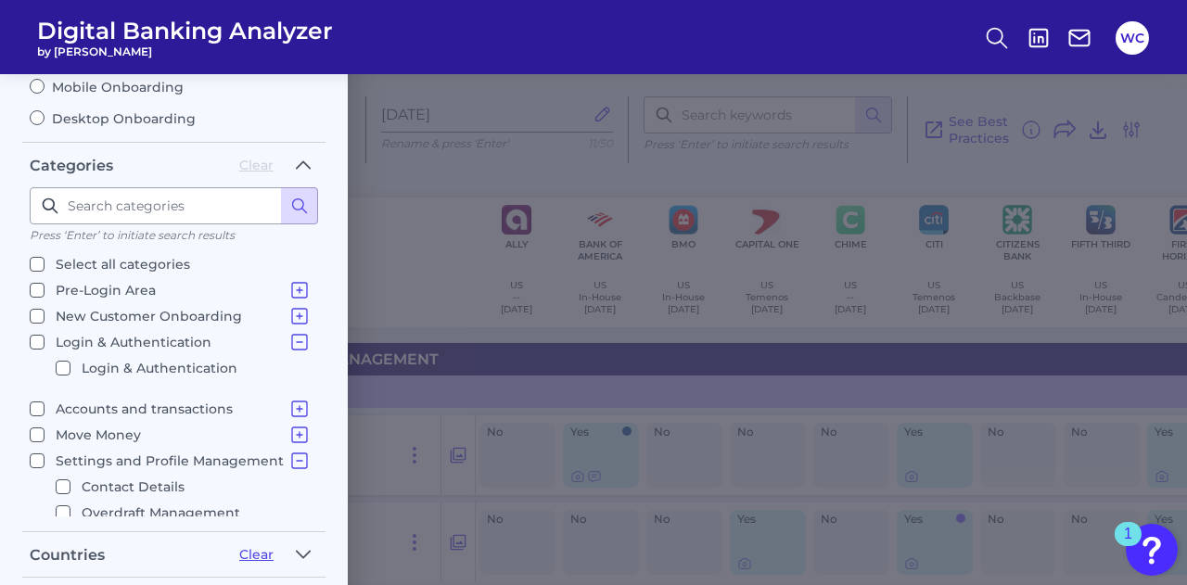
click at [293, 335] on icon at bounding box center [299, 342] width 22 height 22
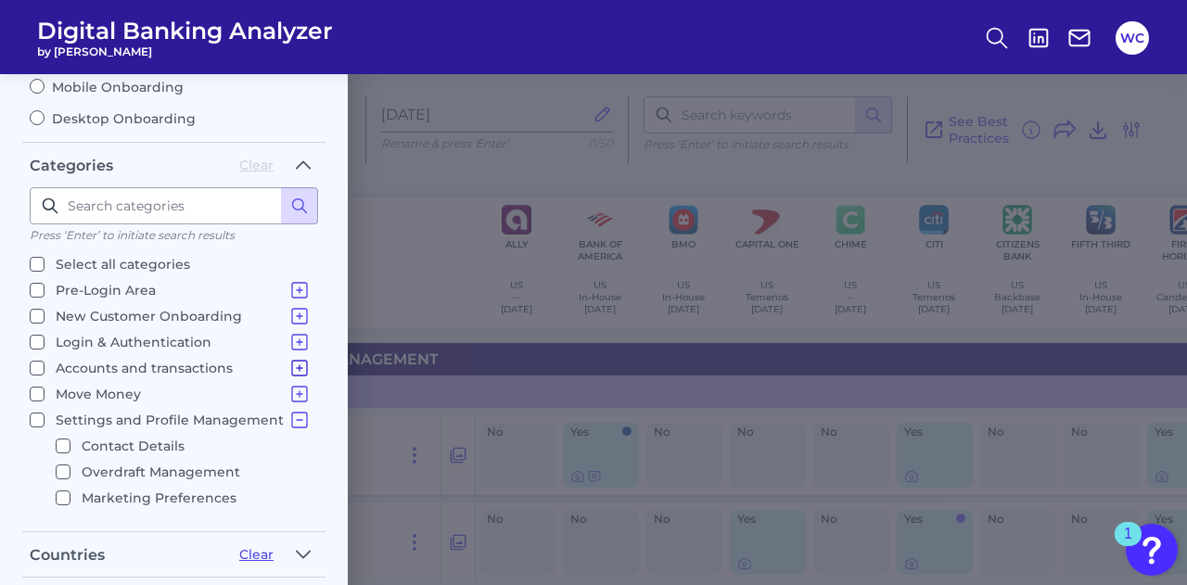
click at [290, 359] on icon at bounding box center [299, 368] width 22 height 22
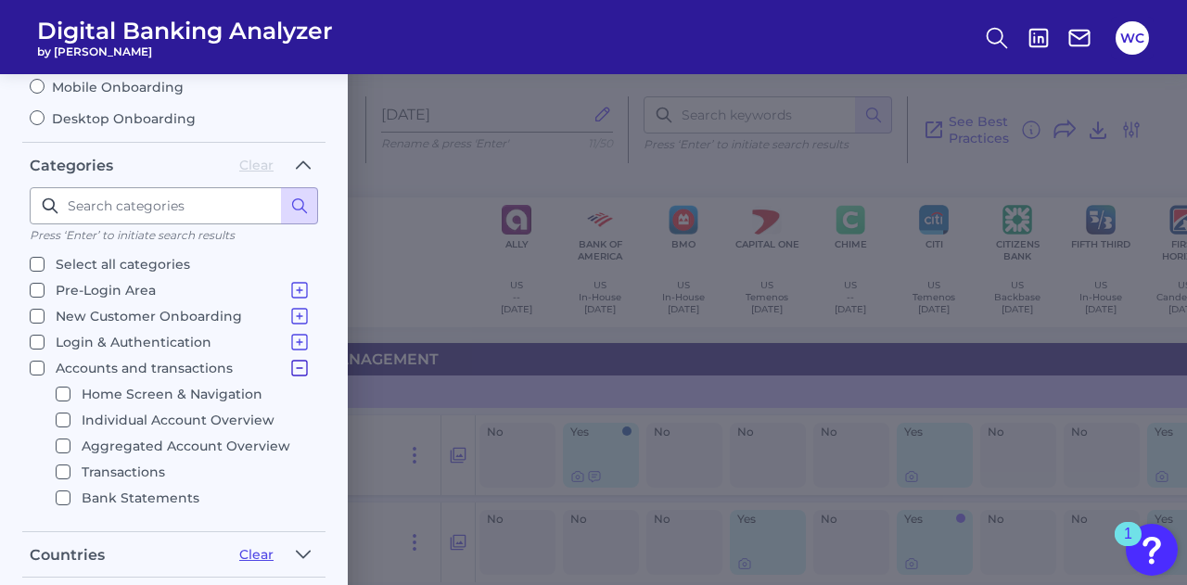
click at [290, 361] on icon at bounding box center [299, 368] width 22 height 22
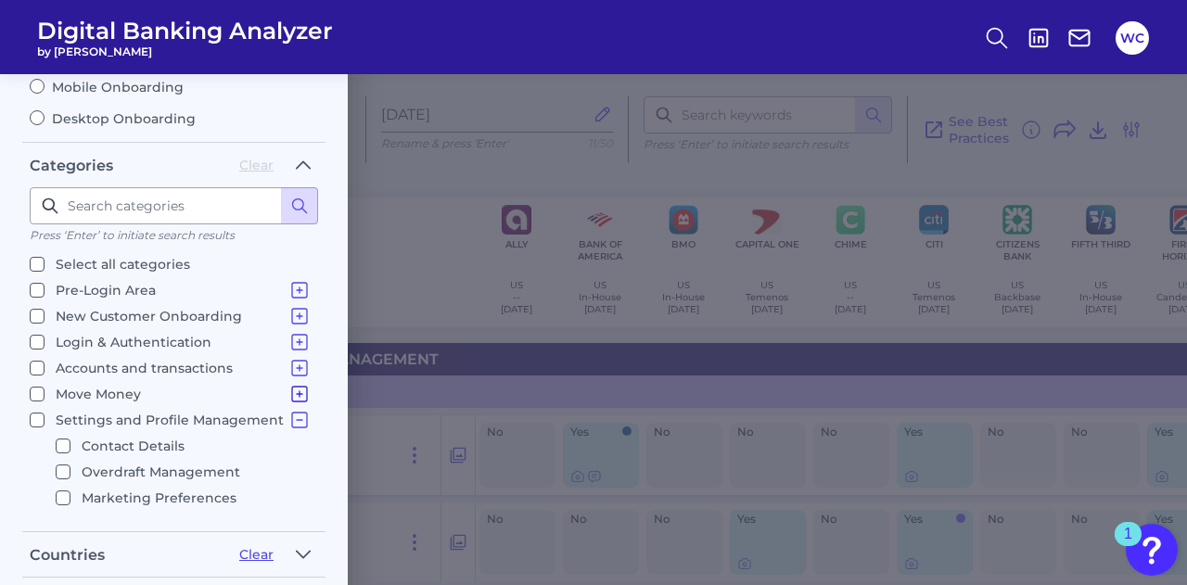
click at [293, 383] on icon at bounding box center [299, 394] width 22 height 22
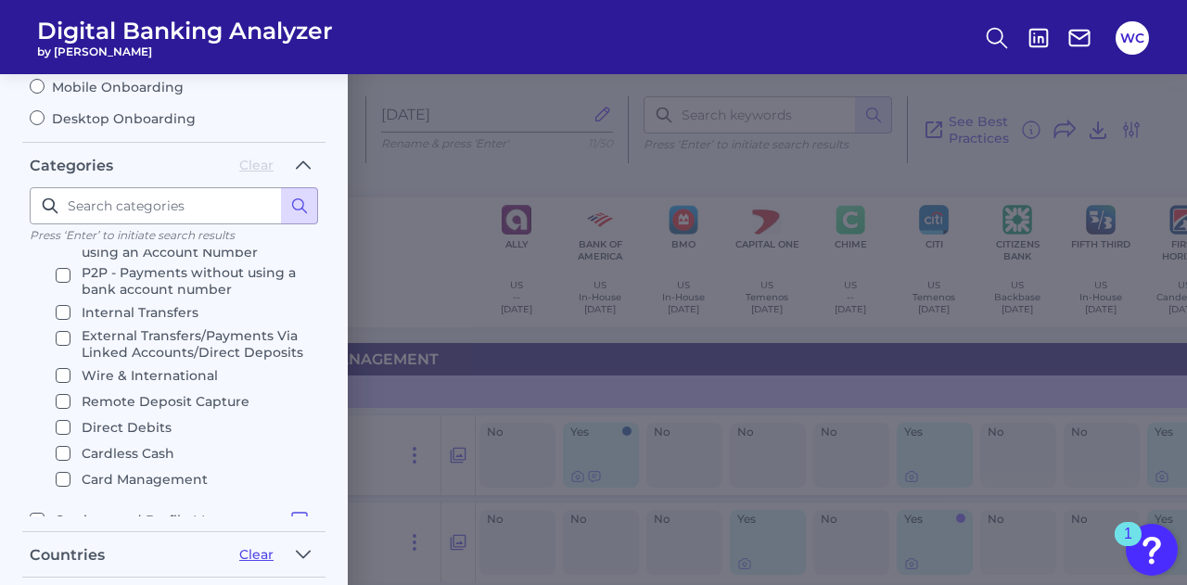
scroll to position [185, 0]
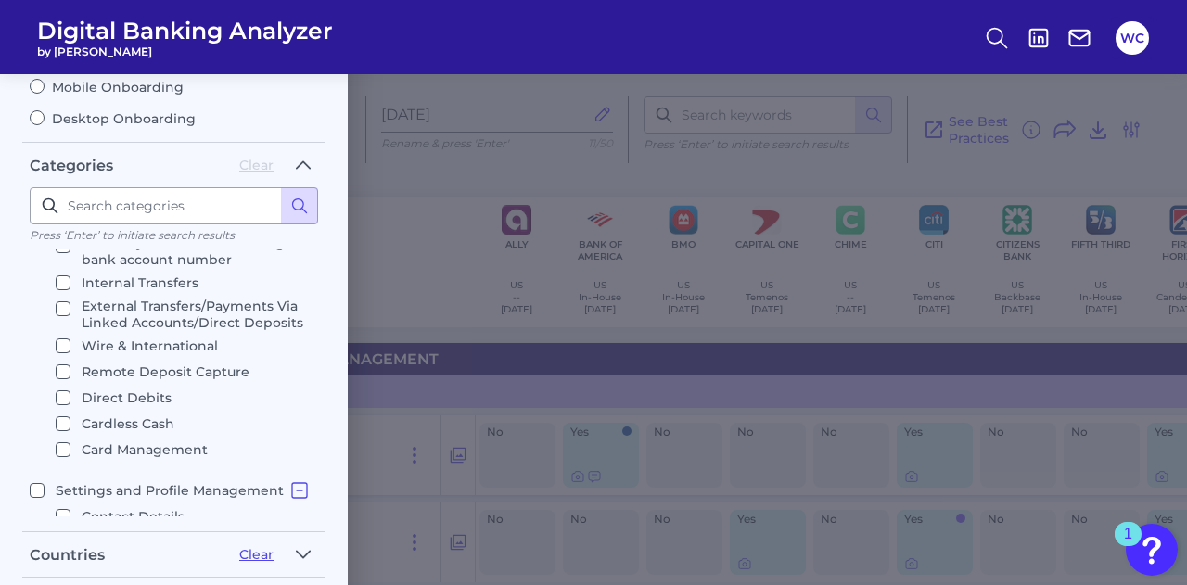
click at [66, 444] on input "Card Management" at bounding box center [63, 449] width 15 height 15
checkbox input "true"
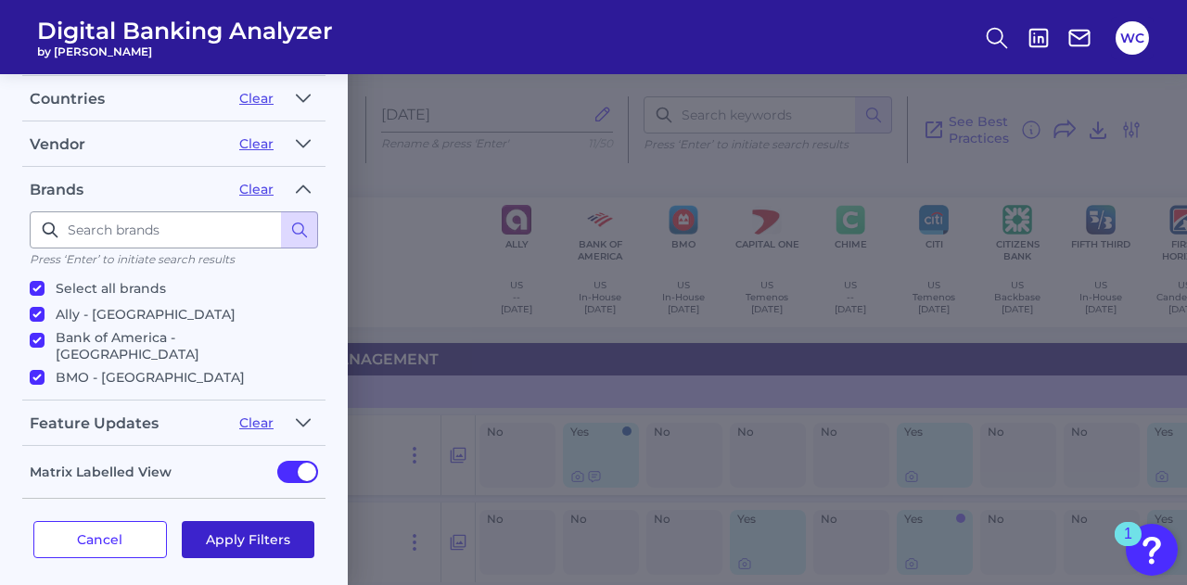
click at [271, 526] on button "Apply Filters" at bounding box center [249, 539] width 134 height 37
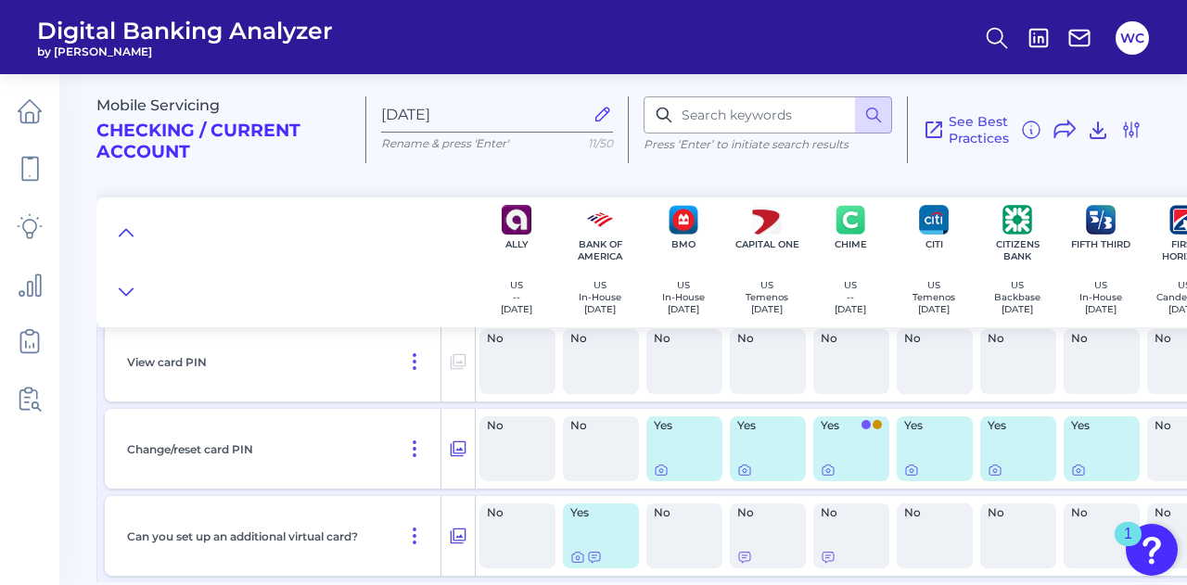
scroll to position [742, 0]
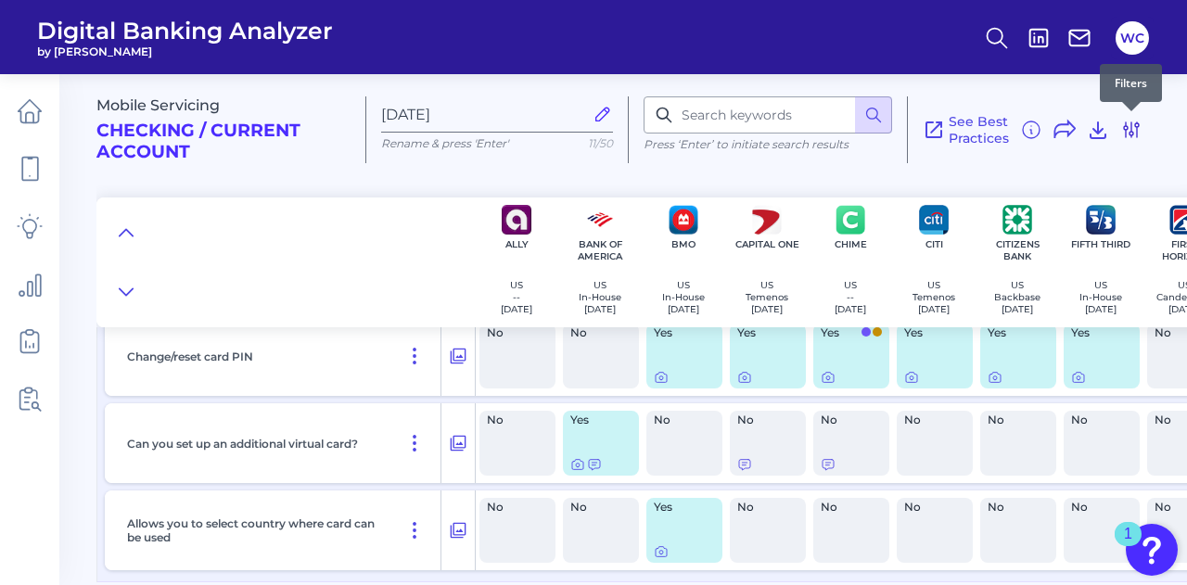
click at [1137, 130] on icon at bounding box center [1131, 129] width 15 height 15
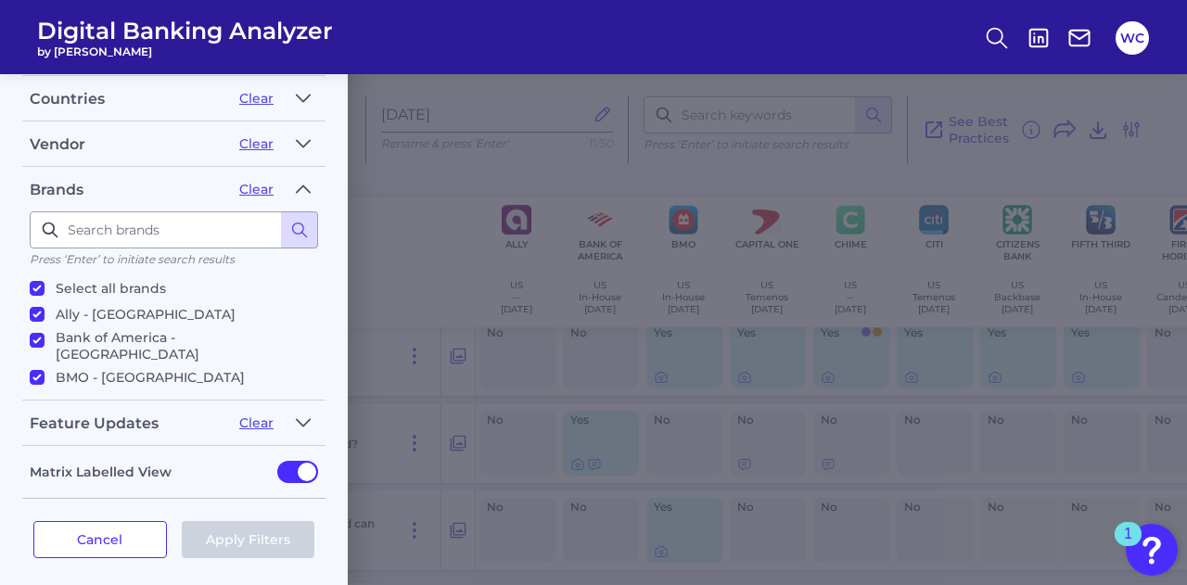
scroll to position [219, 0]
click at [35, 281] on input "Select all brands" at bounding box center [37, 288] width 15 height 15
checkbox input "false"
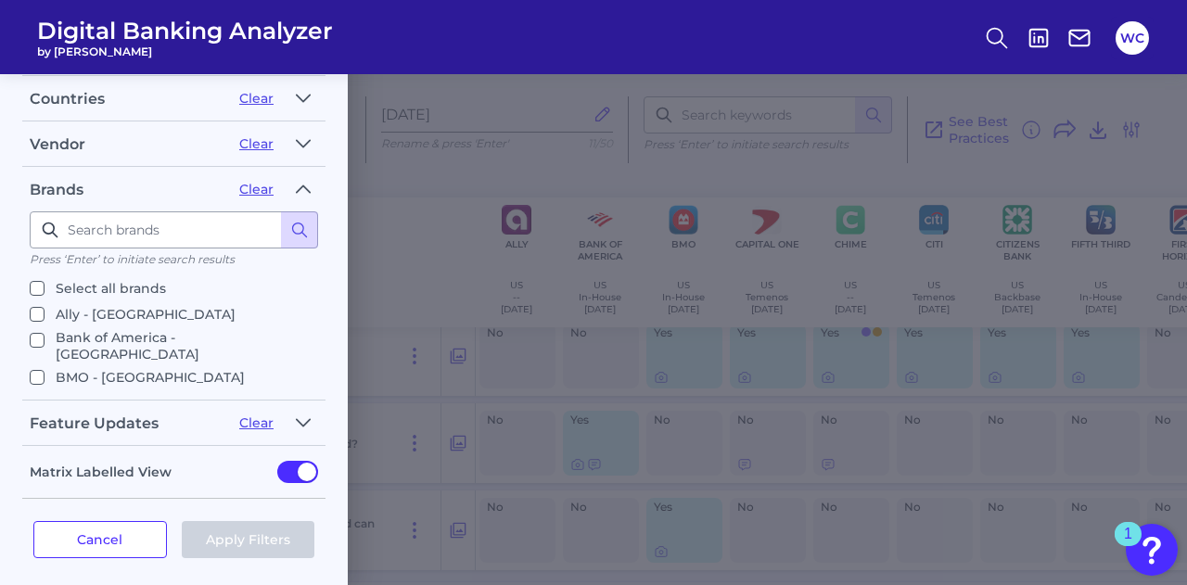
checkbox input "false"
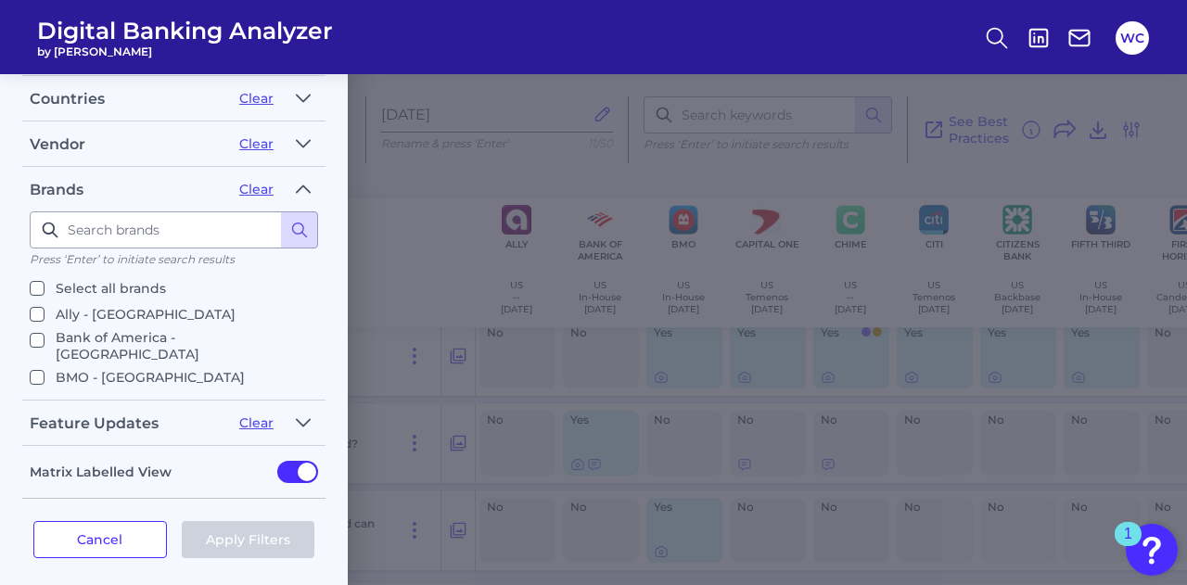
checkbox input "false"
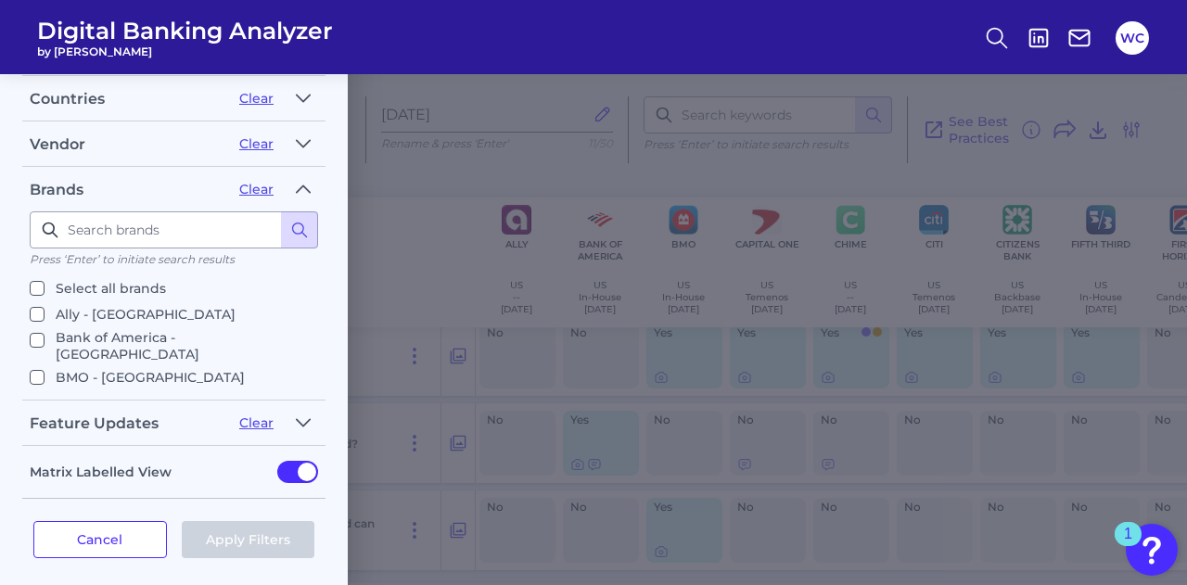
checkbox input "false"
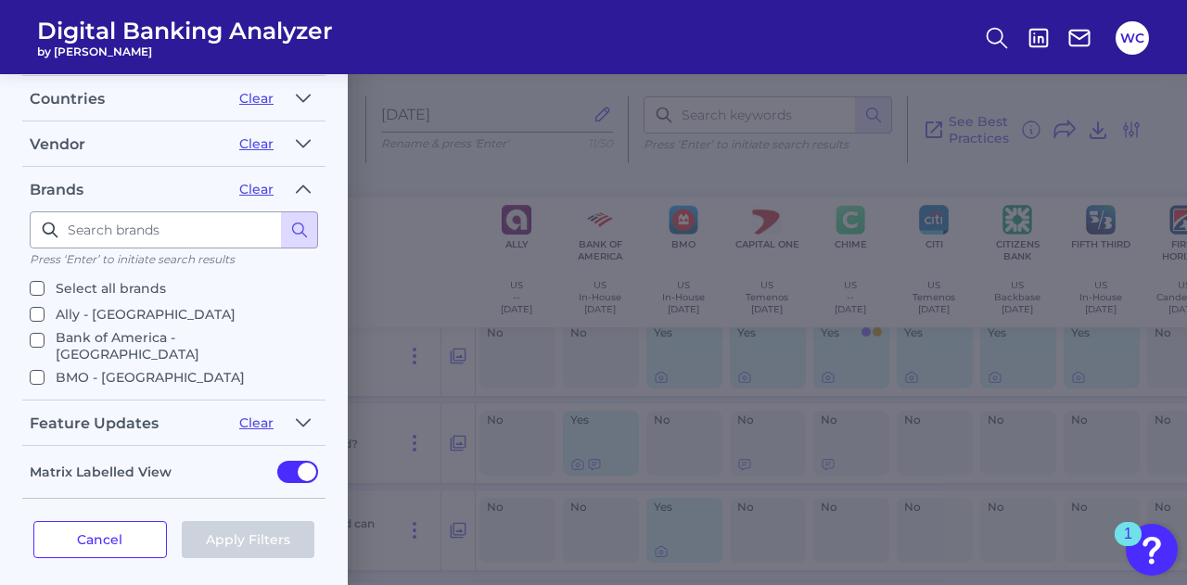
checkbox input "false"
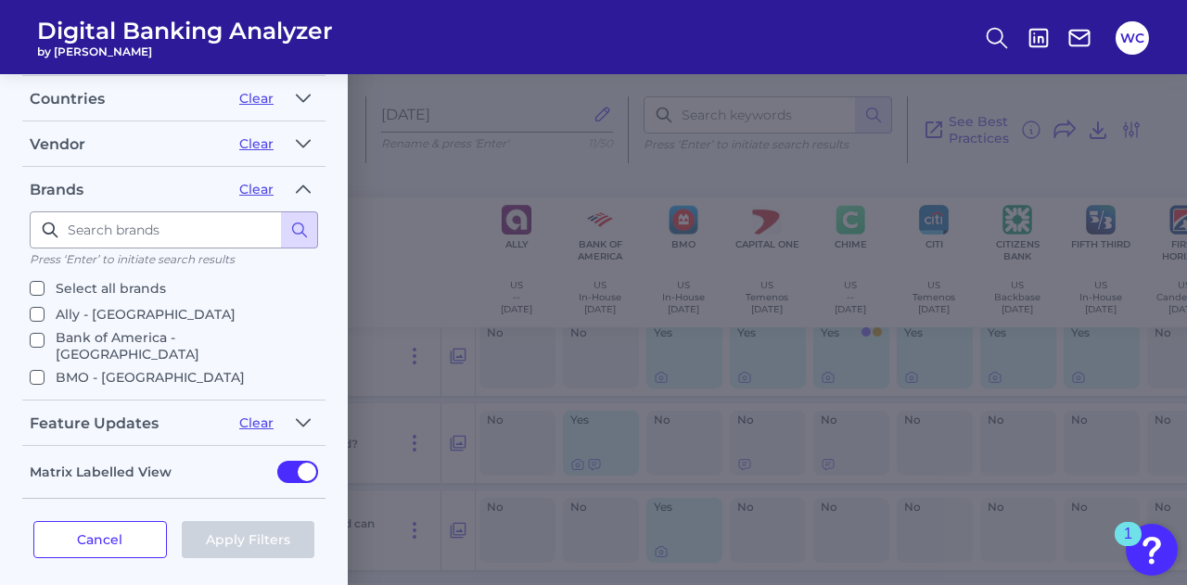
checkbox input "false"
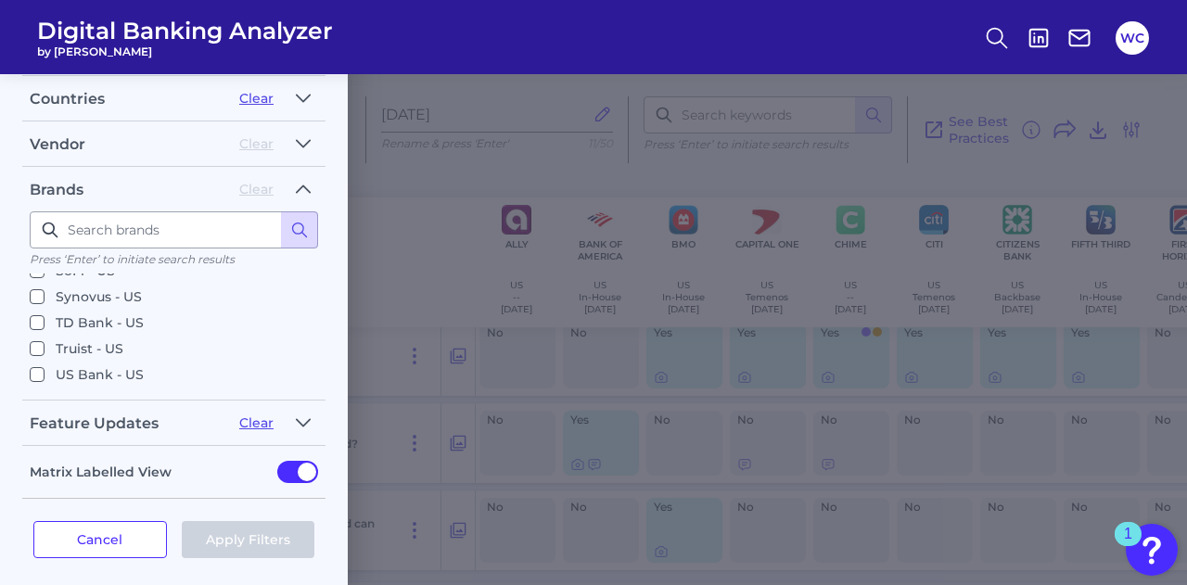
scroll to position [564, 0]
click at [35, 400] on input "[PERSON_NAME] Fargo - [GEOGRAPHIC_DATA]" at bounding box center [37, 407] width 15 height 15
checkbox input "true"
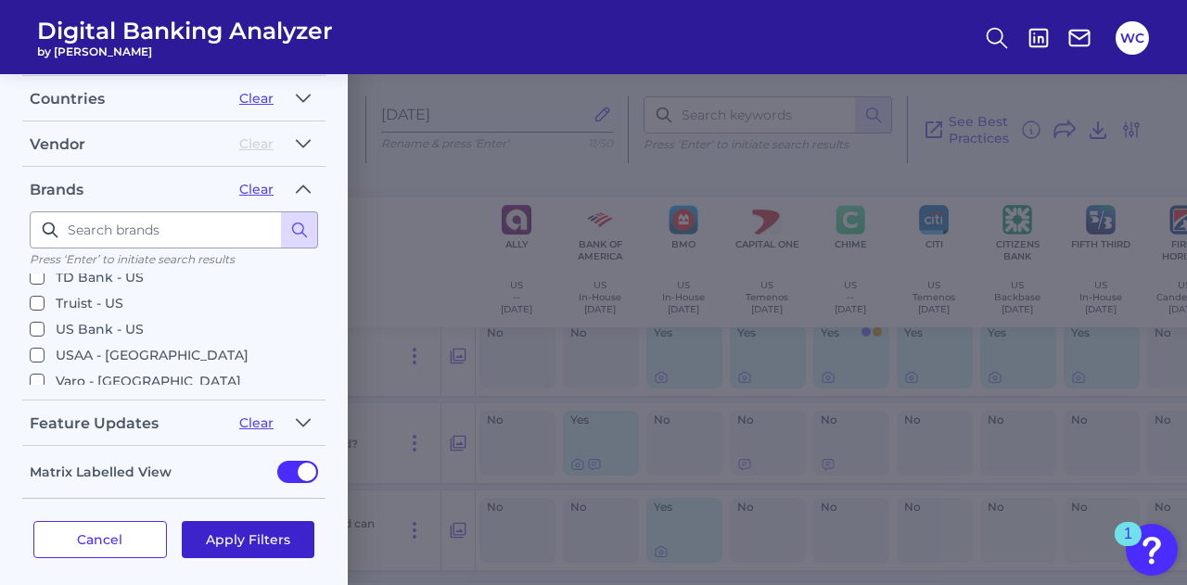
click at [230, 537] on button "Apply Filters" at bounding box center [249, 539] width 134 height 37
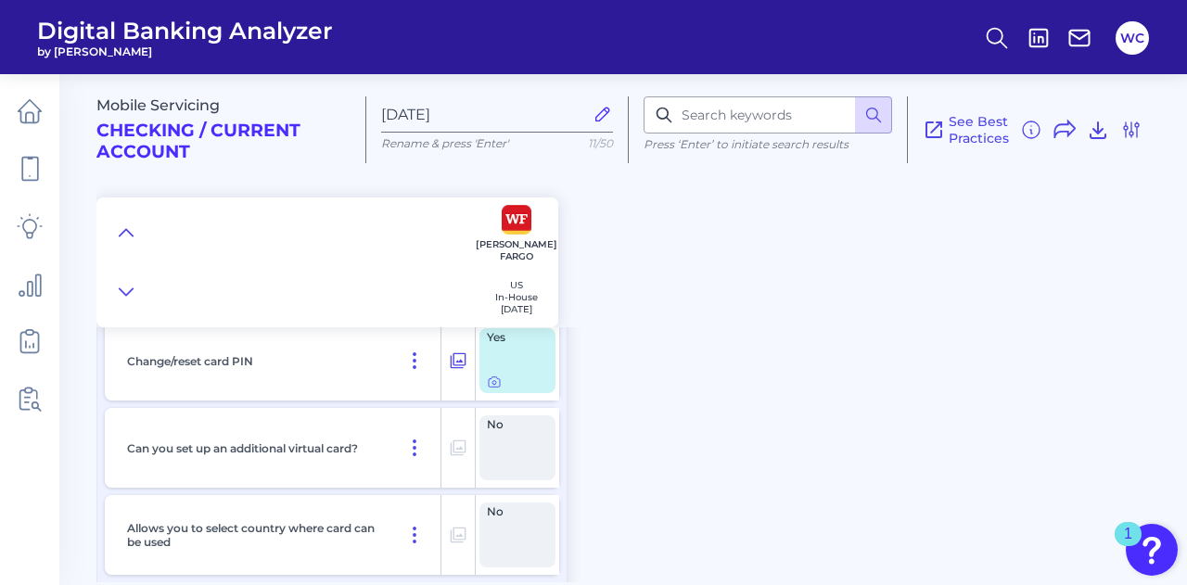
scroll to position [0, 0]
click at [493, 383] on icon at bounding box center [494, 382] width 15 height 15
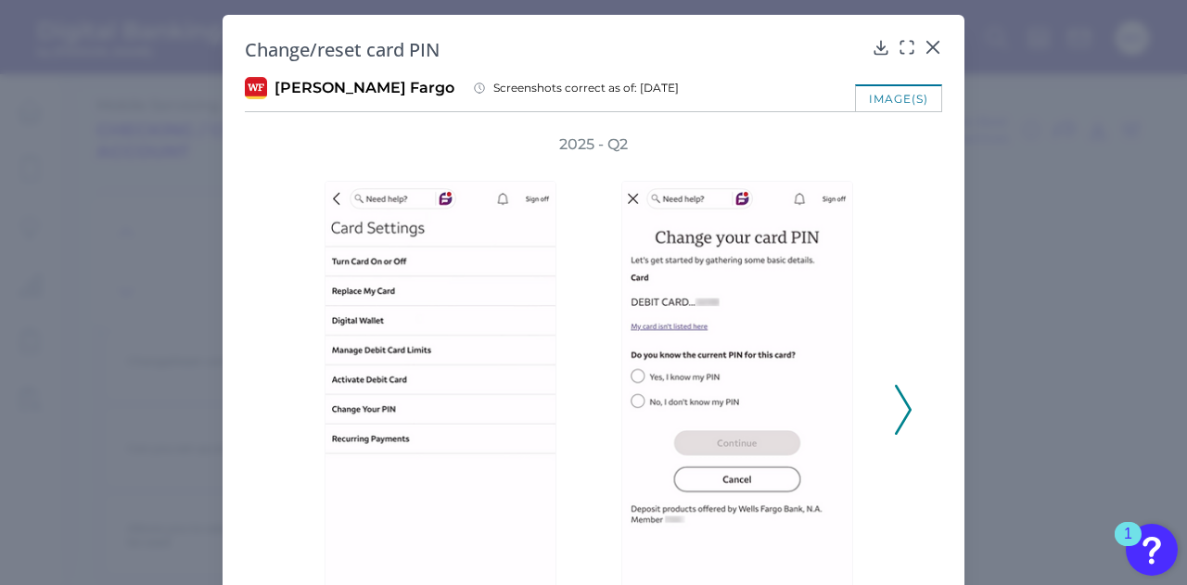
click at [898, 403] on icon at bounding box center [903, 410] width 17 height 50
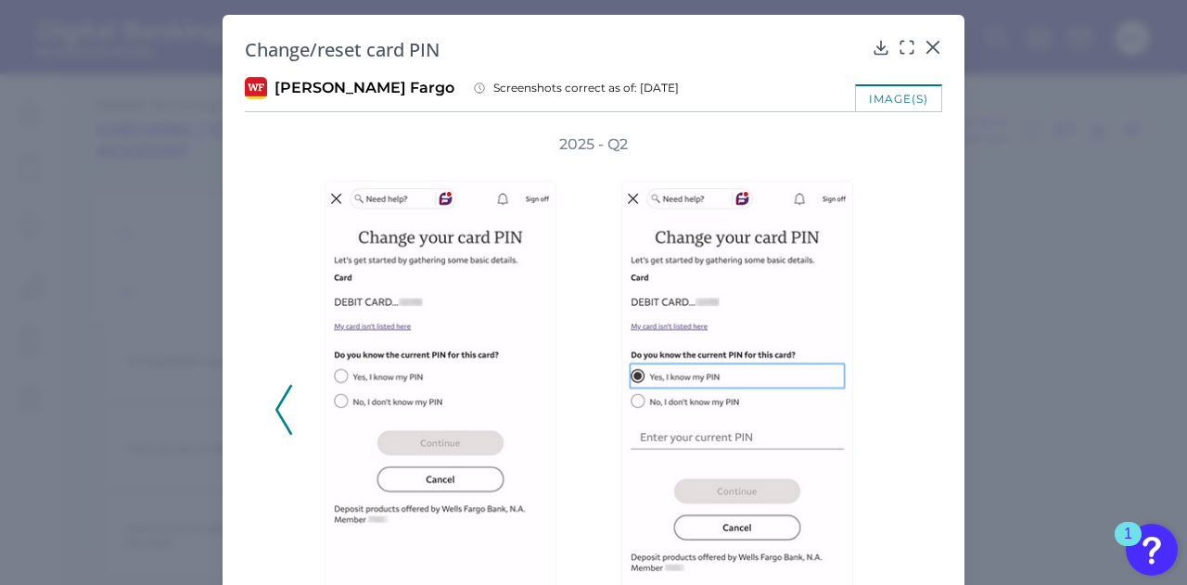
click at [894, 99] on div "image(s)" at bounding box center [898, 97] width 87 height 27
click at [927, 49] on icon at bounding box center [932, 47] width 11 height 11
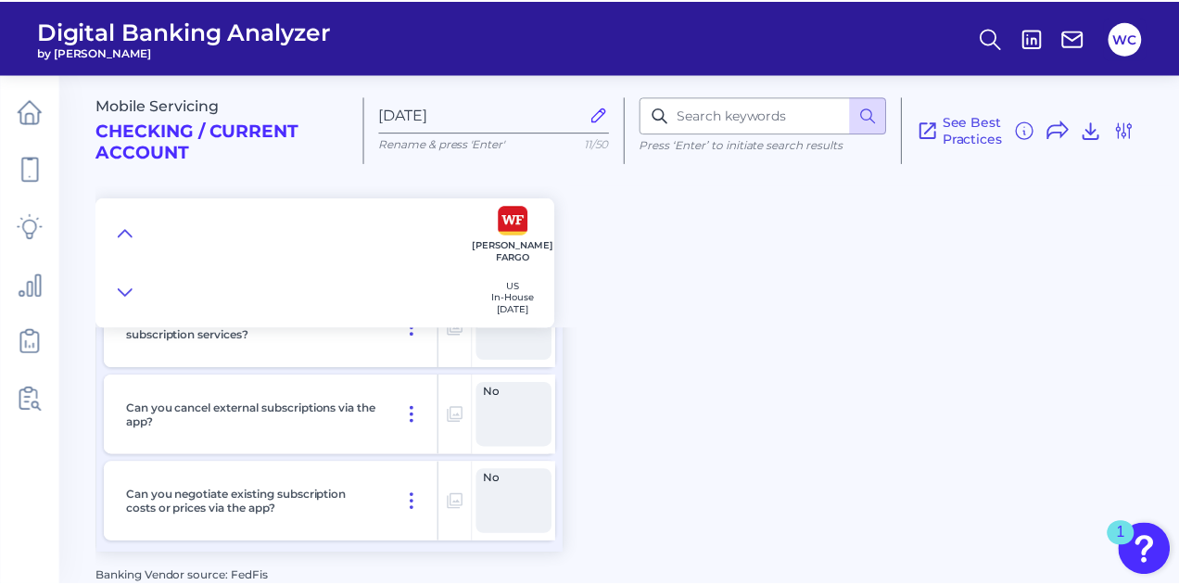
scroll to position [1782, 0]
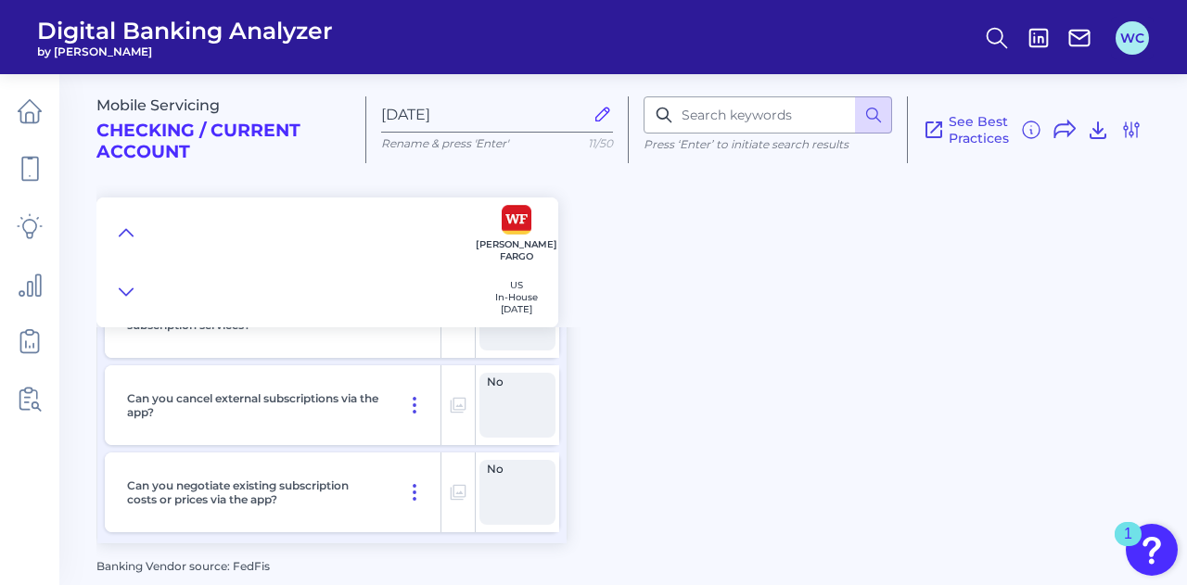
click at [1127, 36] on button "WC" at bounding box center [1131, 37] width 33 height 33
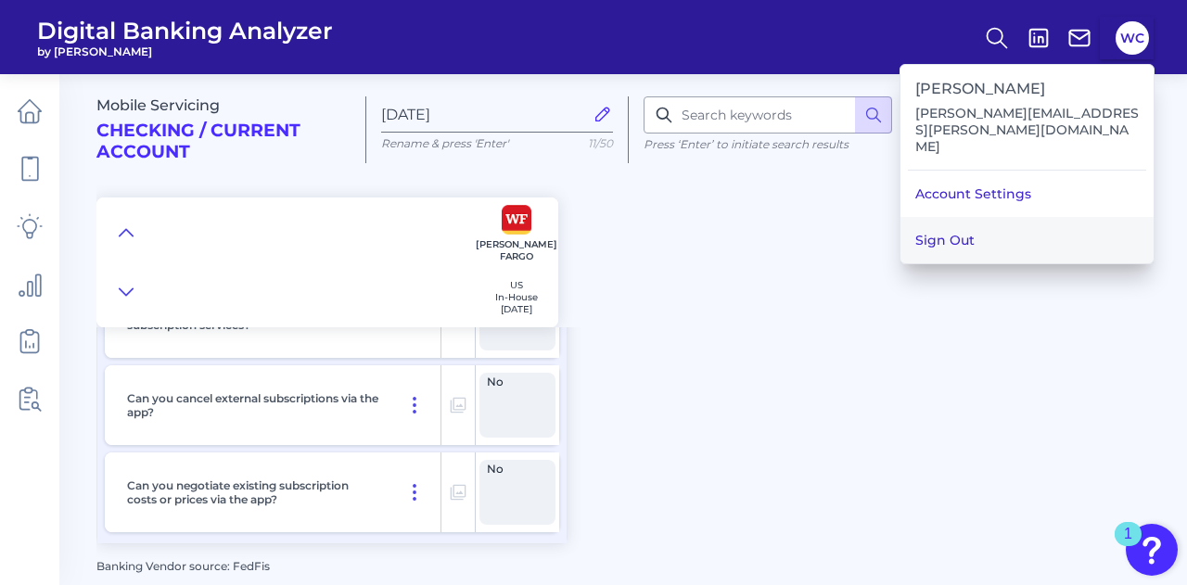
click at [1009, 217] on button "Sign Out" at bounding box center [1026, 240] width 253 height 46
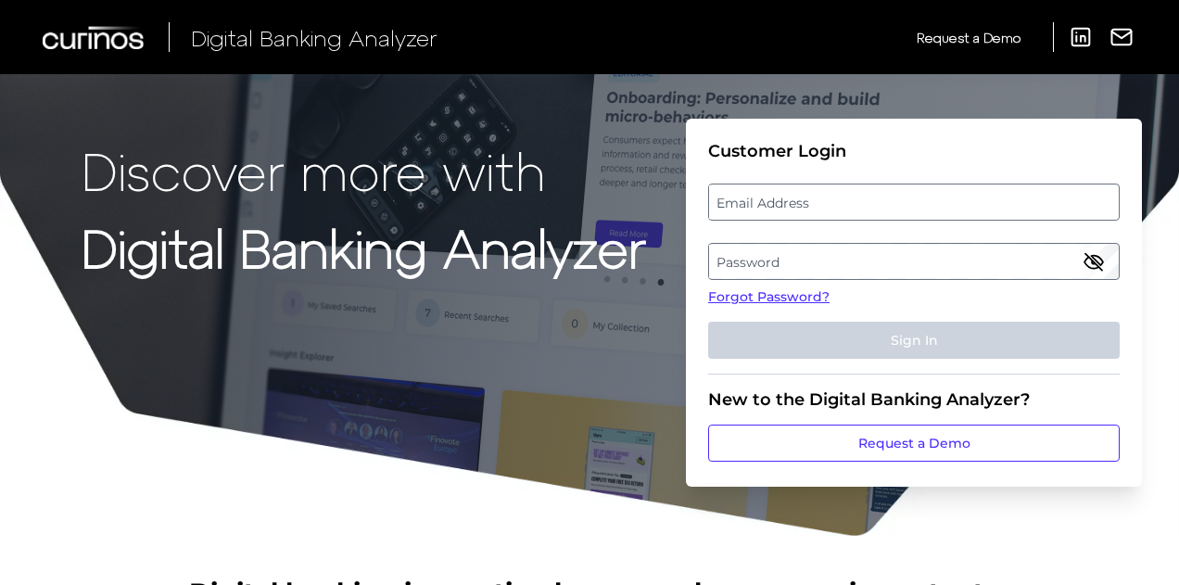
click at [797, 207] on label "Email Address" at bounding box center [913, 201] width 409 height 33
click at [797, 207] on input "email" at bounding box center [914, 202] width 412 height 37
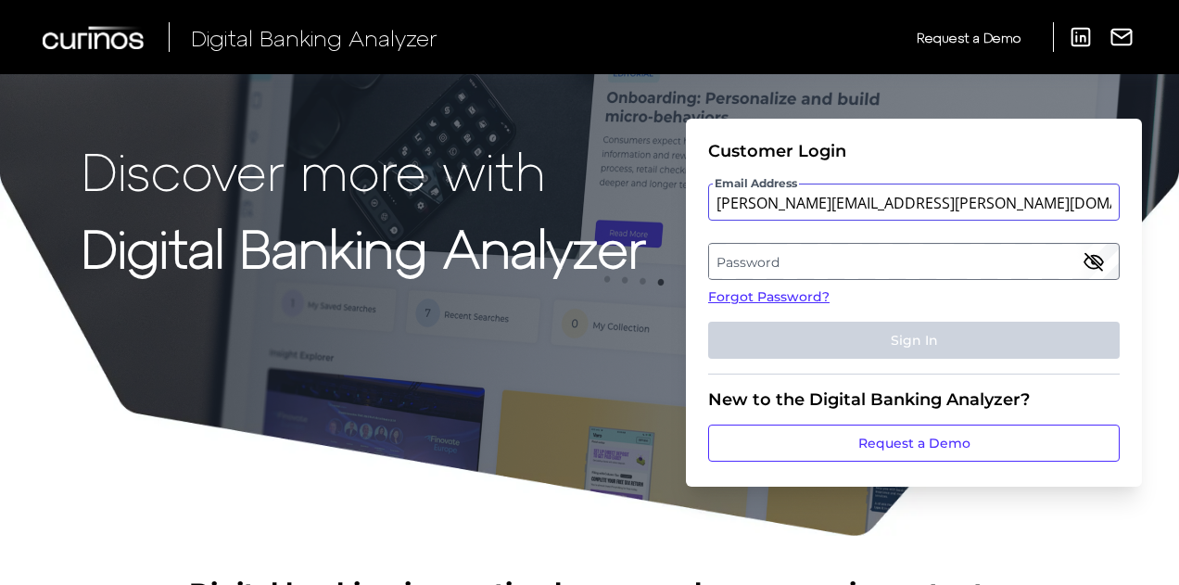
type input "[PERSON_NAME][EMAIL_ADDRESS][PERSON_NAME][DOMAIN_NAME]"
click at [779, 262] on label "Password" at bounding box center [913, 261] width 409 height 33
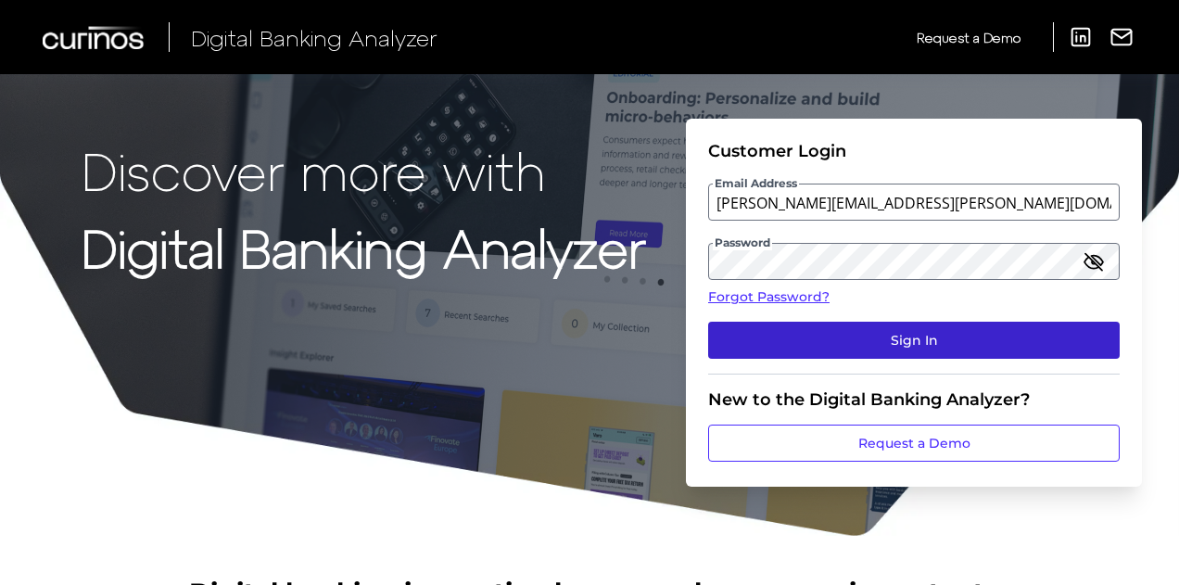
click at [857, 343] on button "Sign In" at bounding box center [914, 340] width 412 height 37
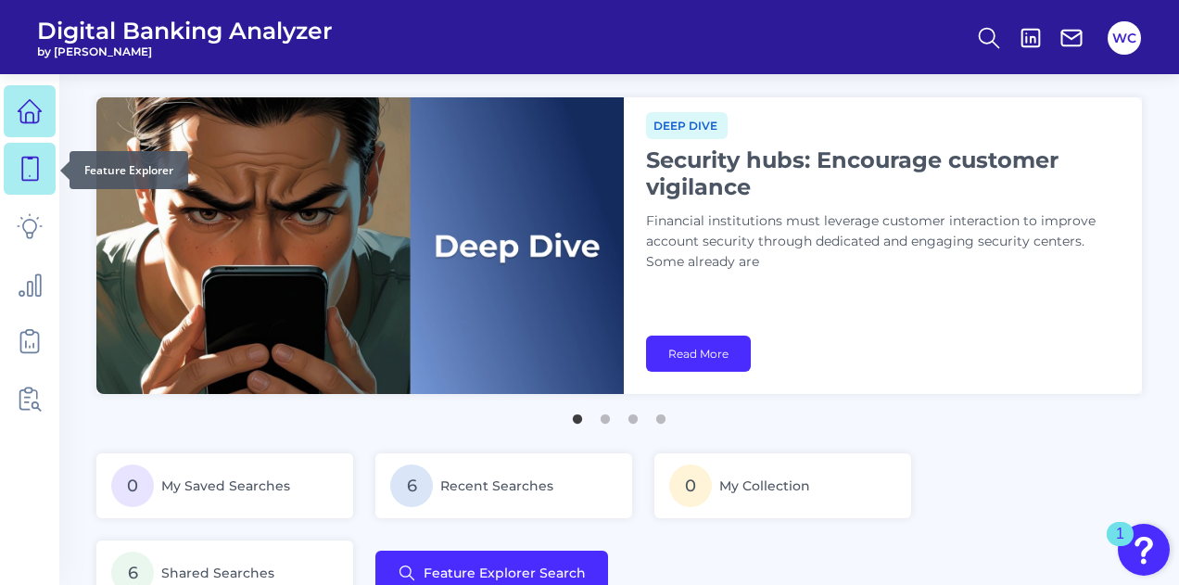
click at [19, 175] on icon at bounding box center [30, 169] width 26 height 26
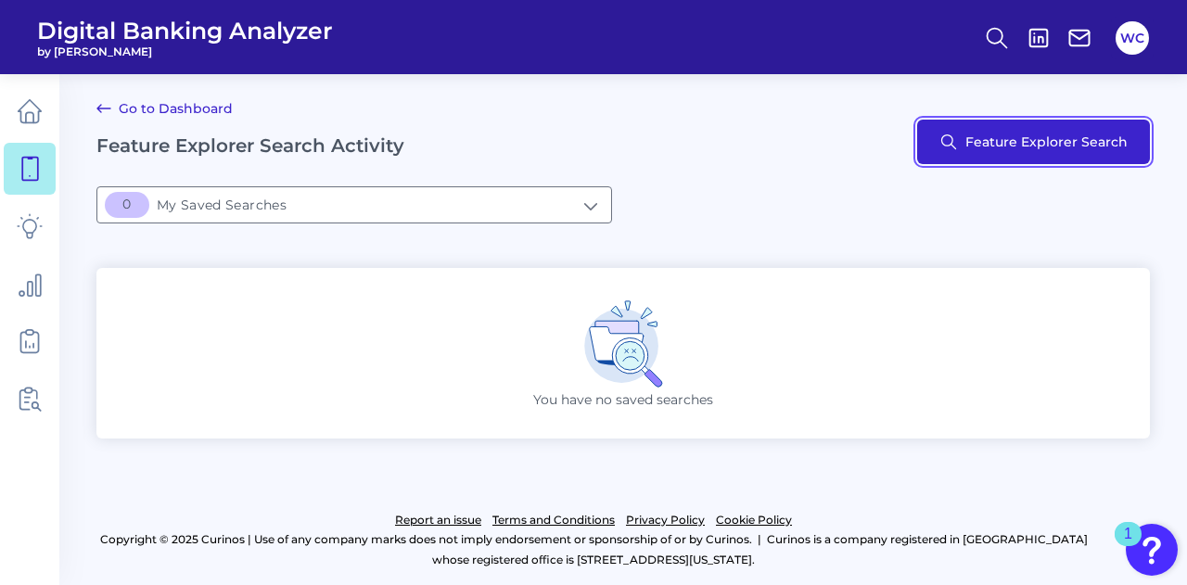
click at [1037, 140] on button "Feature Explorer Search" at bounding box center [1033, 142] width 233 height 45
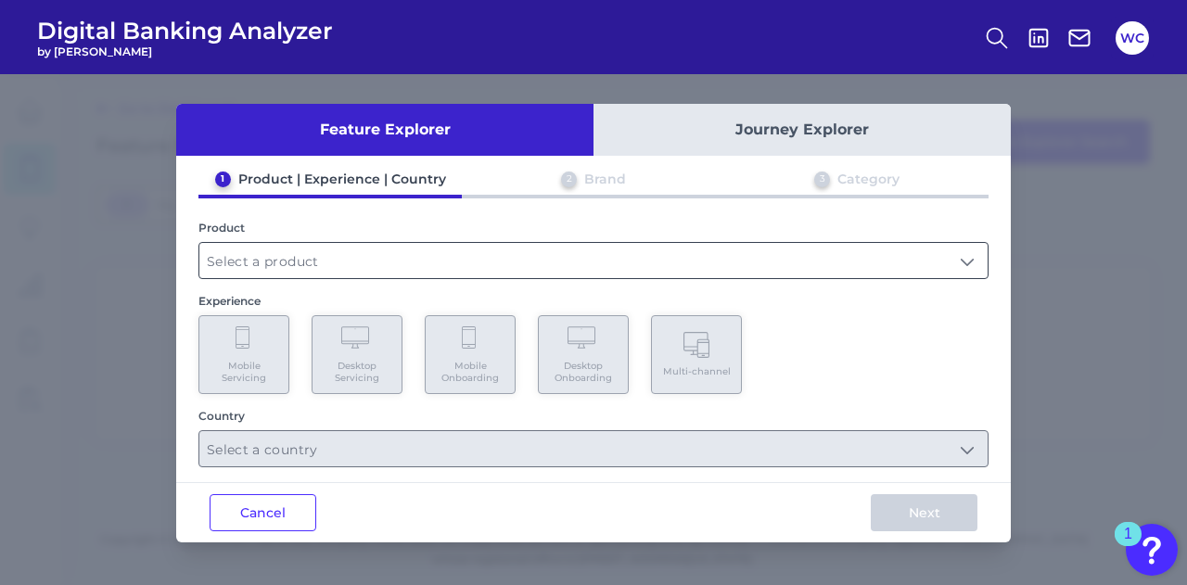
click at [339, 268] on input "text" at bounding box center [593, 260] width 788 height 35
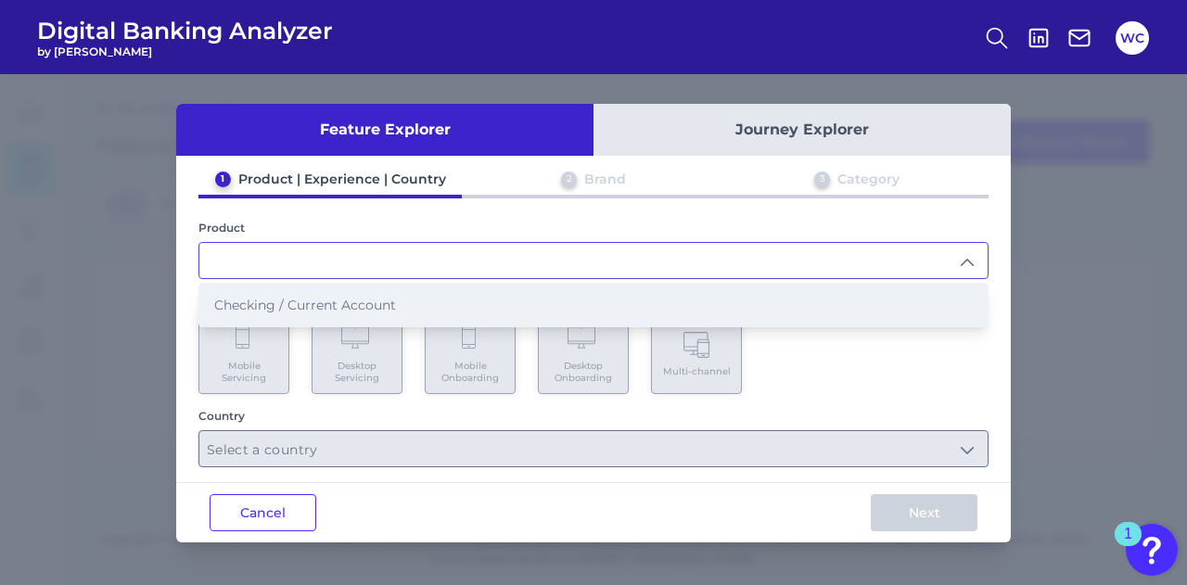
click at [335, 301] on span "Checking / Current Account" at bounding box center [305, 305] width 182 height 17
type input "Checking / Current Account"
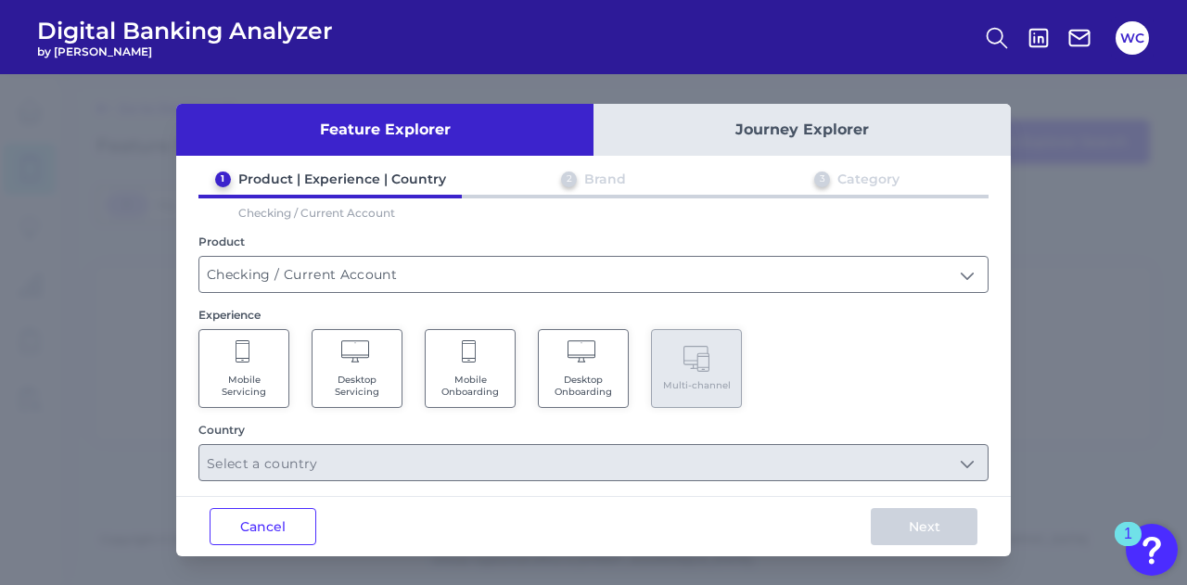
click at [245, 367] on Servicing "Mobile Servicing" at bounding box center [243, 368] width 91 height 79
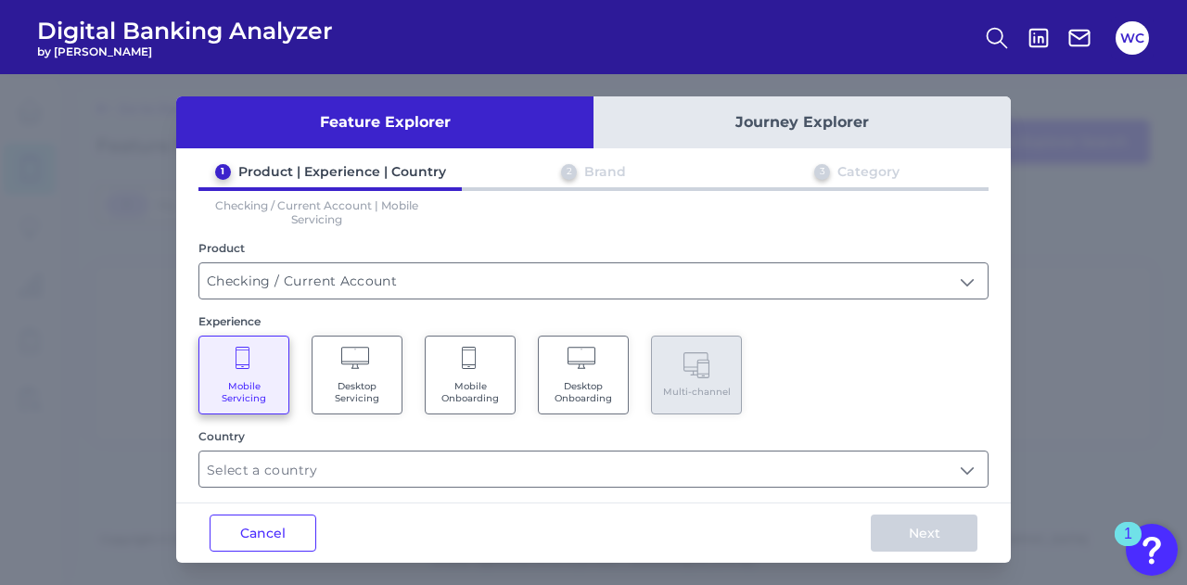
scroll to position [9, 0]
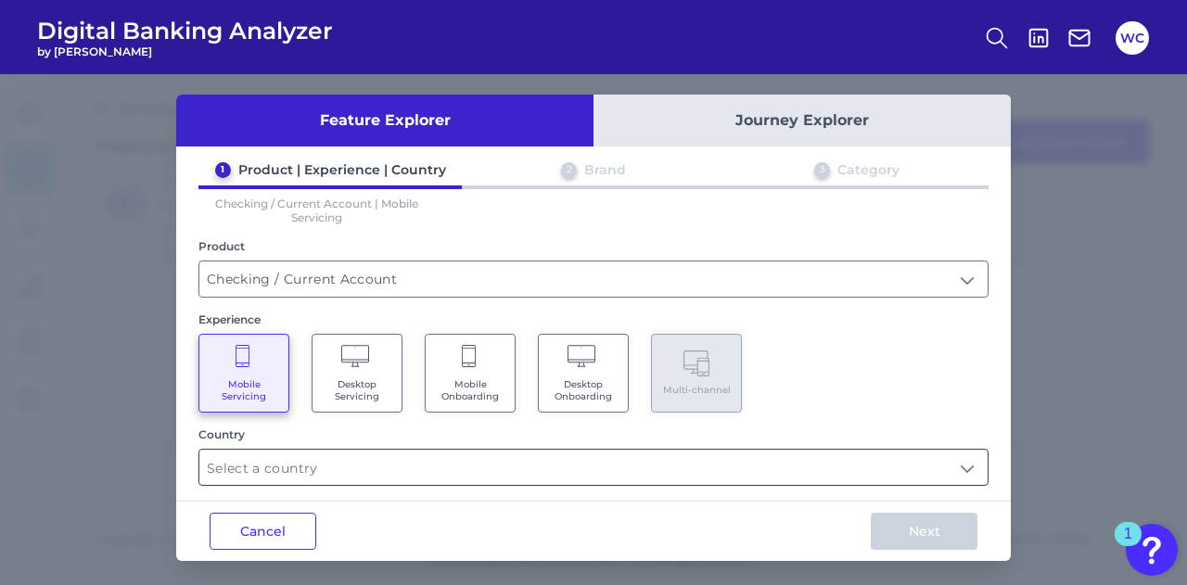
click at [595, 472] on input "text" at bounding box center [593, 467] width 788 height 35
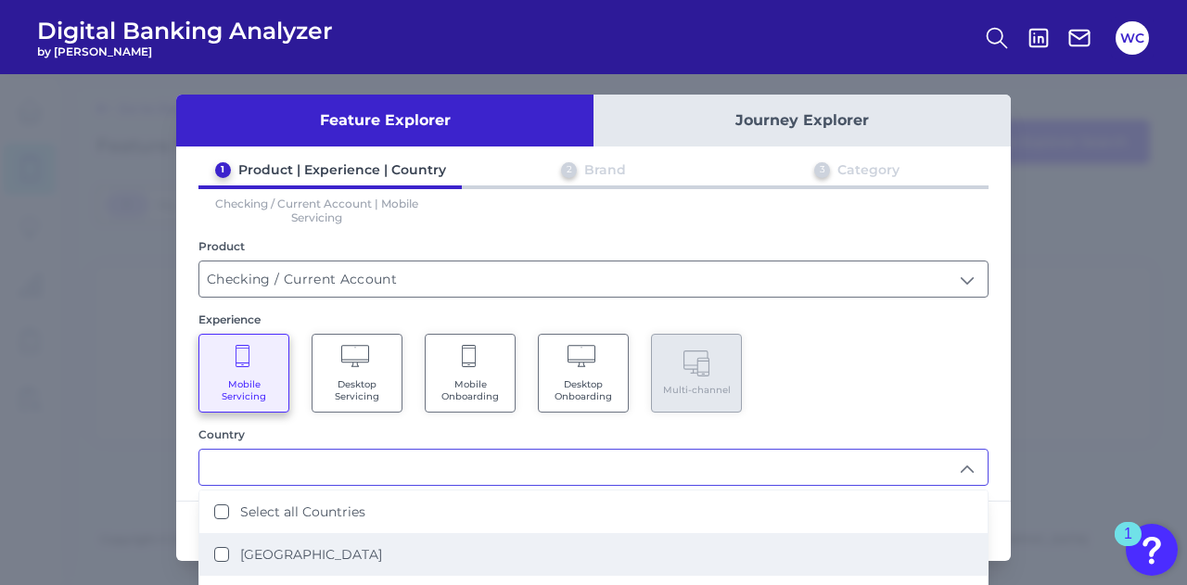
click at [249, 546] on label "[GEOGRAPHIC_DATA]" at bounding box center [311, 554] width 142 height 17
type input "[GEOGRAPHIC_DATA]"
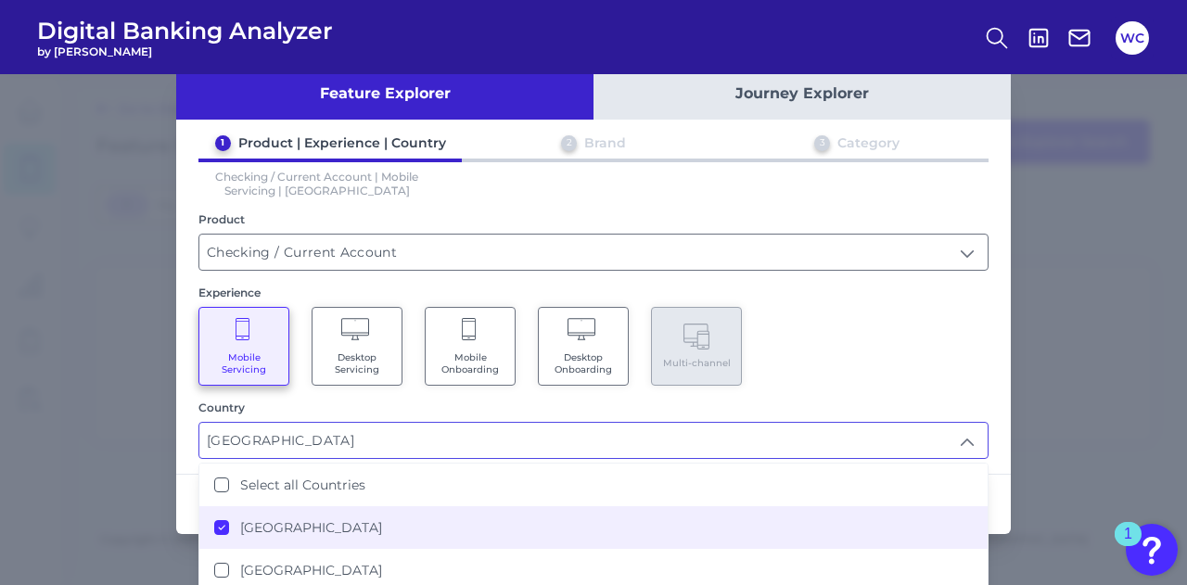
click at [851, 335] on div "Mobile Servicing Desktop Servicing Mobile Onboarding Desktop Onboarding Multi-c…" at bounding box center [593, 346] width 790 height 79
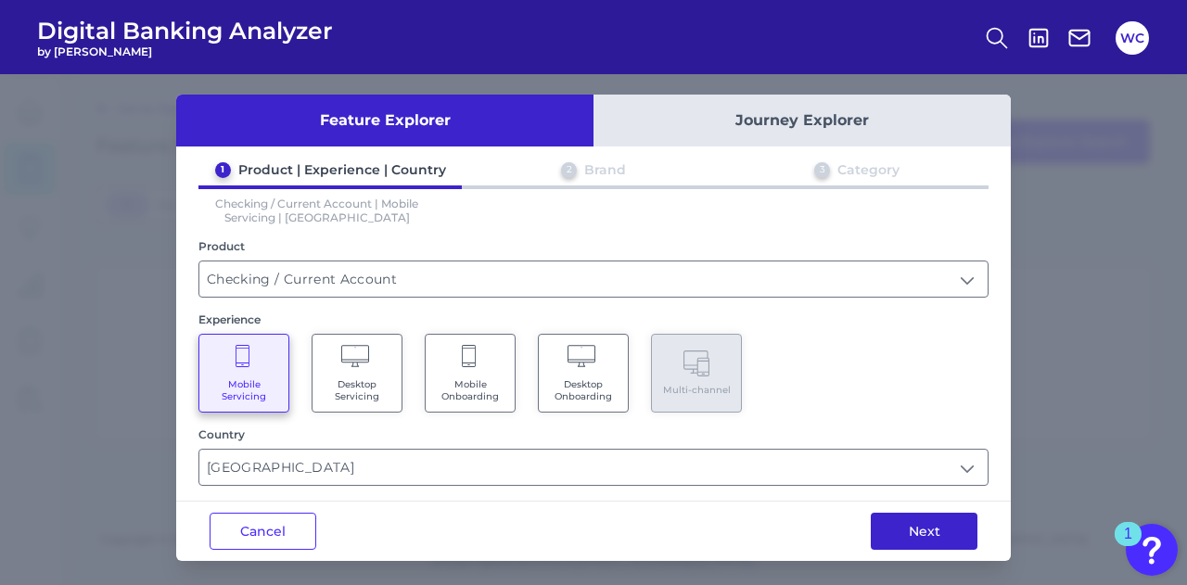
click at [927, 522] on button "Next" at bounding box center [924, 531] width 107 height 37
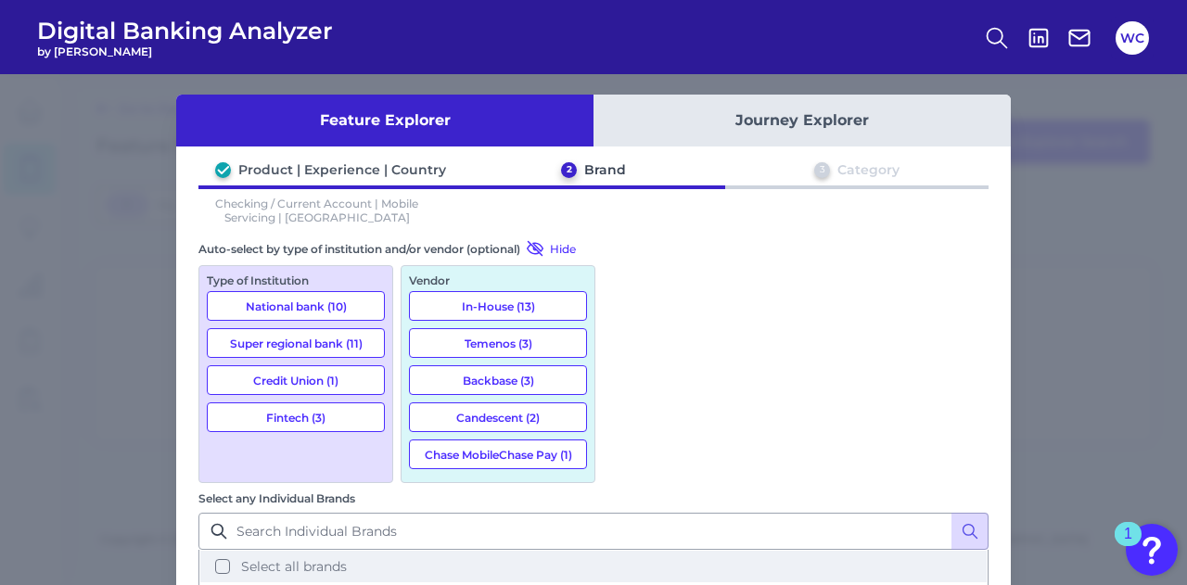
click at [624, 551] on button "Select all brands" at bounding box center [593, 567] width 786 height 32
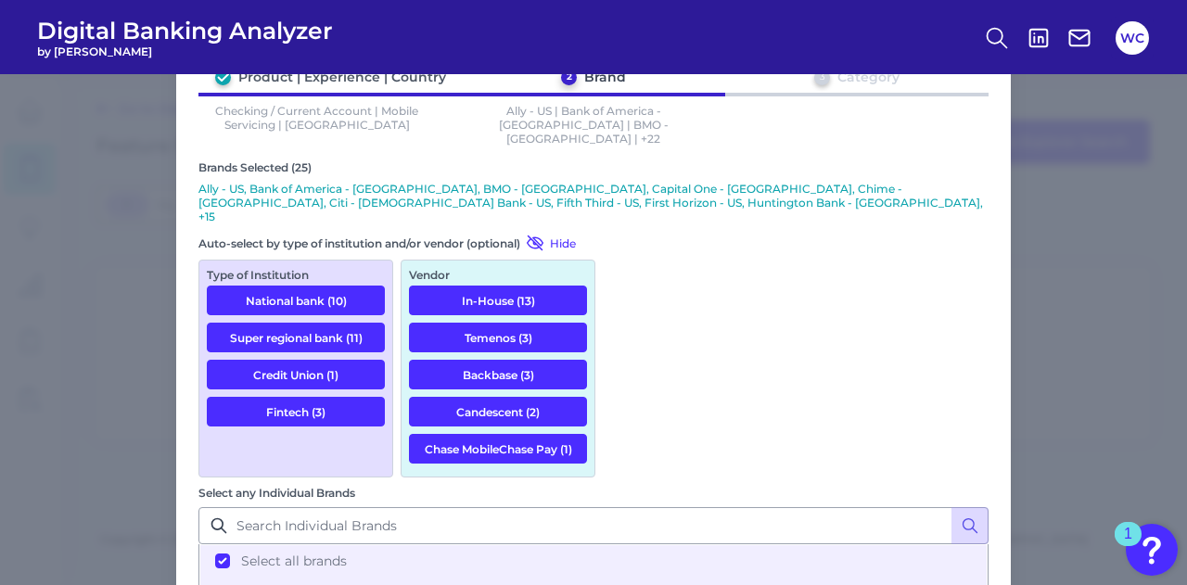
scroll to position [145, 0]
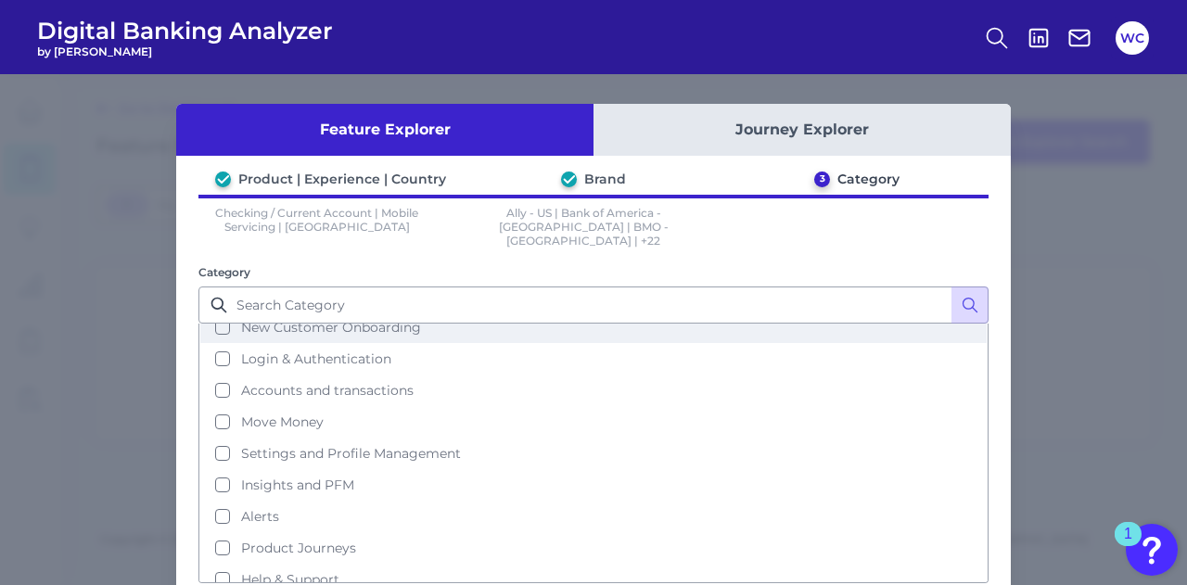
scroll to position [85, 0]
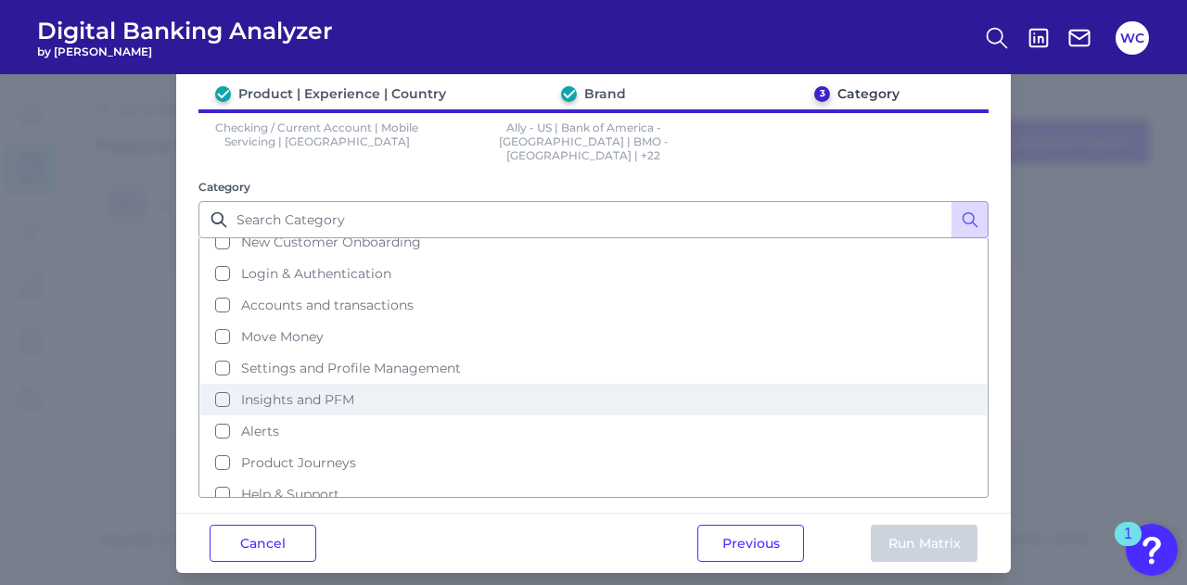
click at [215, 384] on button "Insights and PFM" at bounding box center [593, 400] width 786 height 32
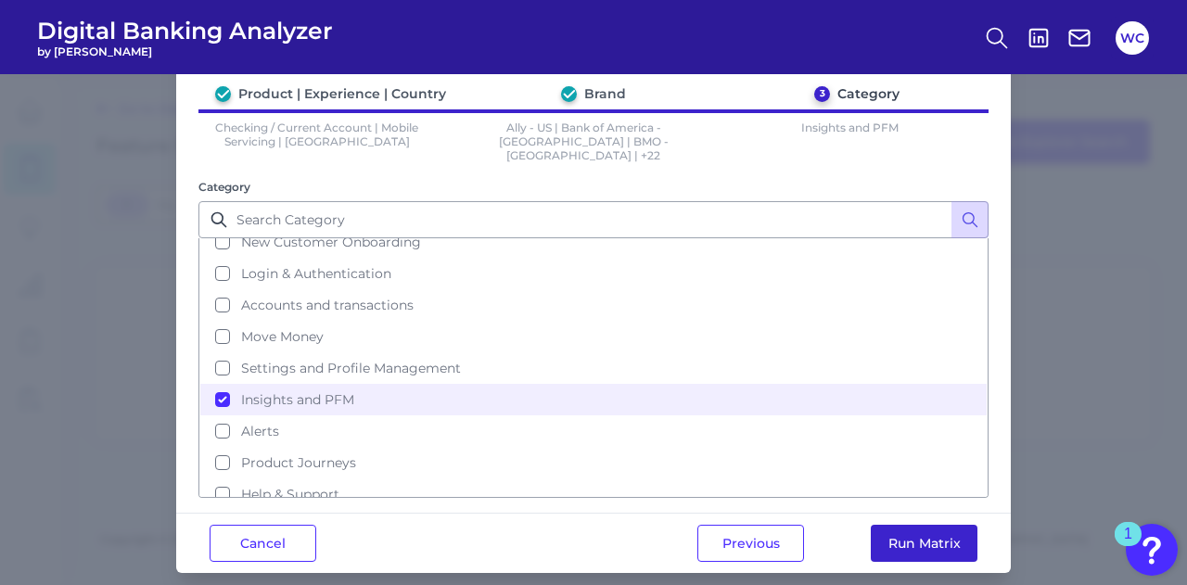
click at [923, 525] on button "Run Matrix" at bounding box center [924, 543] width 107 height 37
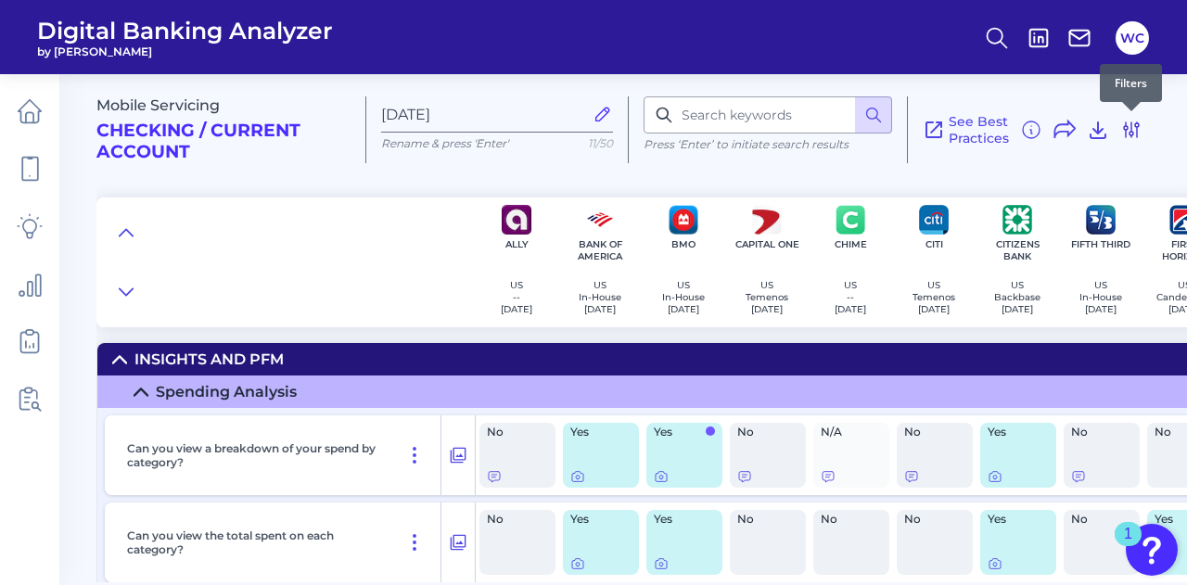
click at [1135, 122] on icon at bounding box center [1131, 130] width 22 height 22
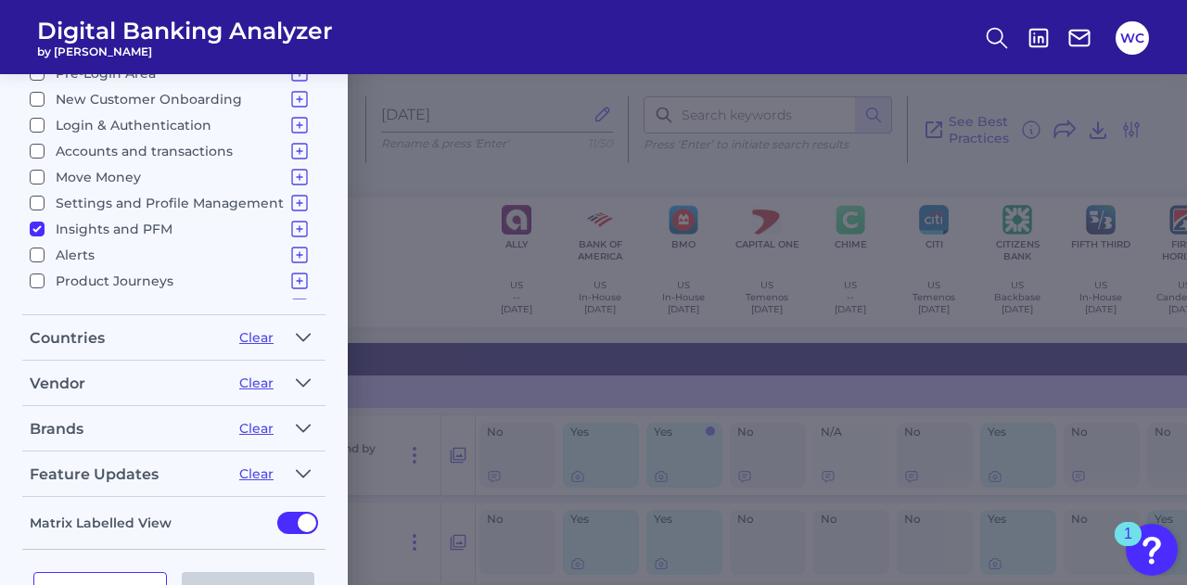
scroll to position [361, 0]
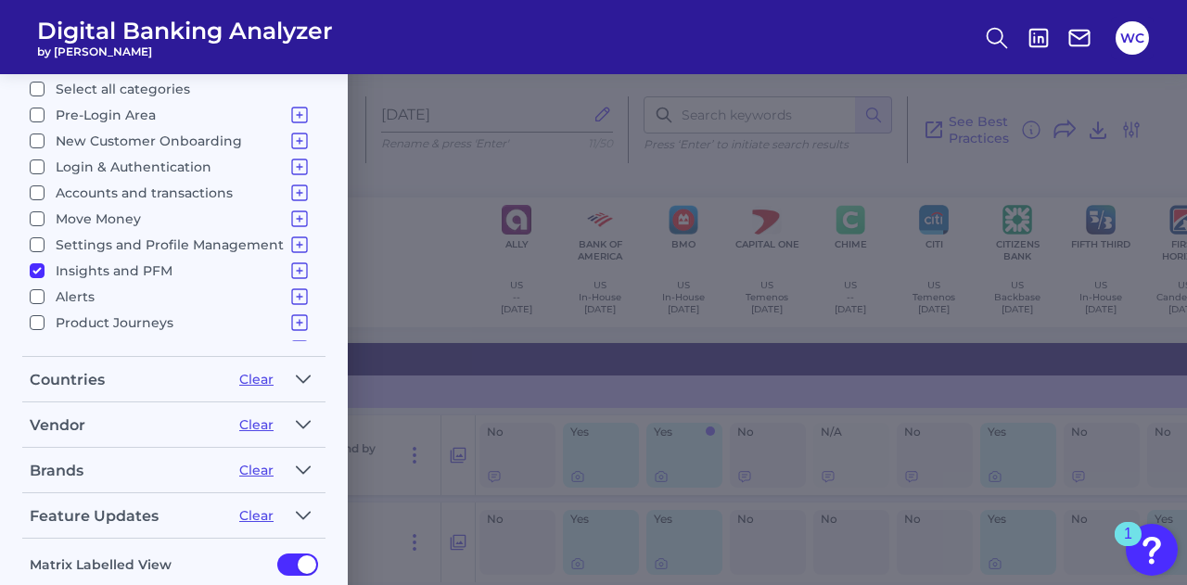
click at [35, 263] on input "Insights and PFM Spending Analysis Sustainability Budgets Savings Financial Hea…" at bounding box center [37, 270] width 15 height 15
checkbox input "false"
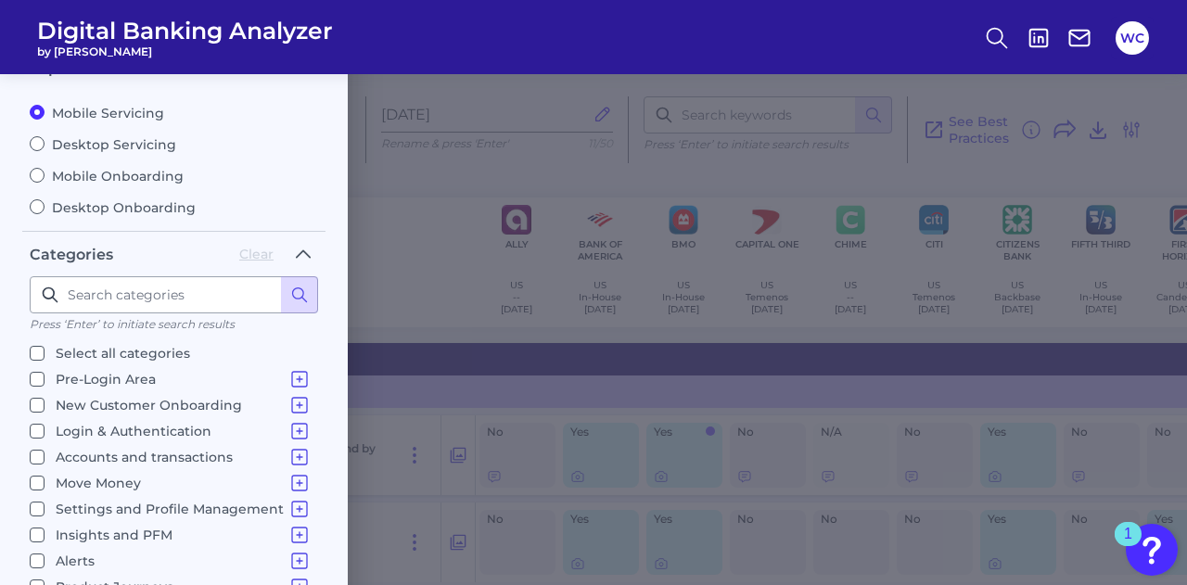
scroll to position [185, 0]
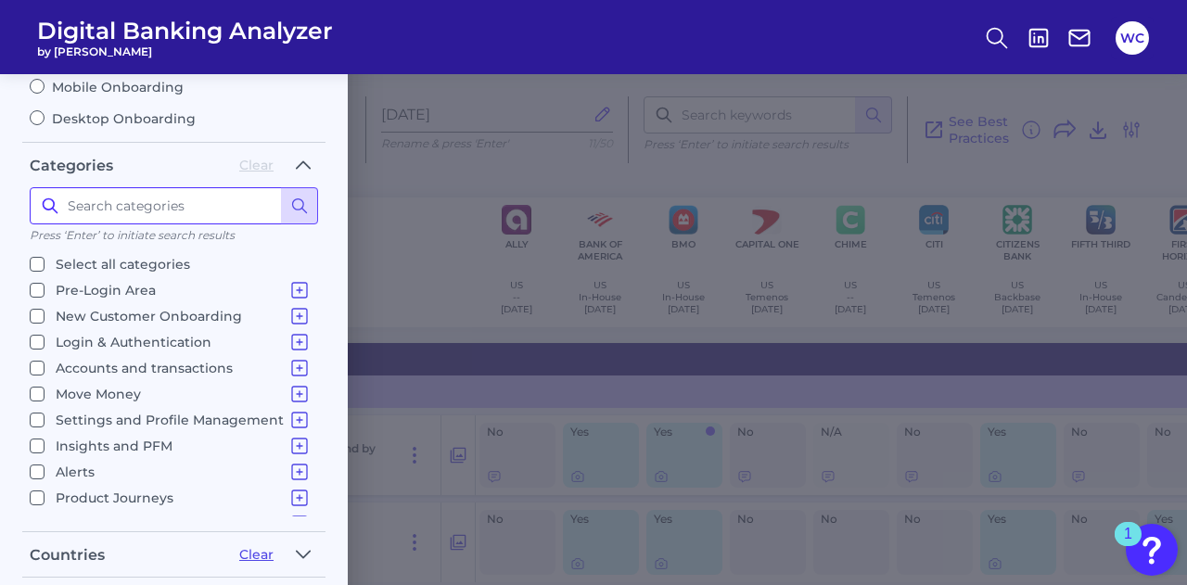
click at [151, 208] on input at bounding box center [174, 205] width 288 height 37
type input "tool"
click at [304, 199] on icon at bounding box center [299, 206] width 19 height 19
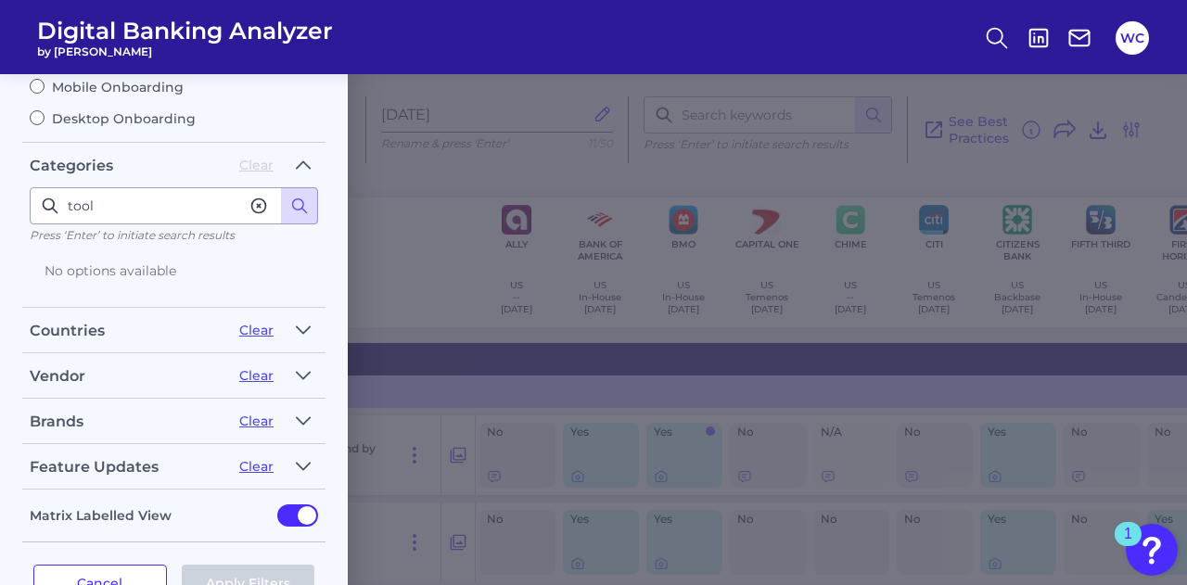
click at [261, 199] on icon at bounding box center [258, 206] width 19 height 19
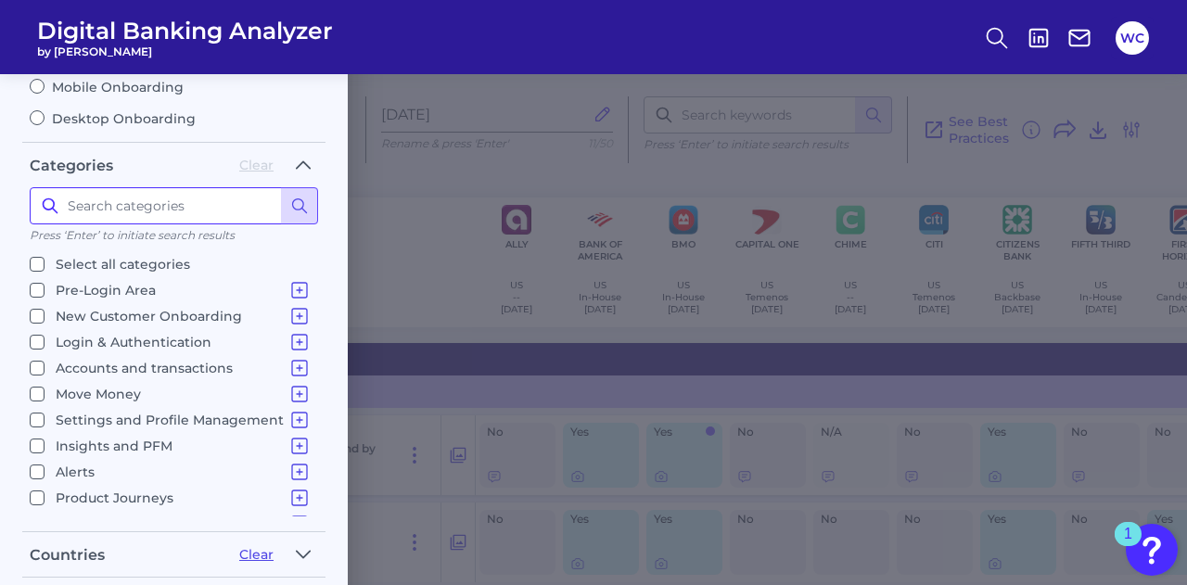
click at [180, 196] on input at bounding box center [174, 205] width 288 height 37
type input "calculator"
click at [293, 199] on circle at bounding box center [298, 204] width 11 height 11
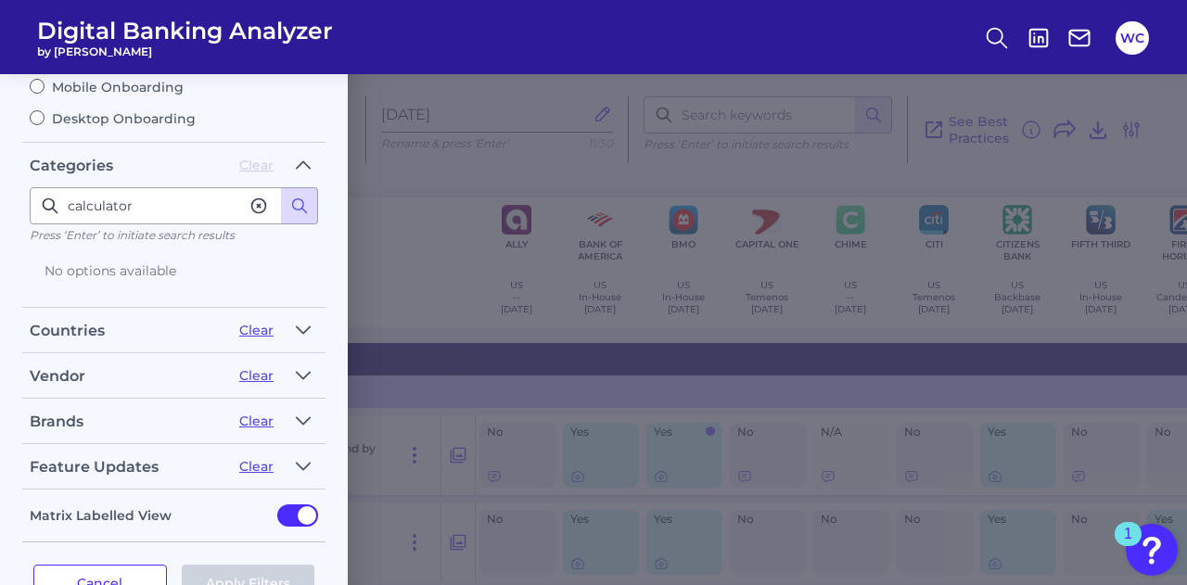
click at [250, 197] on icon at bounding box center [258, 206] width 19 height 19
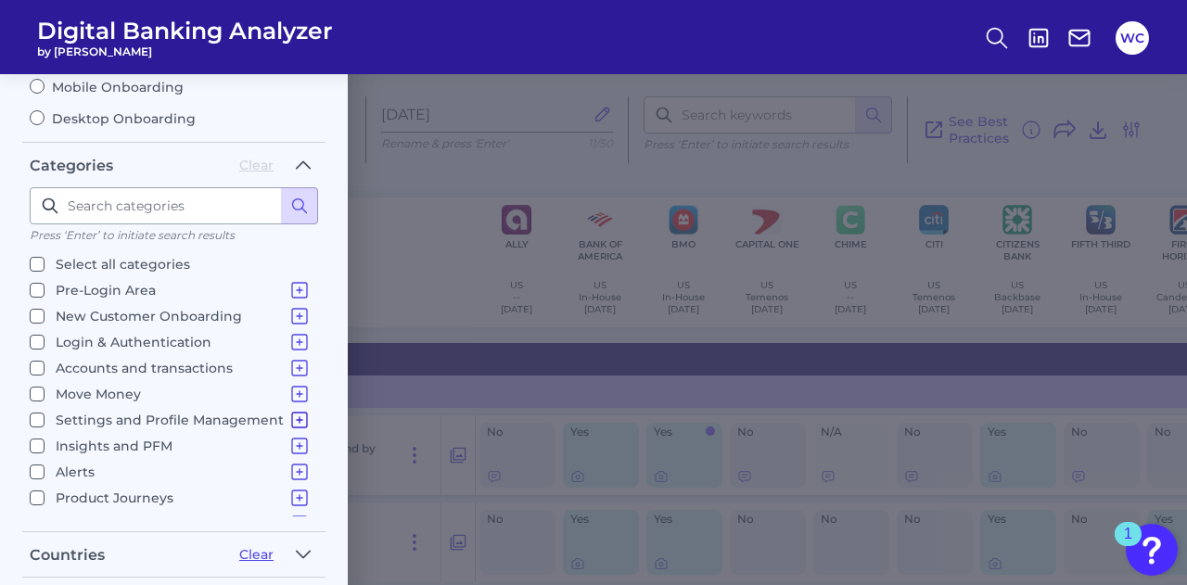
click at [290, 411] on icon at bounding box center [299, 420] width 22 height 22
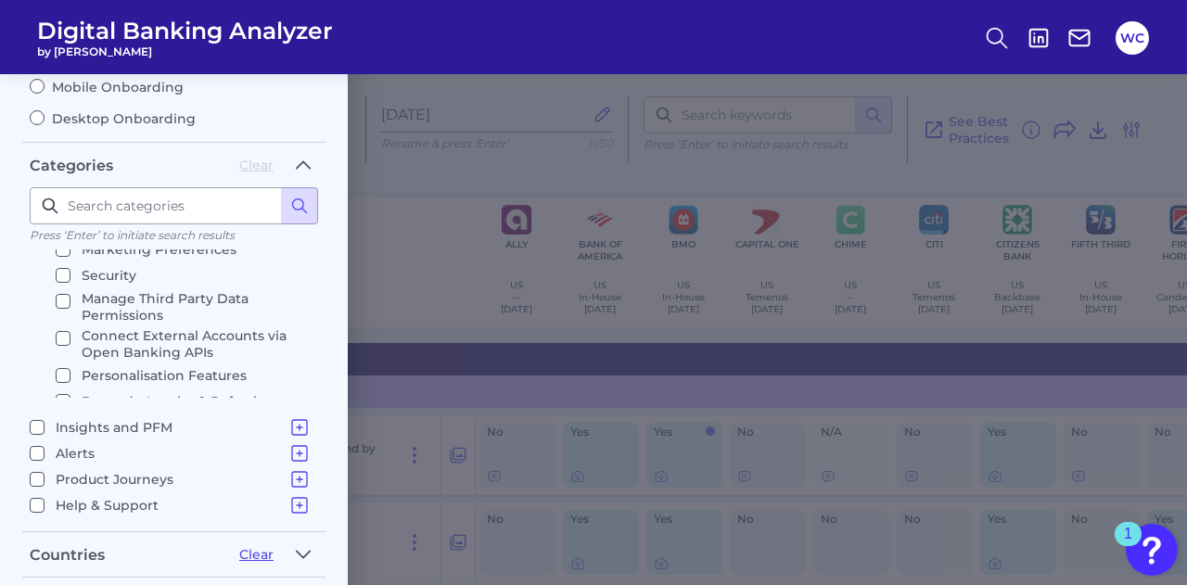
scroll to position [156, 0]
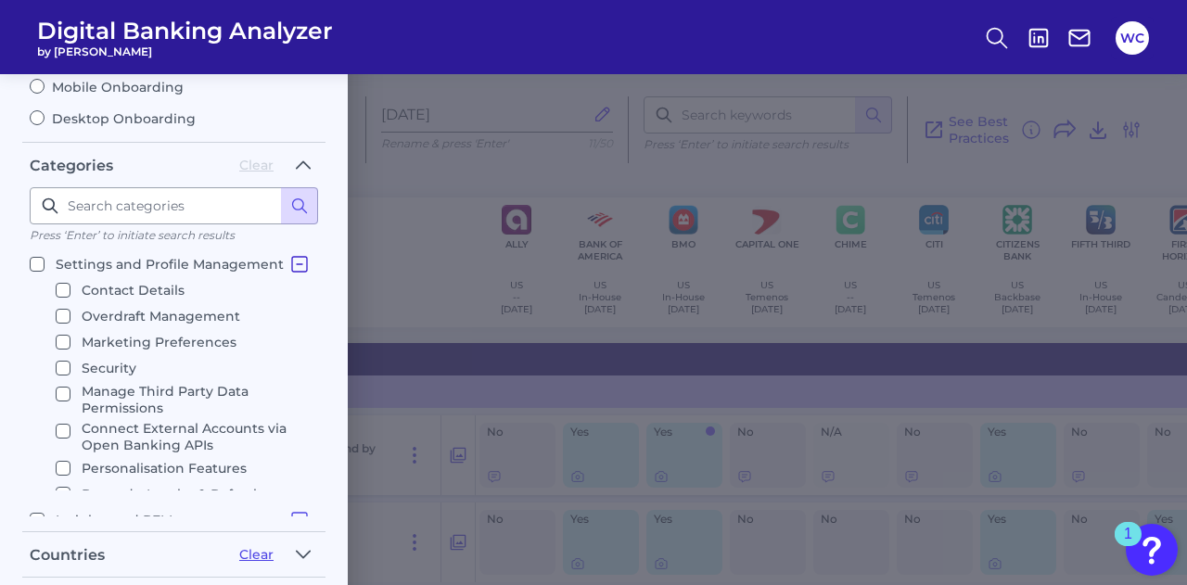
click at [294, 257] on icon at bounding box center [299, 264] width 22 height 22
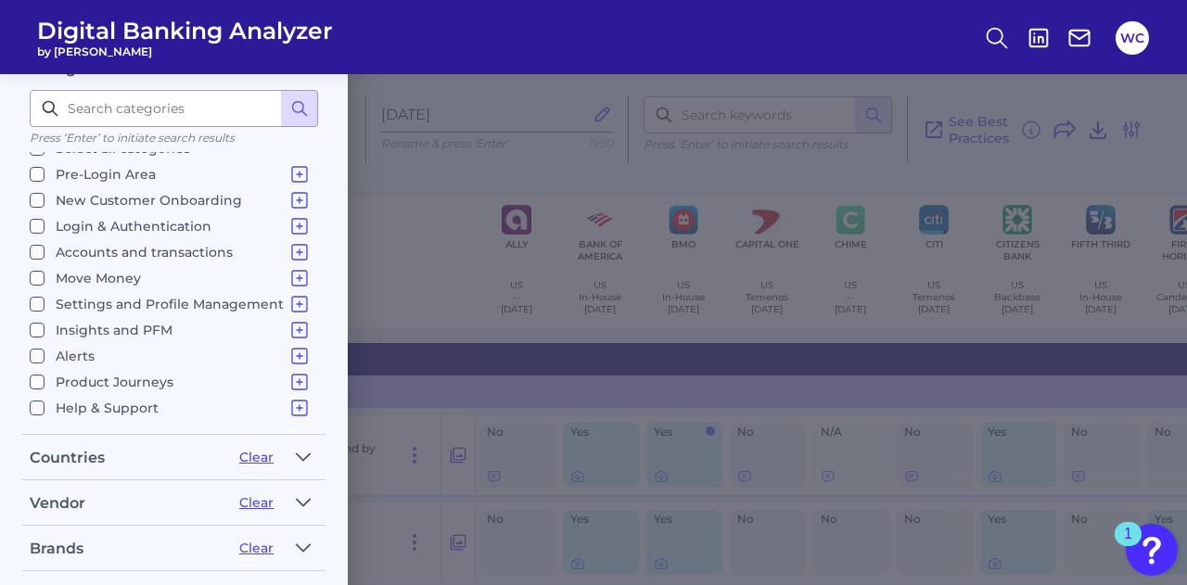
scroll to position [453, 0]
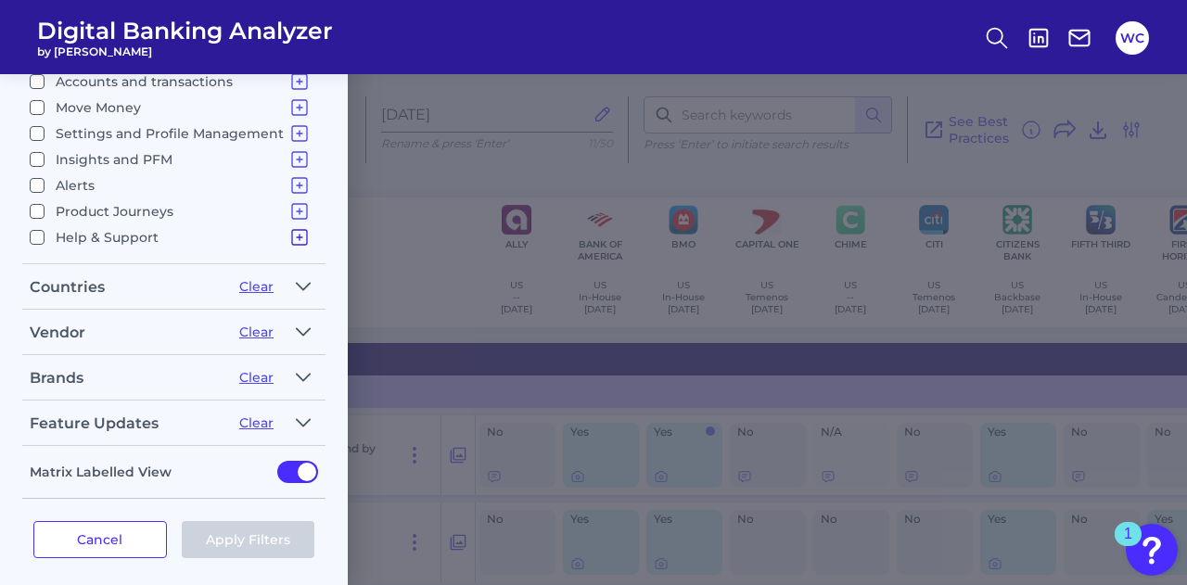
click at [292, 227] on icon at bounding box center [299, 237] width 22 height 22
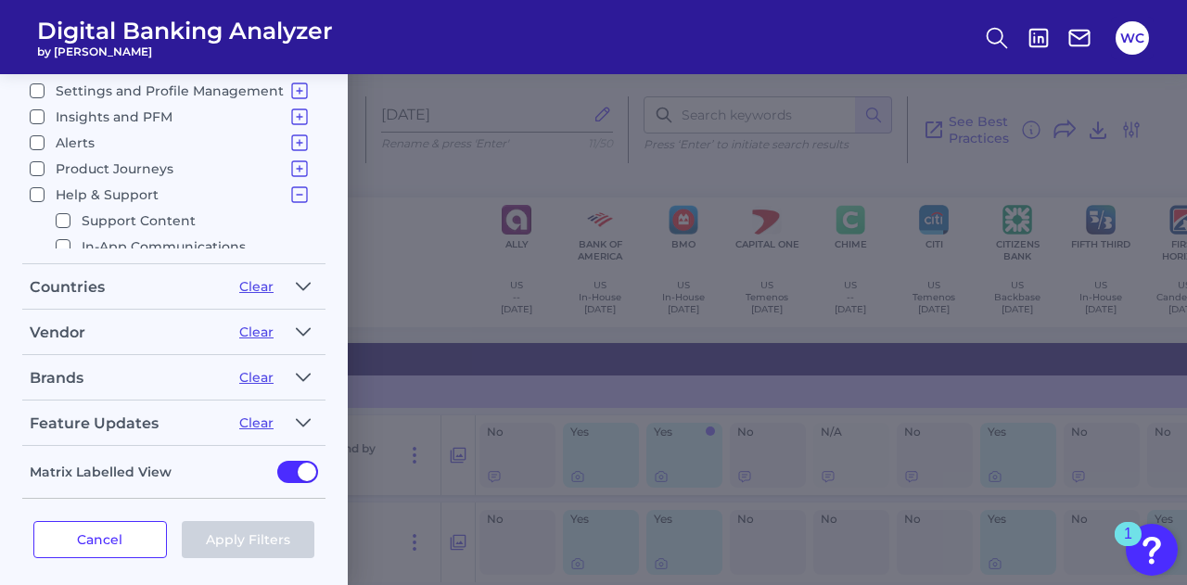
scroll to position [85, 0]
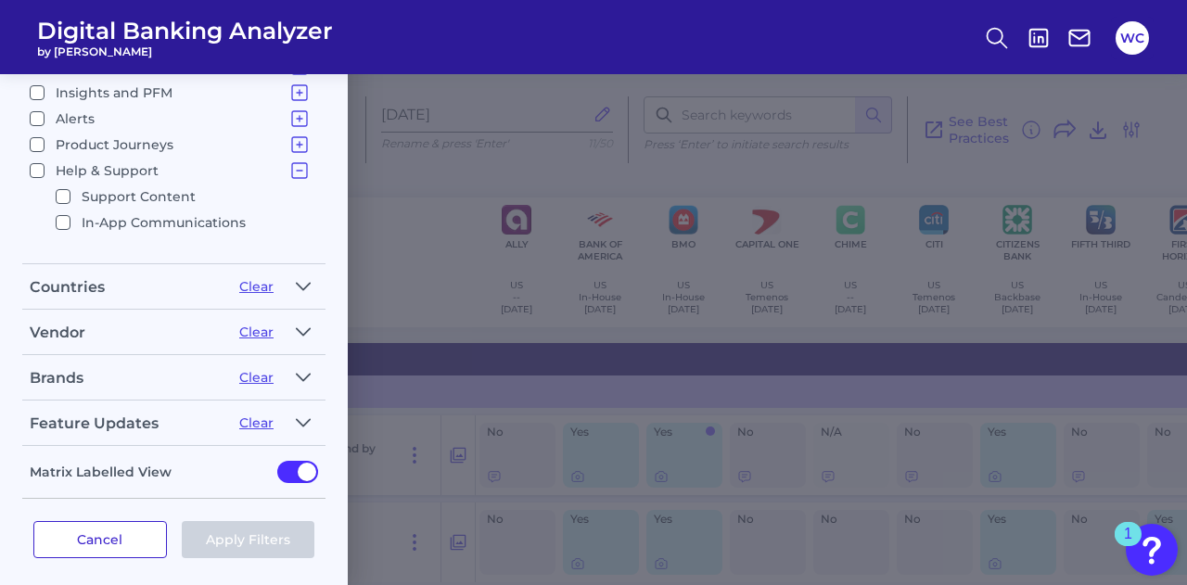
click at [148, 521] on button "Cancel" at bounding box center [100, 539] width 134 height 37
checkbox input "true"
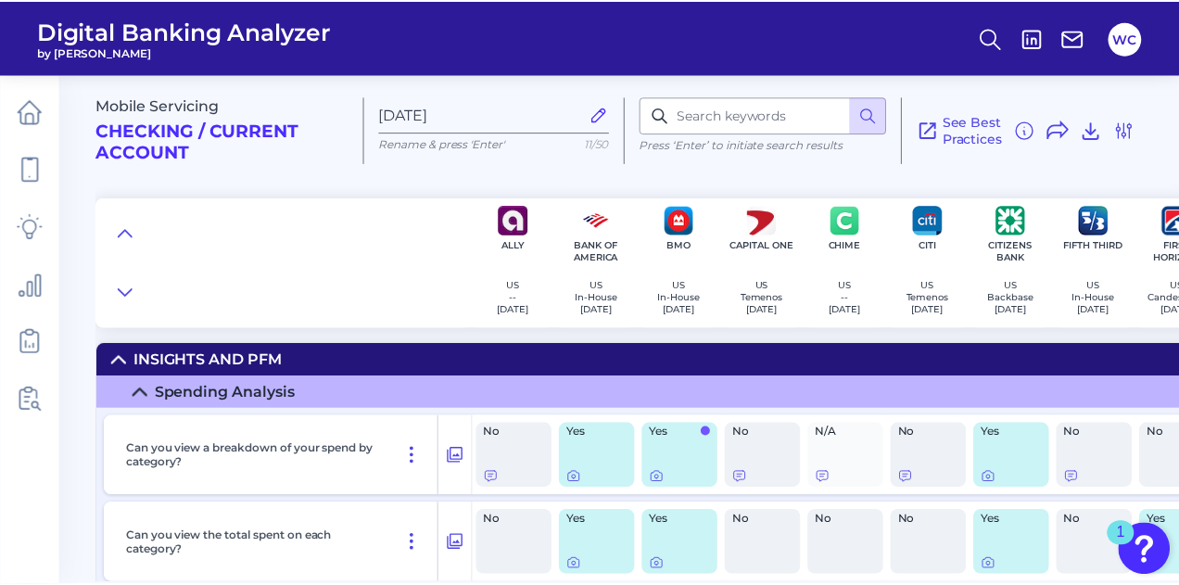
scroll to position [0, 0]
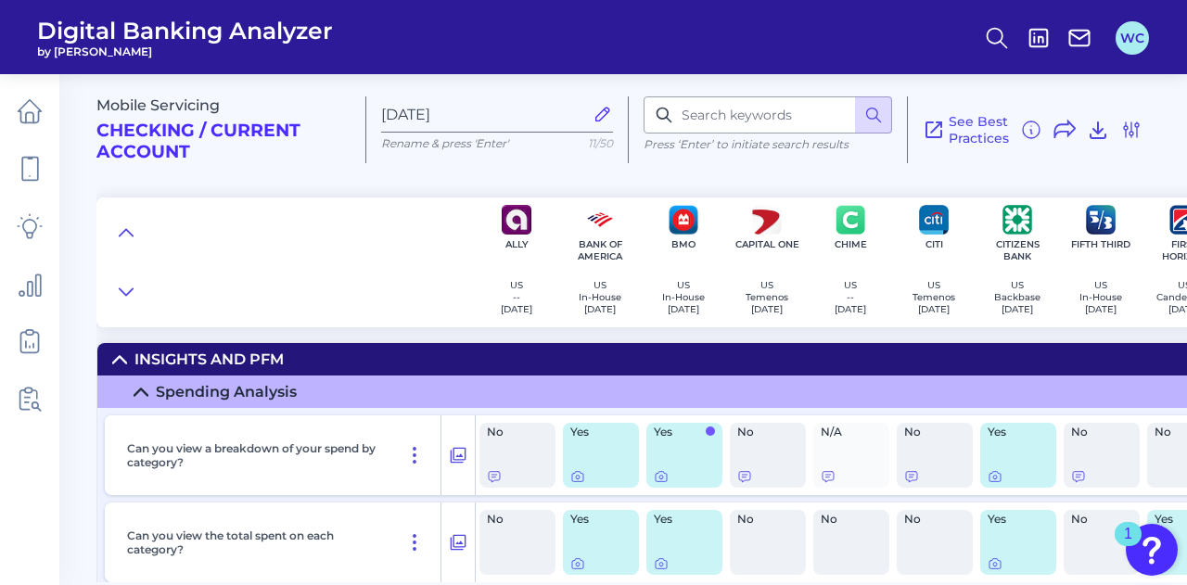
click at [1140, 32] on button "WC" at bounding box center [1131, 37] width 33 height 33
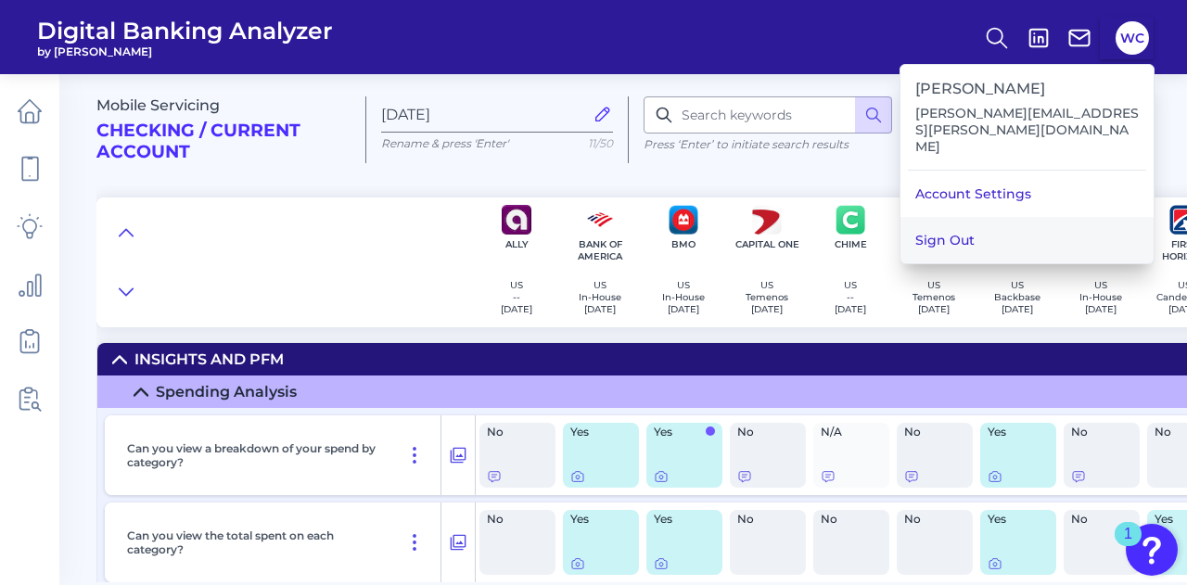
click at [999, 217] on button "Sign Out" at bounding box center [1026, 240] width 253 height 46
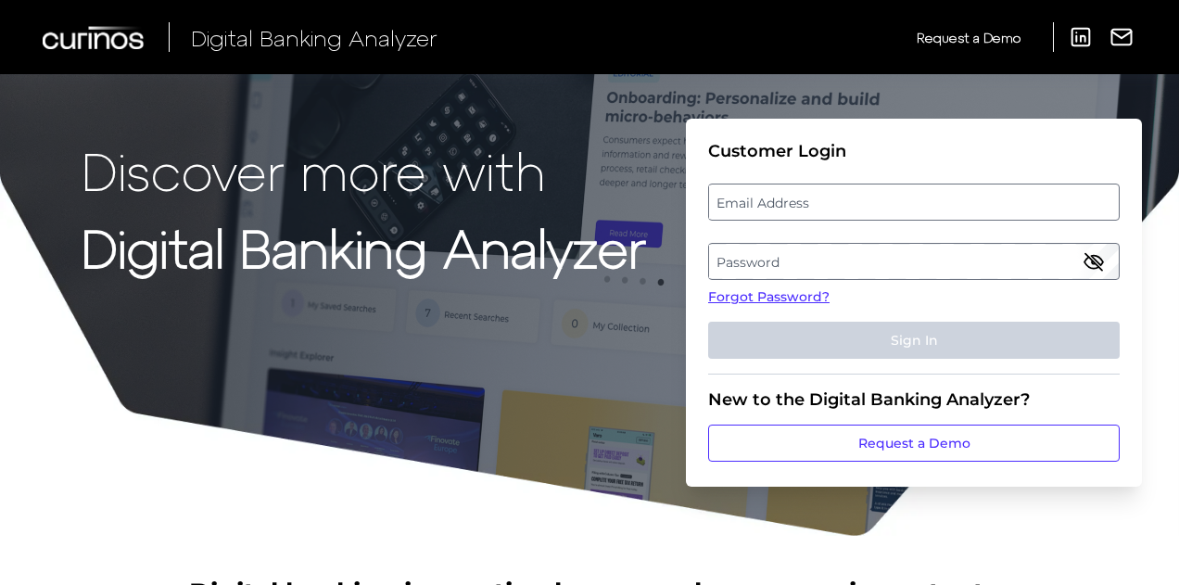
click at [771, 203] on label "Email Address" at bounding box center [913, 201] width 409 height 33
click at [771, 203] on input "email" at bounding box center [914, 202] width 412 height 37
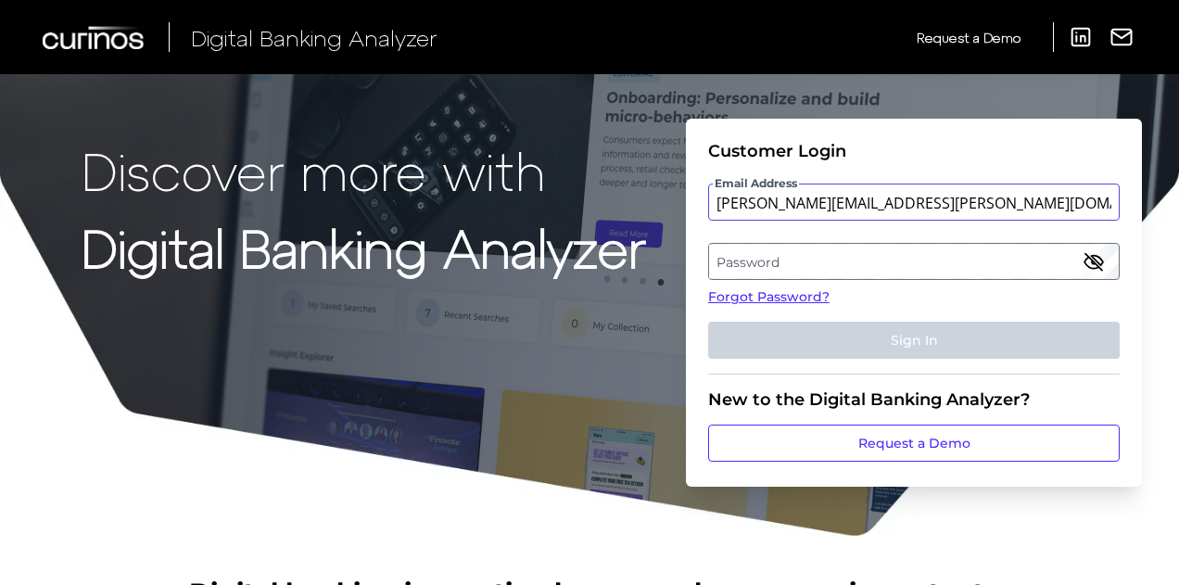
type input "[PERSON_NAME][EMAIL_ADDRESS][PERSON_NAME][DOMAIN_NAME]"
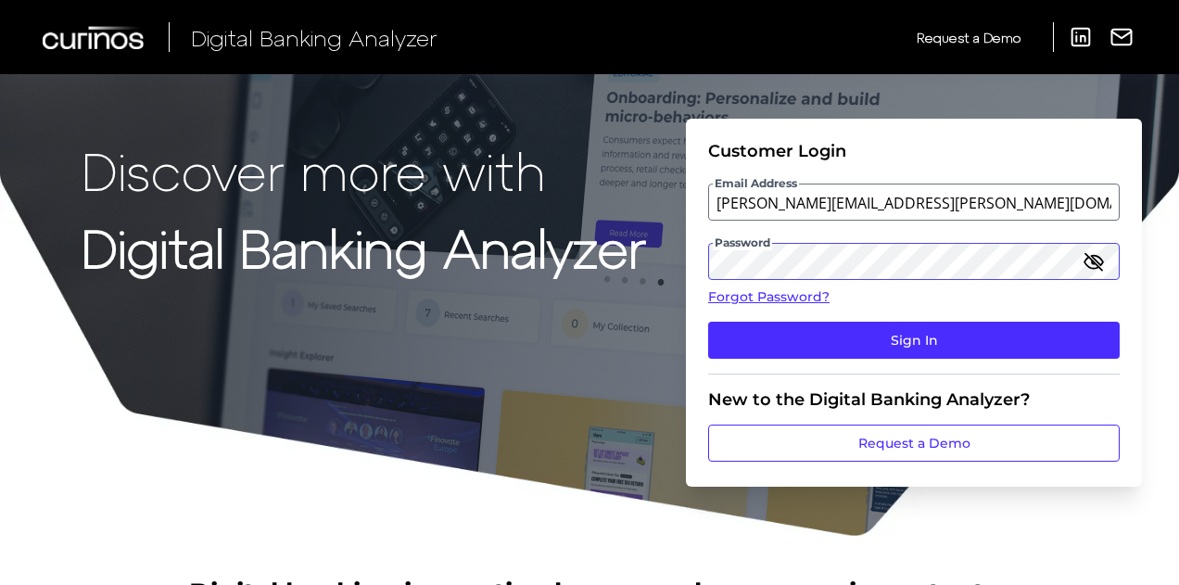
click at [708, 322] on button "Sign In" at bounding box center [914, 340] width 412 height 37
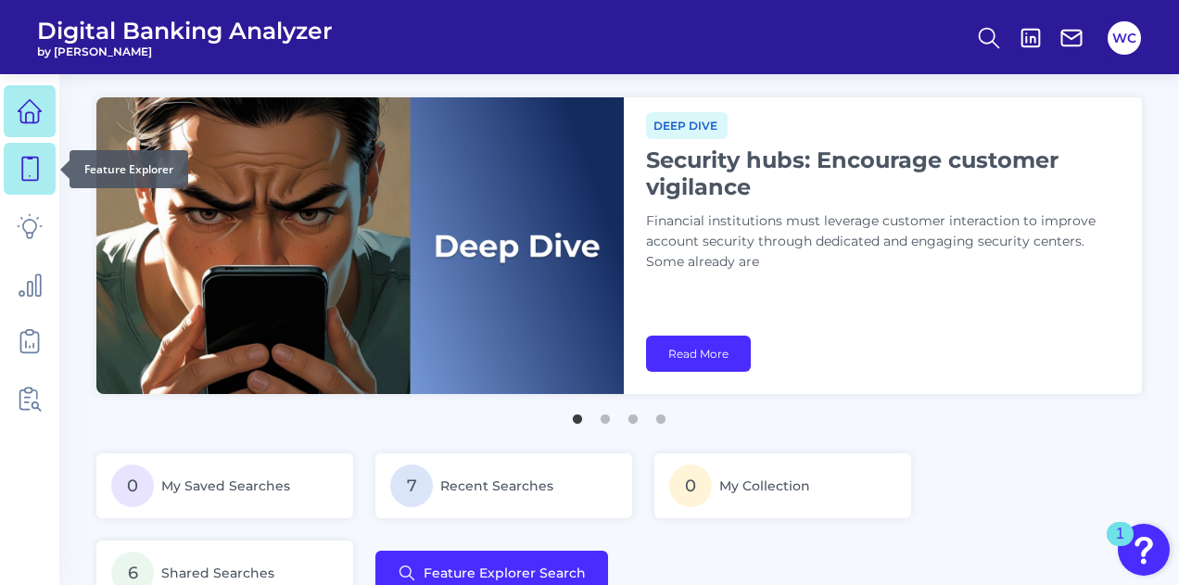
click at [11, 167] on link at bounding box center [30, 169] width 52 height 52
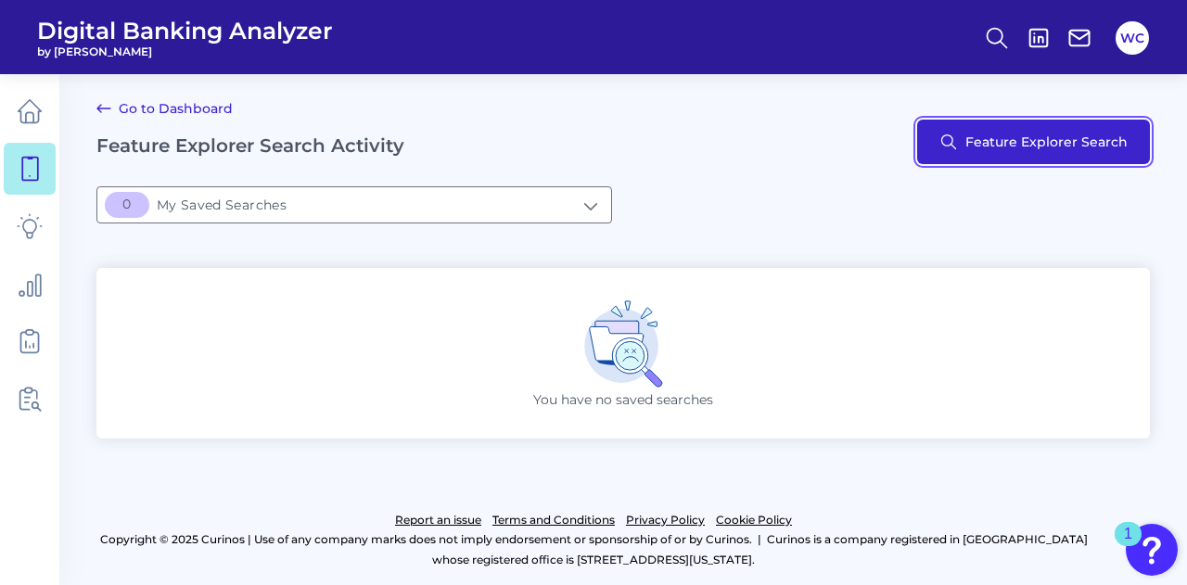
click at [996, 149] on button "Feature Explorer Search" at bounding box center [1033, 142] width 233 height 45
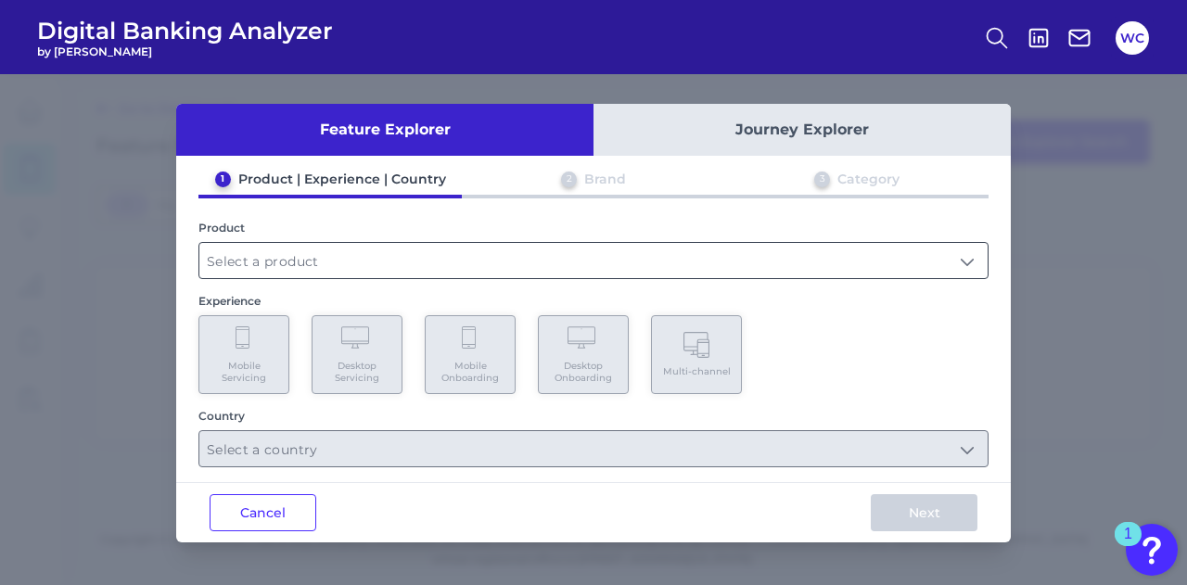
click at [354, 264] on input "text" at bounding box center [593, 260] width 788 height 35
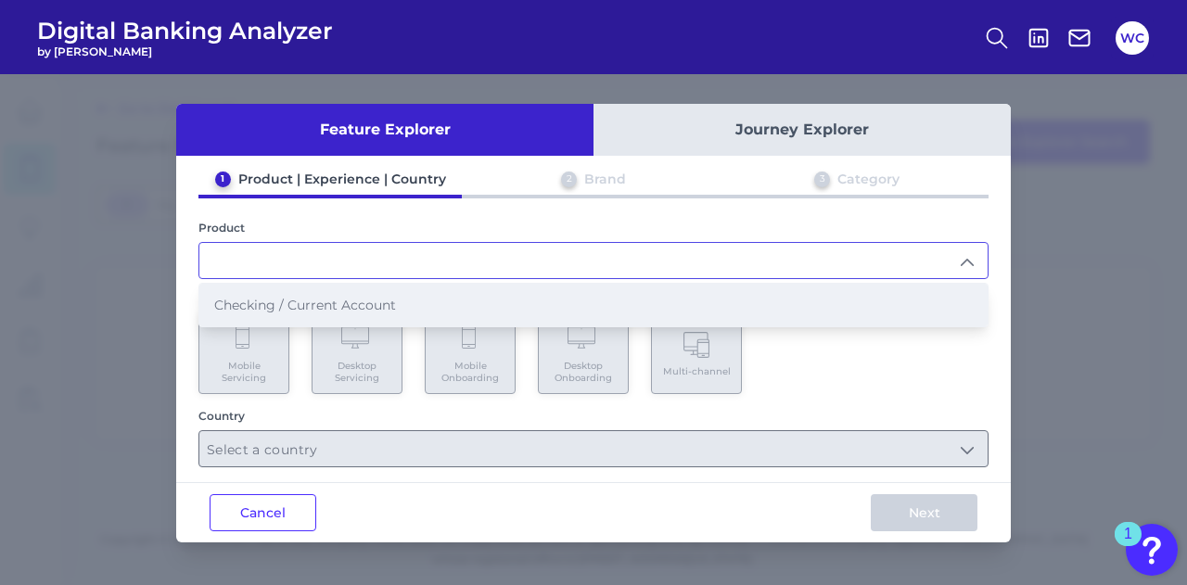
click at [337, 307] on span "Checking / Current Account" at bounding box center [305, 305] width 182 height 17
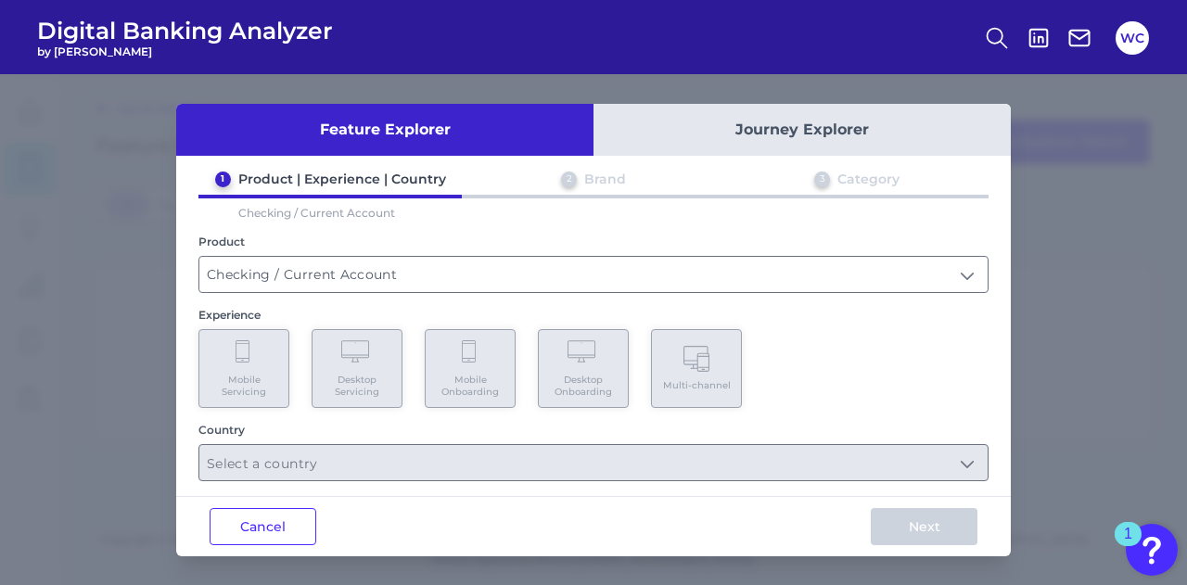
type input "Checking / Current Account"
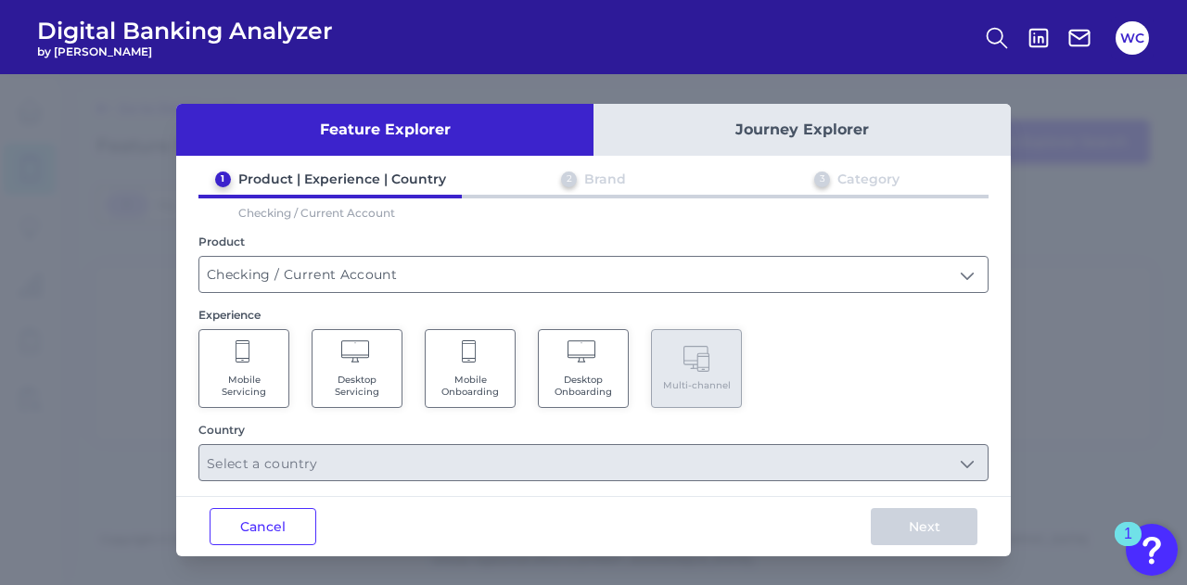
click at [363, 364] on Servicing "Desktop Servicing" at bounding box center [357, 368] width 91 height 79
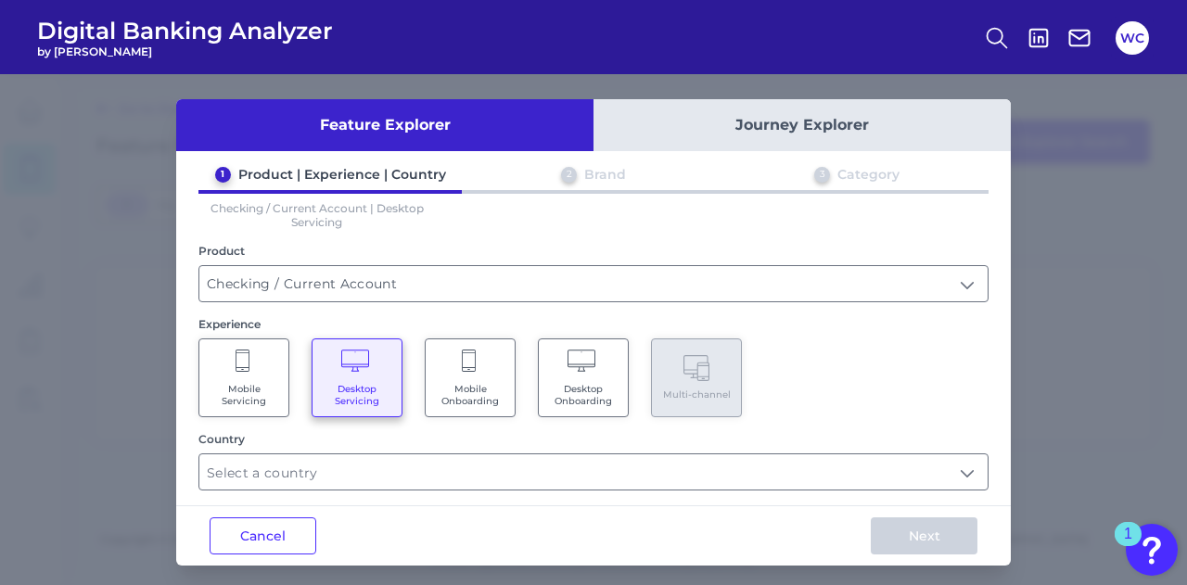
scroll to position [9, 0]
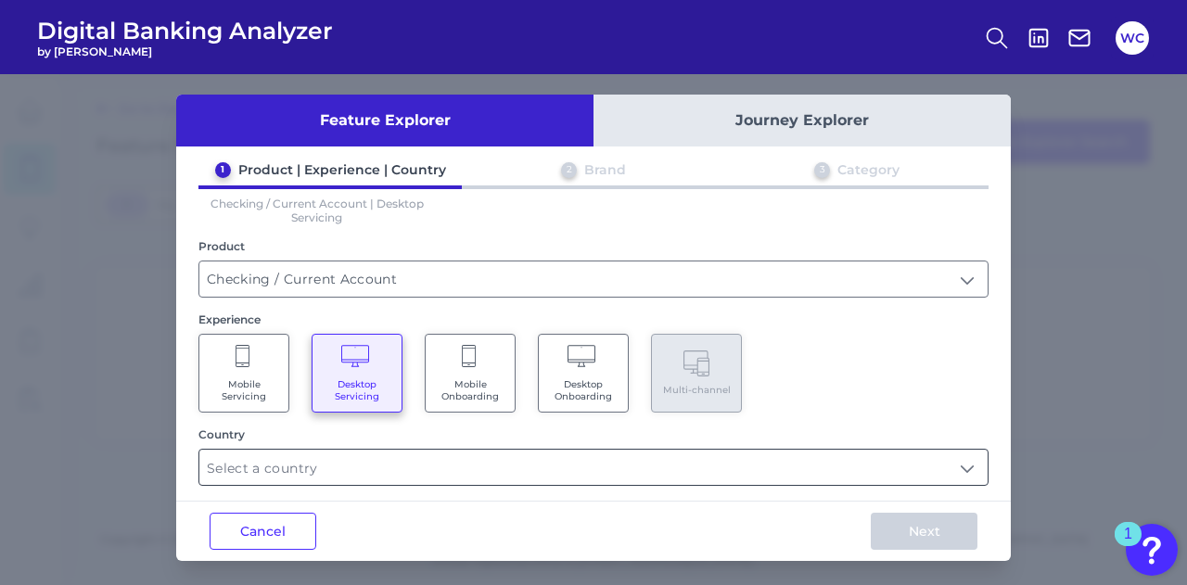
click at [591, 459] on input "text" at bounding box center [593, 467] width 788 height 35
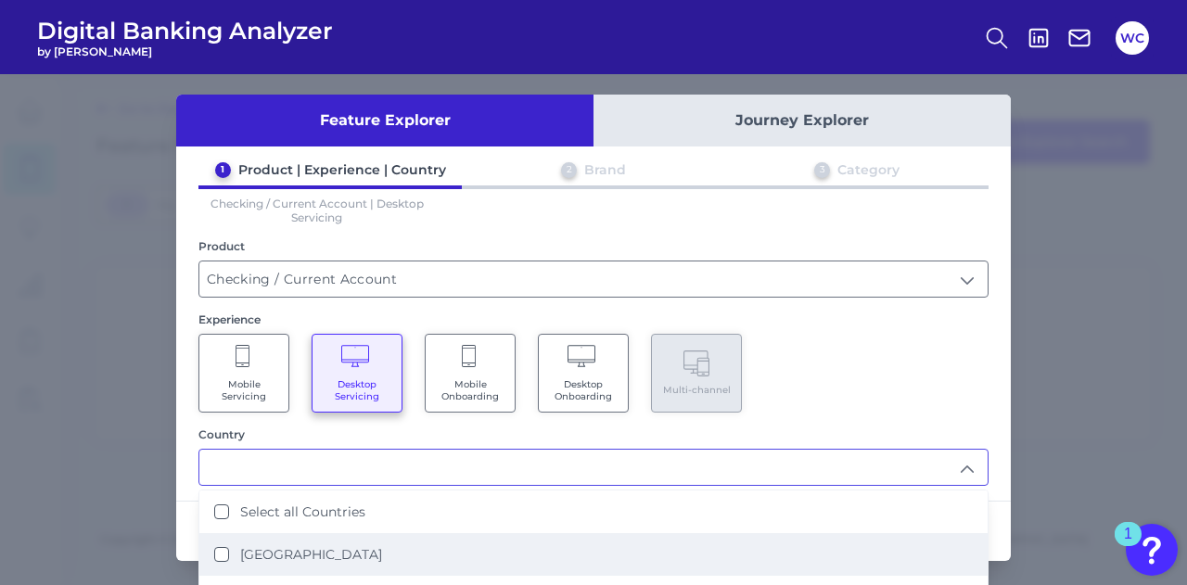
click at [278, 541] on li "[GEOGRAPHIC_DATA]" at bounding box center [593, 554] width 788 height 43
type input "[GEOGRAPHIC_DATA]"
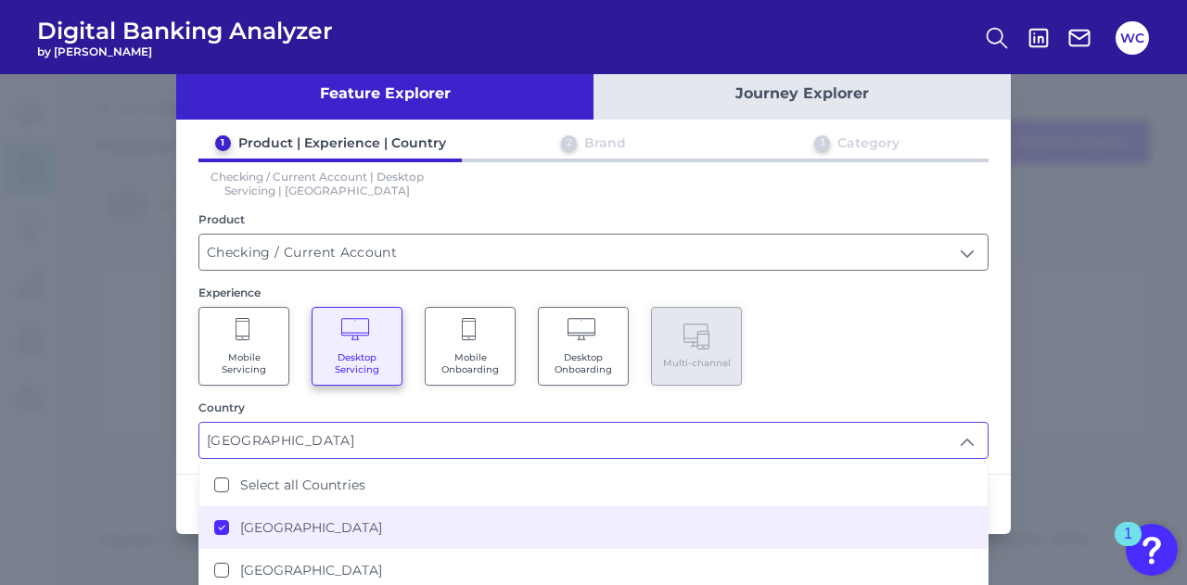
click at [906, 347] on div "Mobile Servicing Desktop Servicing Mobile Onboarding Desktop Onboarding Multi-c…" at bounding box center [593, 346] width 790 height 79
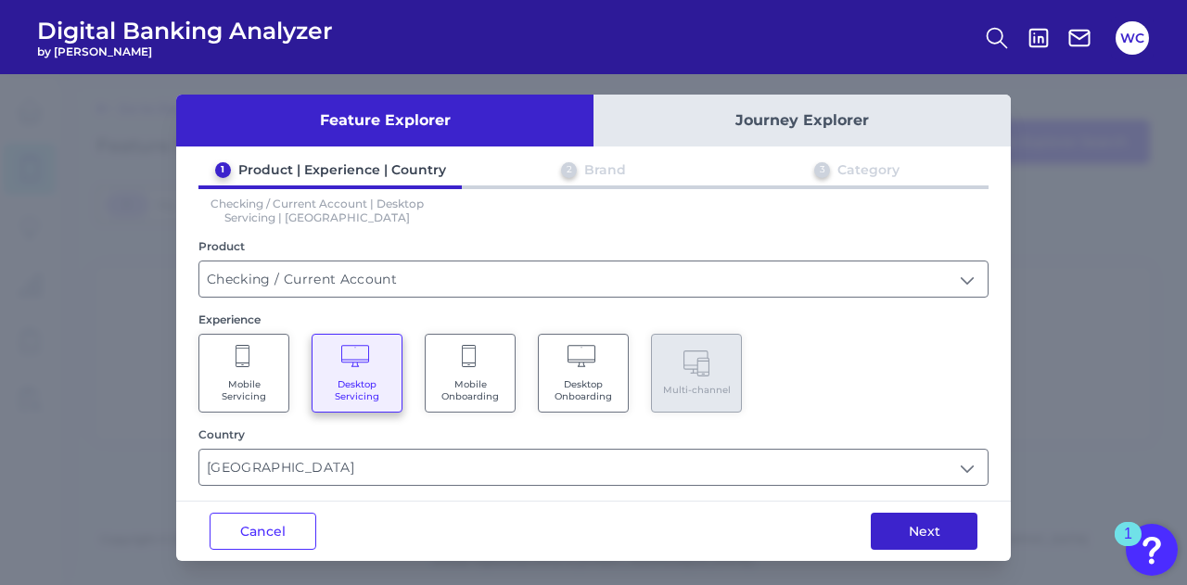
click at [918, 529] on button "Next" at bounding box center [924, 531] width 107 height 37
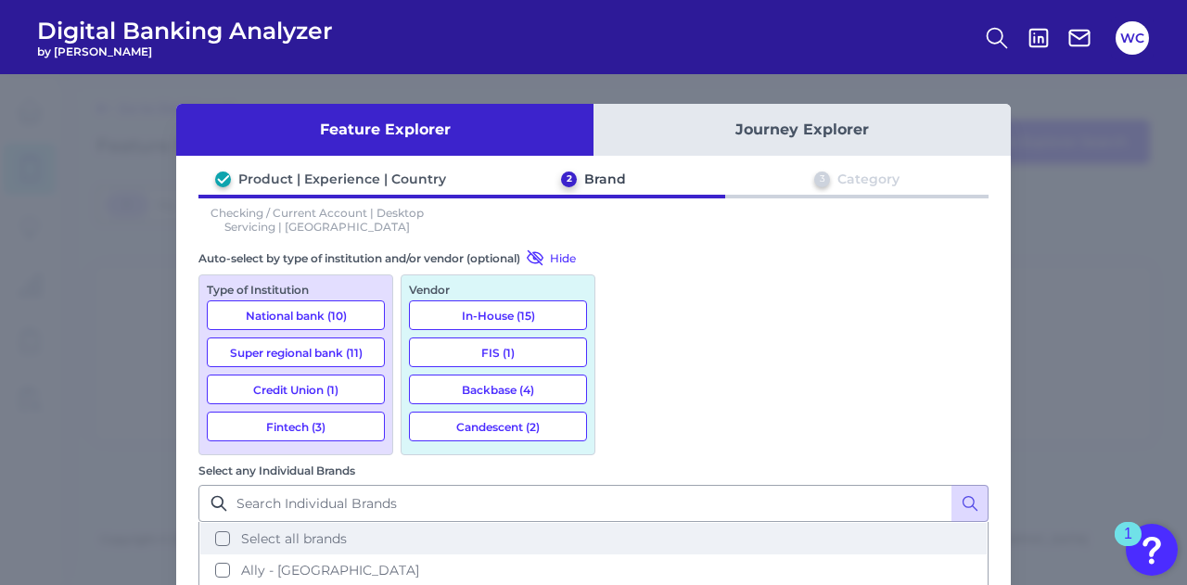
click at [620, 523] on button "Select all brands" at bounding box center [593, 539] width 786 height 32
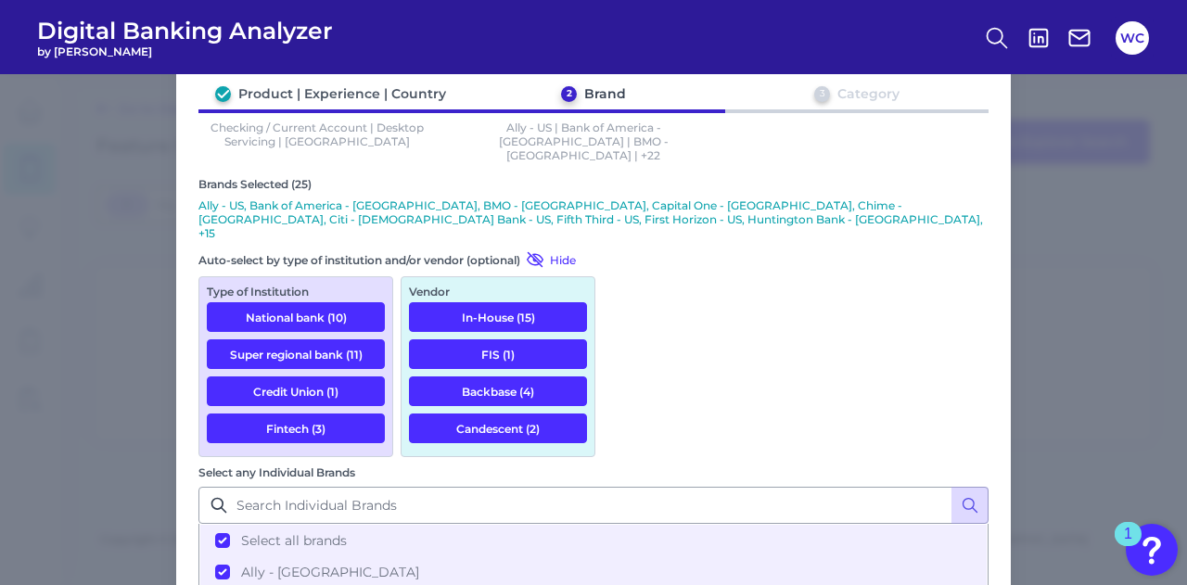
scroll to position [145, 0]
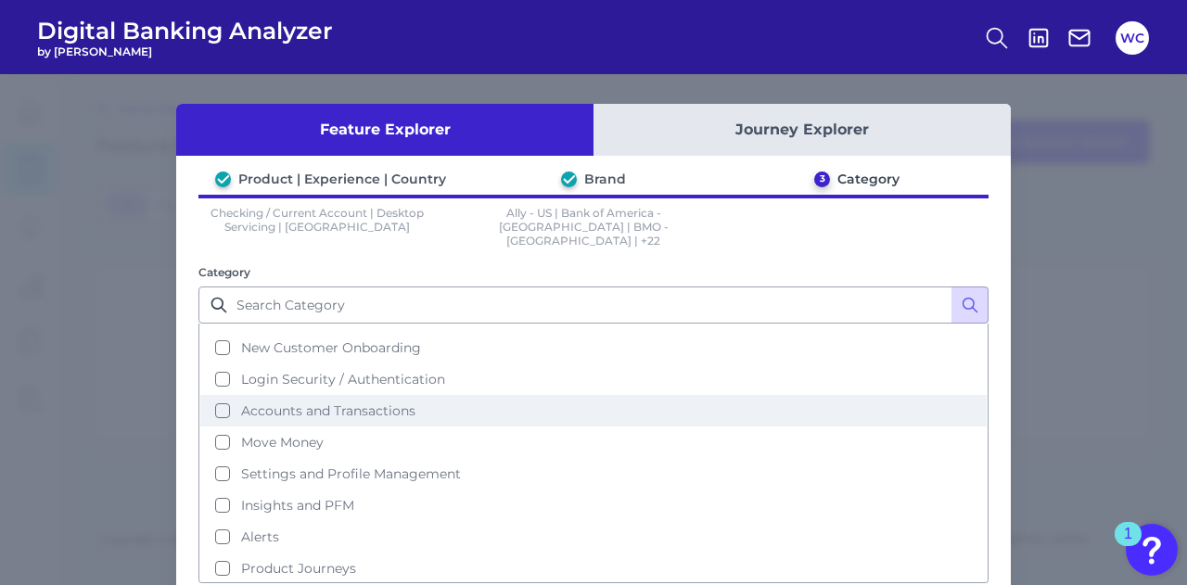
scroll to position [76, 0]
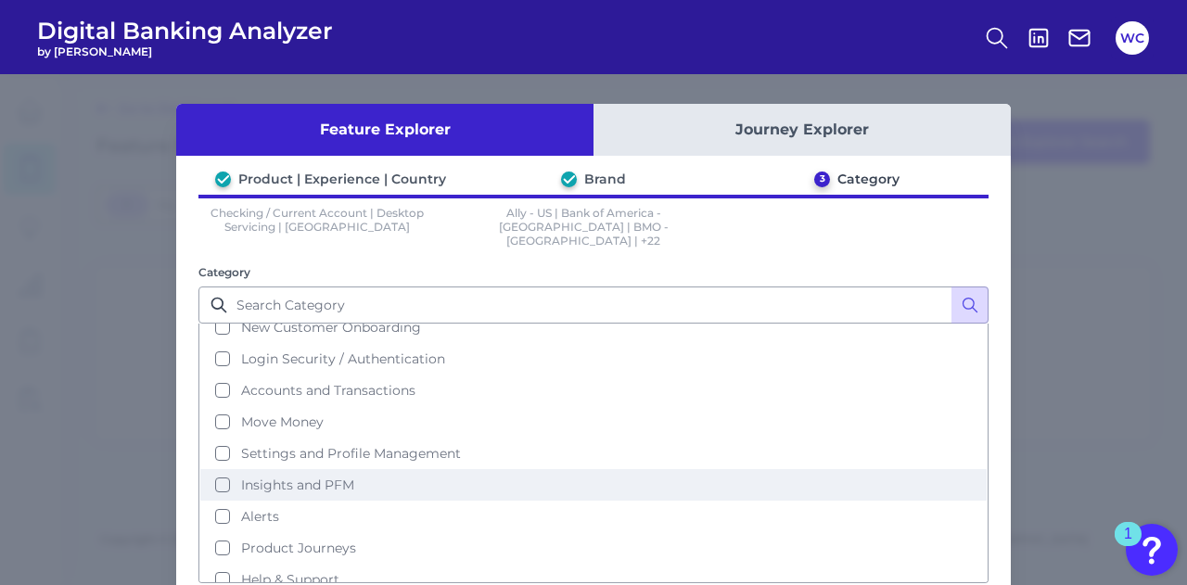
click at [315, 477] on span "Insights and PFM" at bounding box center [297, 485] width 113 height 17
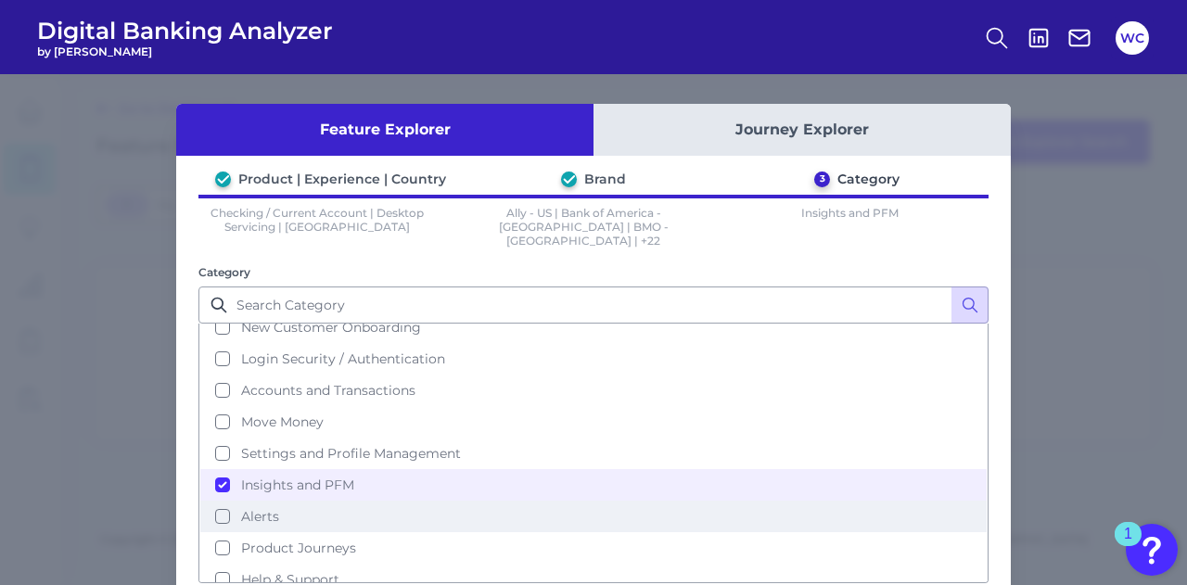
scroll to position [85, 0]
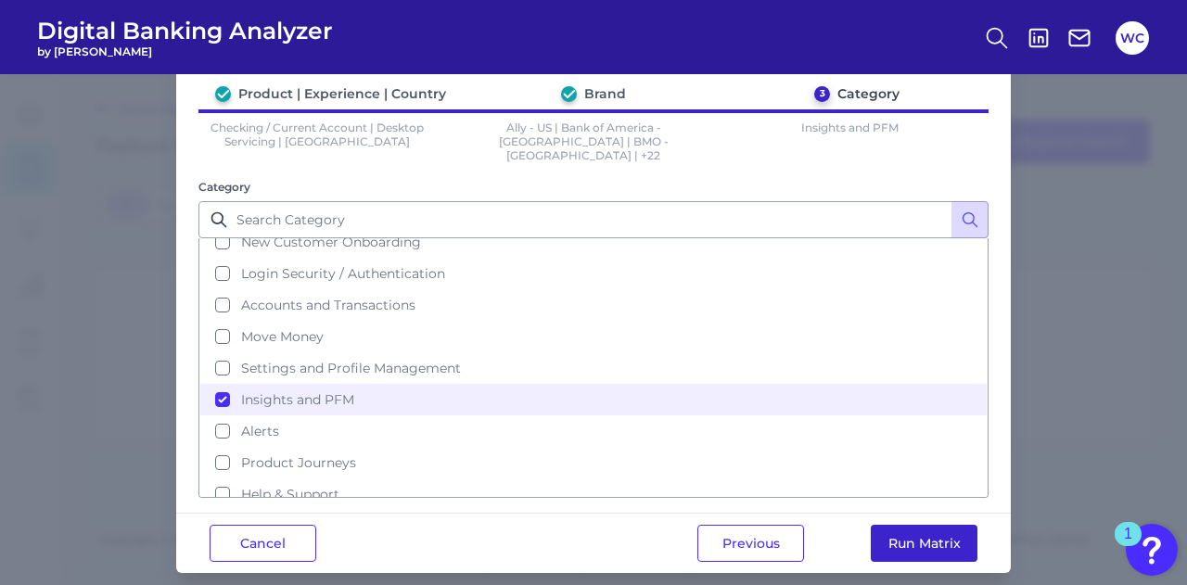
click at [912, 525] on button "Run Matrix" at bounding box center [924, 543] width 107 height 37
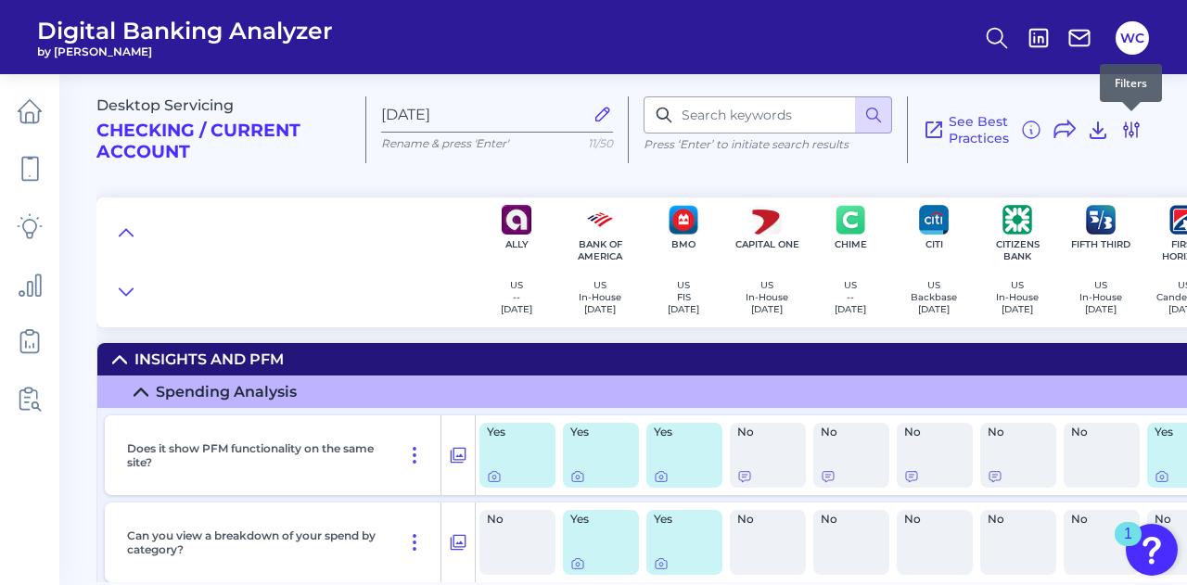
click at [1137, 127] on icon at bounding box center [1131, 129] width 15 height 15
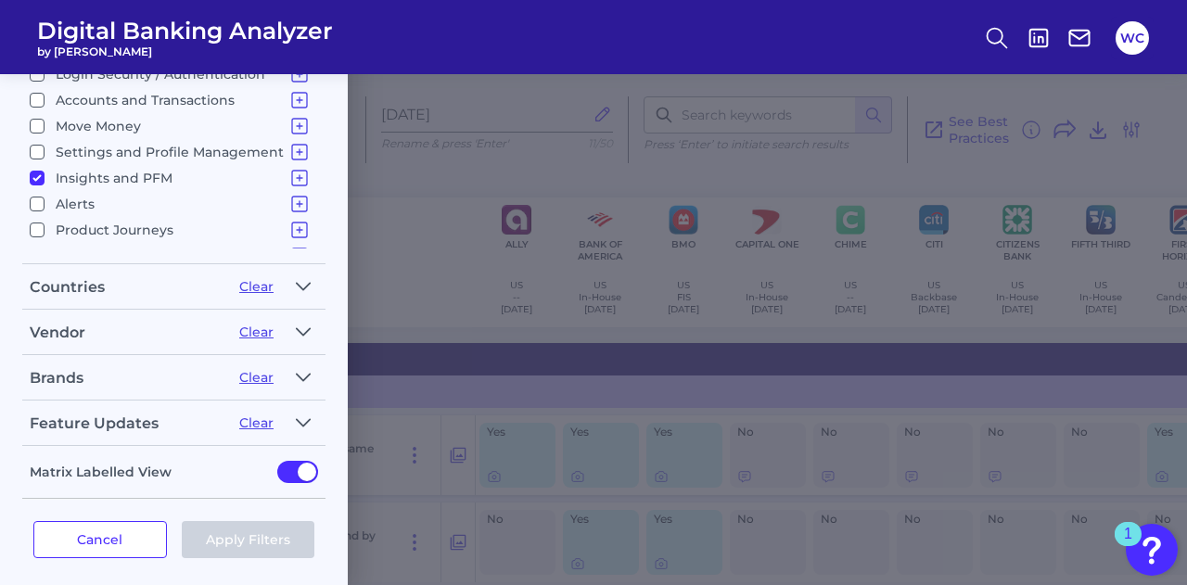
scroll to position [361, 0]
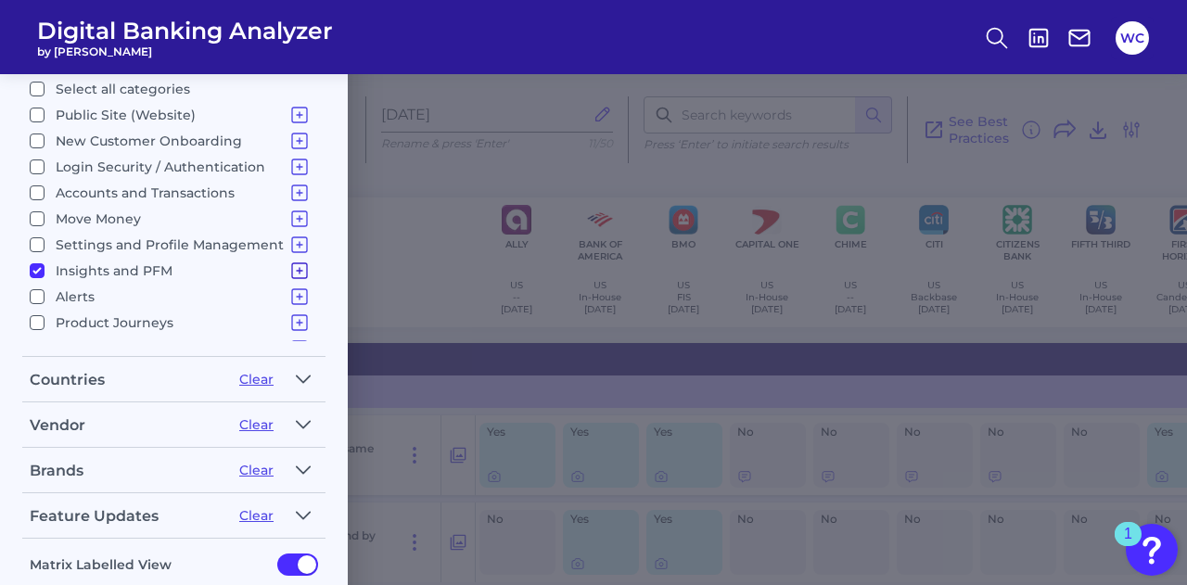
click at [293, 269] on icon at bounding box center [299, 271] width 22 height 22
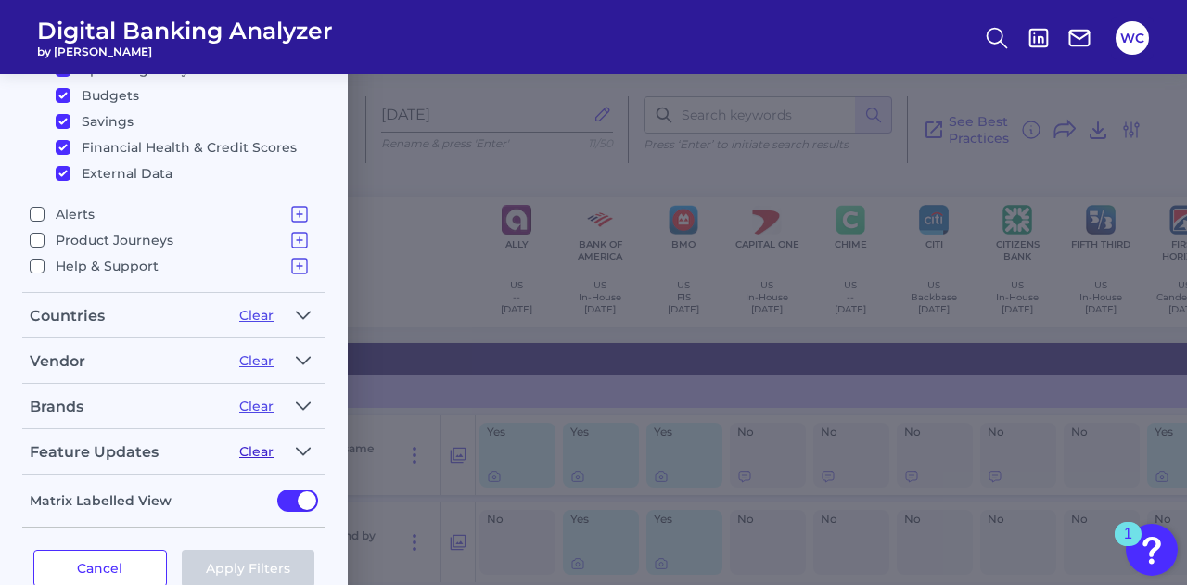
scroll to position [453, 0]
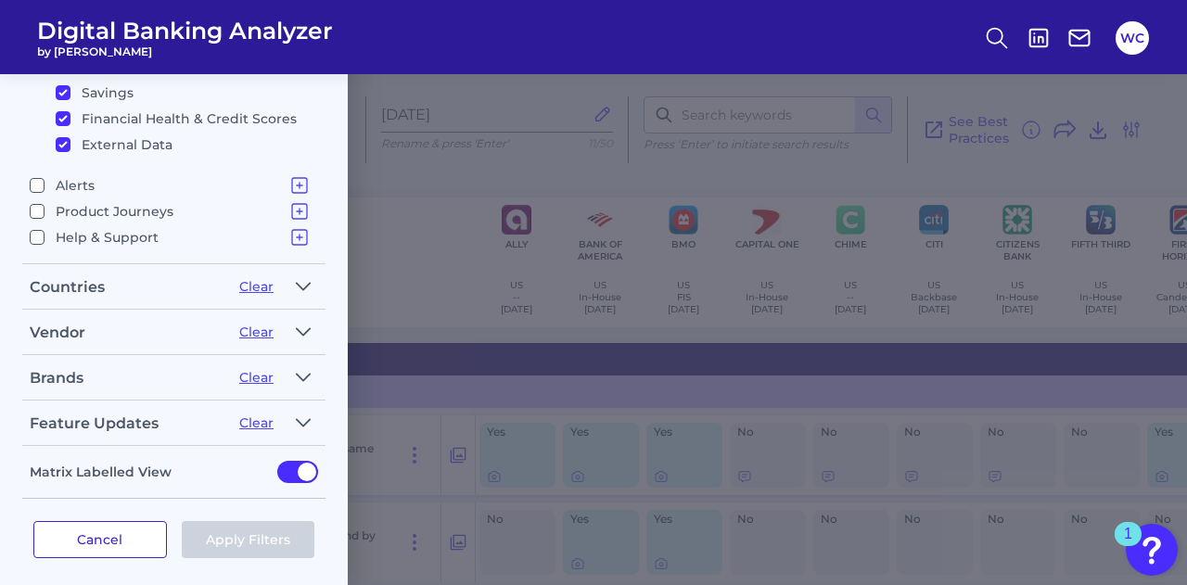
click at [127, 522] on button "Cancel" at bounding box center [100, 539] width 134 height 37
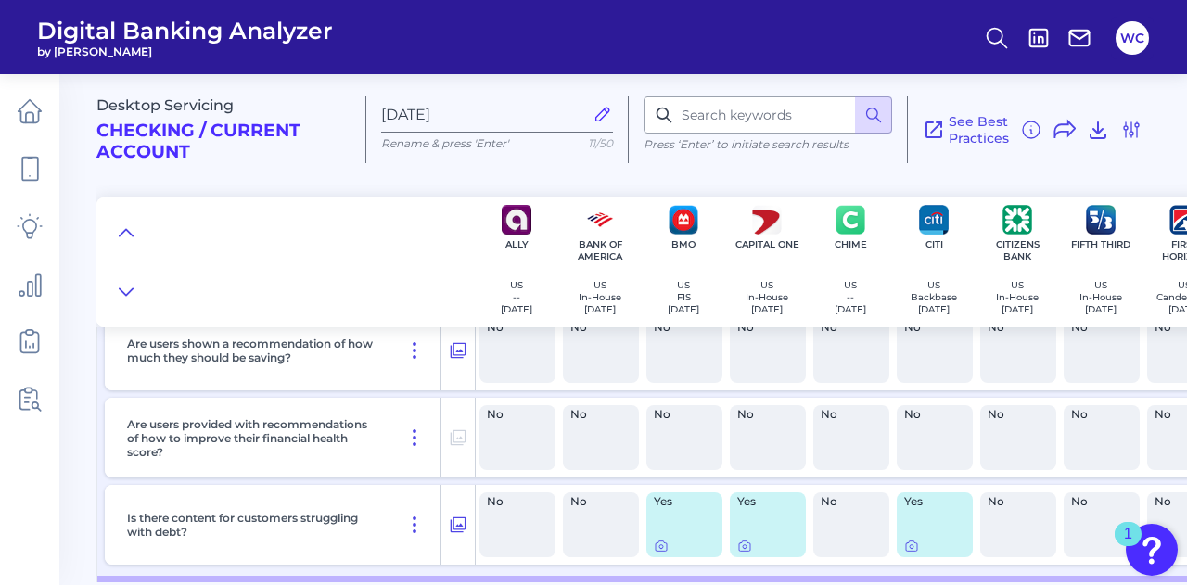
scroll to position [2967, 0]
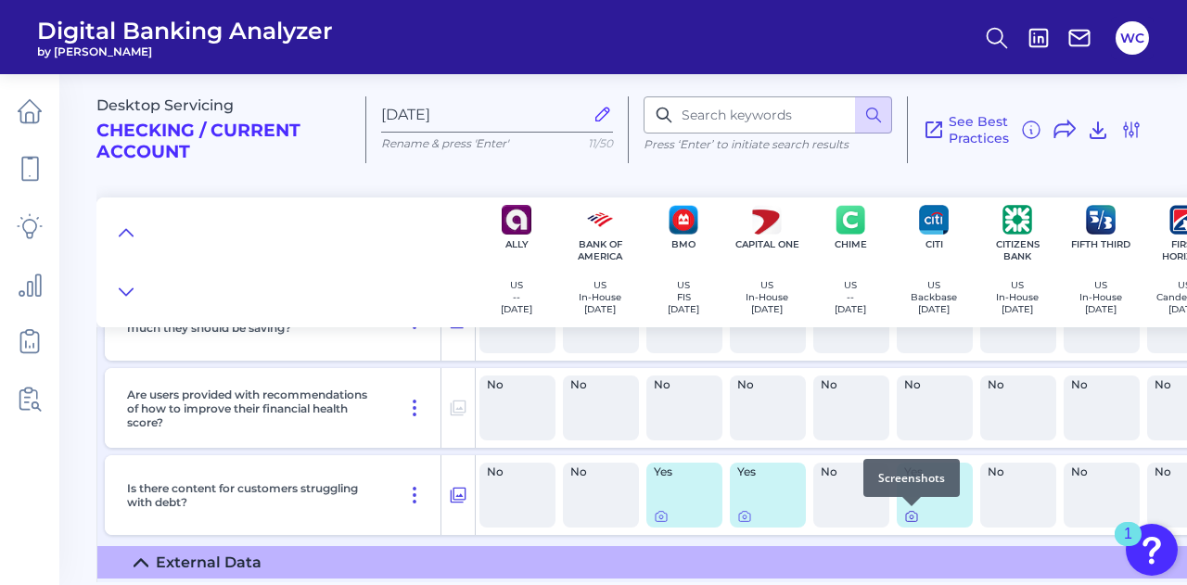
click at [913, 517] on icon at bounding box center [911, 516] width 15 height 15
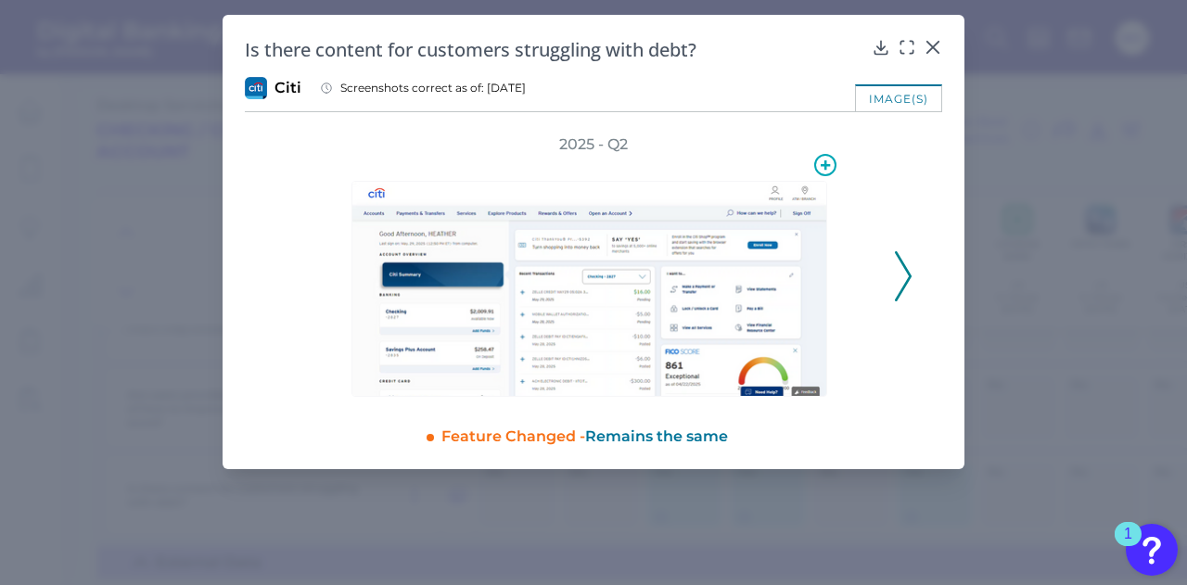
click at [652, 289] on img at bounding box center [589, 289] width 476 height 216
click at [818, 164] on icon at bounding box center [825, 165] width 22 height 22
click at [871, 175] on div at bounding box center [593, 276] width 575 height 242
click at [903, 275] on icon at bounding box center [903, 276] width 17 height 50
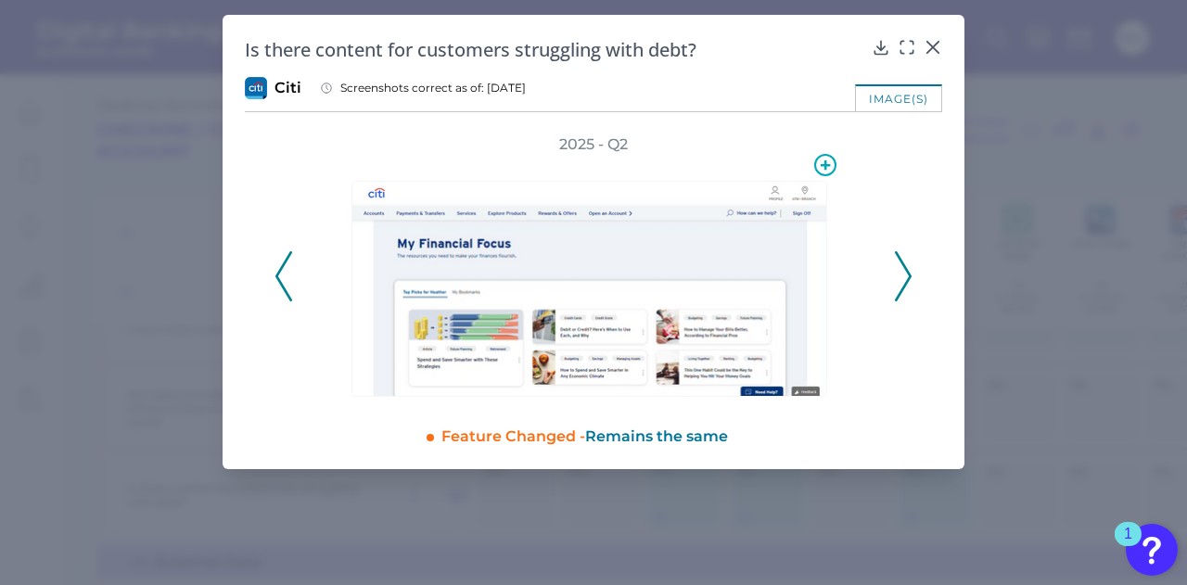
click at [714, 324] on img at bounding box center [589, 289] width 476 height 216
click at [698, 266] on img at bounding box center [589, 289] width 476 height 216
click at [904, 270] on icon at bounding box center [903, 276] width 17 height 50
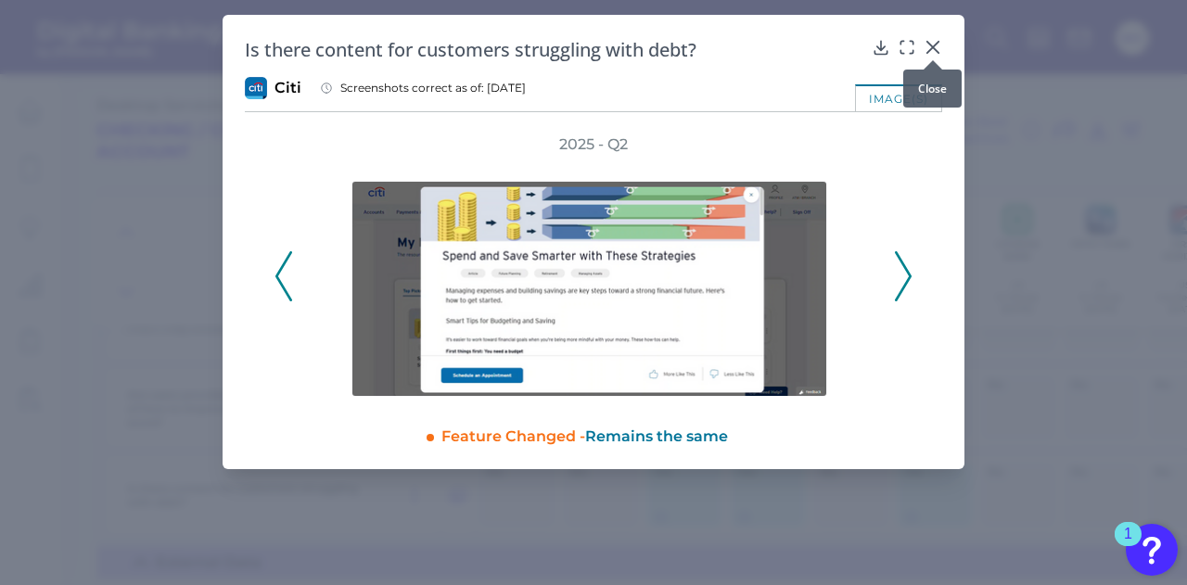
click at [936, 43] on icon at bounding box center [932, 47] width 11 height 11
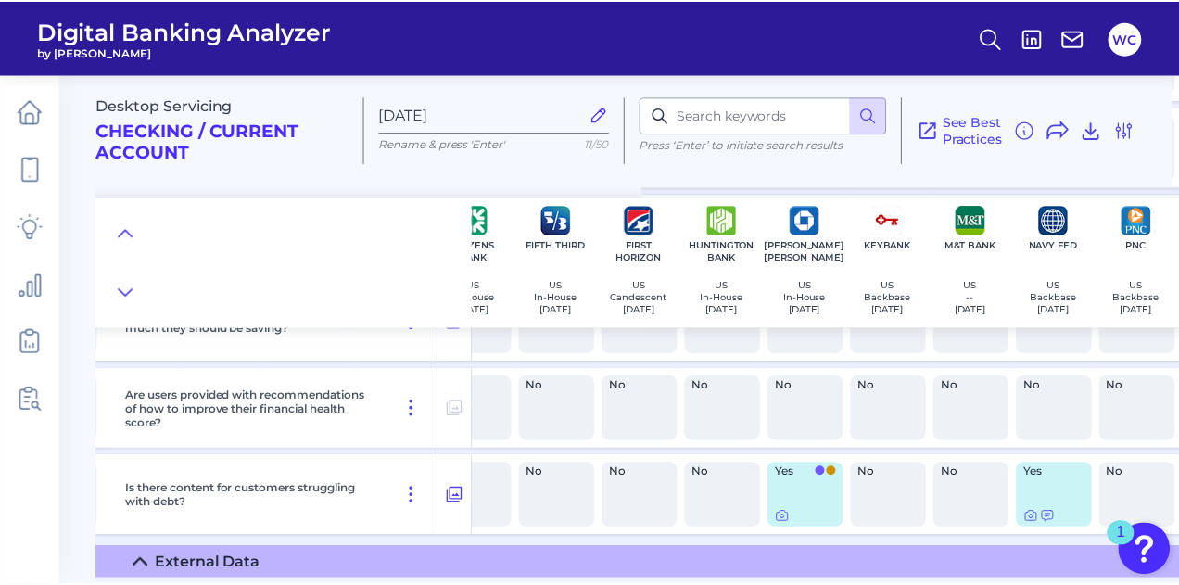
scroll to position [2967, 657]
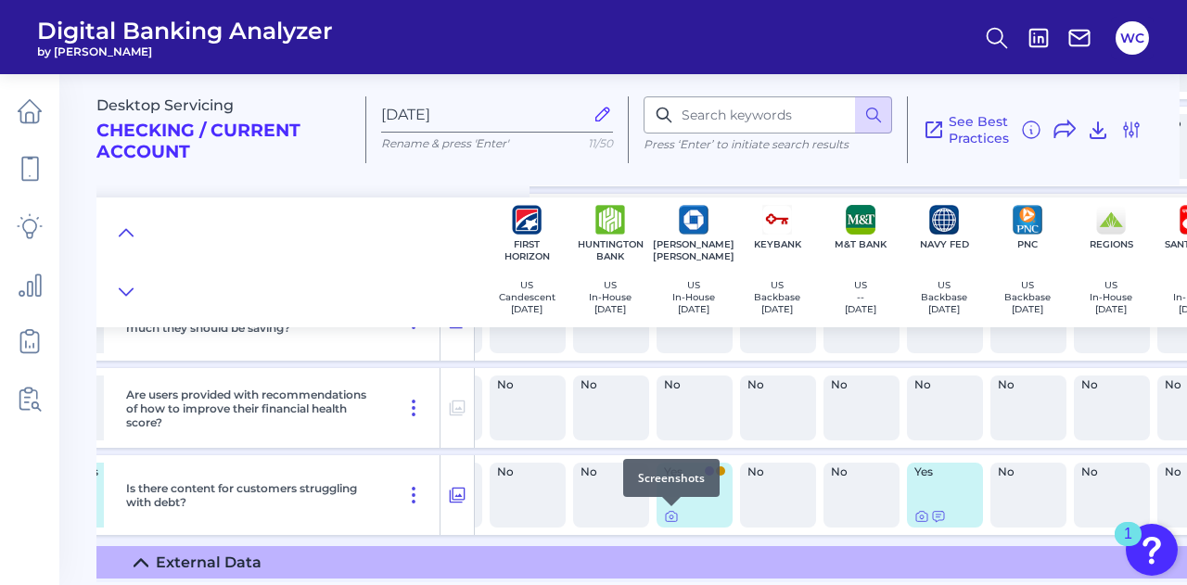
click at [669, 515] on div at bounding box center [671, 506] width 19 height 19
click at [669, 516] on icon at bounding box center [671, 518] width 4 height 4
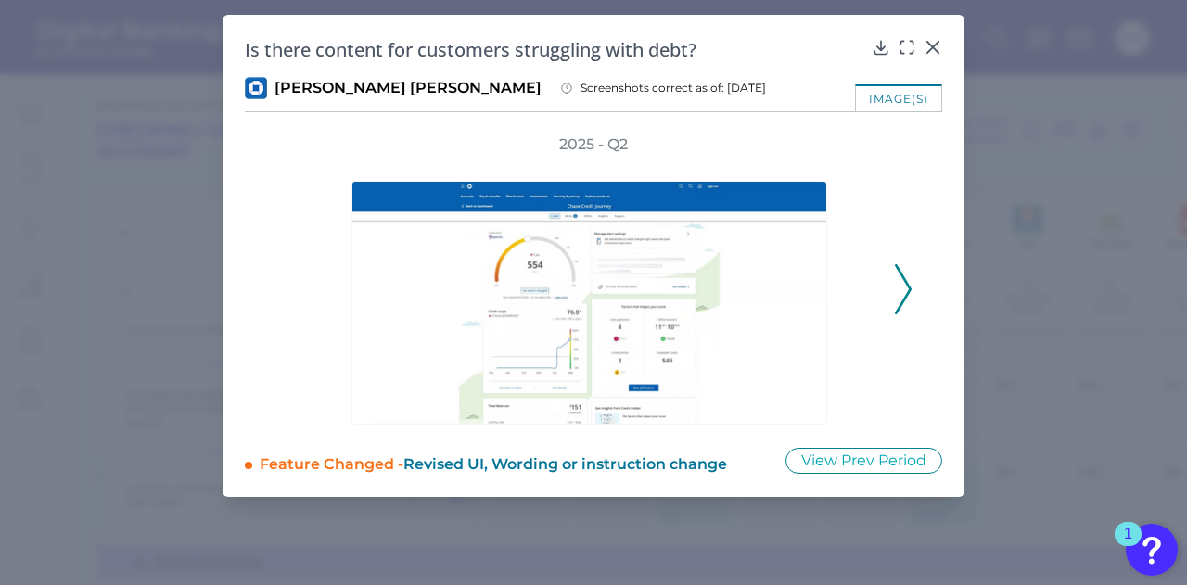
click at [908, 290] on icon at bounding box center [903, 289] width 17 height 50
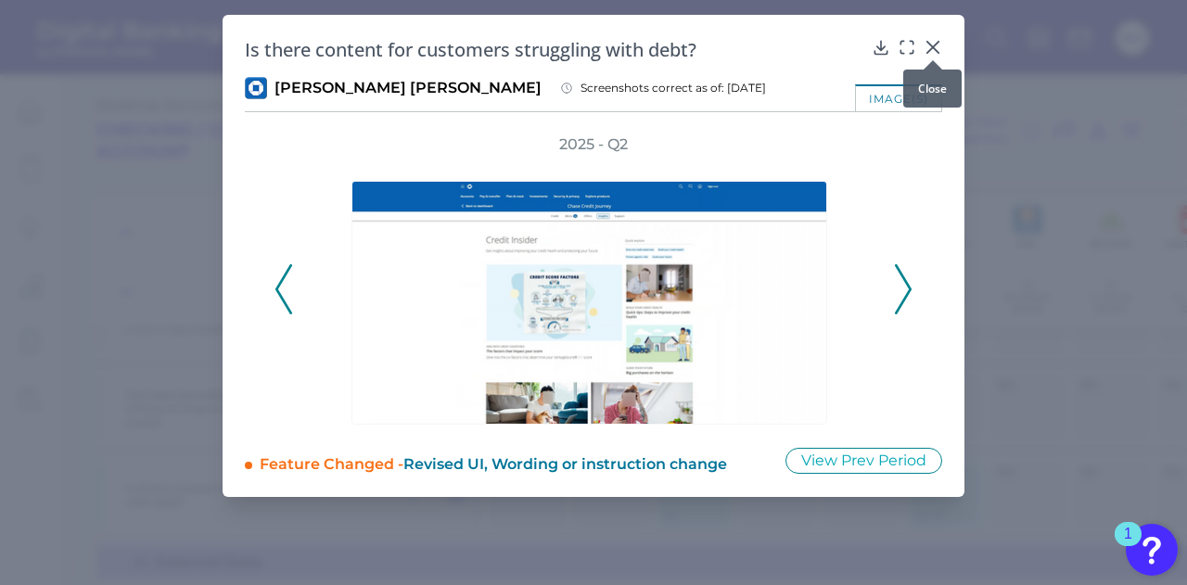
click at [936, 47] on icon at bounding box center [932, 47] width 19 height 19
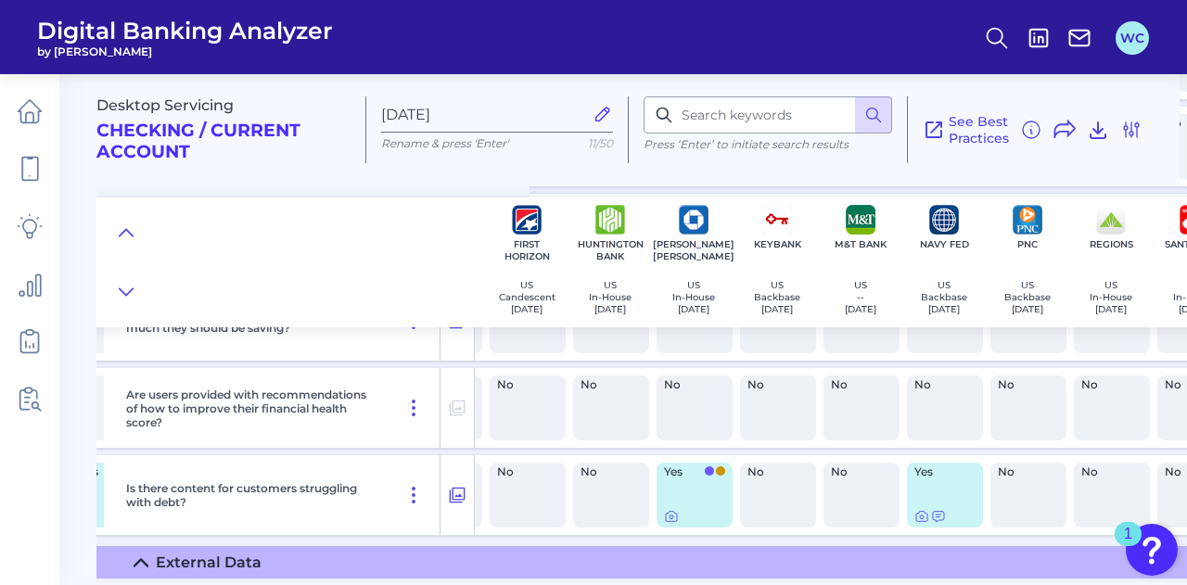
click at [1127, 36] on button "WC" at bounding box center [1131, 37] width 33 height 33
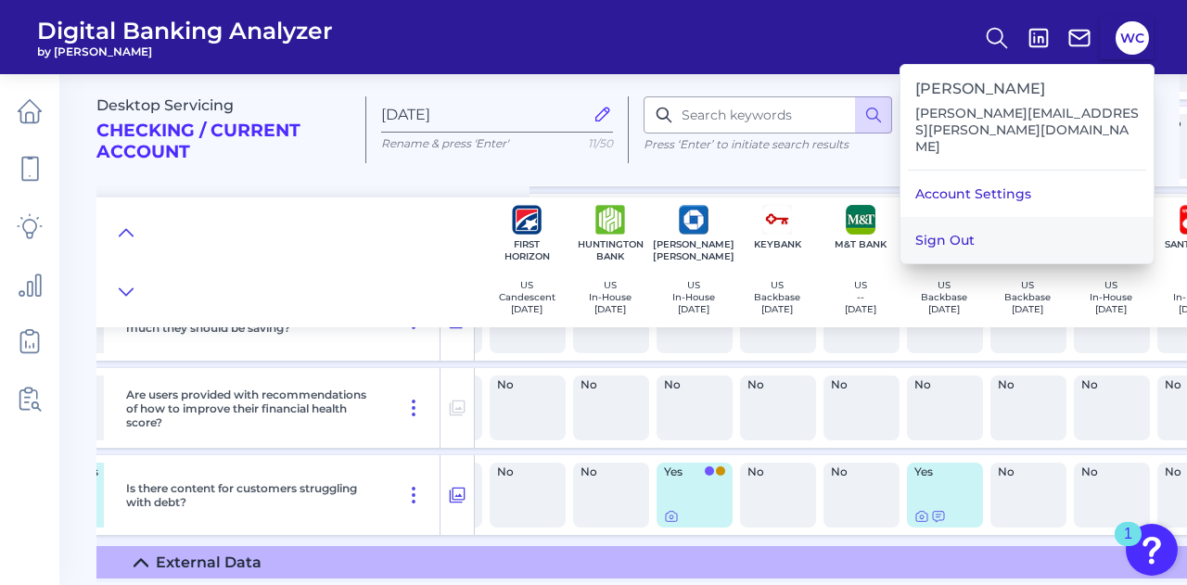
click at [1000, 217] on button "Sign Out" at bounding box center [1026, 240] width 253 height 46
